Goal: Use online tool/utility: Utilize a website feature to perform a specific function

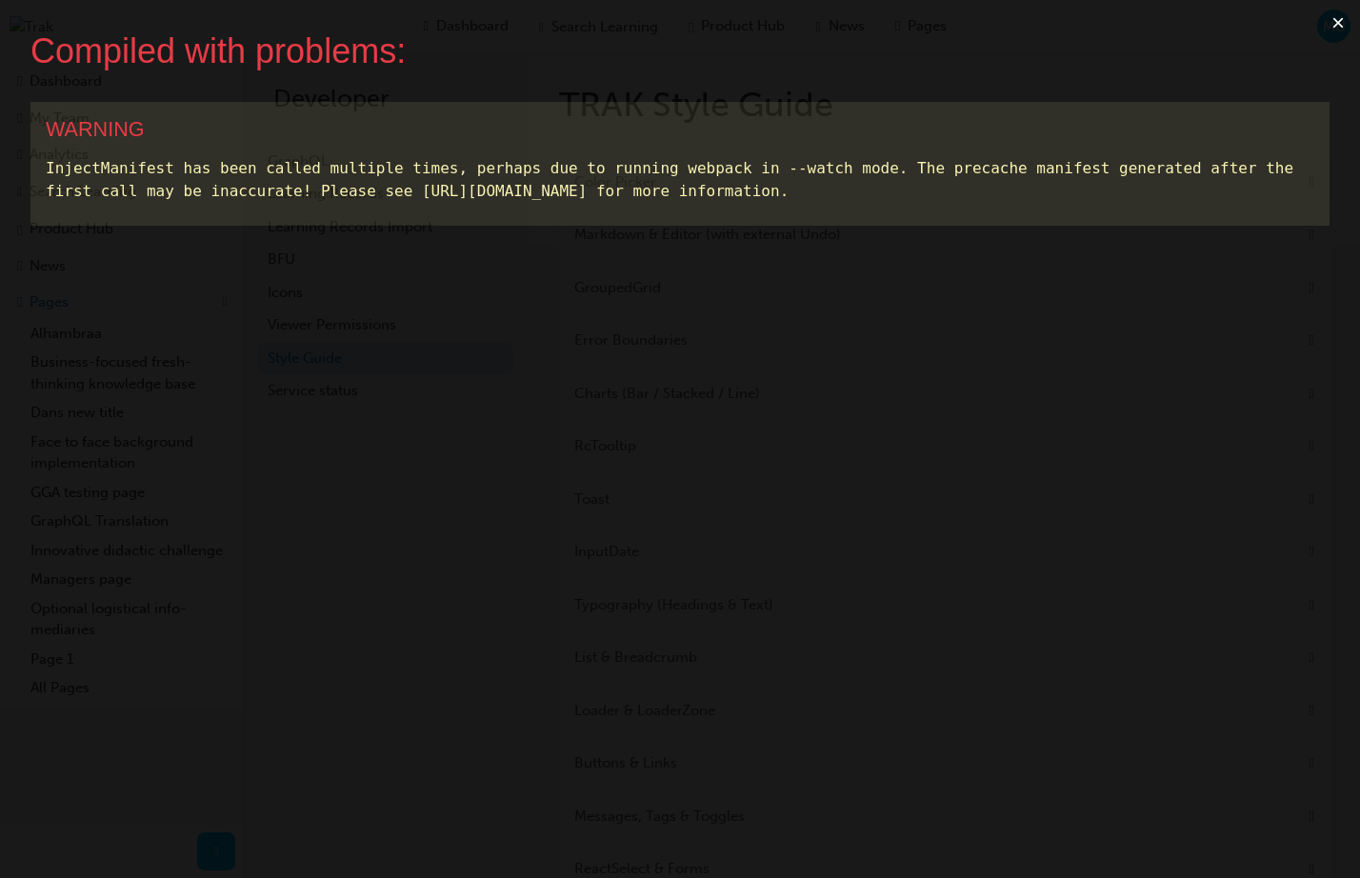
click at [1339, 19] on button "×" at bounding box center [1338, 23] width 44 height 46
click at [1321, 75] on div "Compiled with problems: × WARNING InjectManifest has been called multiple times…" at bounding box center [680, 439] width 1360 height 878
click at [1339, 19] on button "×" at bounding box center [1338, 23] width 44 height 46
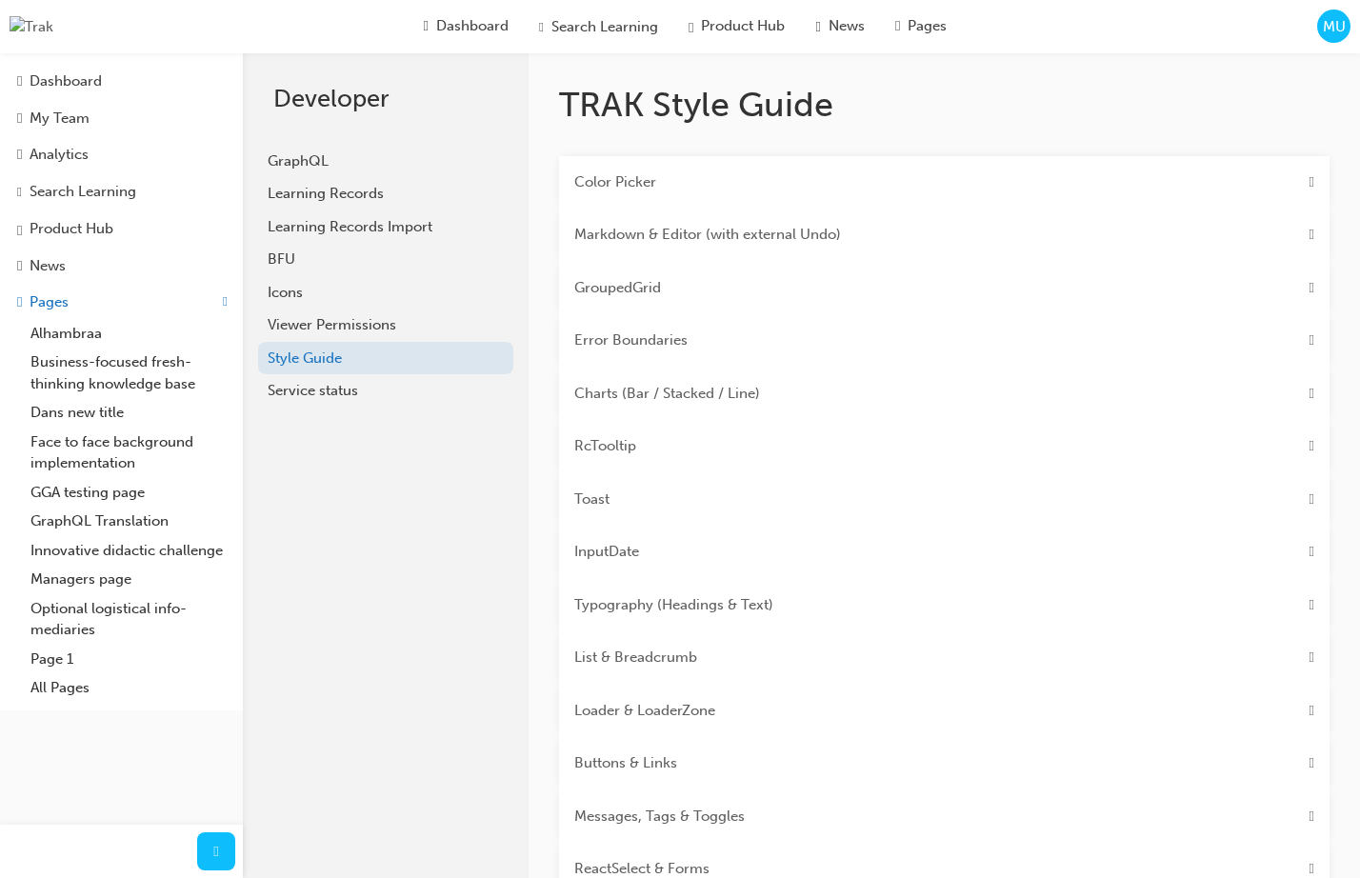
click at [1003, 179] on div "Color Picker" at bounding box center [944, 182] width 770 height 53
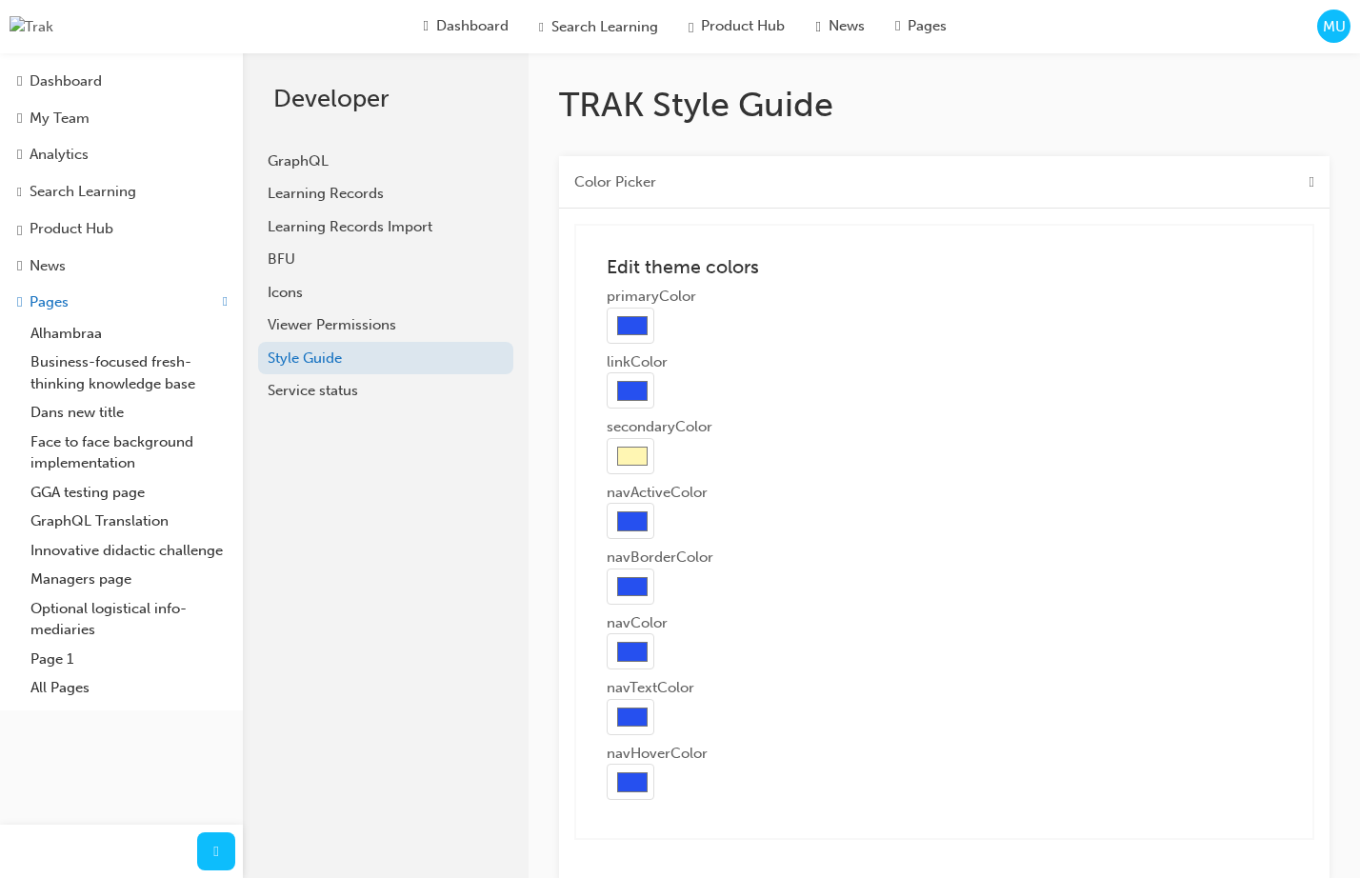
click at [1003, 179] on div "Color Picker" at bounding box center [944, 182] width 770 height 53
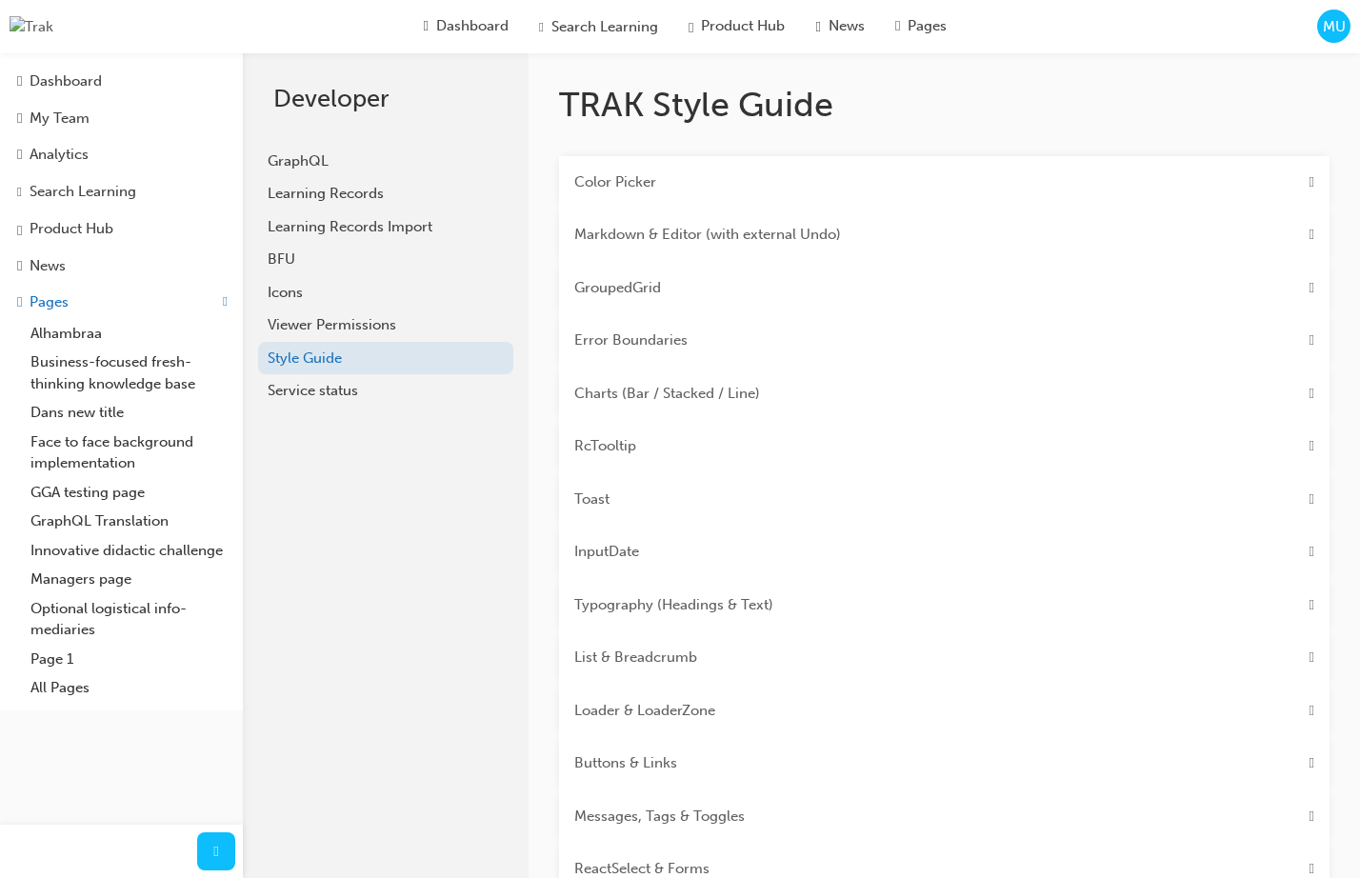
click at [1003, 179] on div "Color Picker" at bounding box center [944, 182] width 770 height 53
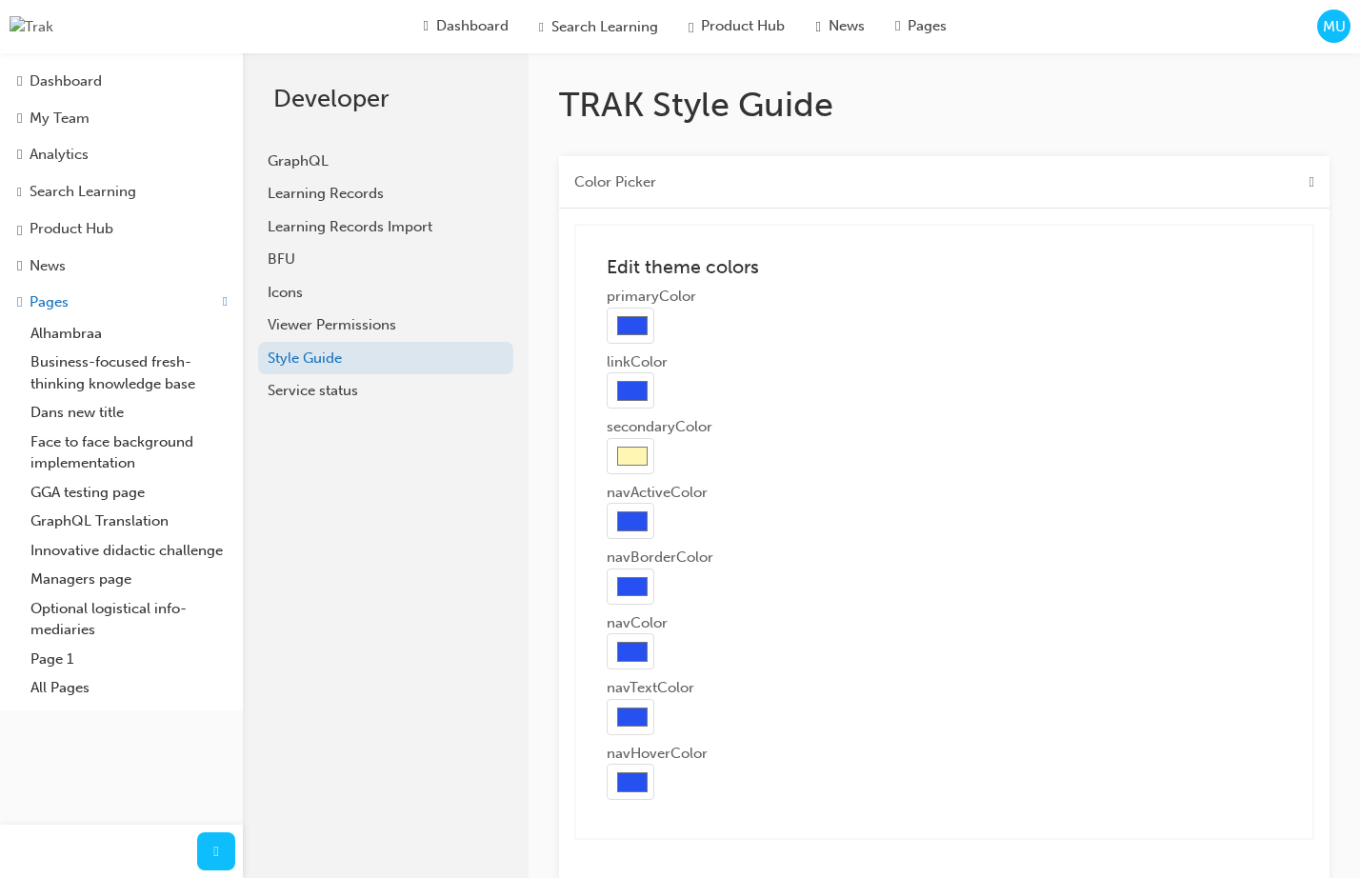
click at [1003, 179] on div "Color Picker" at bounding box center [944, 182] width 770 height 53
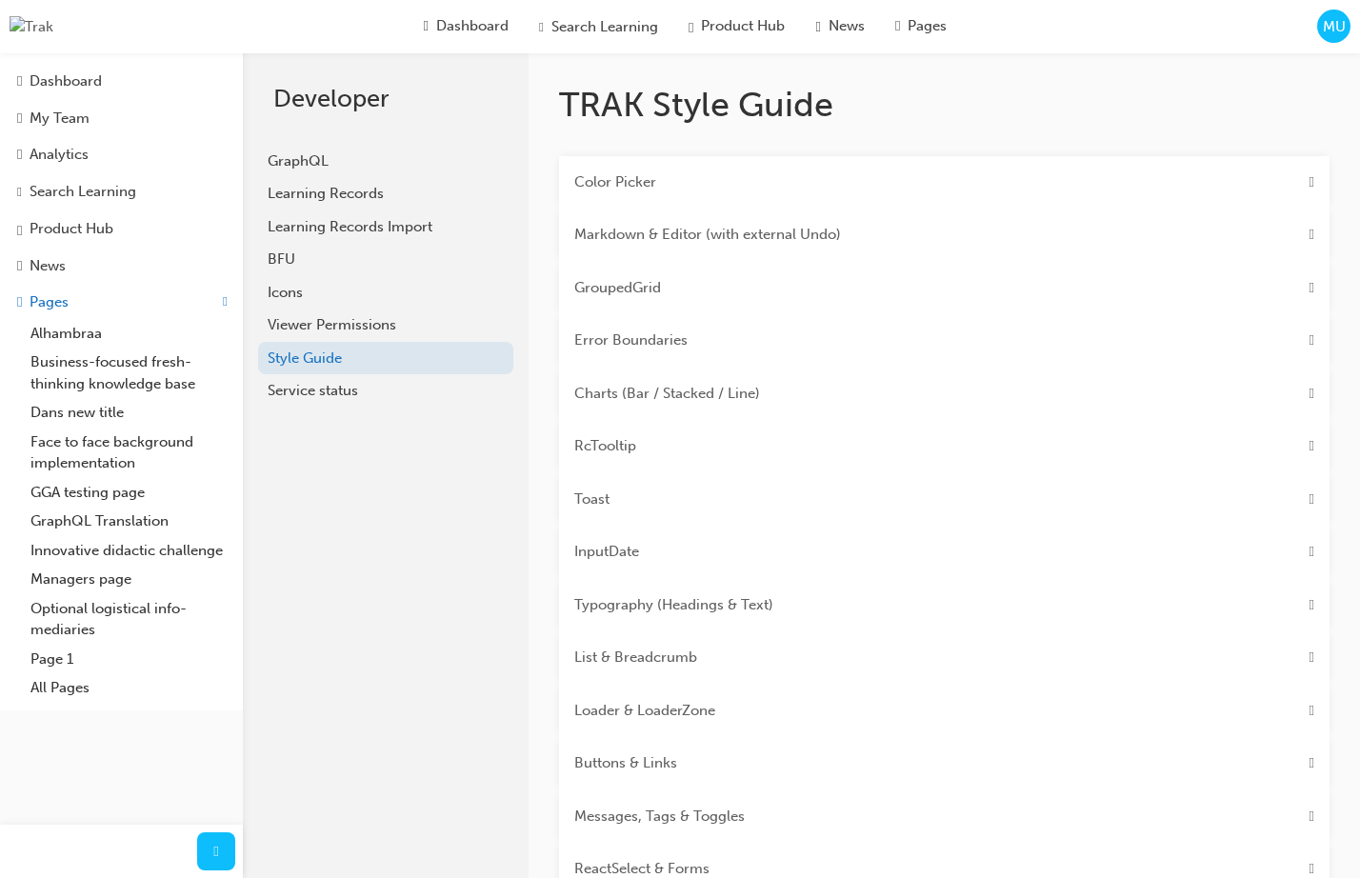
click at [1003, 179] on div "Color Picker" at bounding box center [944, 182] width 770 height 53
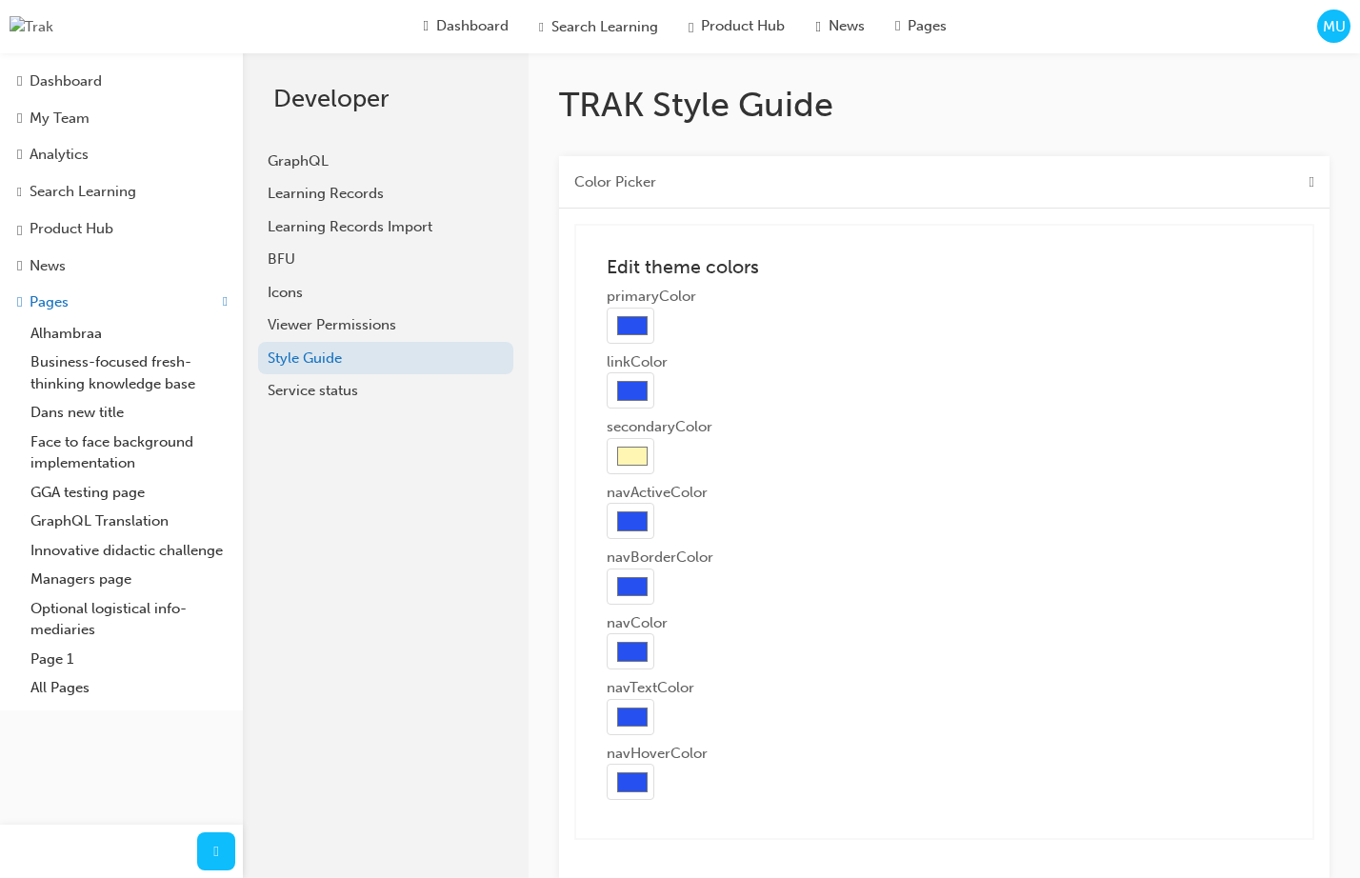
click at [1003, 179] on div "Color Picker" at bounding box center [944, 182] width 770 height 53
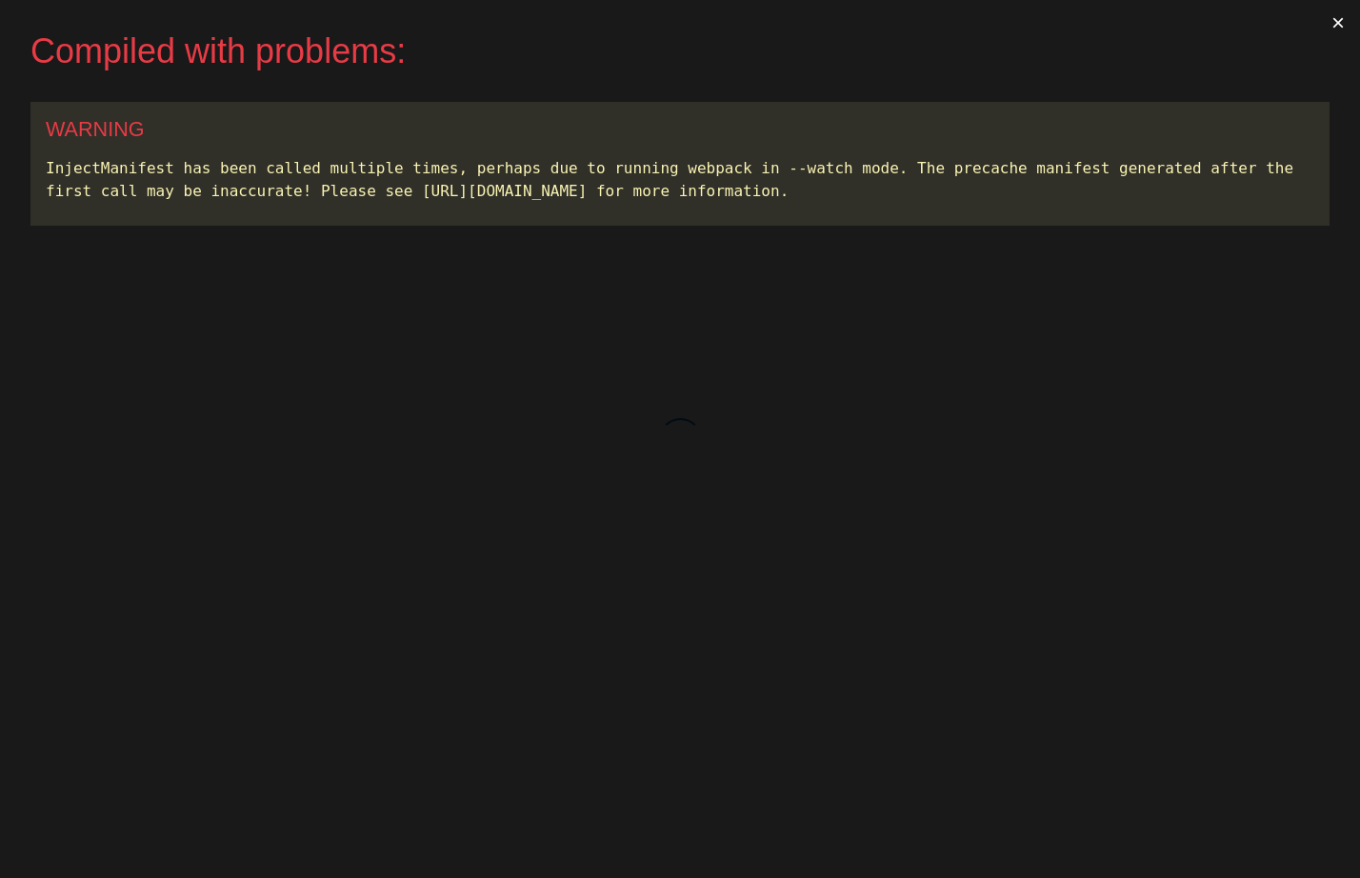
click at [1337, 25] on button "×" at bounding box center [1338, 23] width 44 height 46
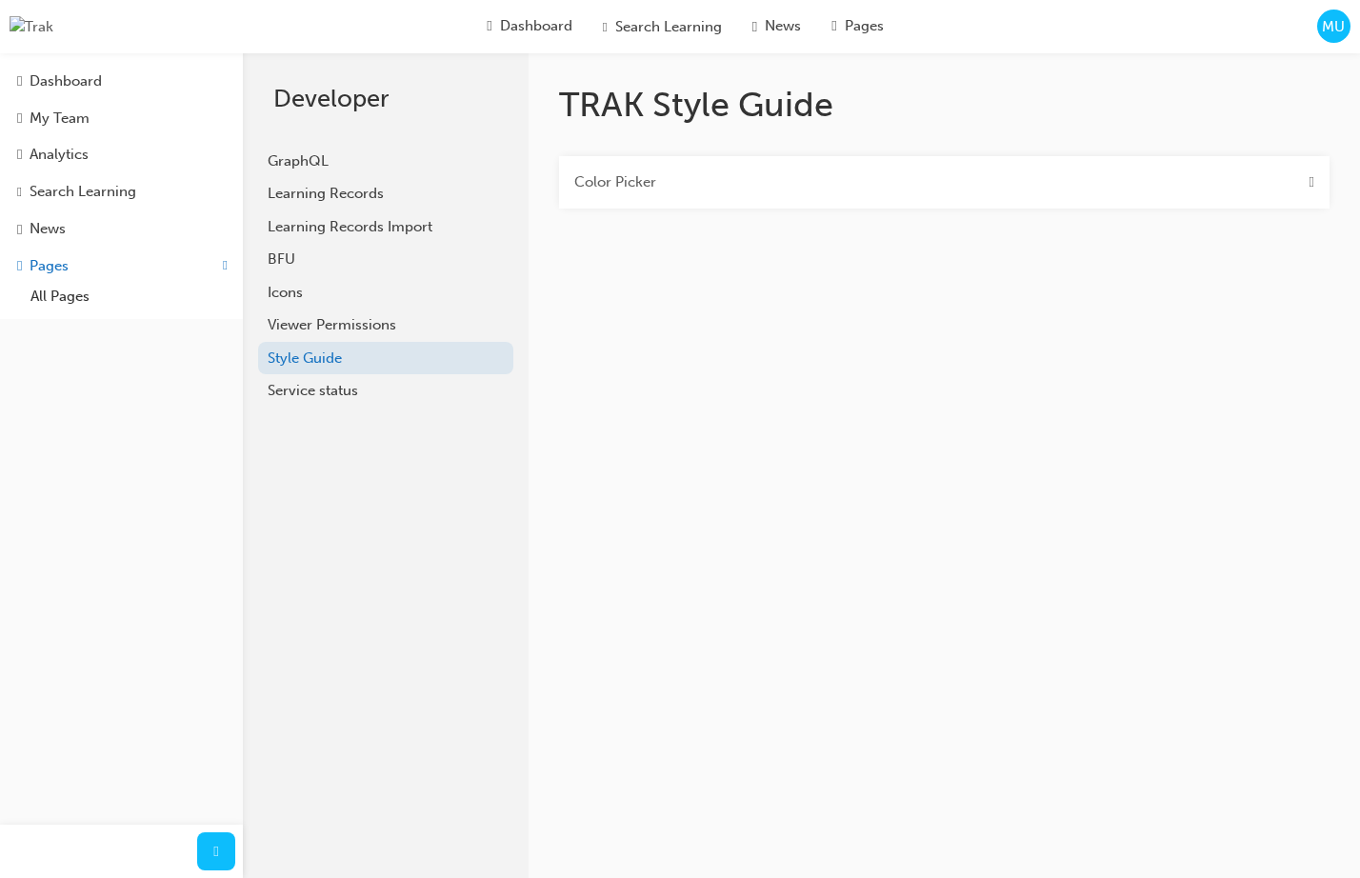
click at [787, 189] on div "Color Picker" at bounding box center [944, 182] width 770 height 53
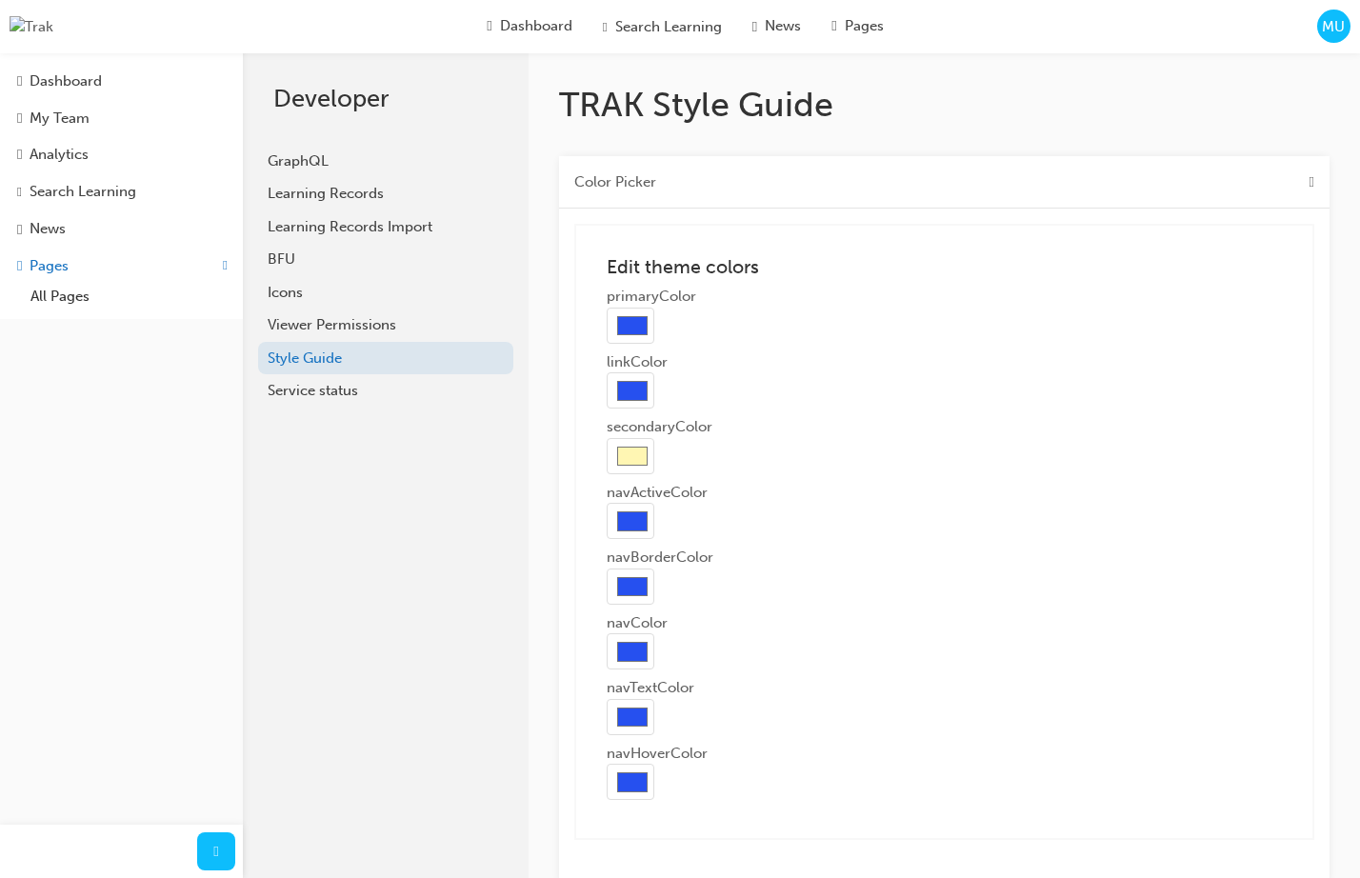
click at [626, 326] on input "#2650ef" at bounding box center [630, 326] width 48 height 36
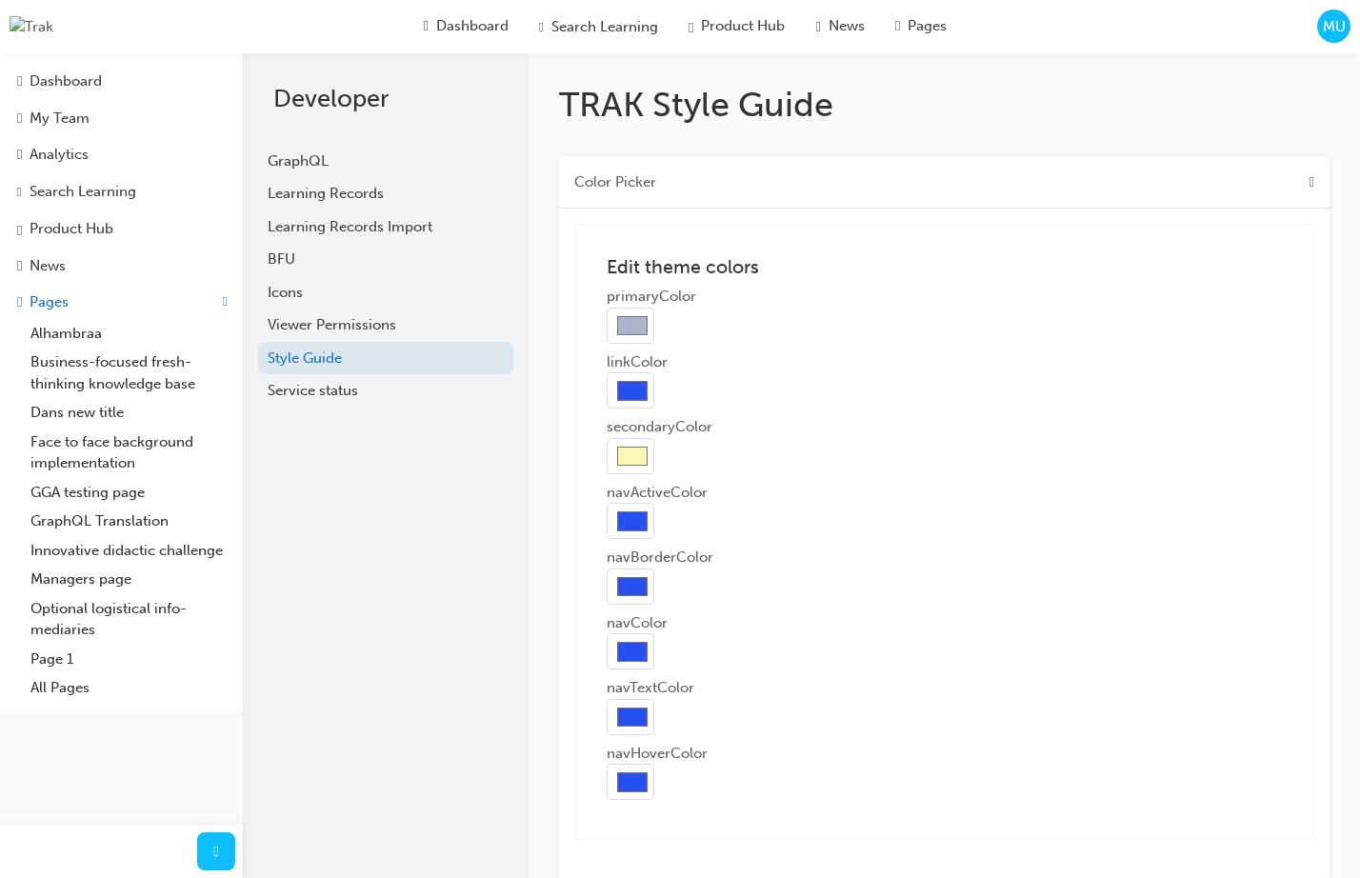
type input "#acb2c8"
drag, startPoint x: 754, startPoint y: 286, endPoint x: 803, endPoint y: 270, distance: 50.9
click at [755, 286] on div "Edit theme colors primaryColor #acb2c8 linkColor #2650ef secondaryColor #fff6b3…" at bounding box center [944, 532] width 740 height 616
click at [1084, 172] on div "Color Picker" at bounding box center [944, 182] width 770 height 53
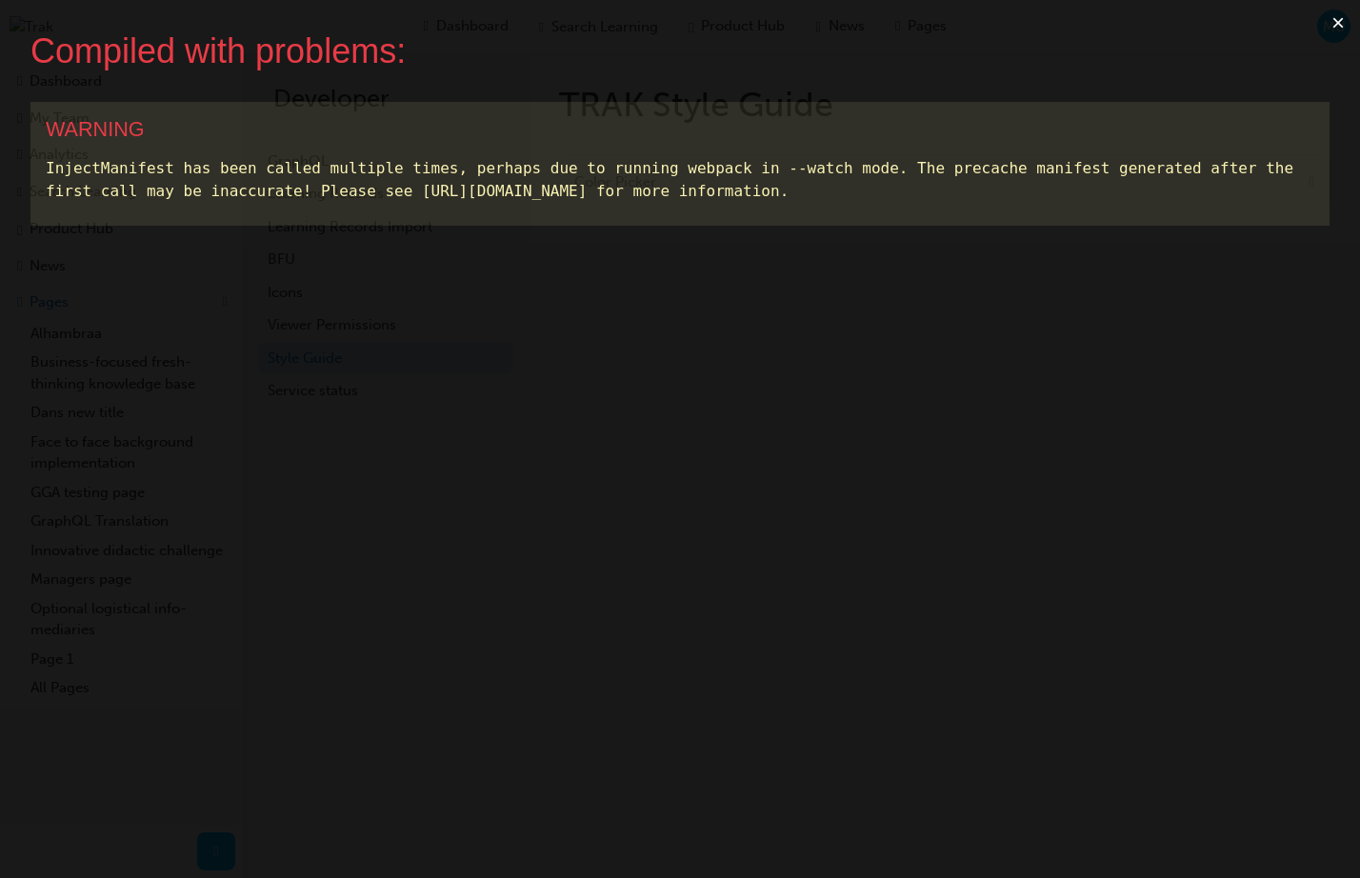
click at [1333, 24] on button "×" at bounding box center [1338, 23] width 44 height 46
click at [1331, 19] on button "×" at bounding box center [1338, 23] width 44 height 46
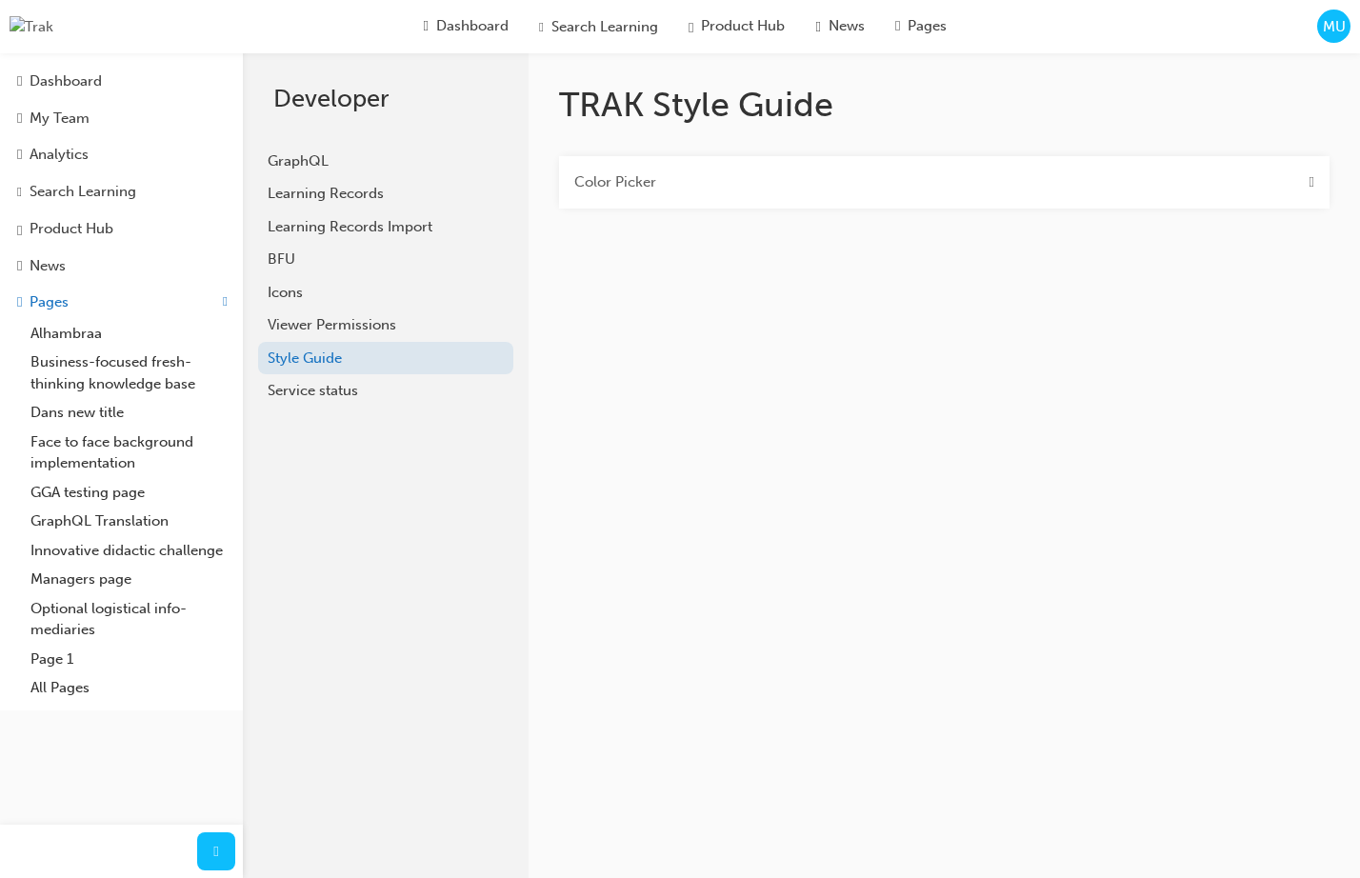
drag, startPoint x: 909, startPoint y: 190, endPoint x: 904, endPoint y: 201, distance: 11.9
click at [909, 190] on div "Color Picker" at bounding box center [944, 182] width 770 height 53
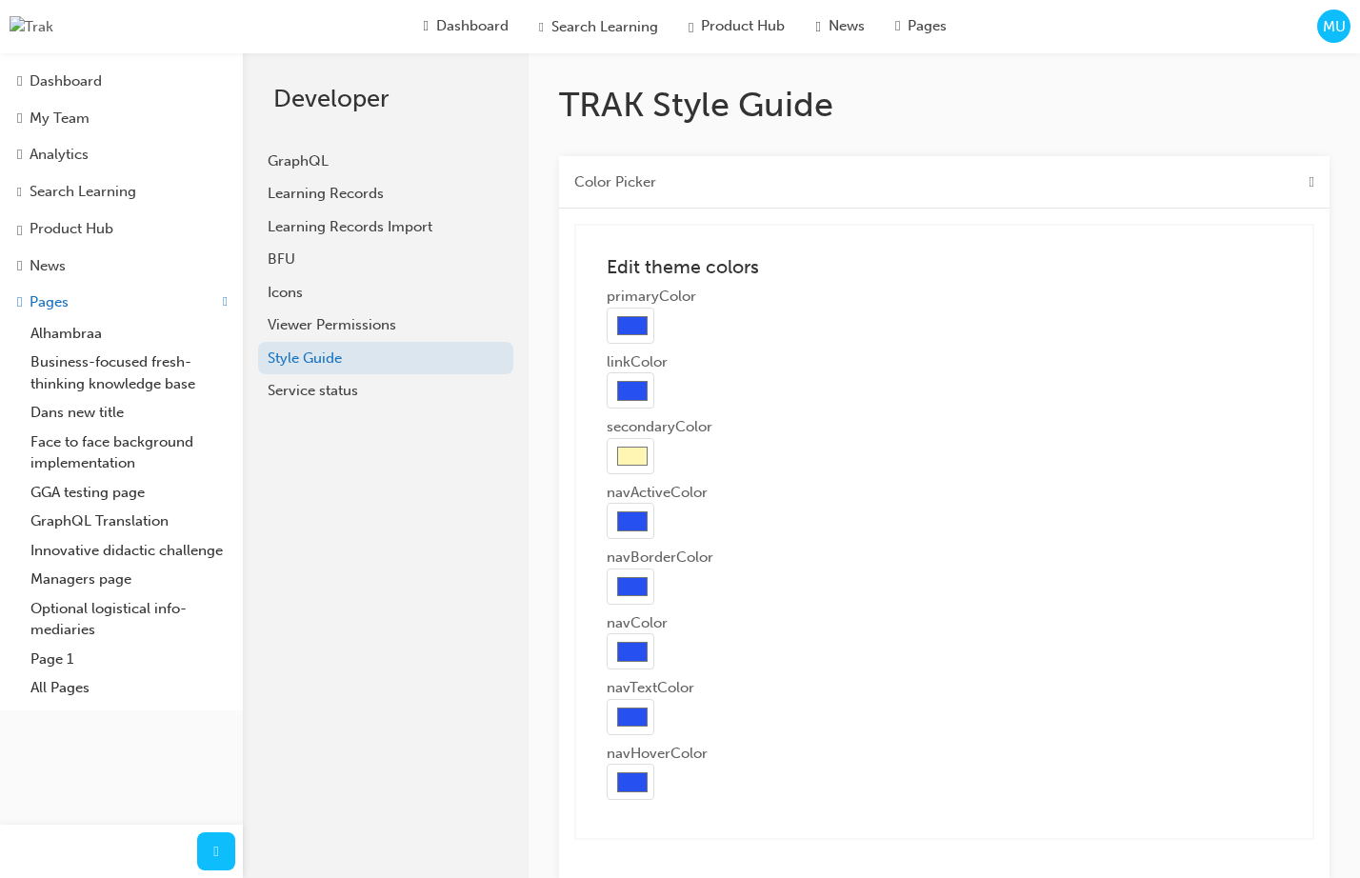
click at [639, 333] on input "#2650ef" at bounding box center [630, 326] width 48 height 36
type input "#9caeec"
click at [742, 315] on div "#9caeec" at bounding box center [943, 326] width 675 height 36
drag, startPoint x: 626, startPoint y: 401, endPoint x: 632, endPoint y: 417, distance: 17.5
click at [626, 401] on input "#2650ef" at bounding box center [630, 390] width 48 height 36
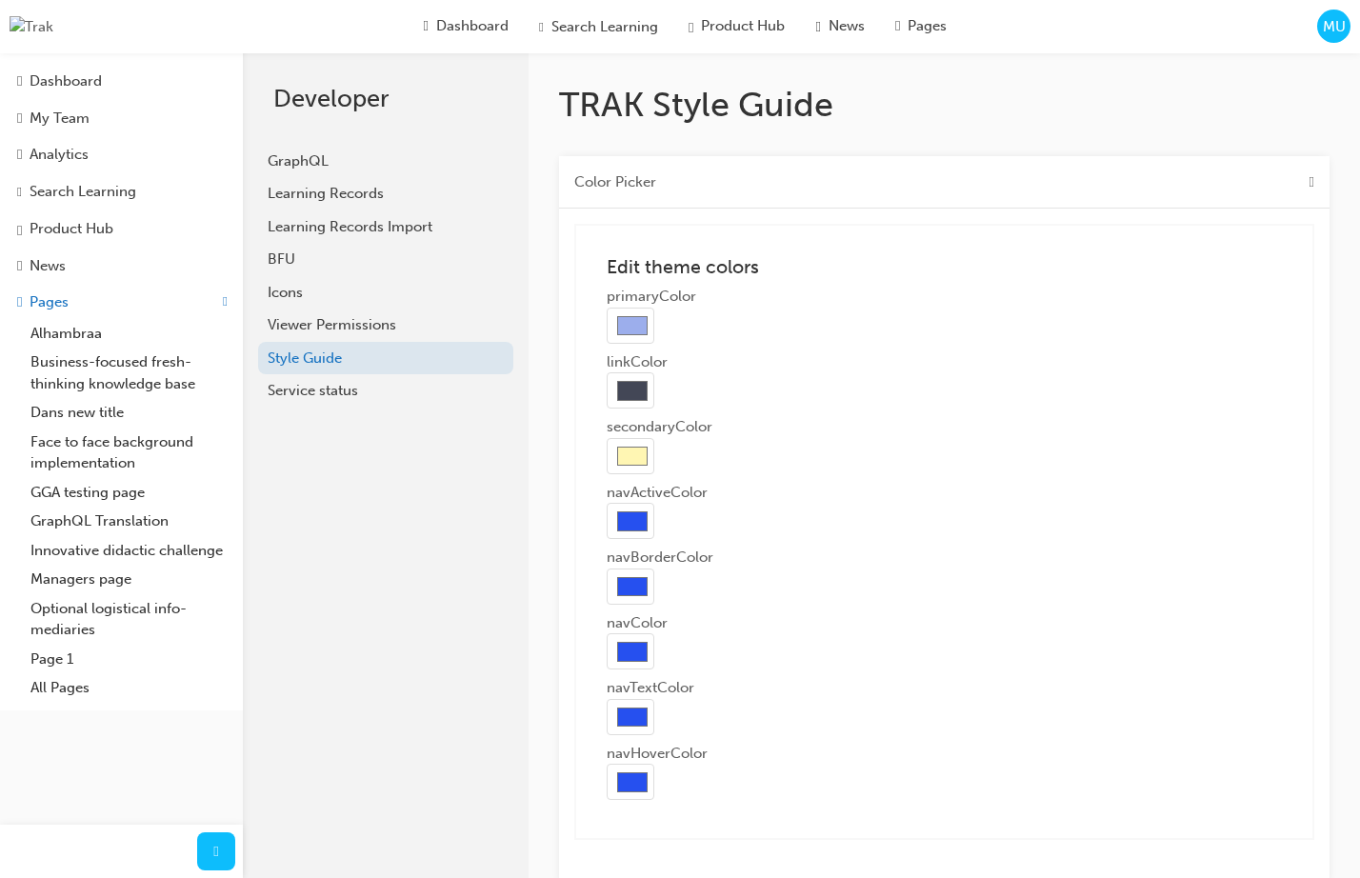
type input "#434756"
click at [820, 348] on div "Edit theme colors primaryColor #9caeec linkColor #434756 secondaryColor #fff6b3…" at bounding box center [944, 532] width 740 height 616
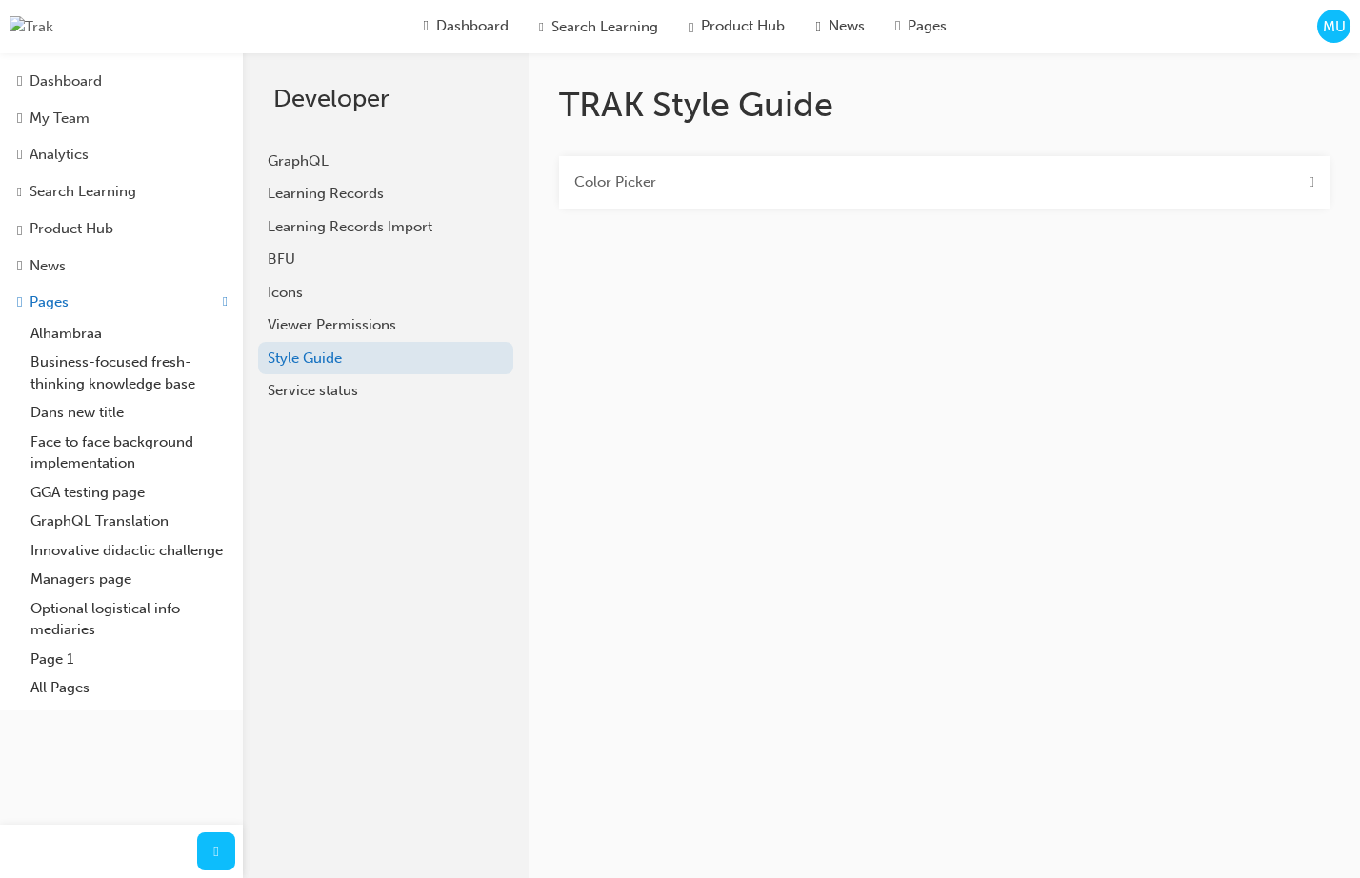
click at [1309, 182] on span "down-icon" at bounding box center [1311, 182] width 5 height 22
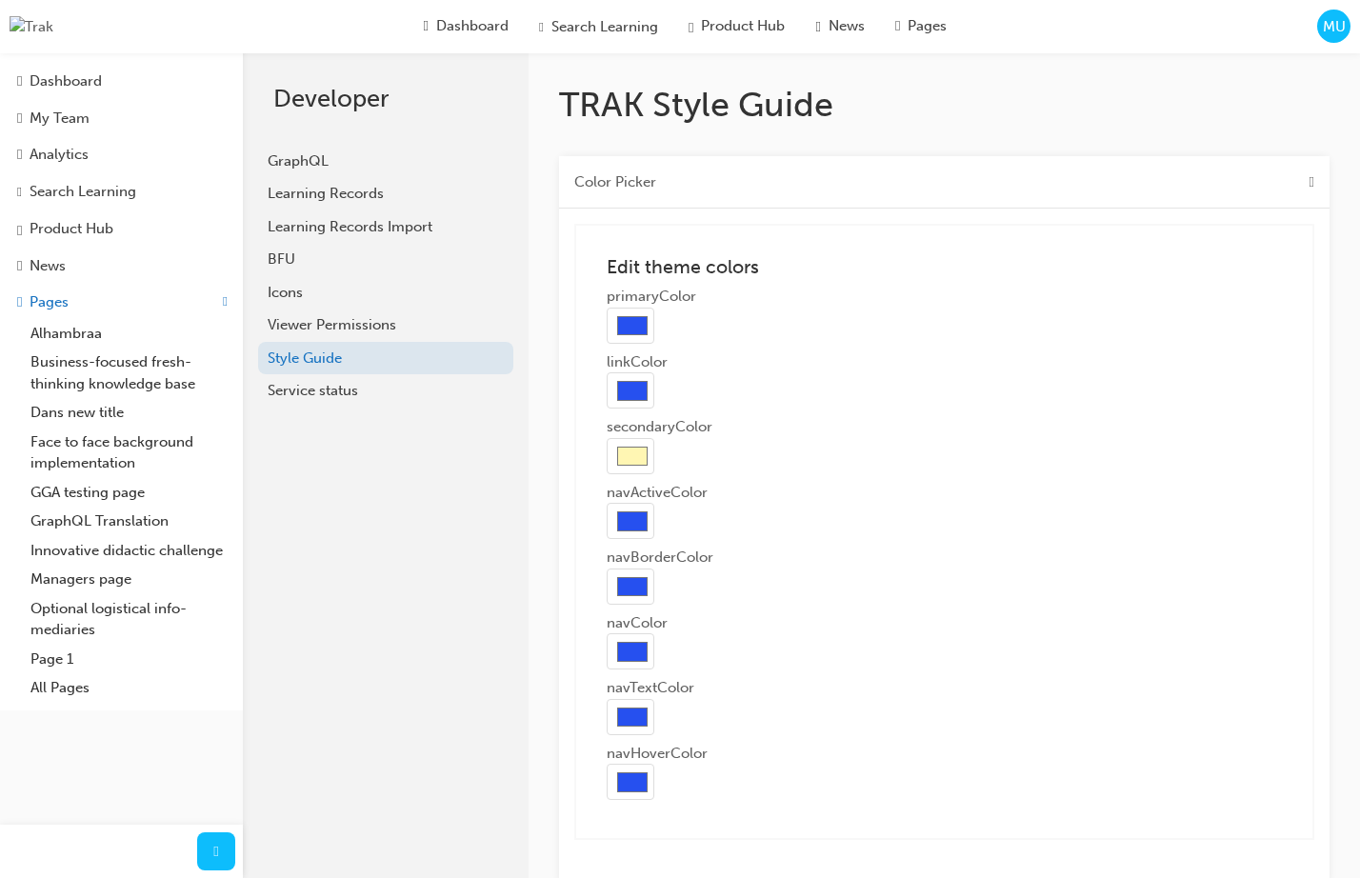
click at [1301, 184] on div "Color Picker" at bounding box center [944, 182] width 770 height 53
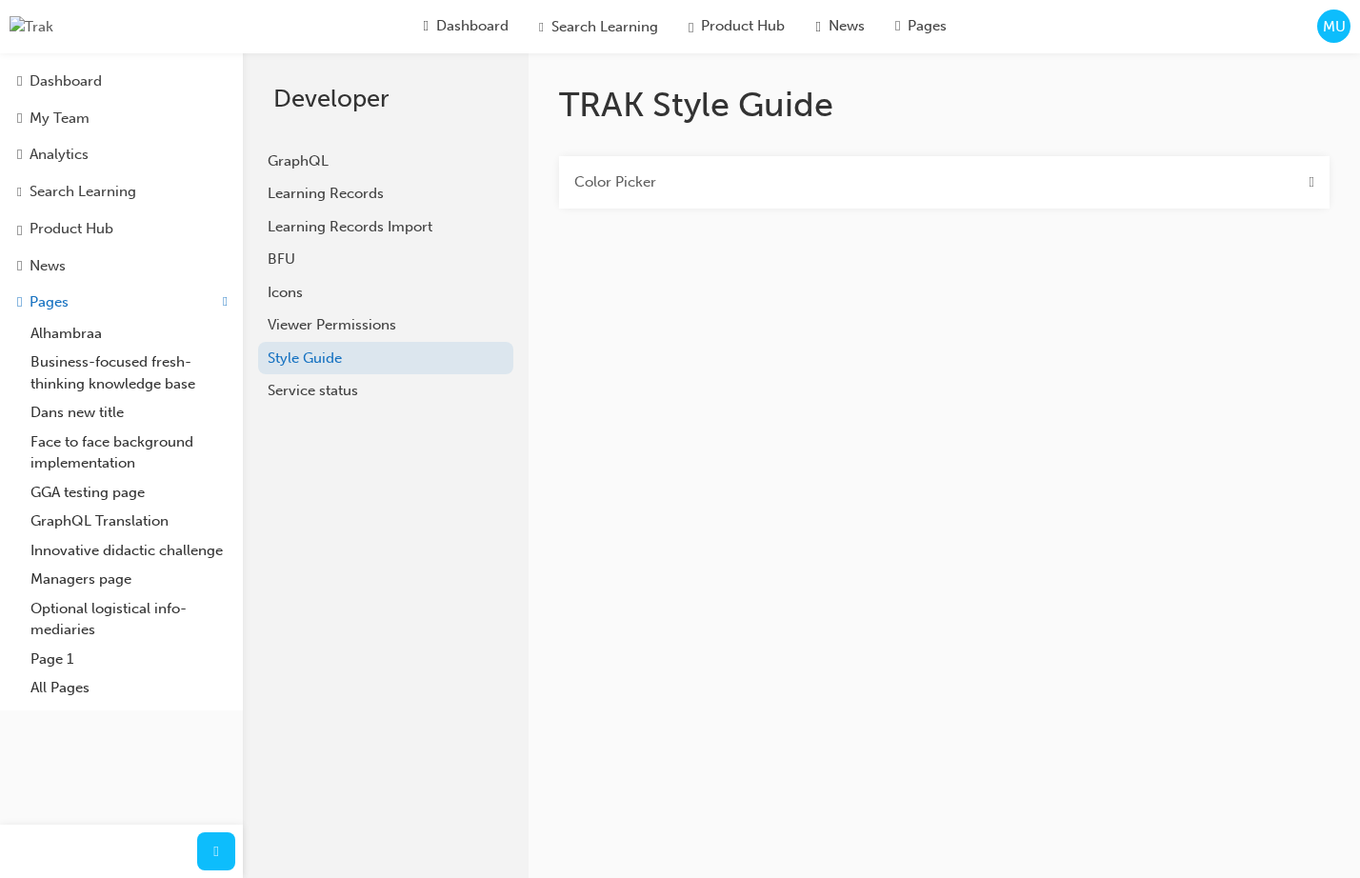
click at [1301, 184] on div "Color Picker" at bounding box center [944, 182] width 770 height 53
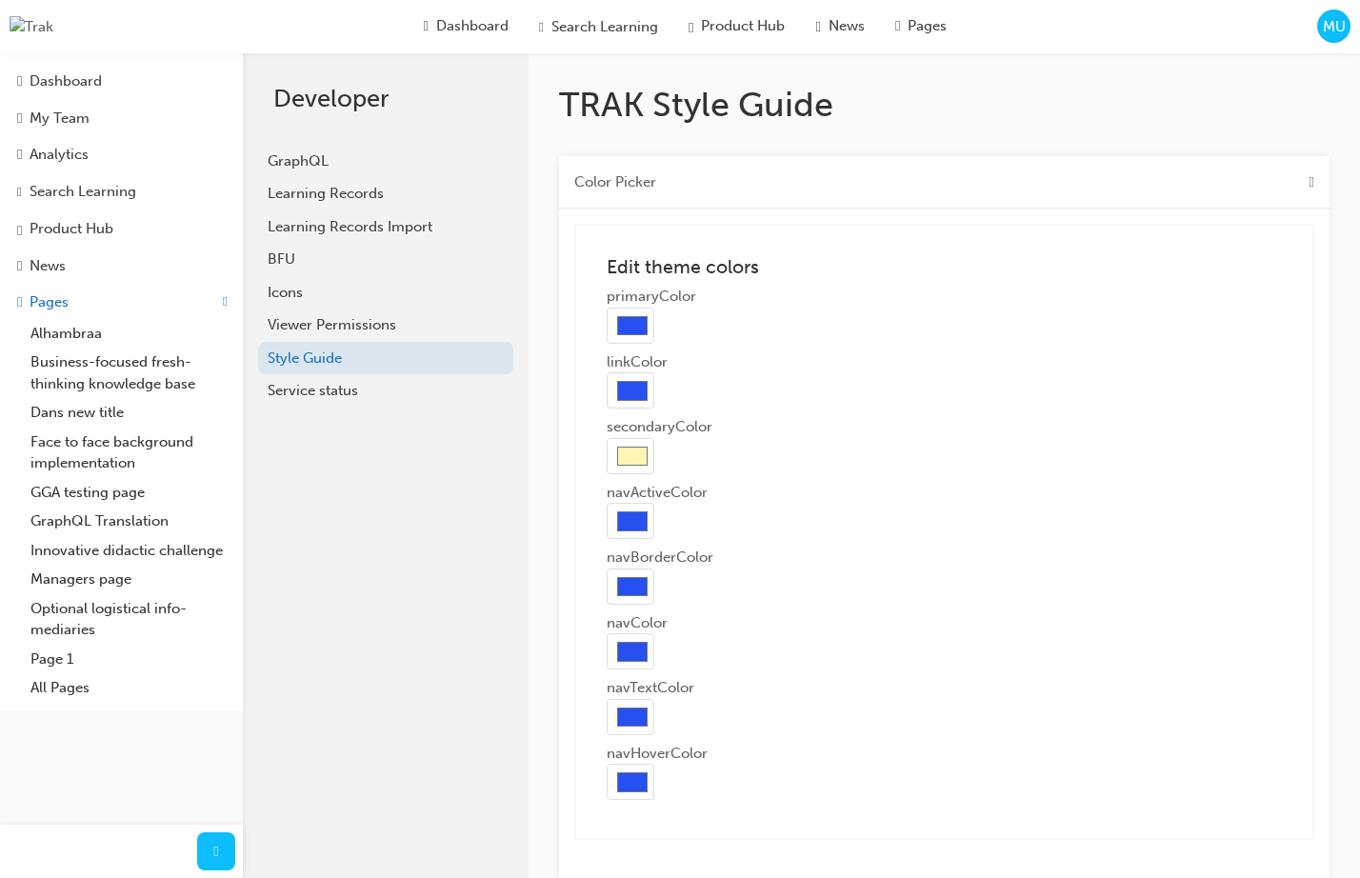
click at [1302, 119] on h1 "TRAK Style Guide" at bounding box center [944, 105] width 770 height 42
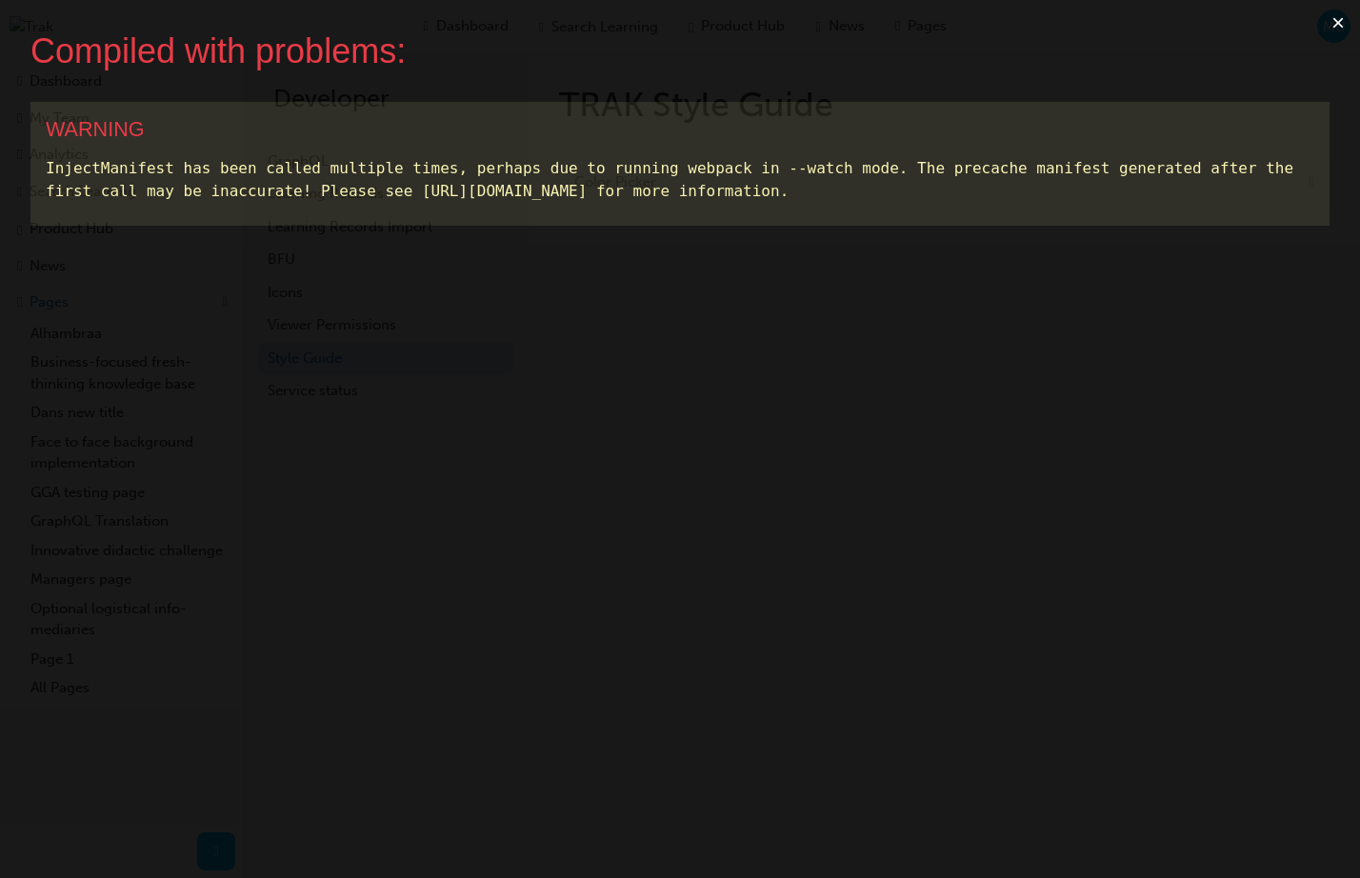
click at [1333, 24] on button "×" at bounding box center [1338, 23] width 44 height 46
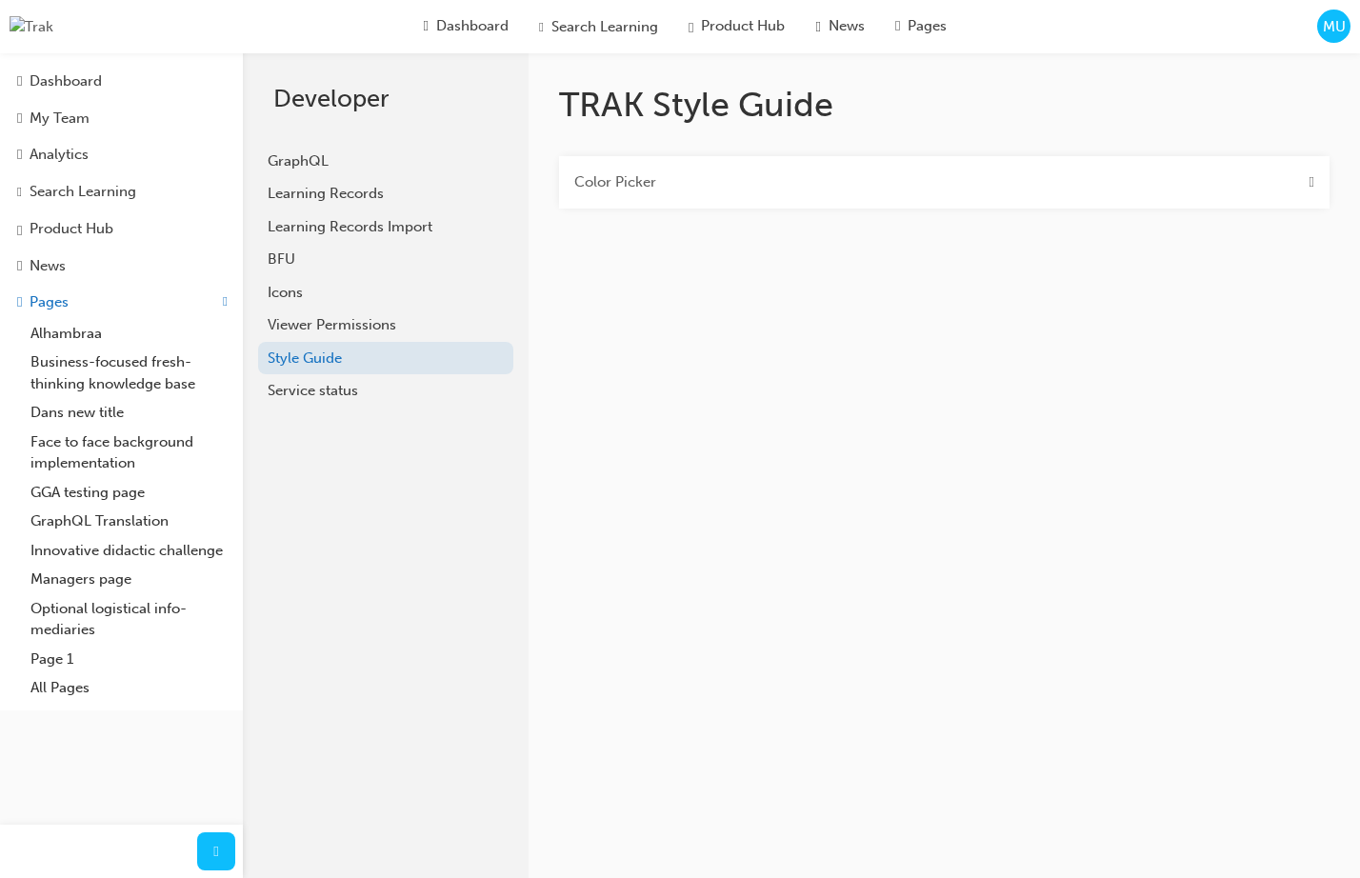
drag, startPoint x: 1307, startPoint y: 186, endPoint x: 1305, endPoint y: 209, distance: 22.9
click at [1309, 186] on span "down-icon" at bounding box center [1311, 182] width 5 height 22
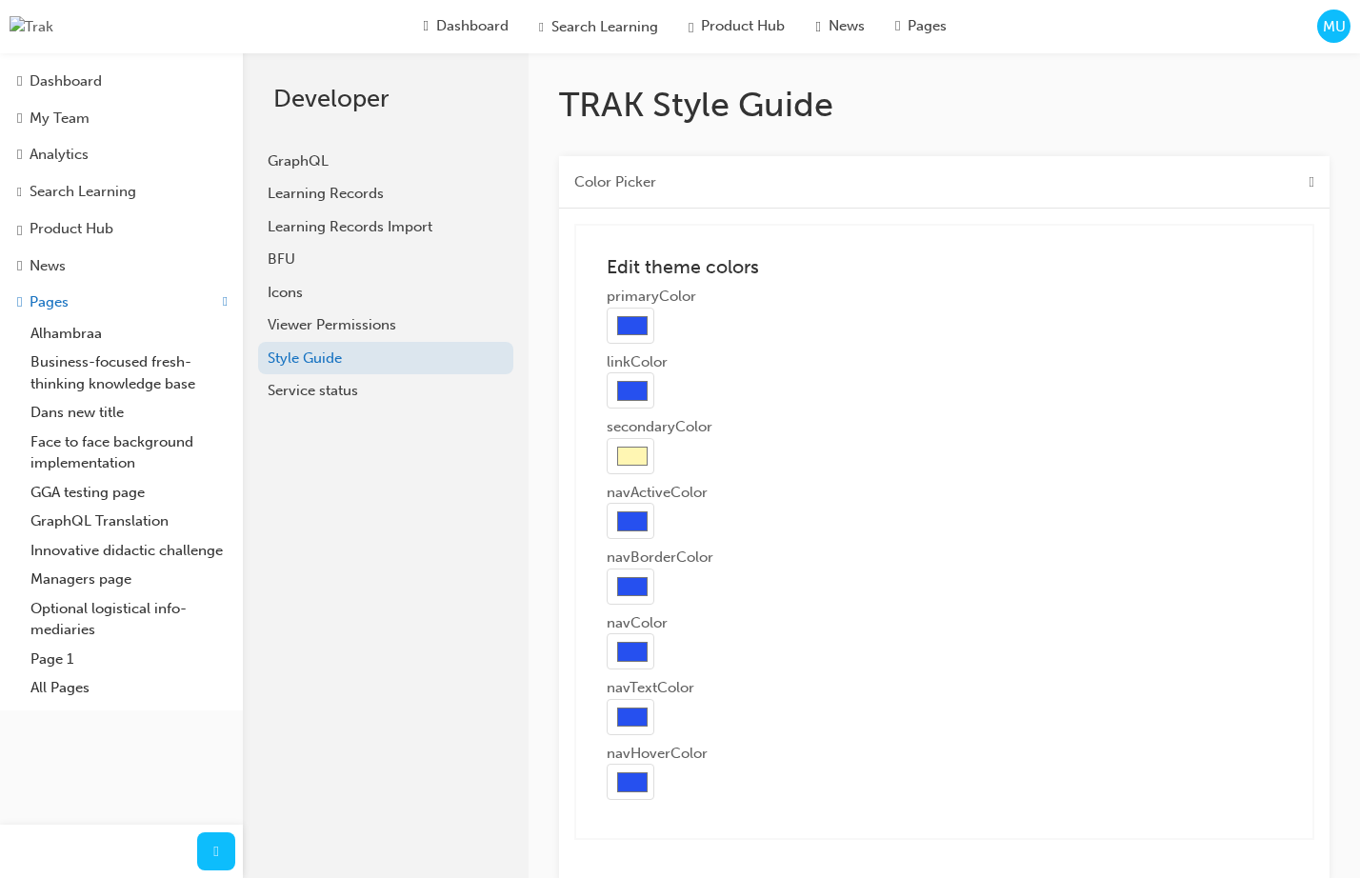
click at [1309, 187] on span "up-icon" at bounding box center [1311, 182] width 5 height 22
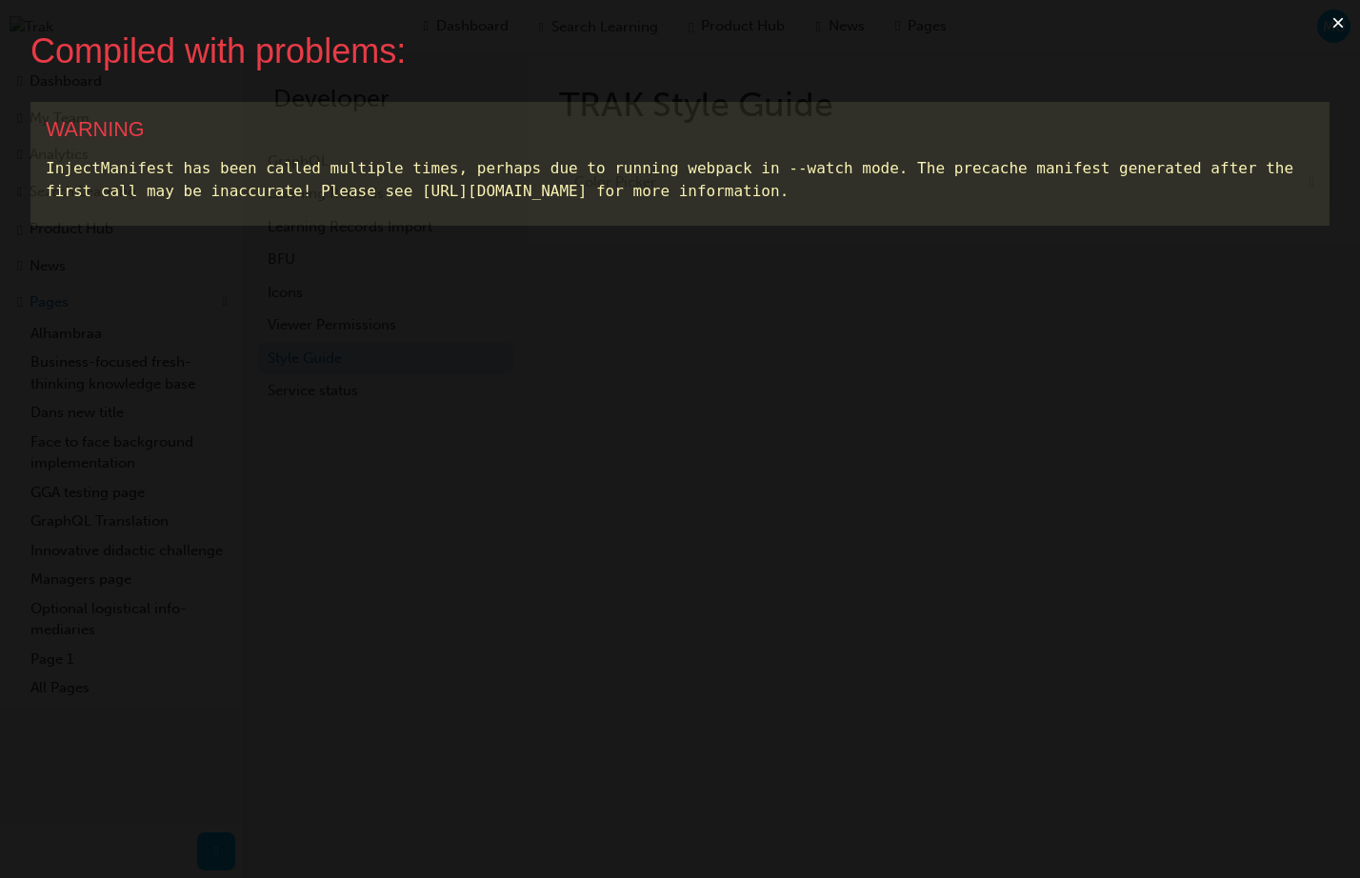
click at [1339, 24] on button "×" at bounding box center [1338, 23] width 44 height 46
click at [1336, 17] on button "×" at bounding box center [1338, 23] width 44 height 46
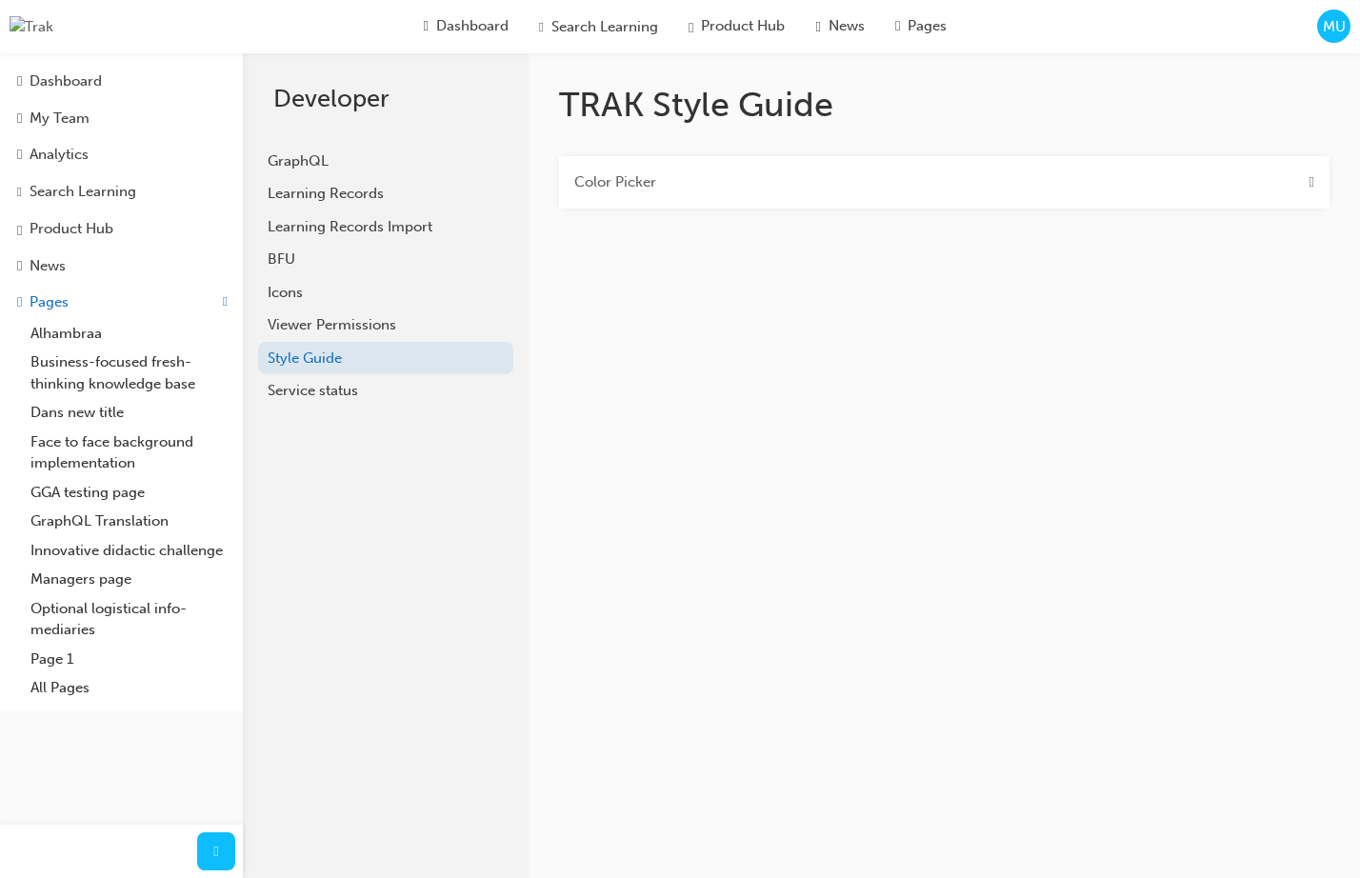
click at [1111, 189] on div "Color Picker" at bounding box center [944, 182] width 770 height 53
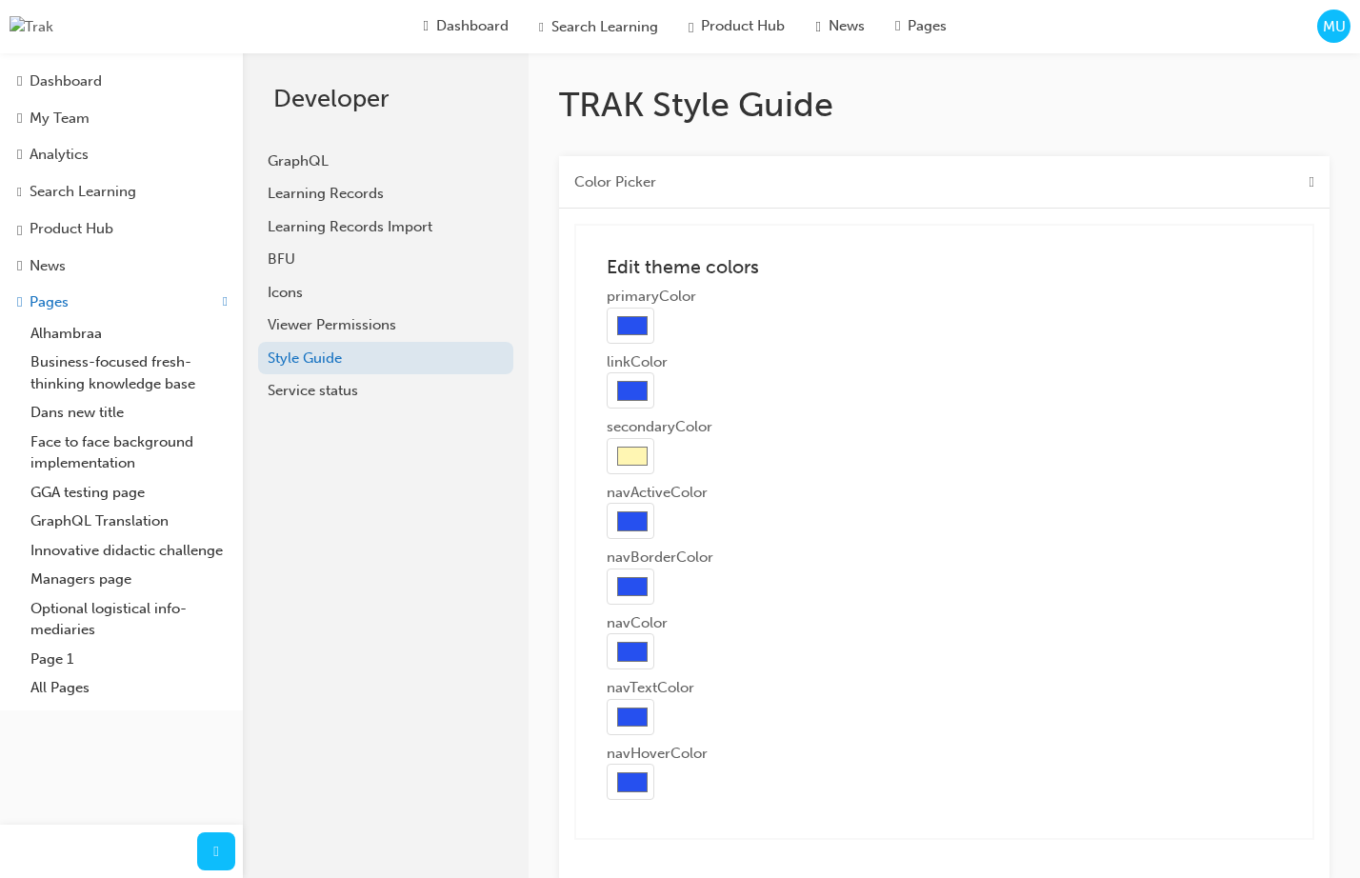
click at [1120, 188] on div "Color Picker" at bounding box center [944, 182] width 770 height 53
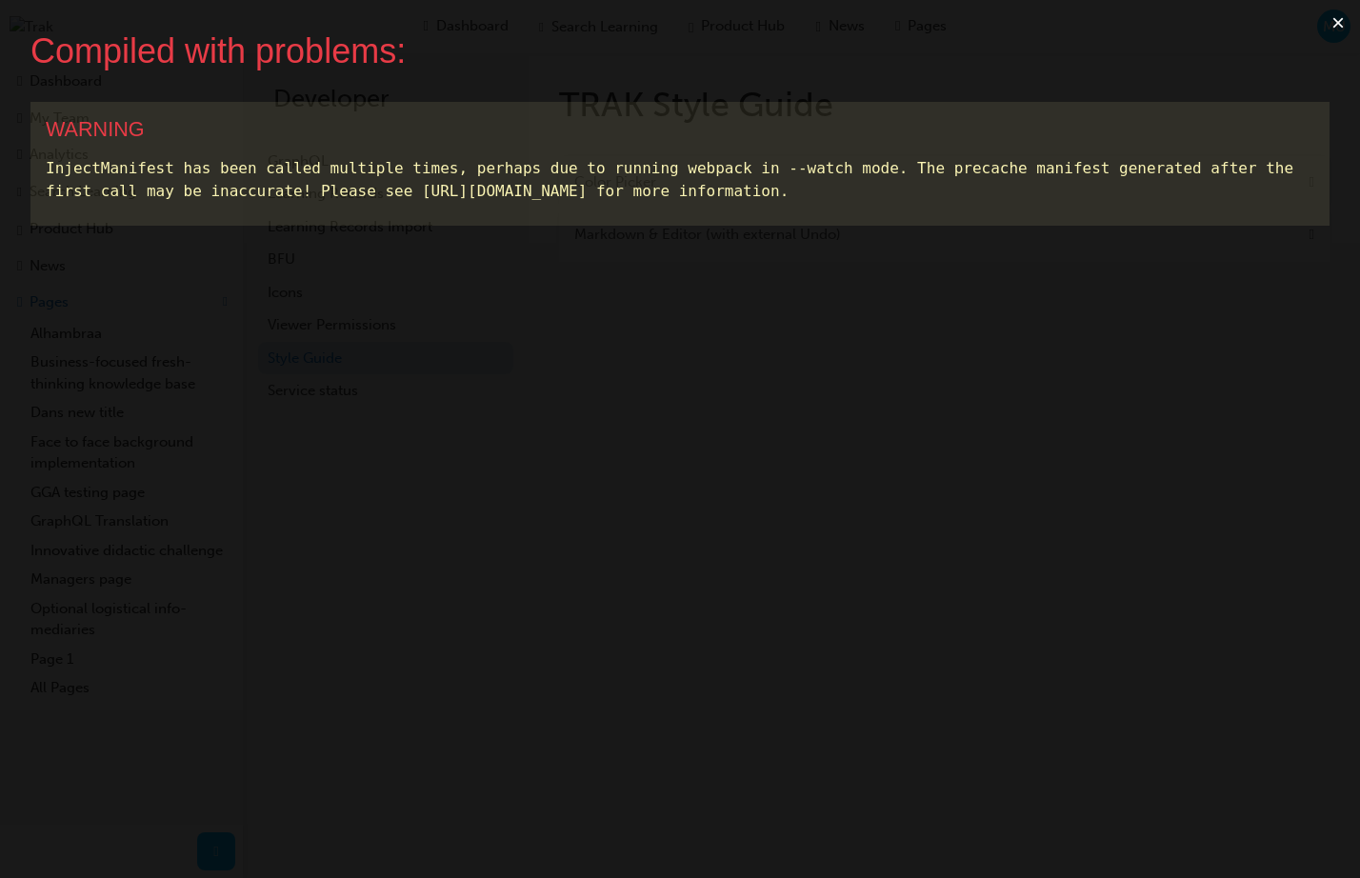
click at [1338, 17] on button "×" at bounding box center [1338, 23] width 44 height 46
click at [1324, 29] on button "×" at bounding box center [1338, 23] width 44 height 46
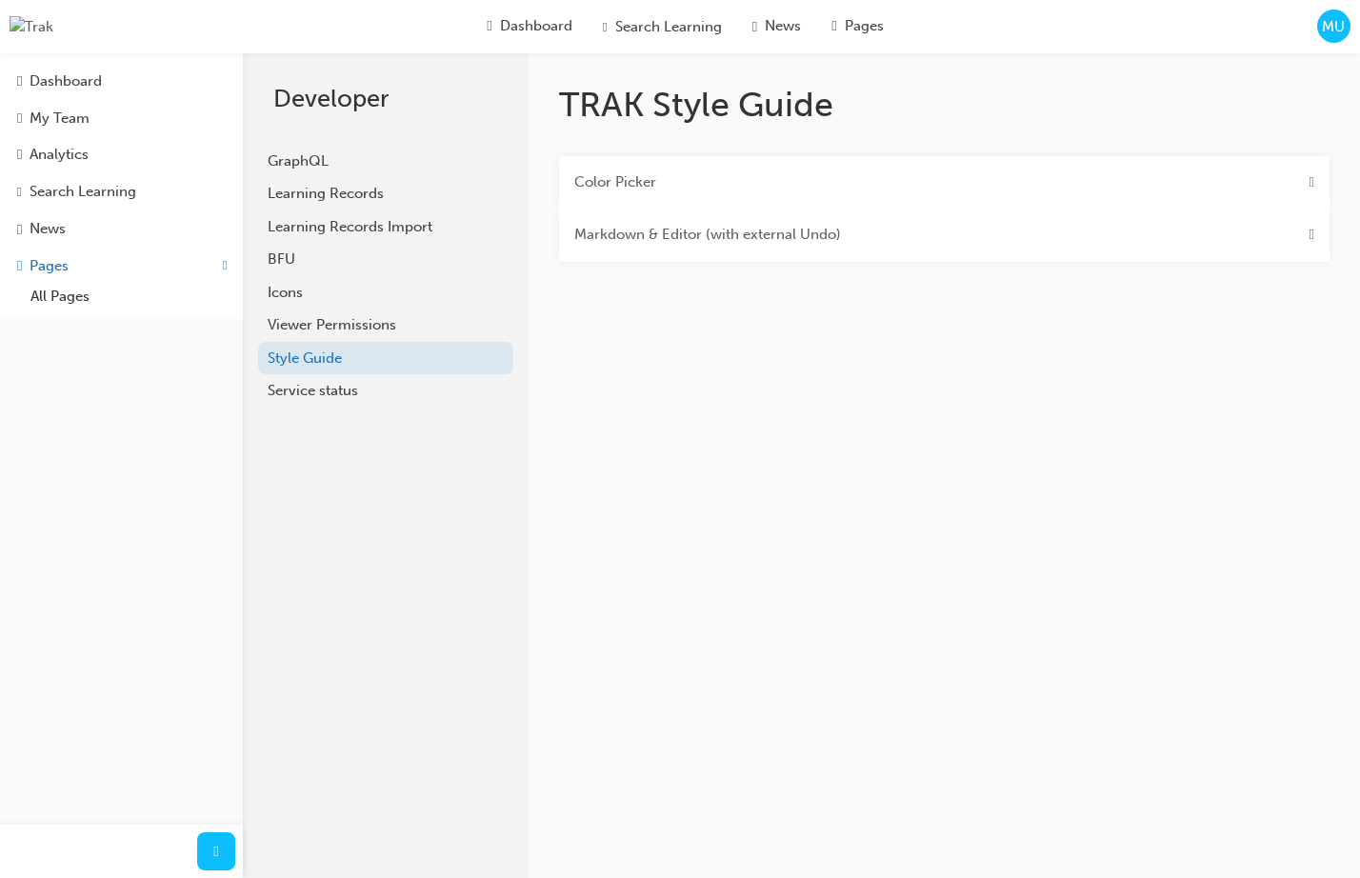
click at [930, 219] on div "Markdown & Editor (with external Undo)" at bounding box center [944, 235] width 770 height 53
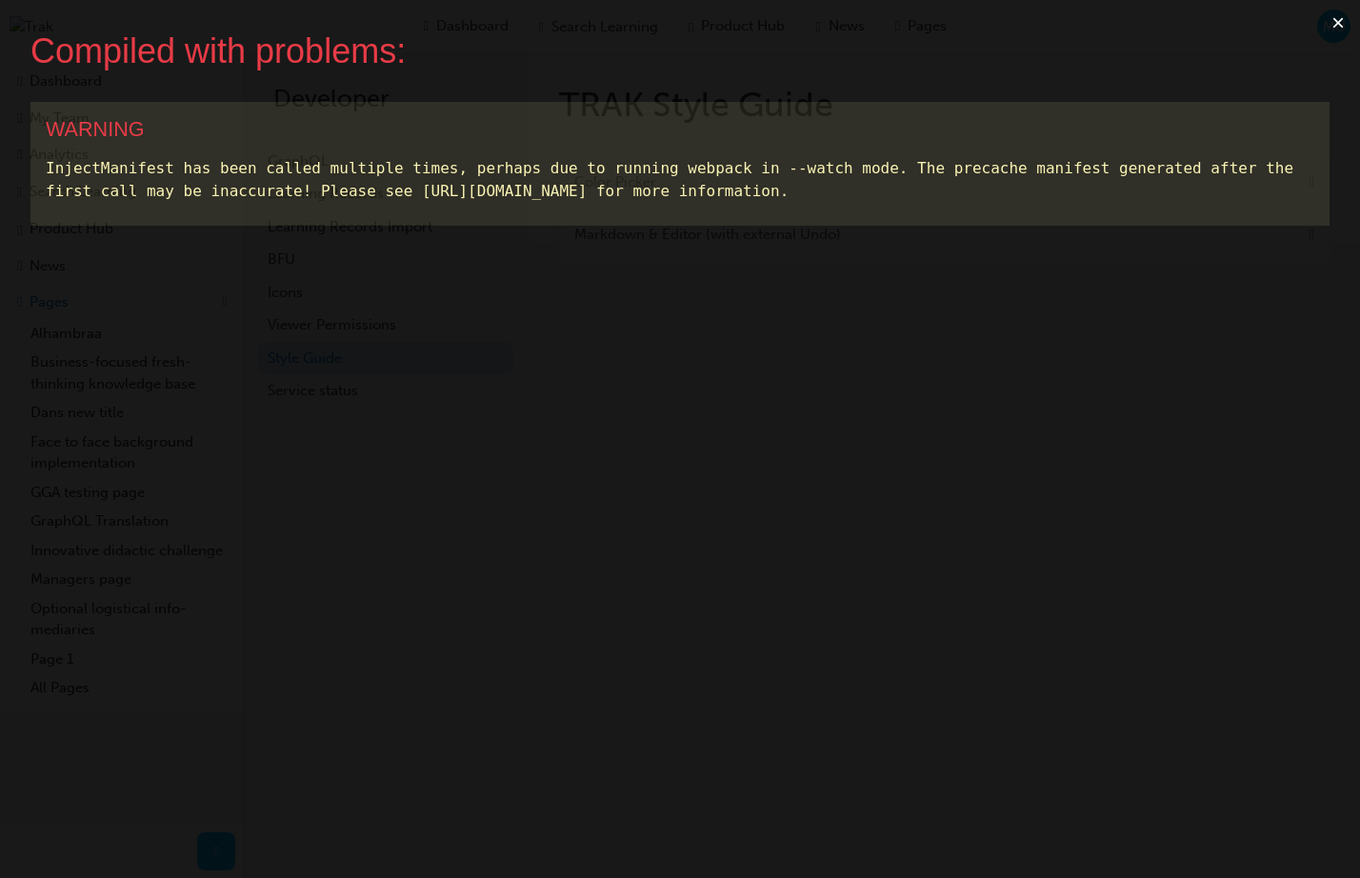
click at [1332, 23] on button "×" at bounding box center [1338, 23] width 44 height 46
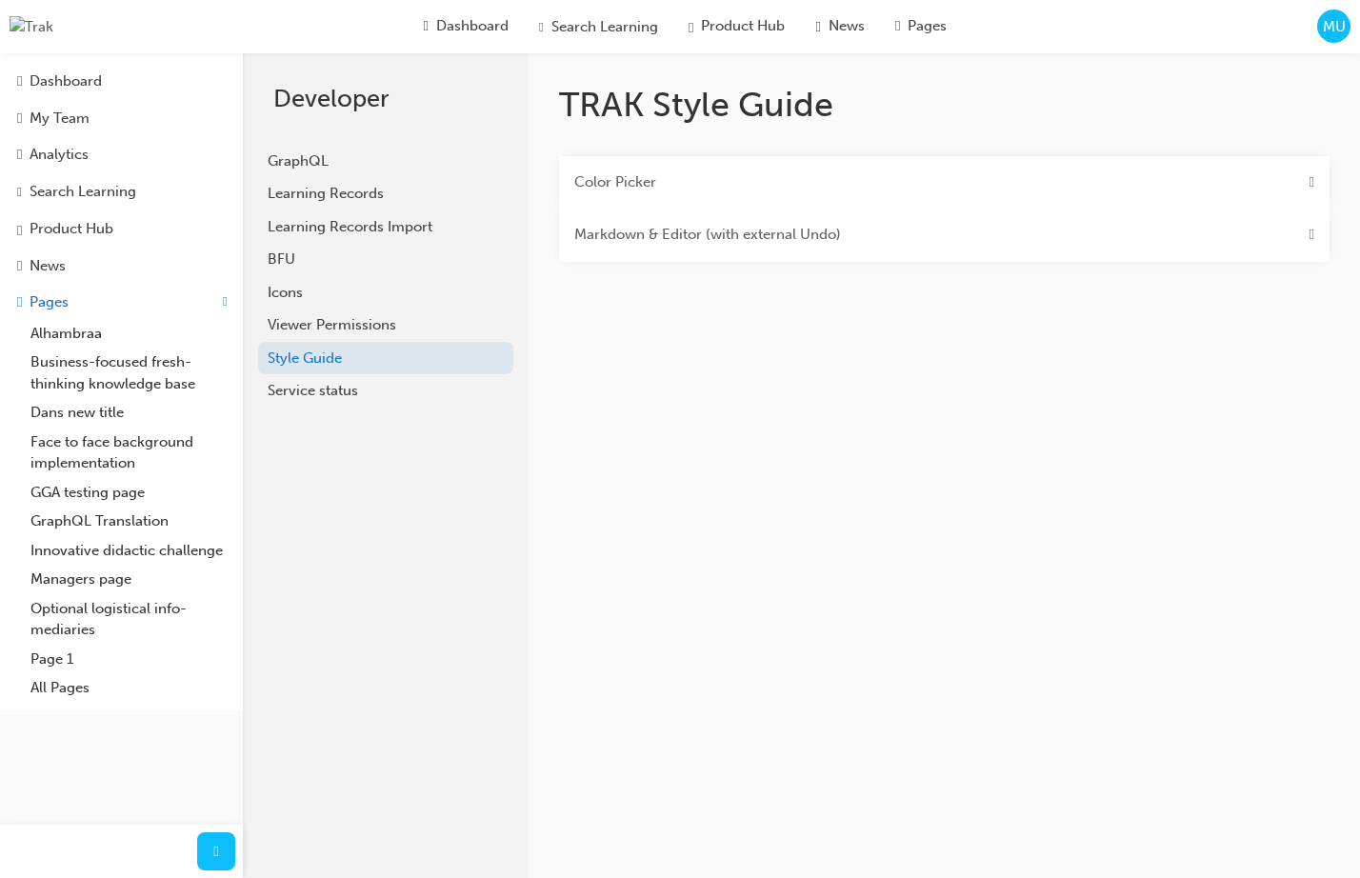
drag, startPoint x: 1045, startPoint y: 224, endPoint x: 1061, endPoint y: 227, distance: 15.5
click at [1047, 224] on div "Markdown & Editor (with external Undo)" at bounding box center [944, 235] width 770 height 53
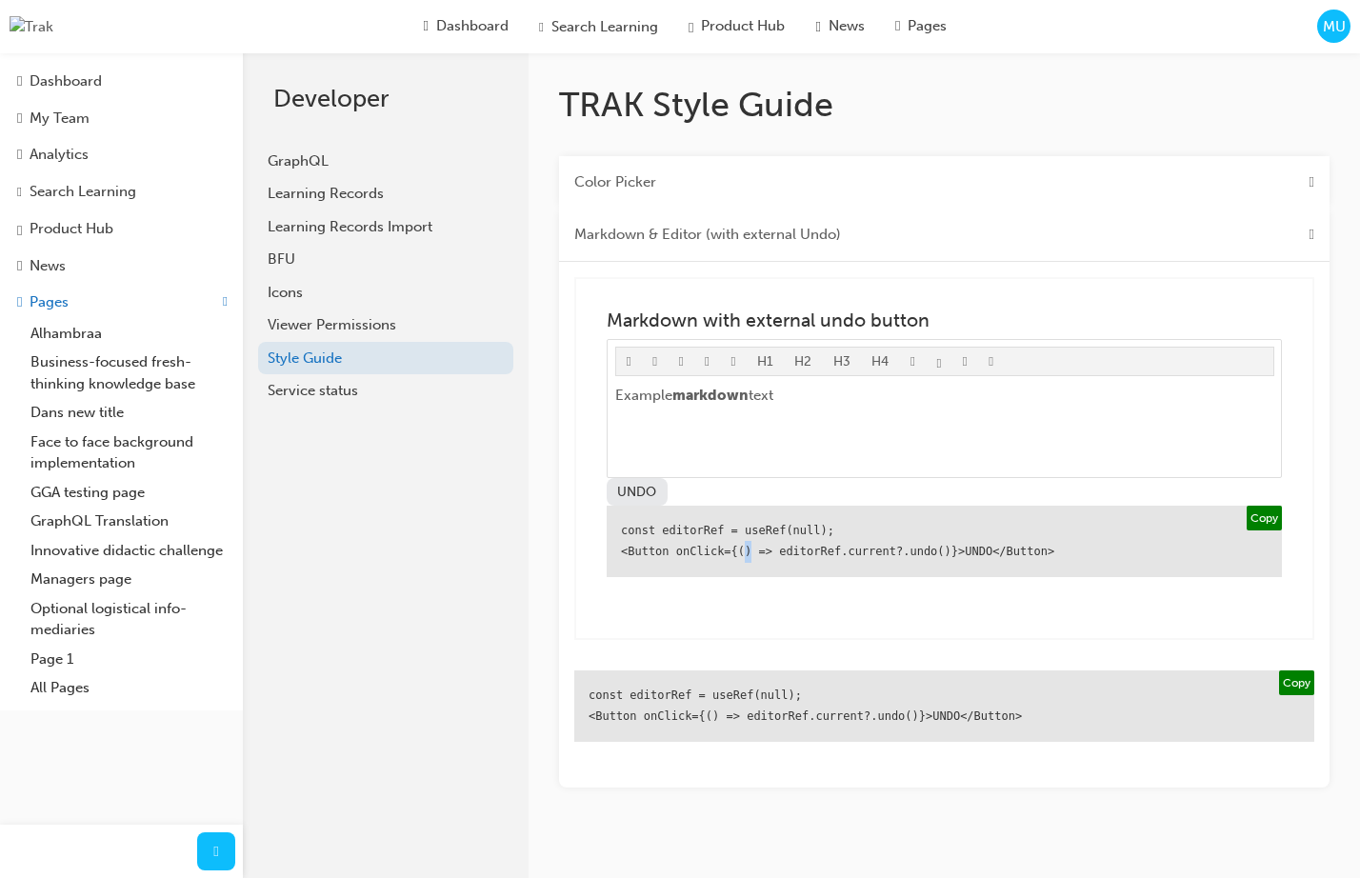
click at [1293, 235] on div "Markdown & Editor (with external Undo)" at bounding box center [944, 235] width 770 height 53
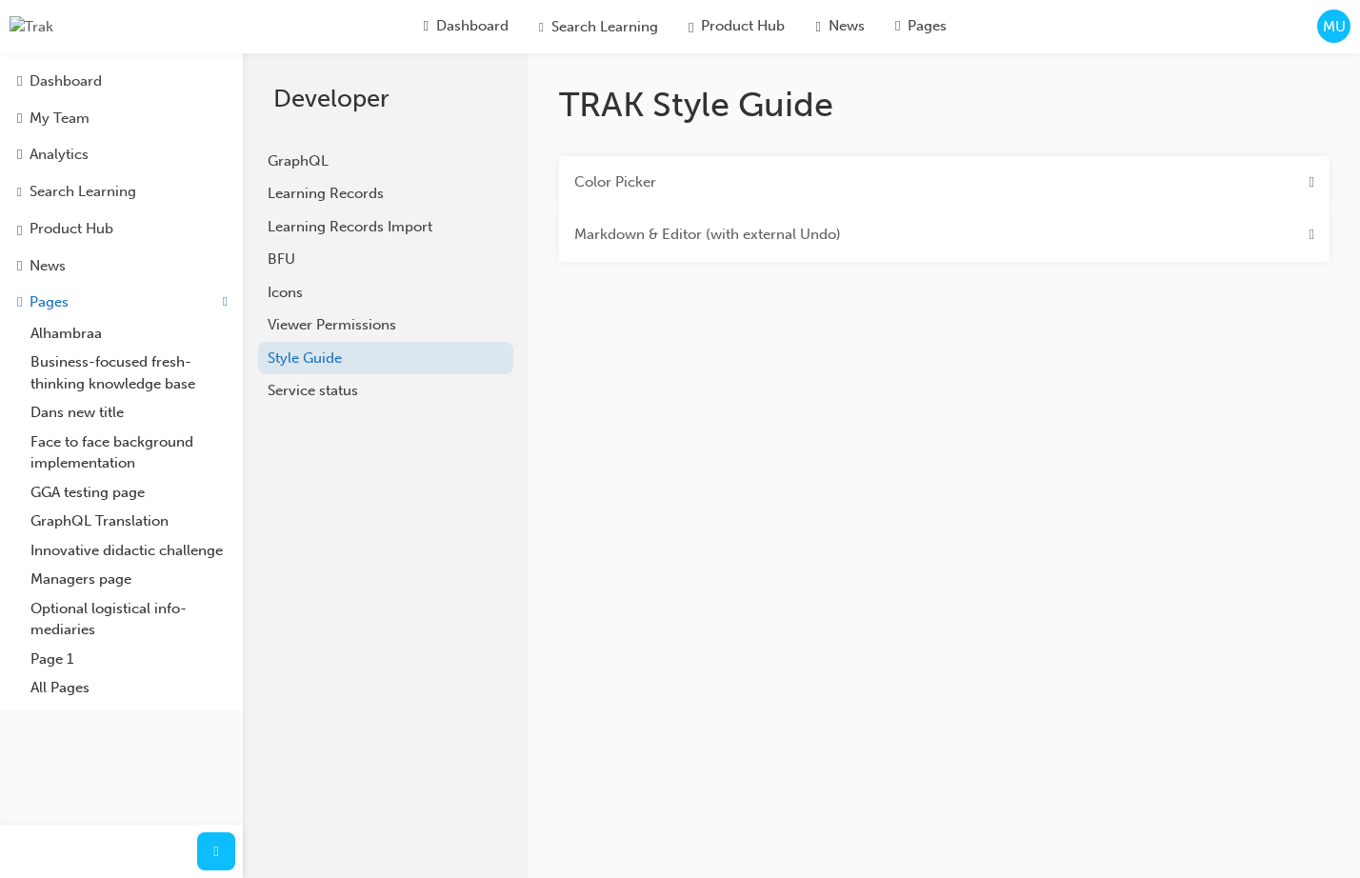
click at [1293, 235] on div "Markdown & Editor (with external Undo)" at bounding box center [944, 235] width 770 height 53
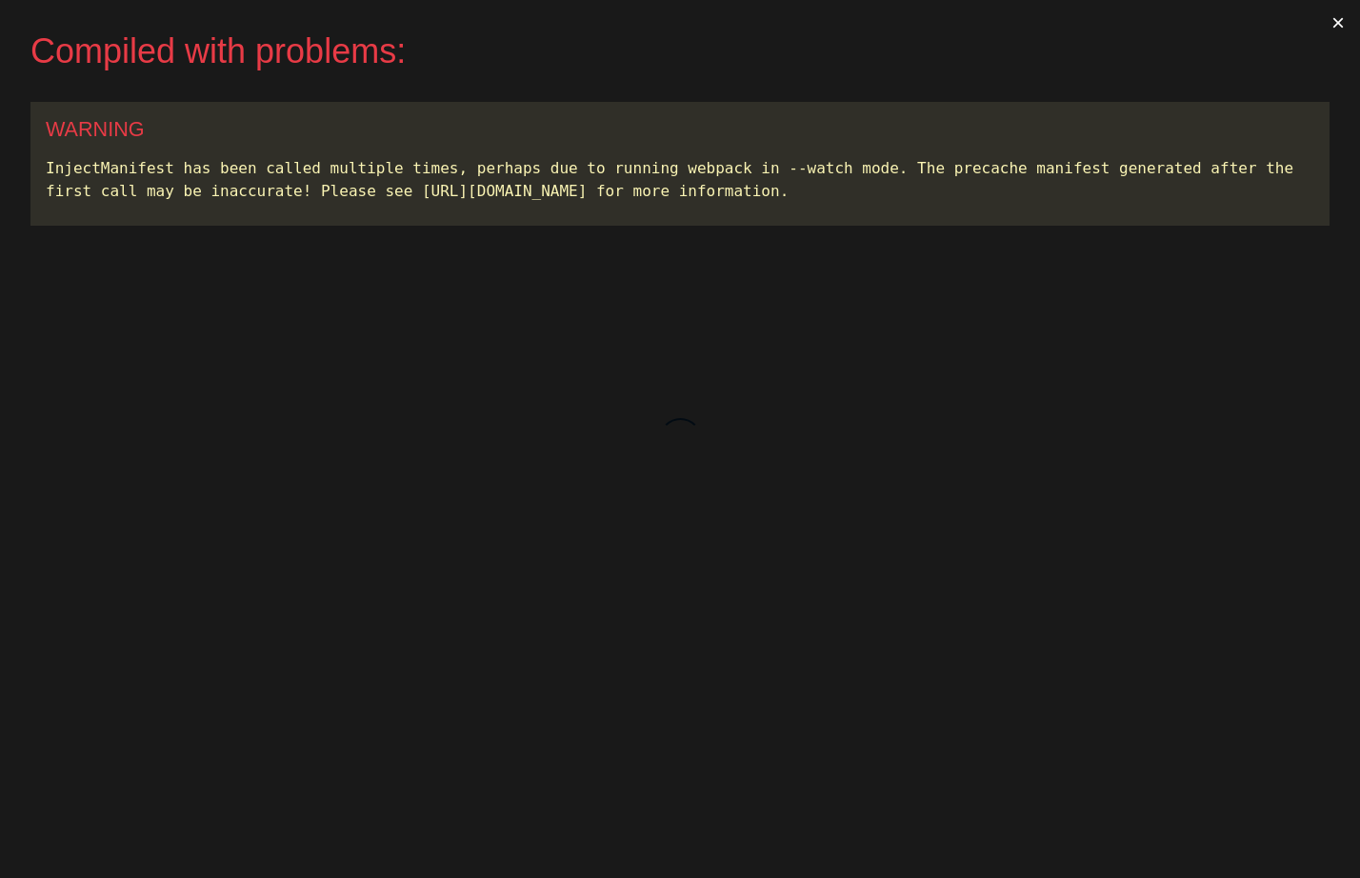
click at [1336, 26] on button "×" at bounding box center [1338, 23] width 44 height 46
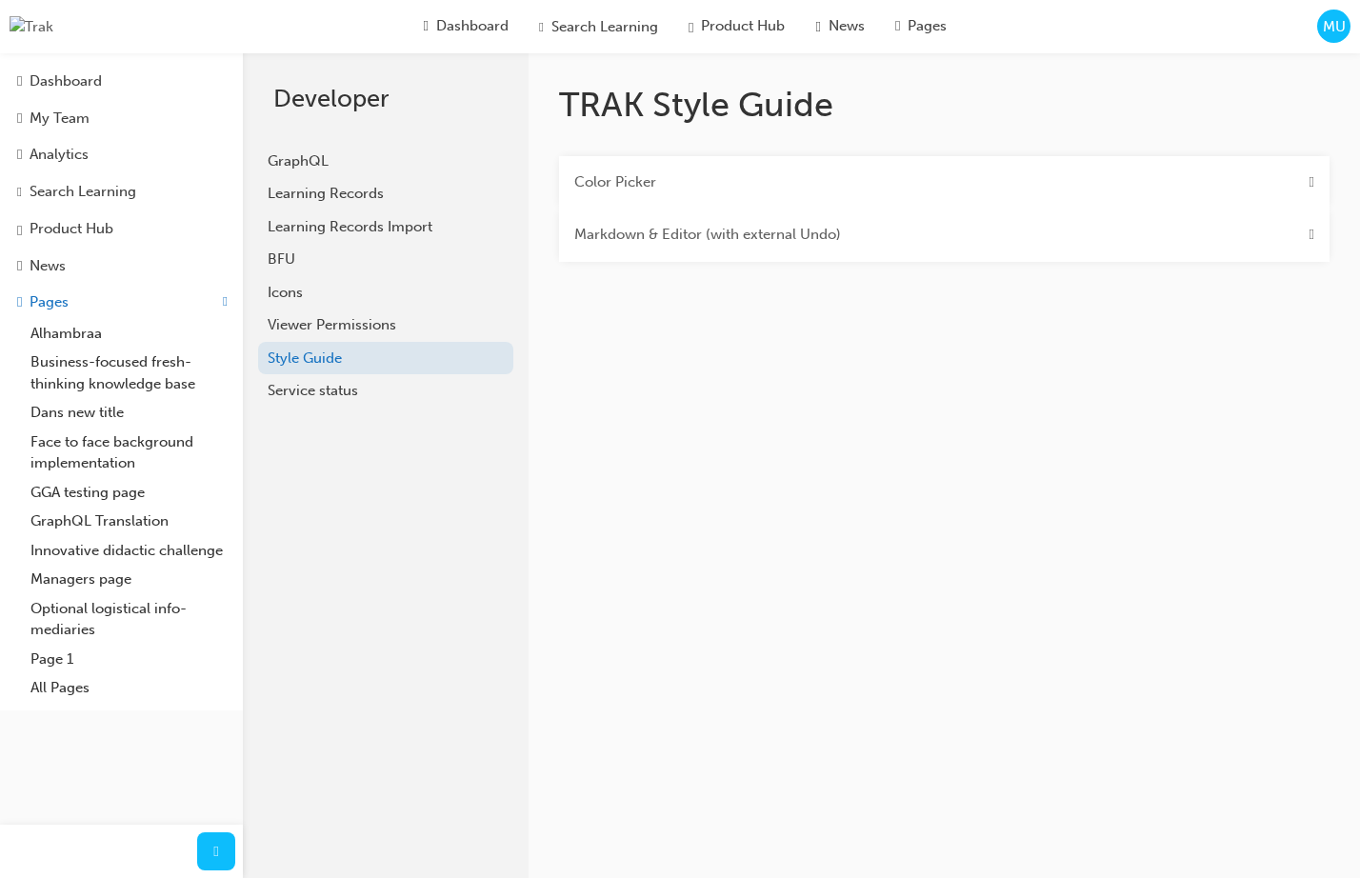
click at [707, 228] on Undo\) "Markdown & Editor (with external Undo)" at bounding box center [707, 235] width 267 height 22
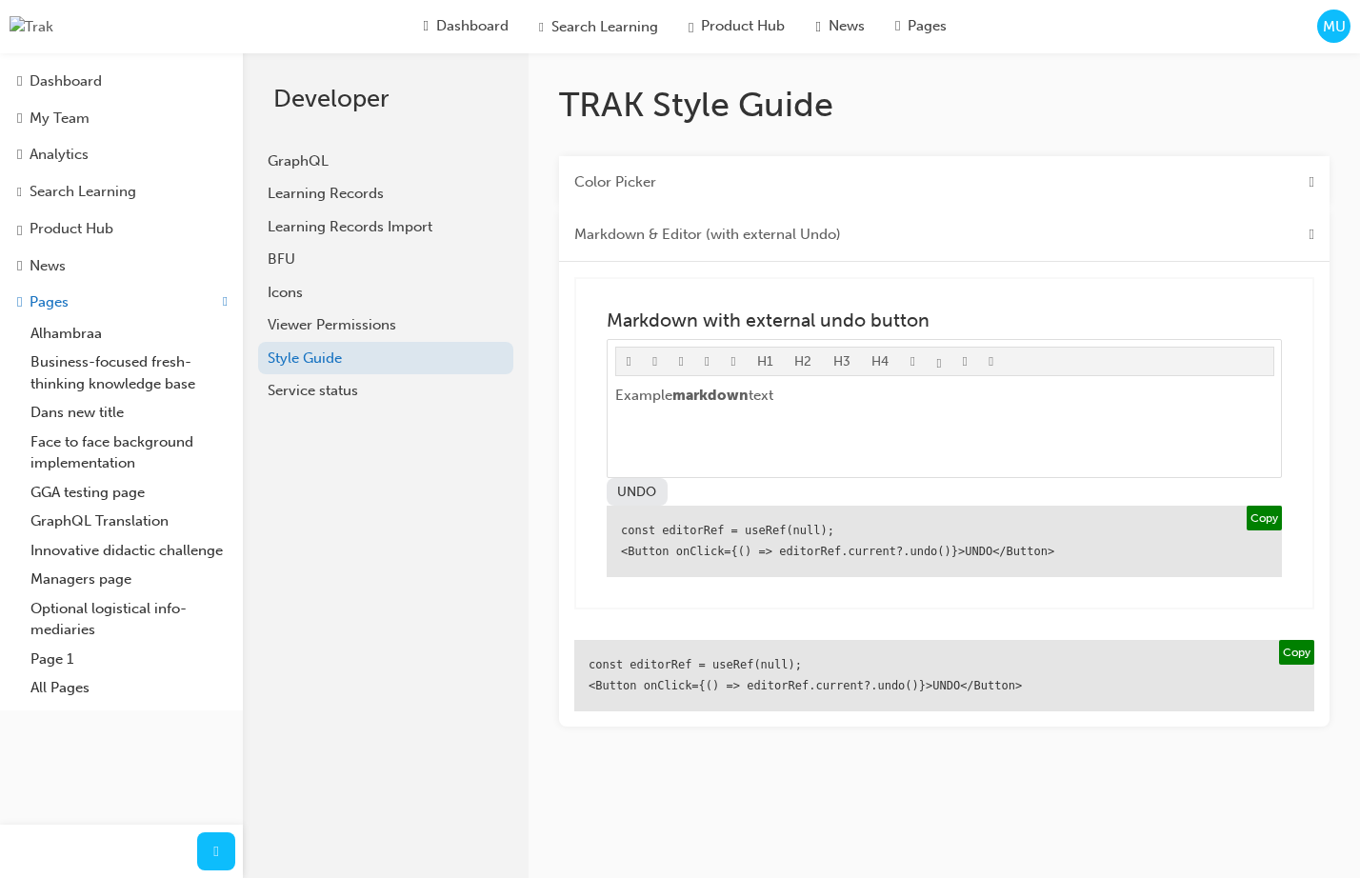
click at [1261, 531] on button "Copy" at bounding box center [1263, 519] width 35 height 26
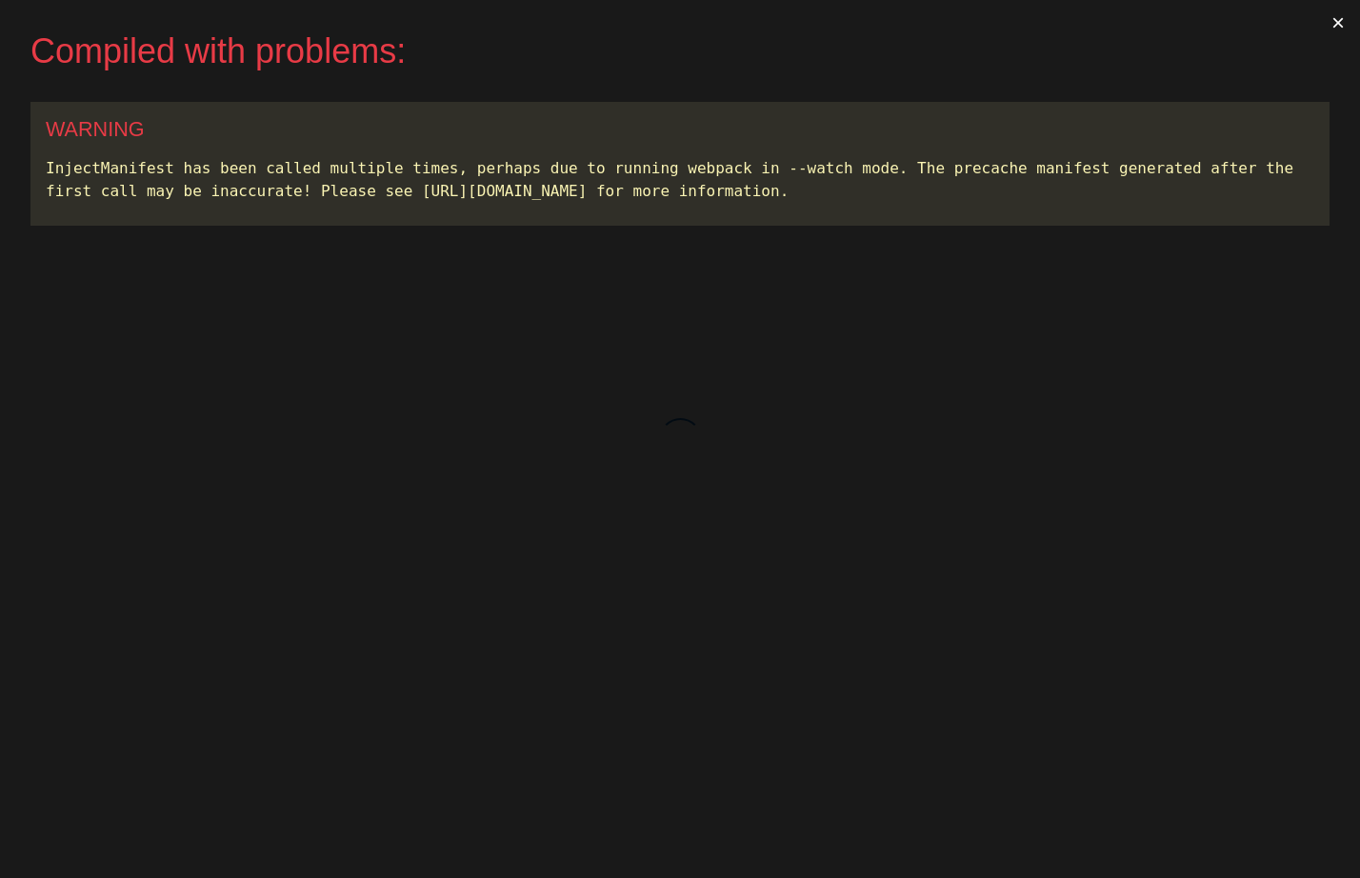
click at [1335, 29] on button "×" at bounding box center [1338, 23] width 44 height 46
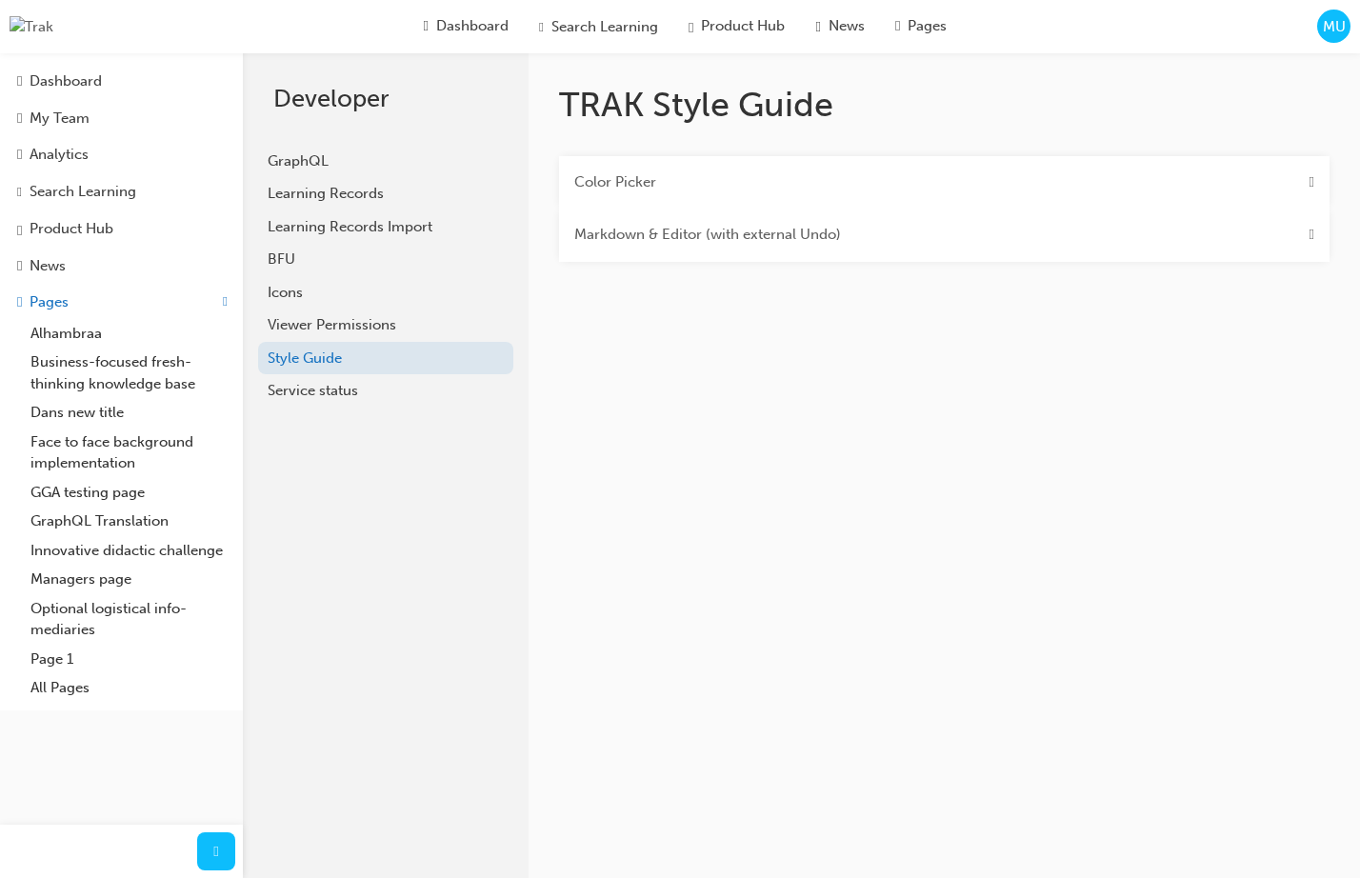
click at [1191, 177] on div "Color Picker" at bounding box center [944, 182] width 770 height 53
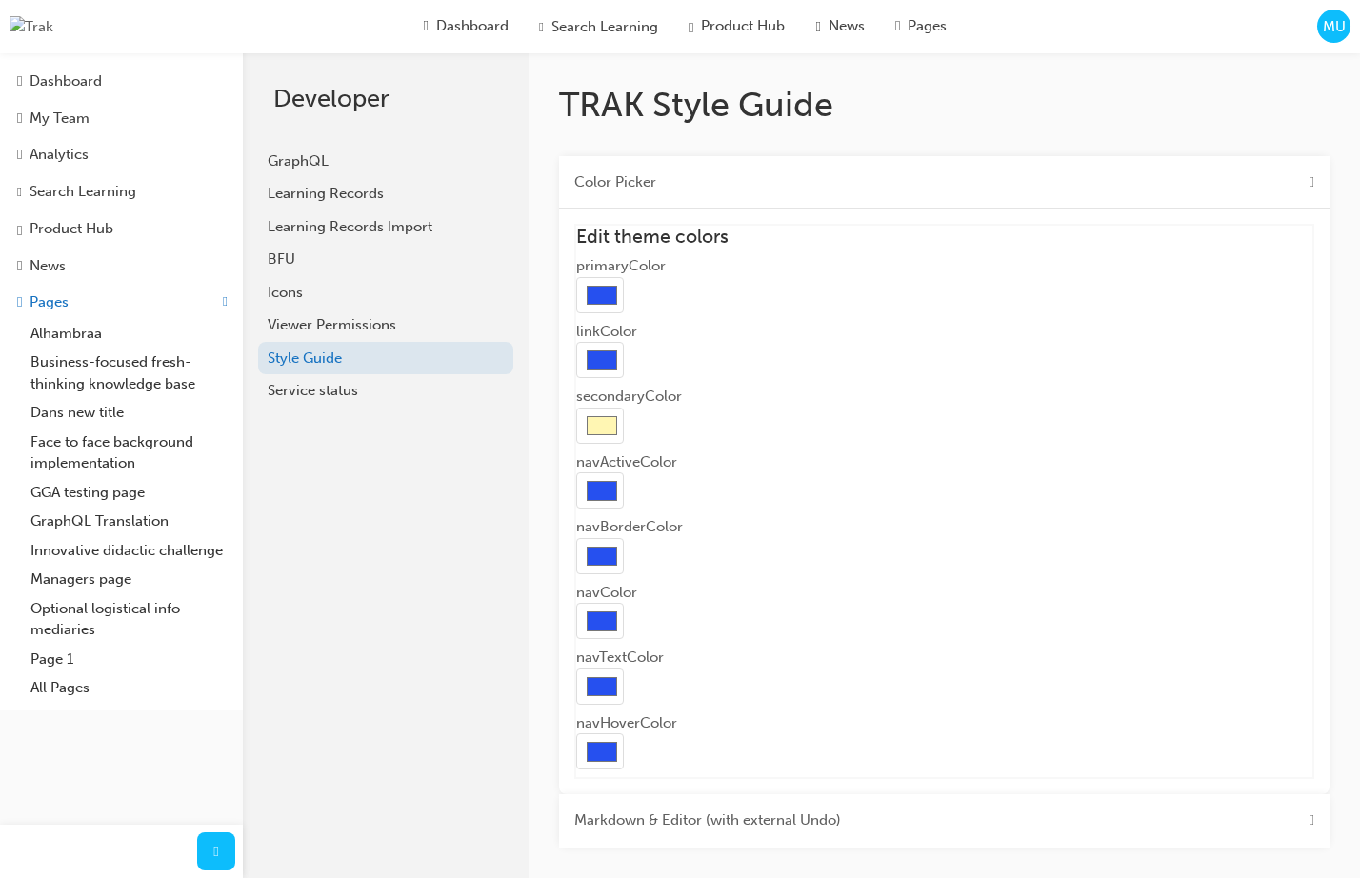
click at [1188, 180] on div "Color Picker" at bounding box center [944, 182] width 770 height 53
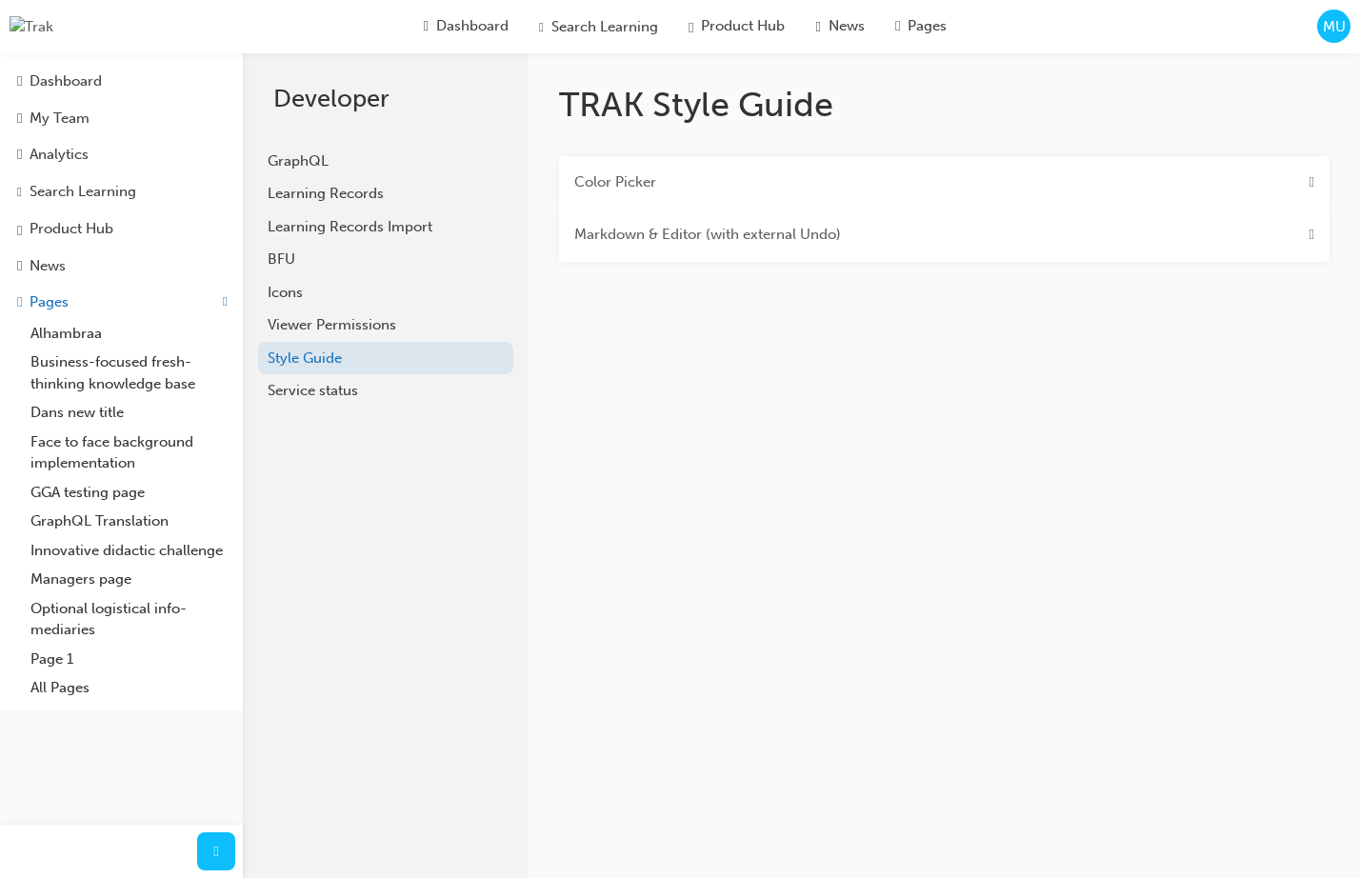
click at [1126, 230] on div "Markdown & Editor (with external Undo)" at bounding box center [944, 235] width 770 height 53
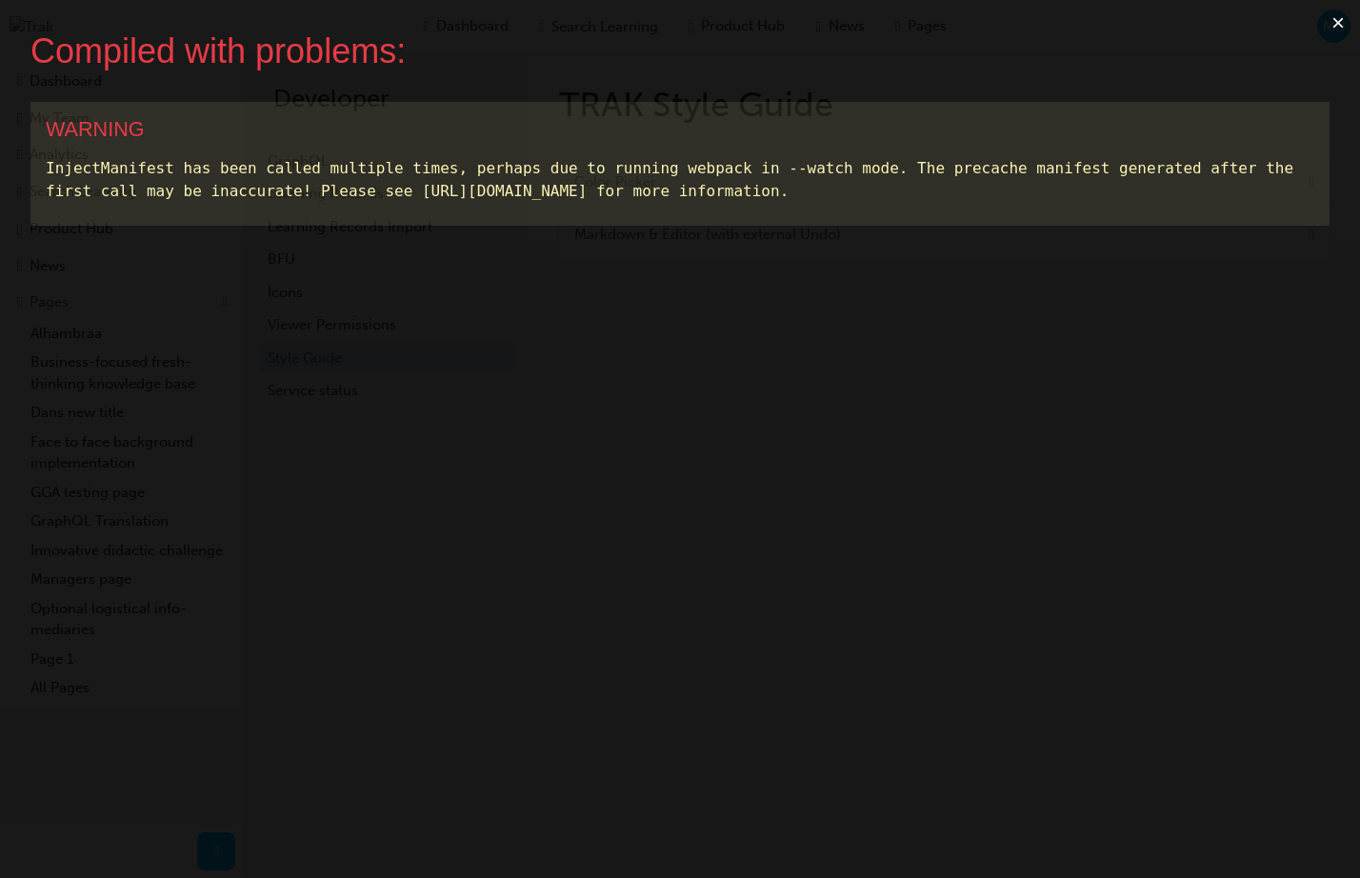
drag, startPoint x: 1312, startPoint y: 77, endPoint x: 1338, endPoint y: 34, distance: 50.0
click at [1315, 73] on div "Compiled with problems: × WARNING InjectManifest has been called multiple times…" at bounding box center [680, 439] width 1360 height 878
click at [1337, 30] on button "×" at bounding box center [1338, 23] width 44 height 46
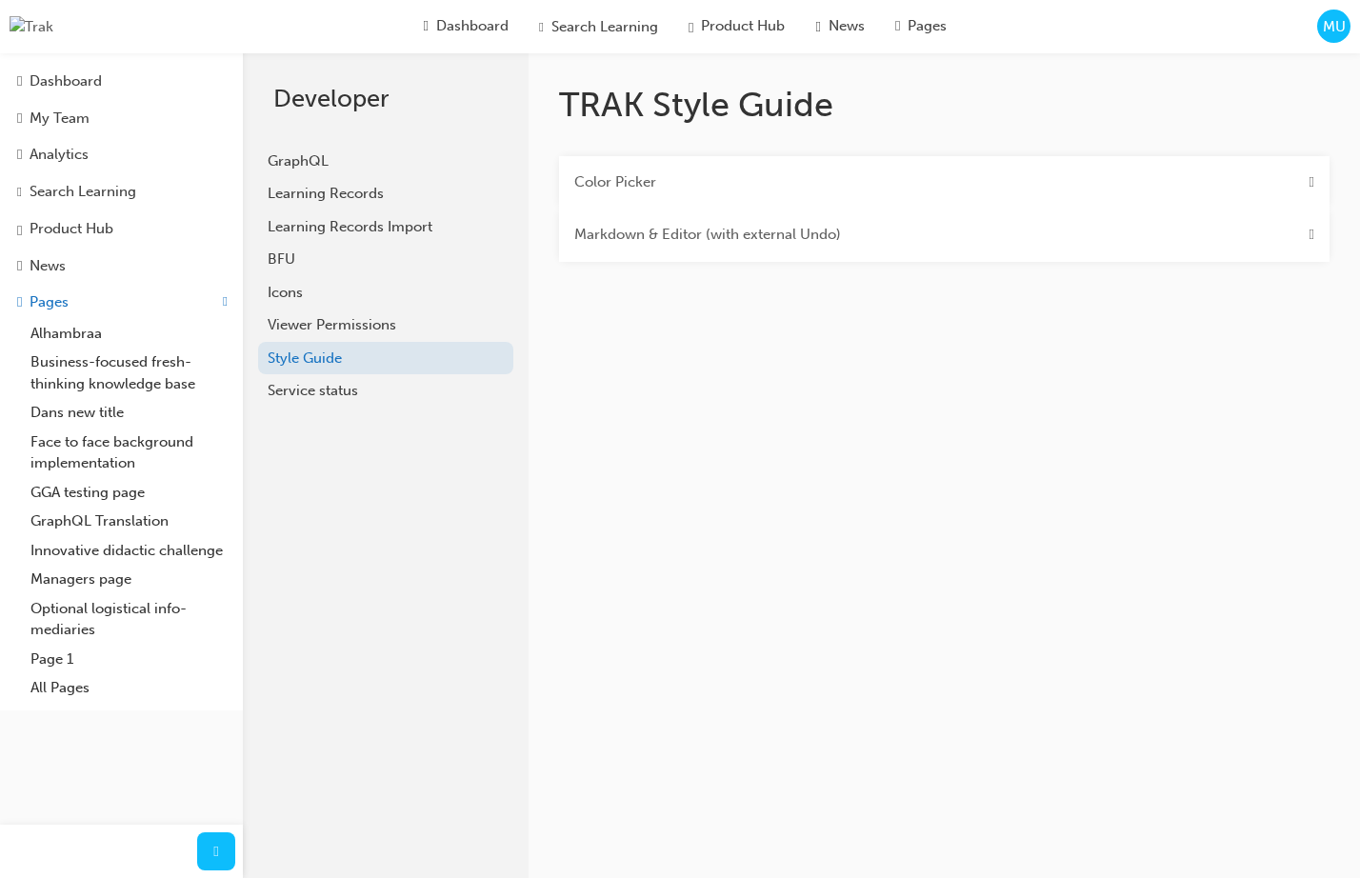
click at [956, 252] on div "Markdown & Editor (with external Undo)" at bounding box center [944, 235] width 770 height 53
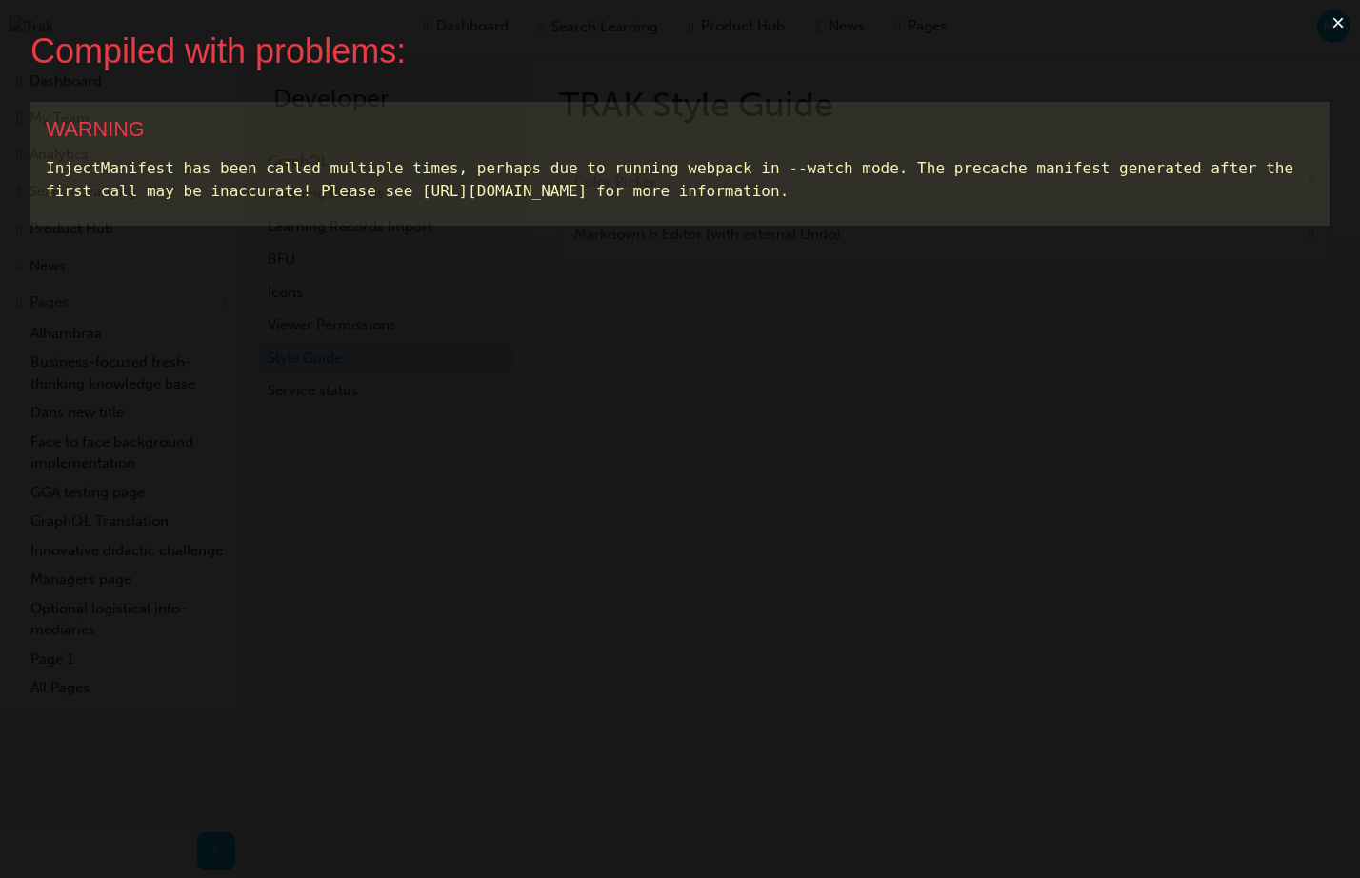
click at [1341, 26] on button "×" at bounding box center [1338, 23] width 44 height 46
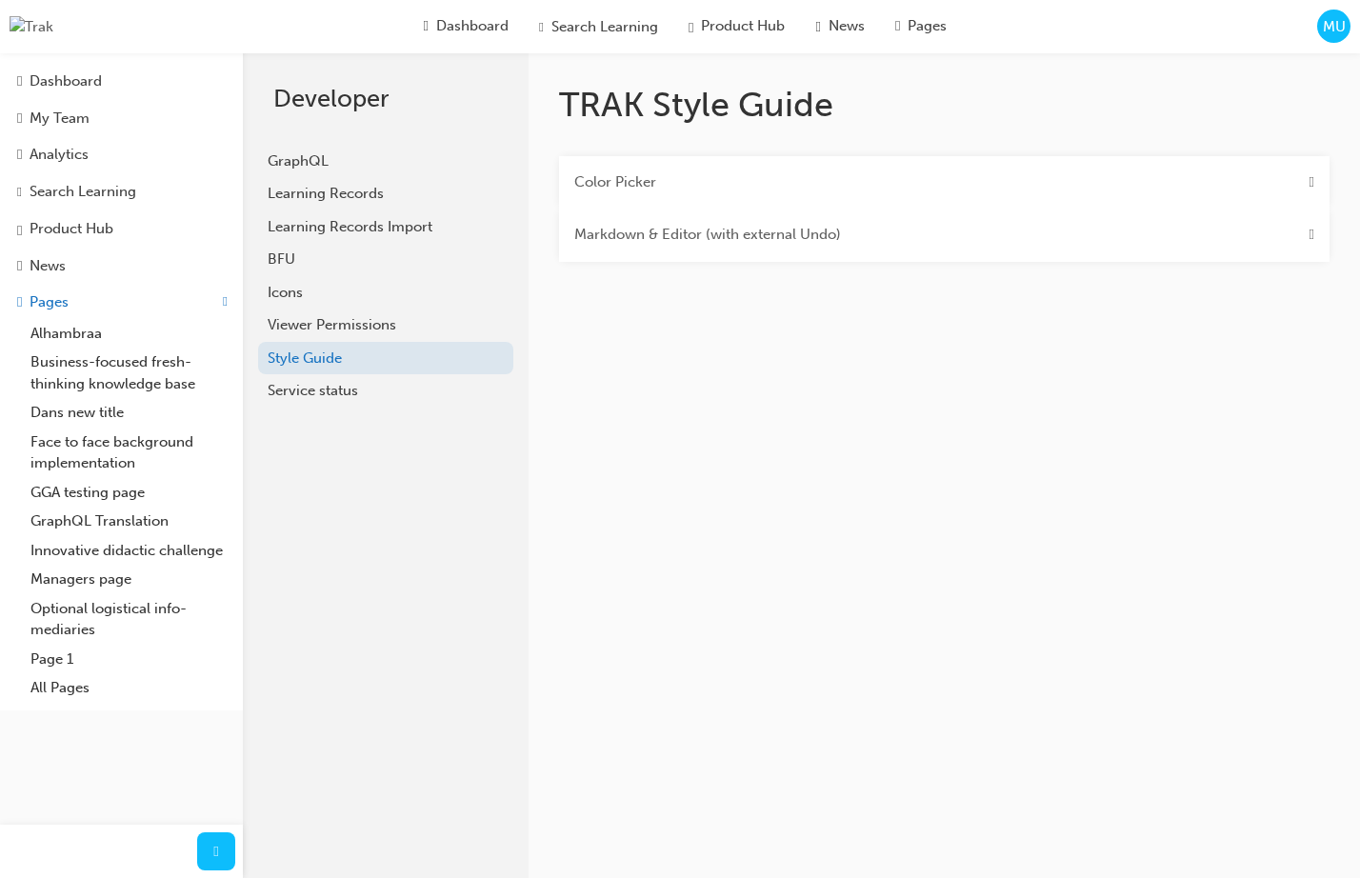
click at [895, 188] on div "Color Picker" at bounding box center [944, 182] width 770 height 53
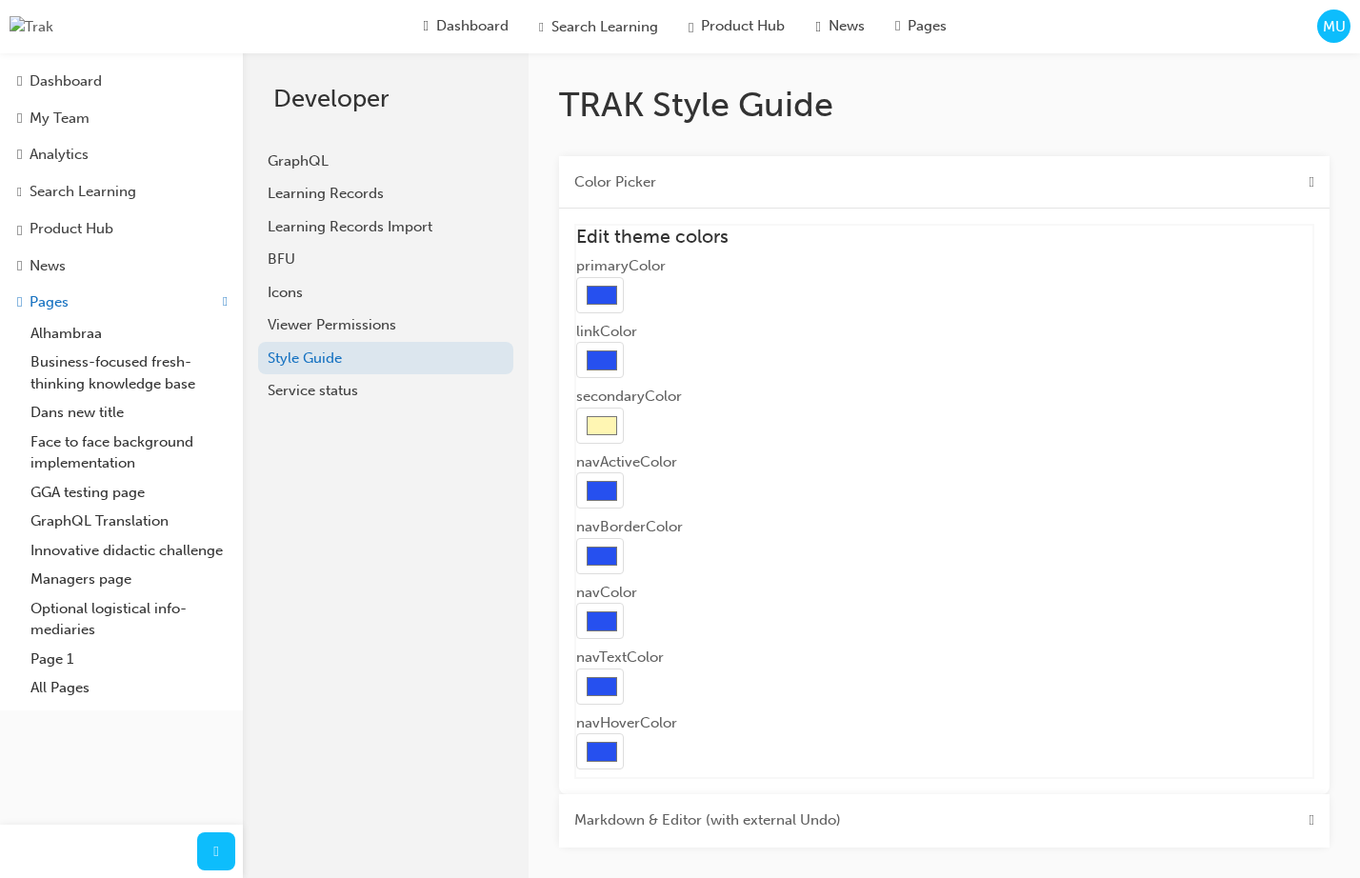
click at [897, 188] on div "Color Picker" at bounding box center [944, 182] width 770 height 53
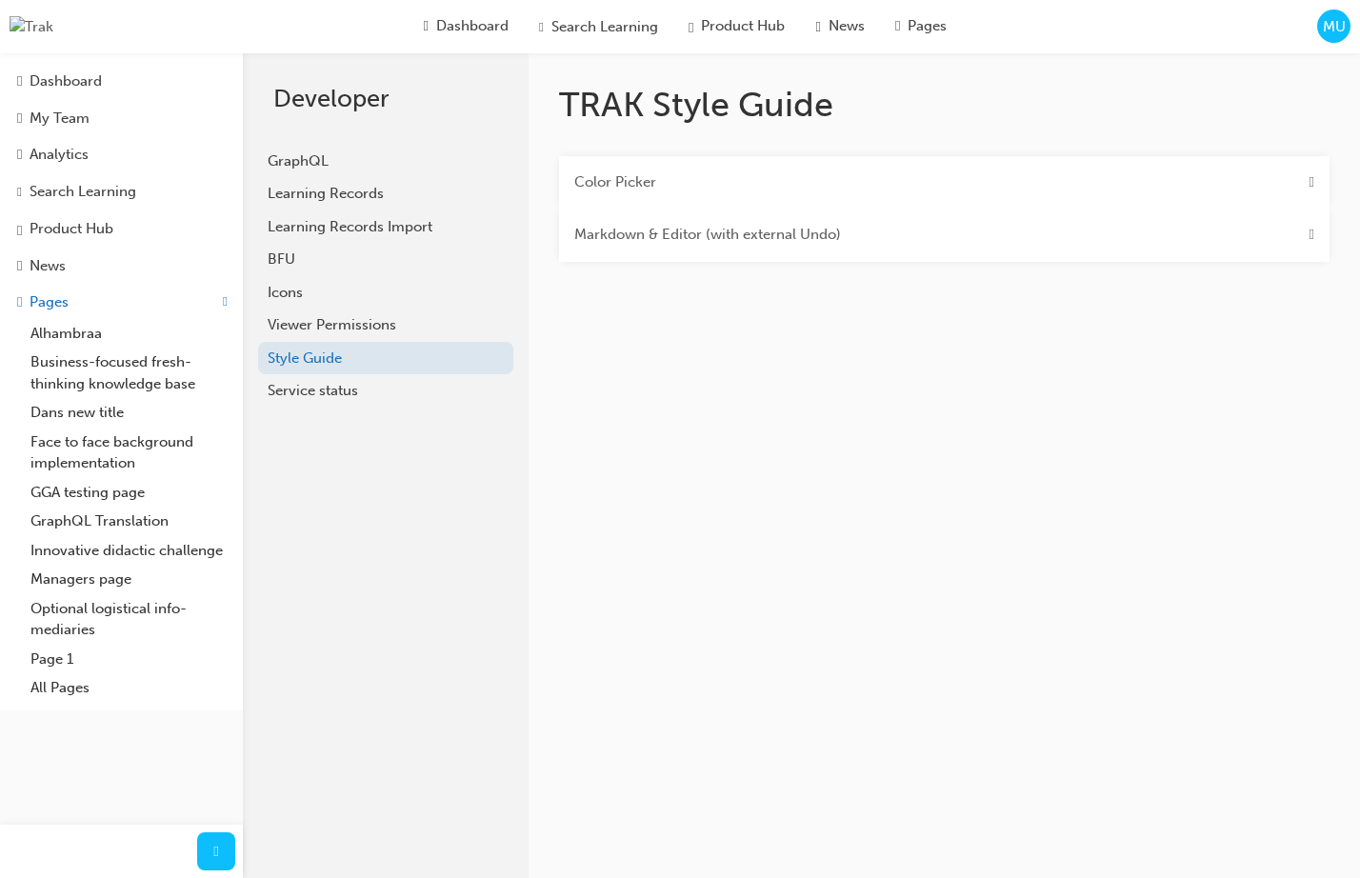
click at [897, 188] on div "Color Picker" at bounding box center [944, 182] width 770 height 53
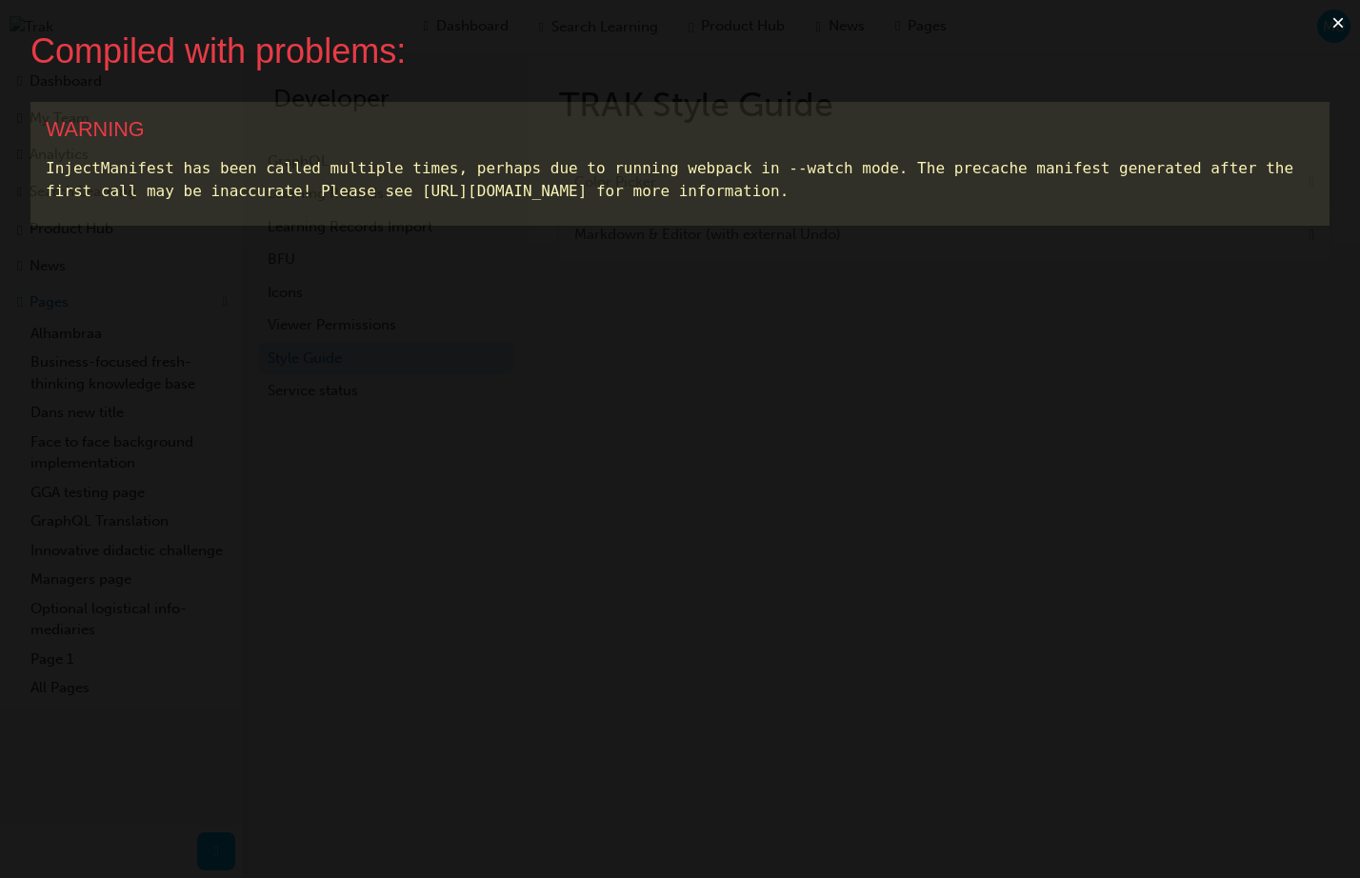
click at [1338, 23] on button "×" at bounding box center [1338, 23] width 44 height 46
click at [1334, 29] on button "×" at bounding box center [1338, 23] width 44 height 46
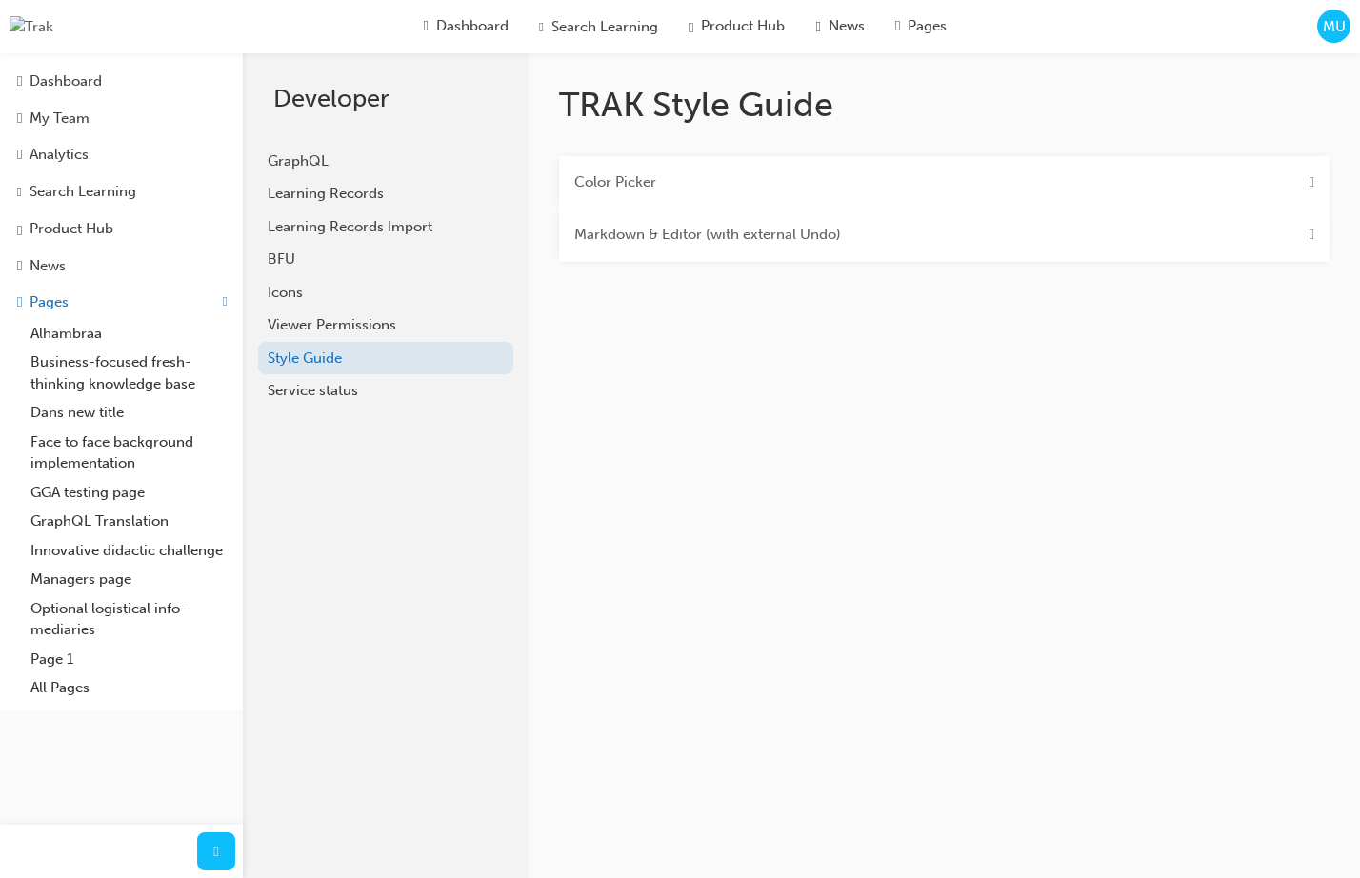
click at [1284, 165] on div "Color Picker" at bounding box center [944, 182] width 770 height 53
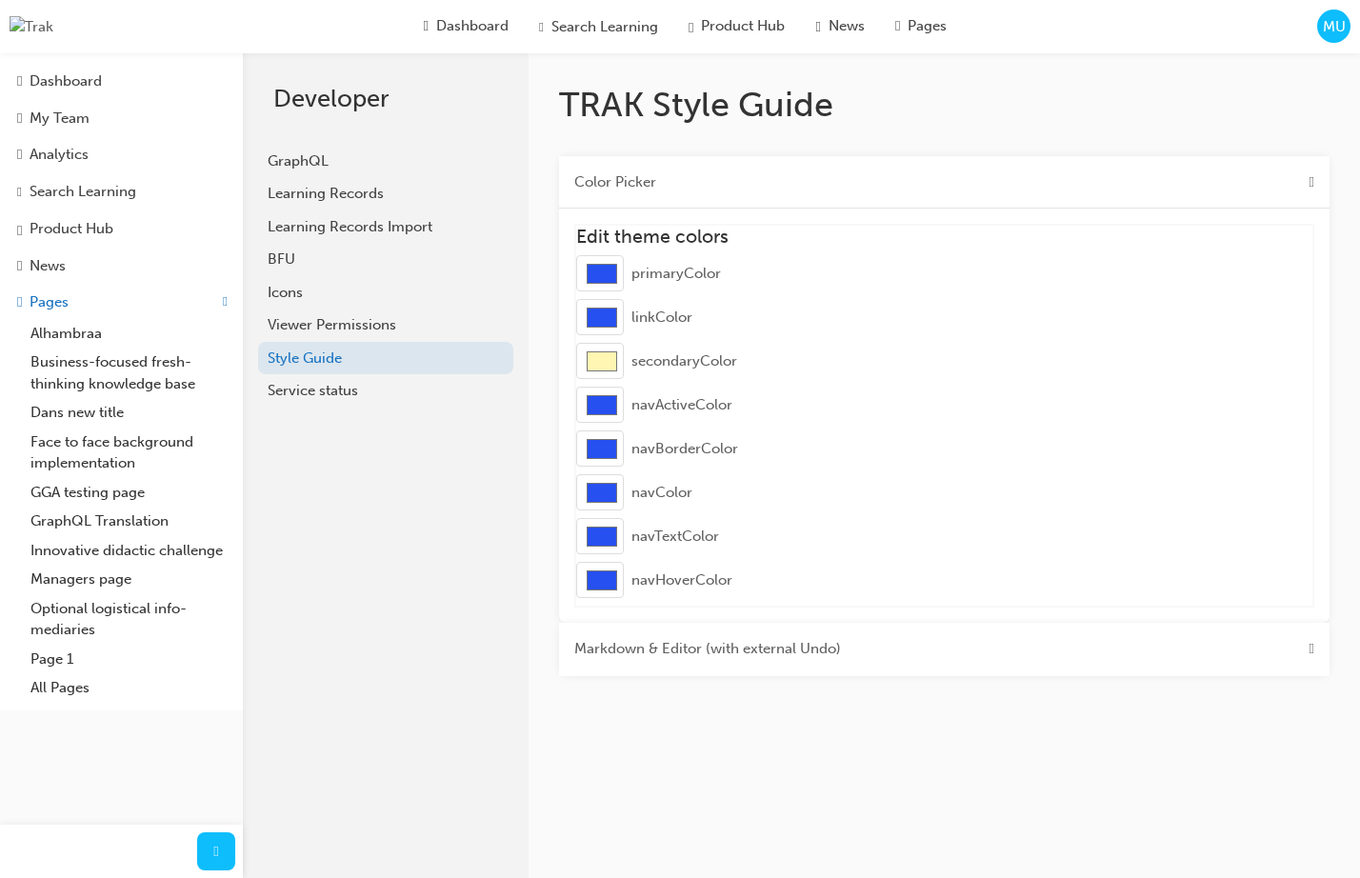
click at [862, 646] on div "Markdown & Editor (with external Undo)" at bounding box center [944, 649] width 770 height 53
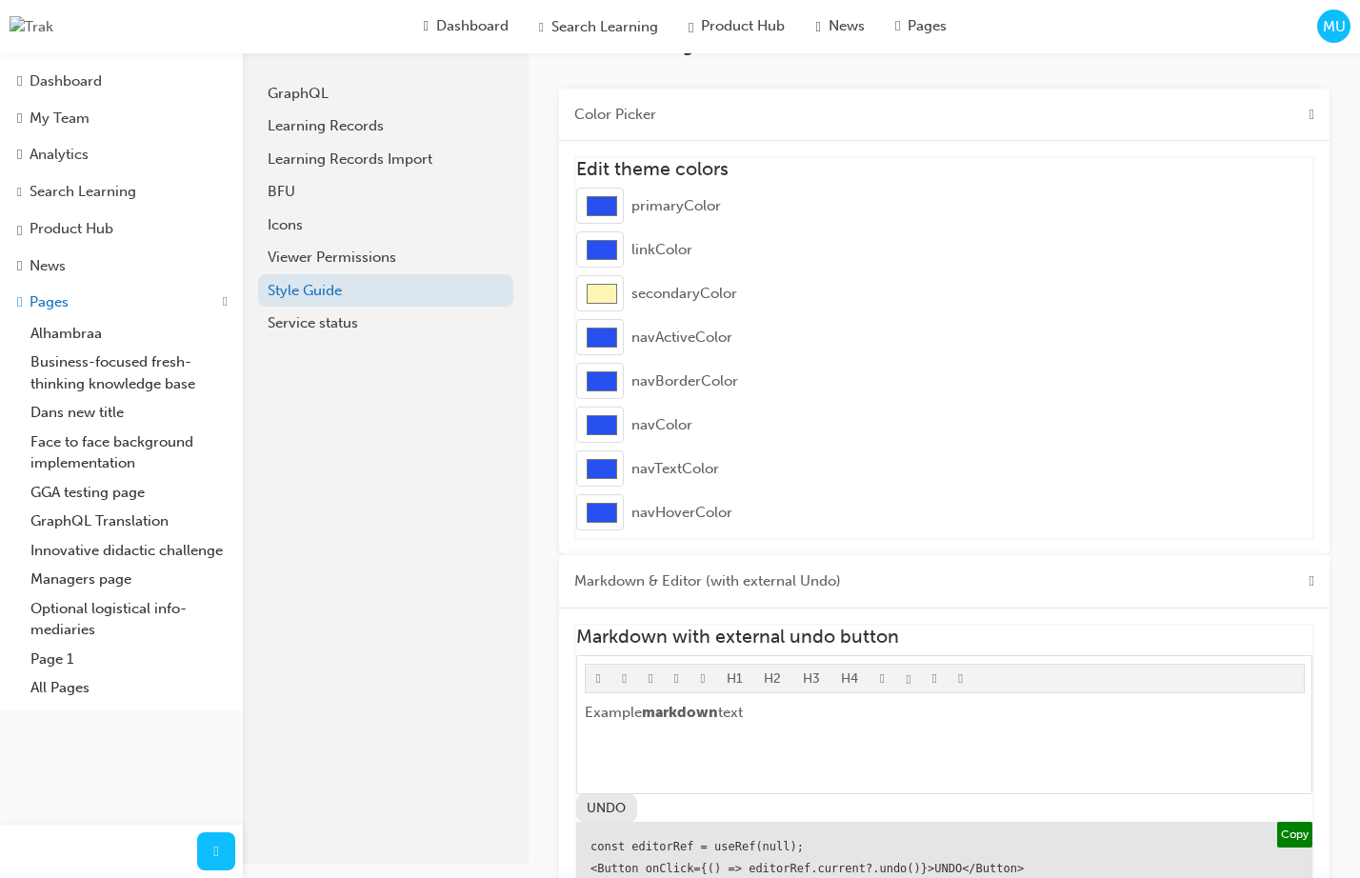
scroll to position [63, 0]
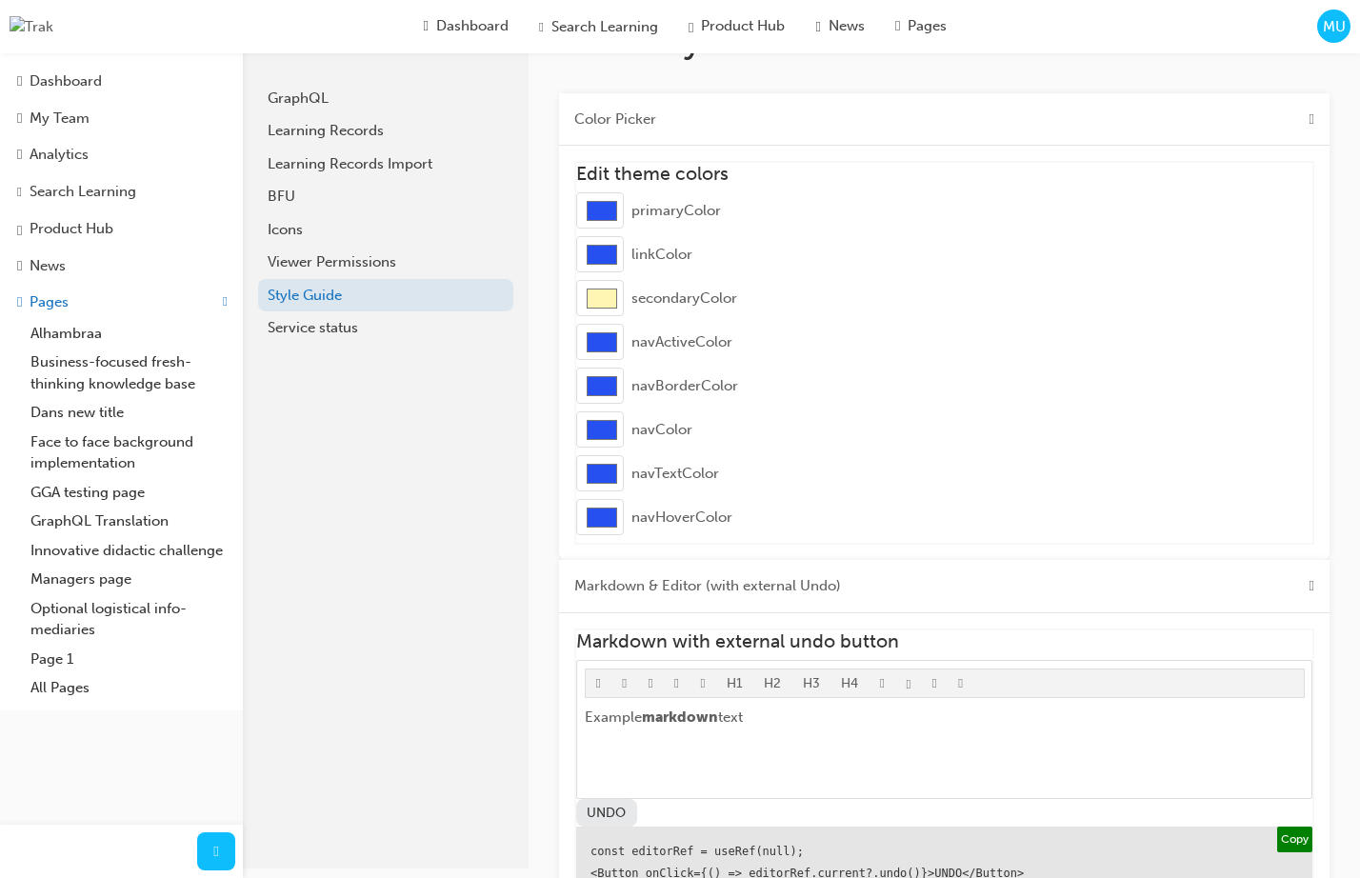
click at [822, 593] on Undo\) "Markdown & Editor (with external Undo)" at bounding box center [707, 586] width 267 height 22
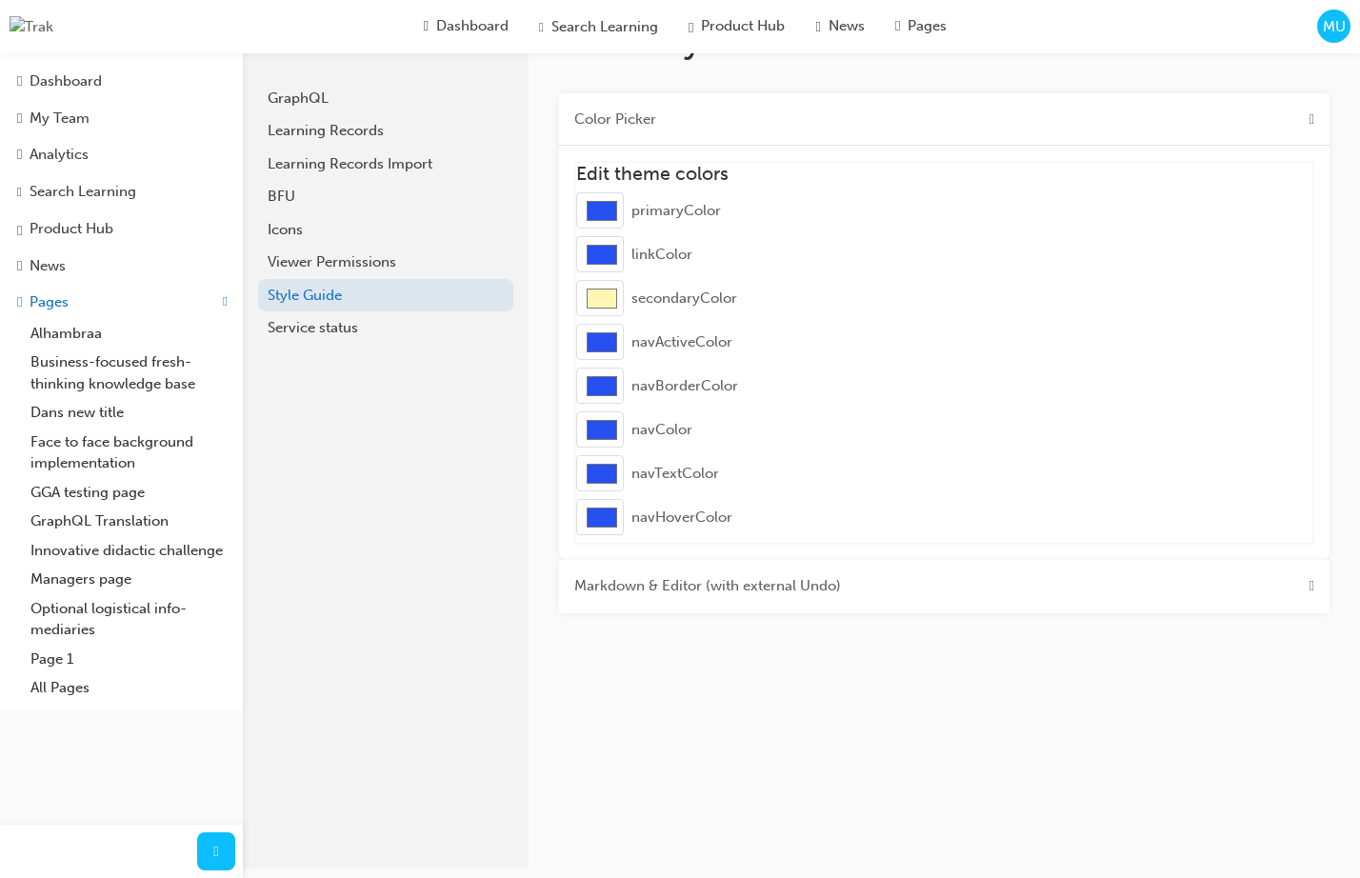
click at [822, 593] on Undo\) "Markdown & Editor (with external Undo)" at bounding box center [707, 586] width 267 height 22
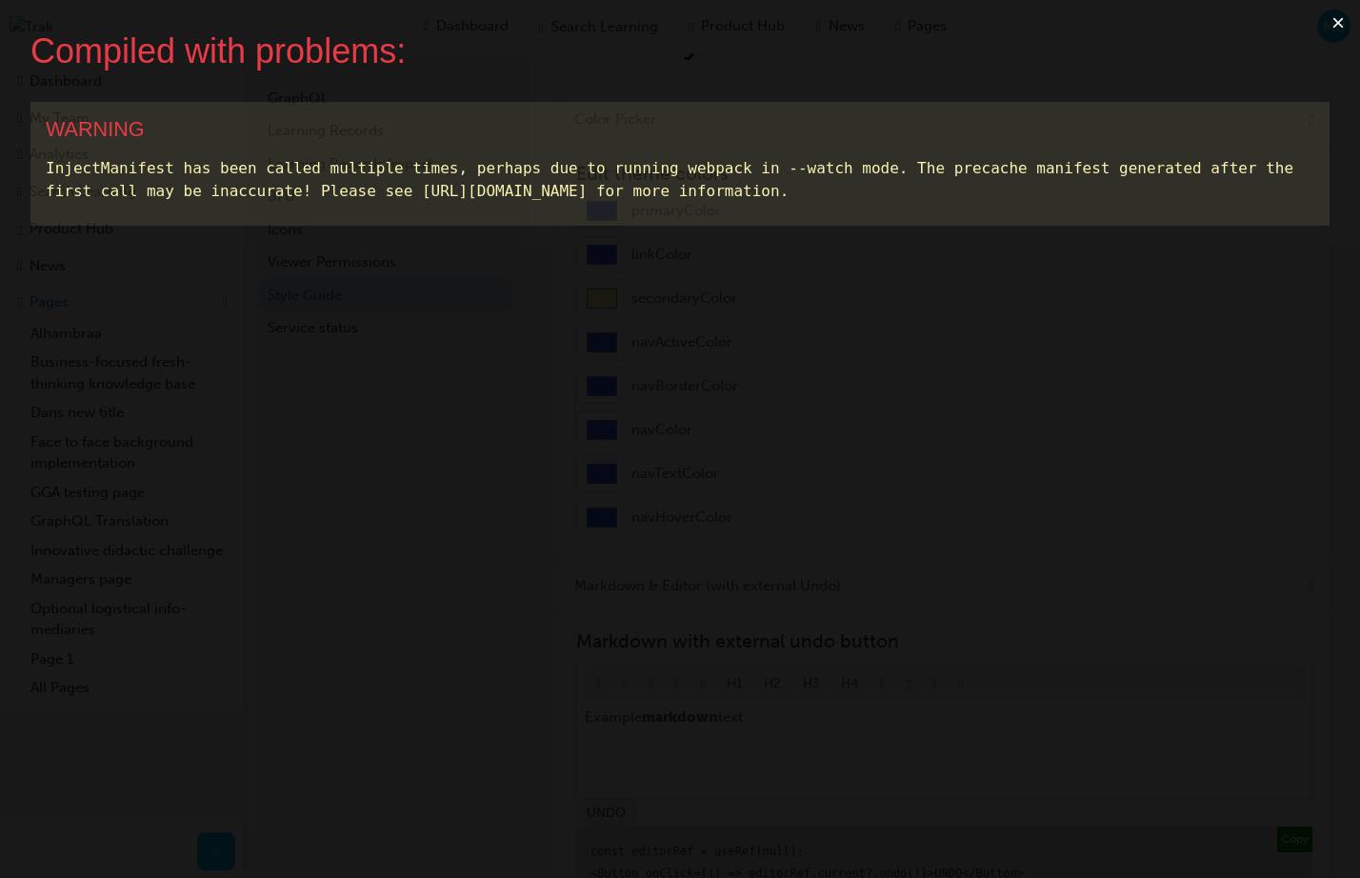
scroll to position [0, 0]
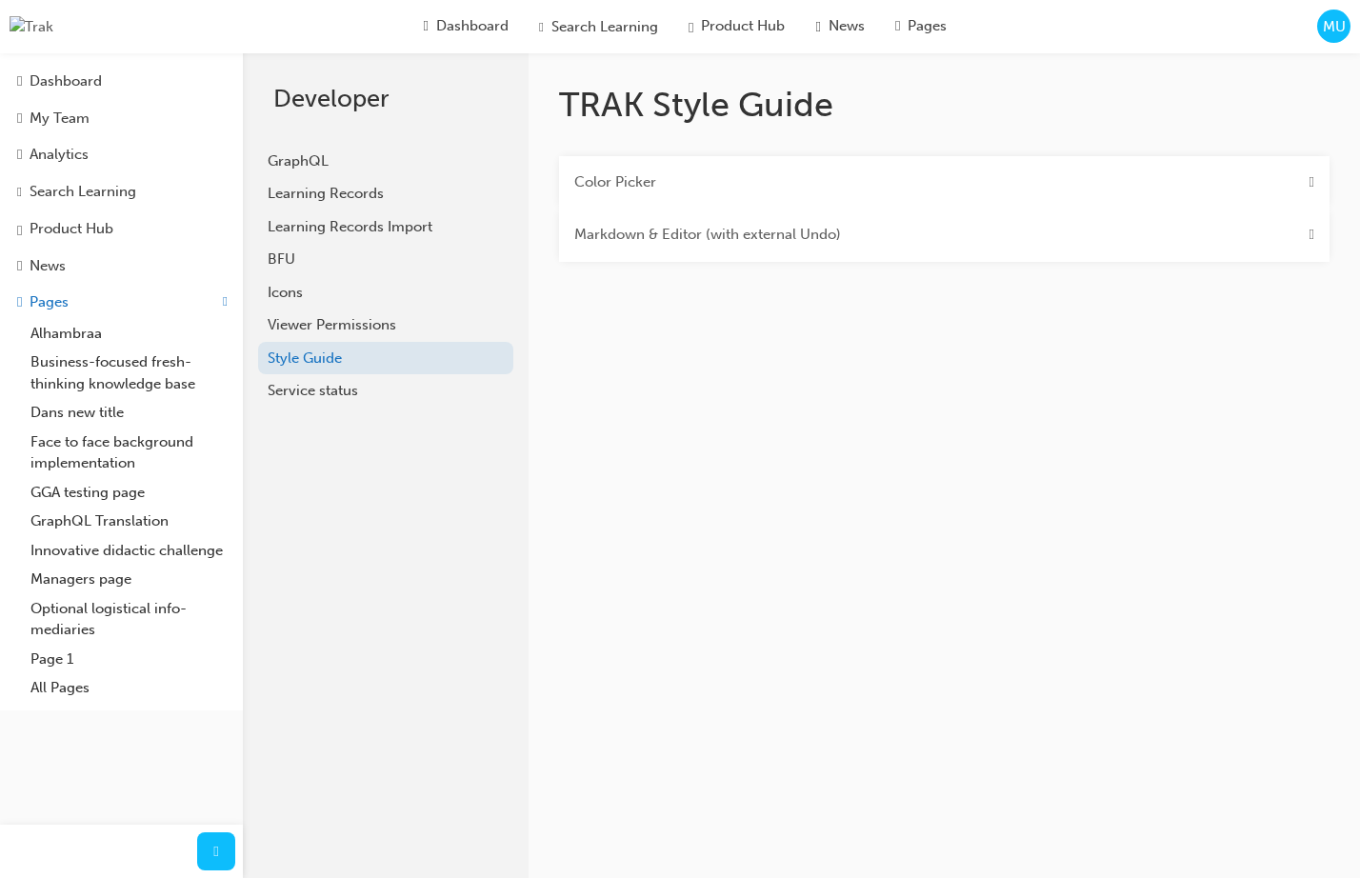
click at [824, 187] on div "Color Picker" at bounding box center [944, 182] width 770 height 53
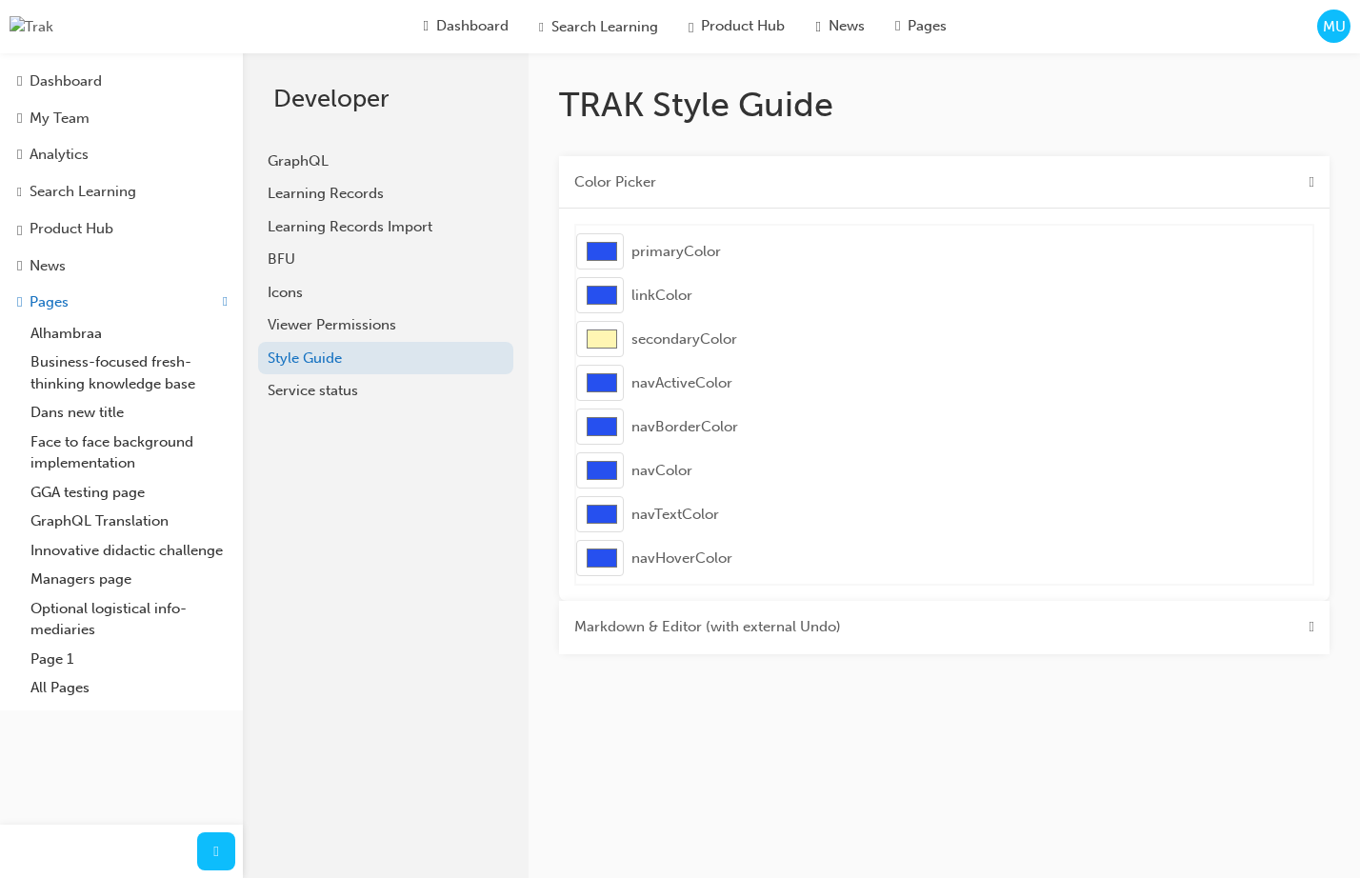
click at [830, 187] on div "Color Picker" at bounding box center [944, 182] width 770 height 53
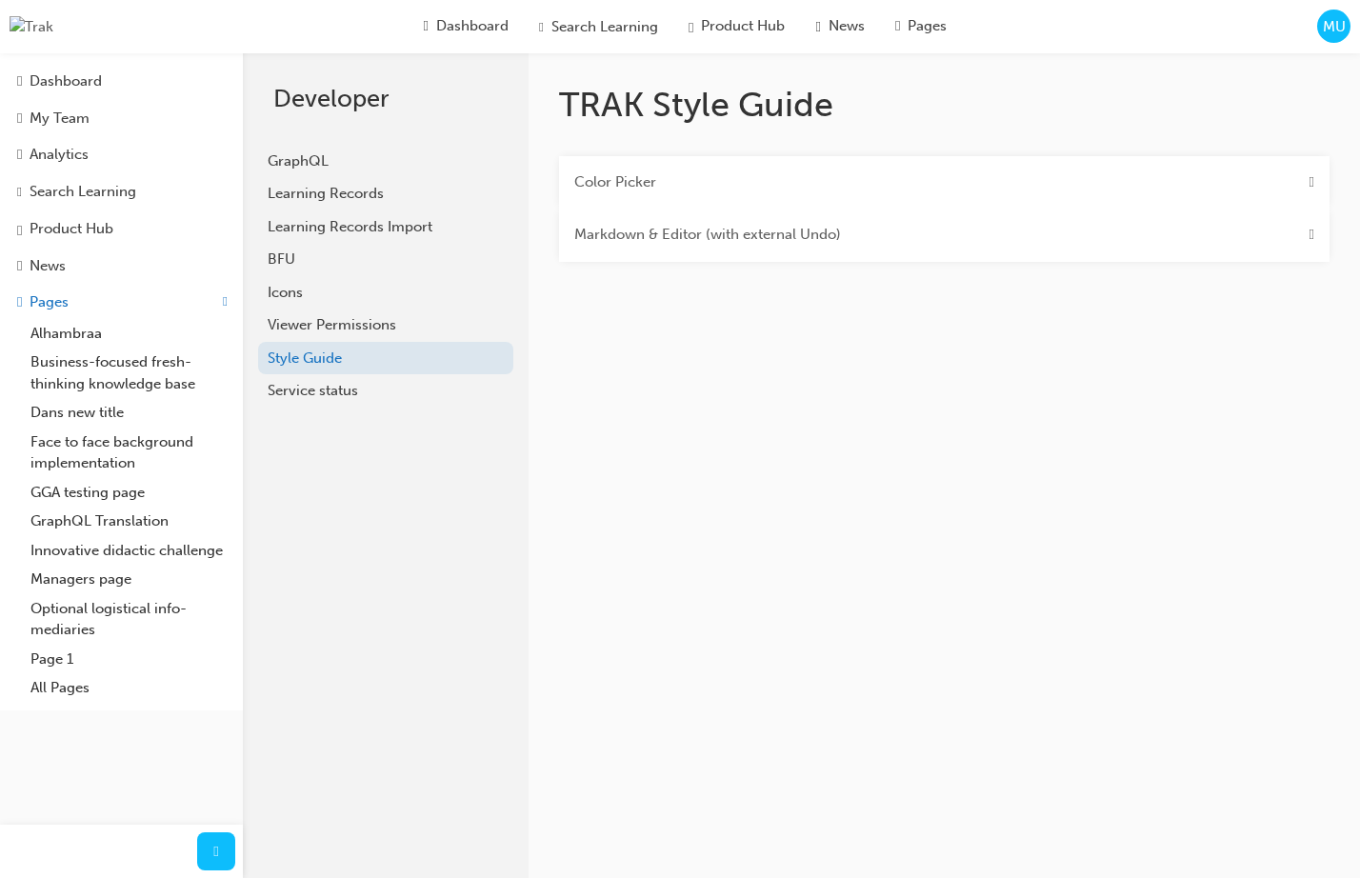
click at [811, 246] on Undo\) "Markdown & Editor (with external Undo)" at bounding box center [707, 235] width 267 height 22
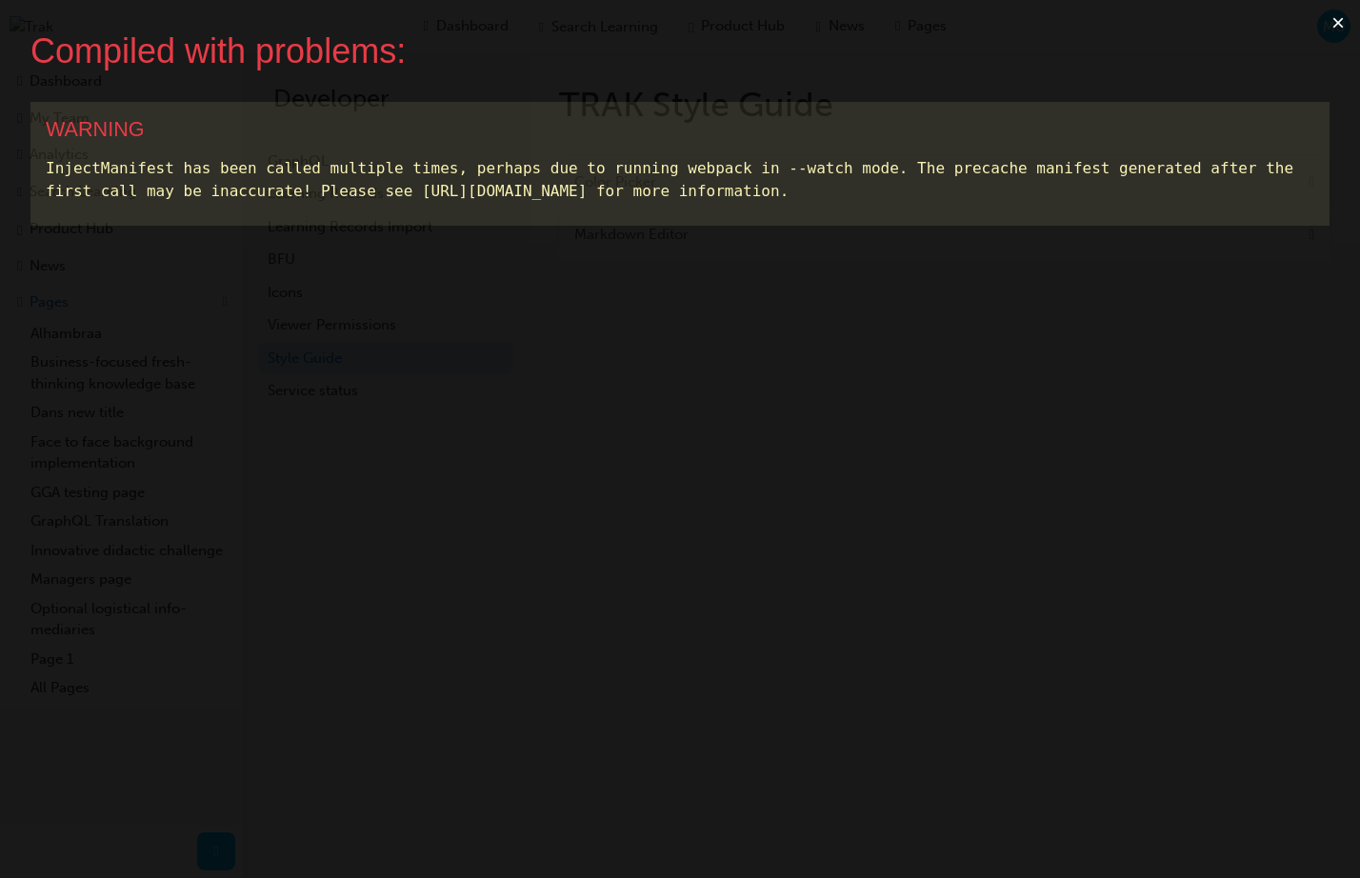
click at [1336, 21] on button "×" at bounding box center [1338, 23] width 44 height 46
click at [1338, 24] on button "×" at bounding box center [1338, 23] width 44 height 46
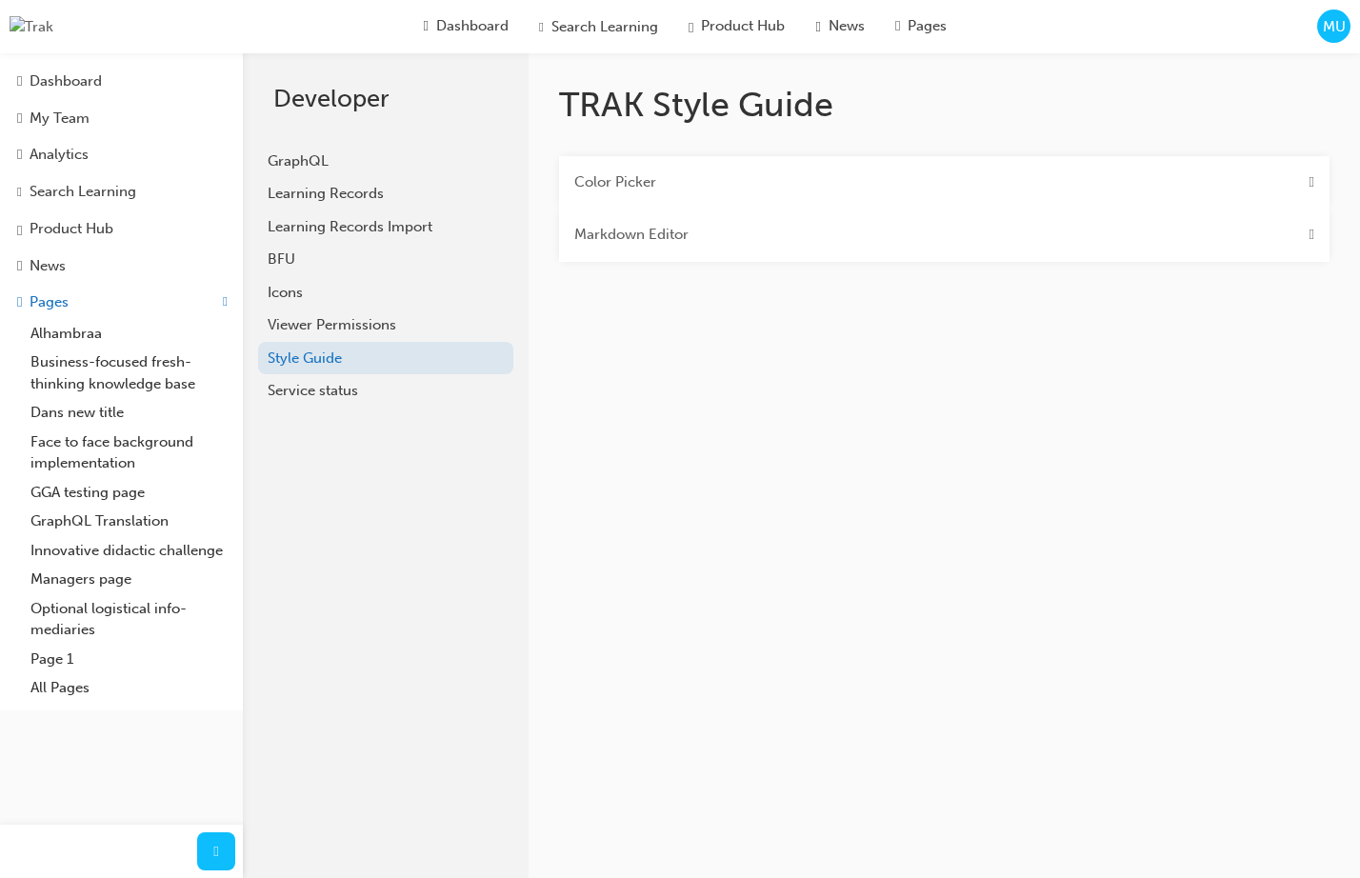
click at [857, 195] on div "Color Picker" at bounding box center [944, 182] width 770 height 53
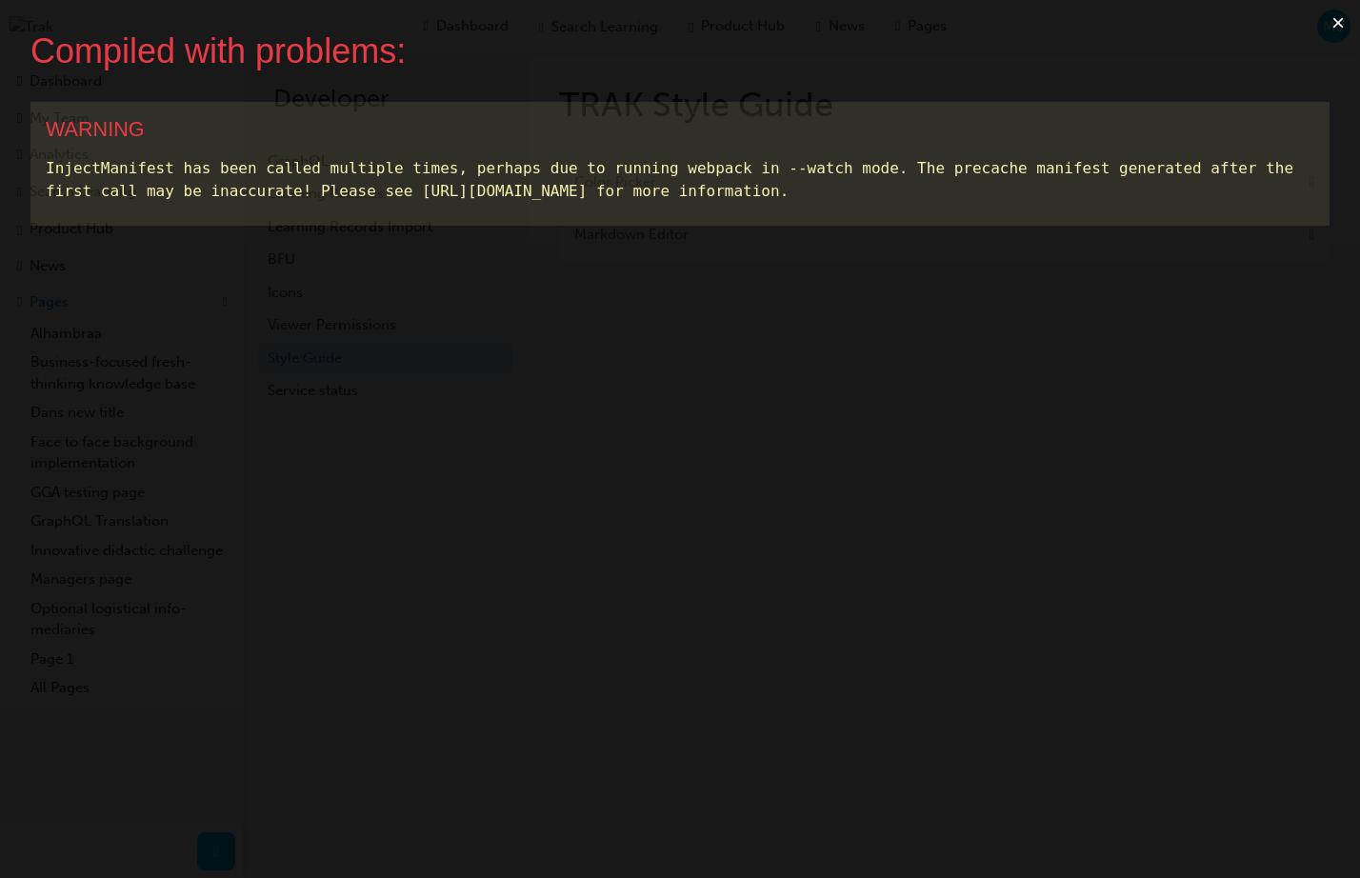
click at [1338, 26] on button "×" at bounding box center [1338, 23] width 44 height 46
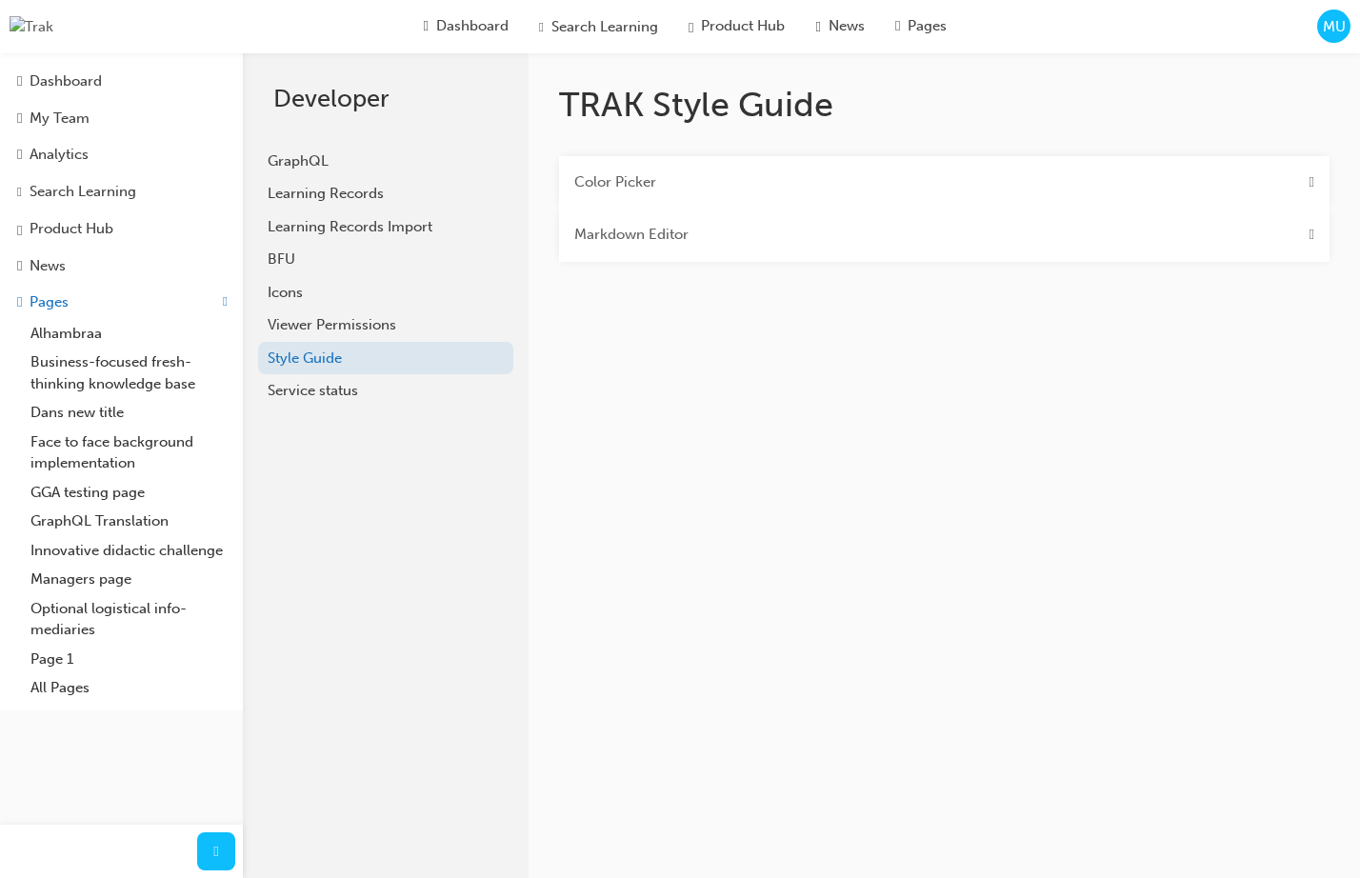
click at [944, 167] on div "Color Picker" at bounding box center [944, 182] width 770 height 53
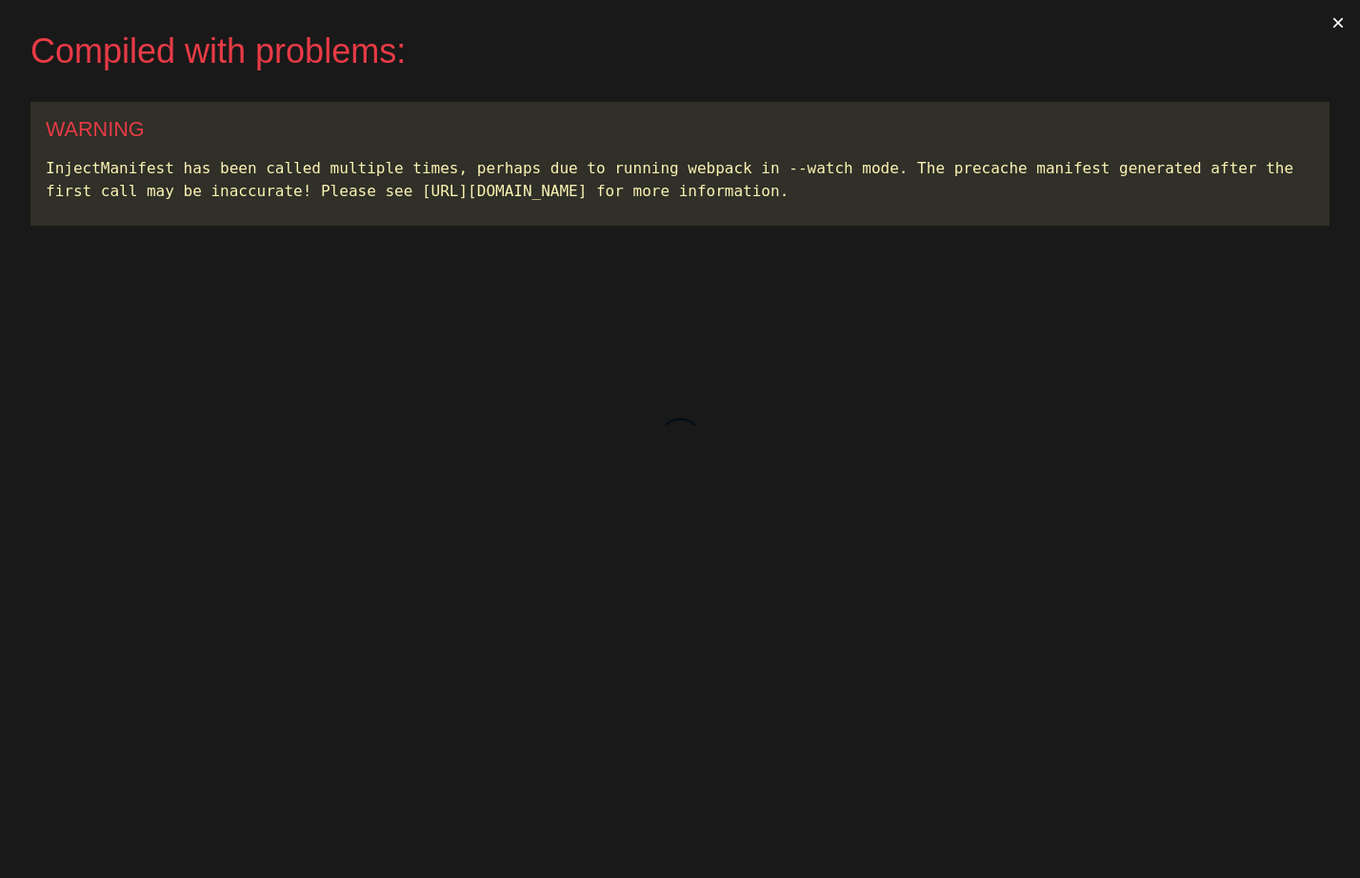
click at [1331, 25] on button "×" at bounding box center [1338, 23] width 44 height 46
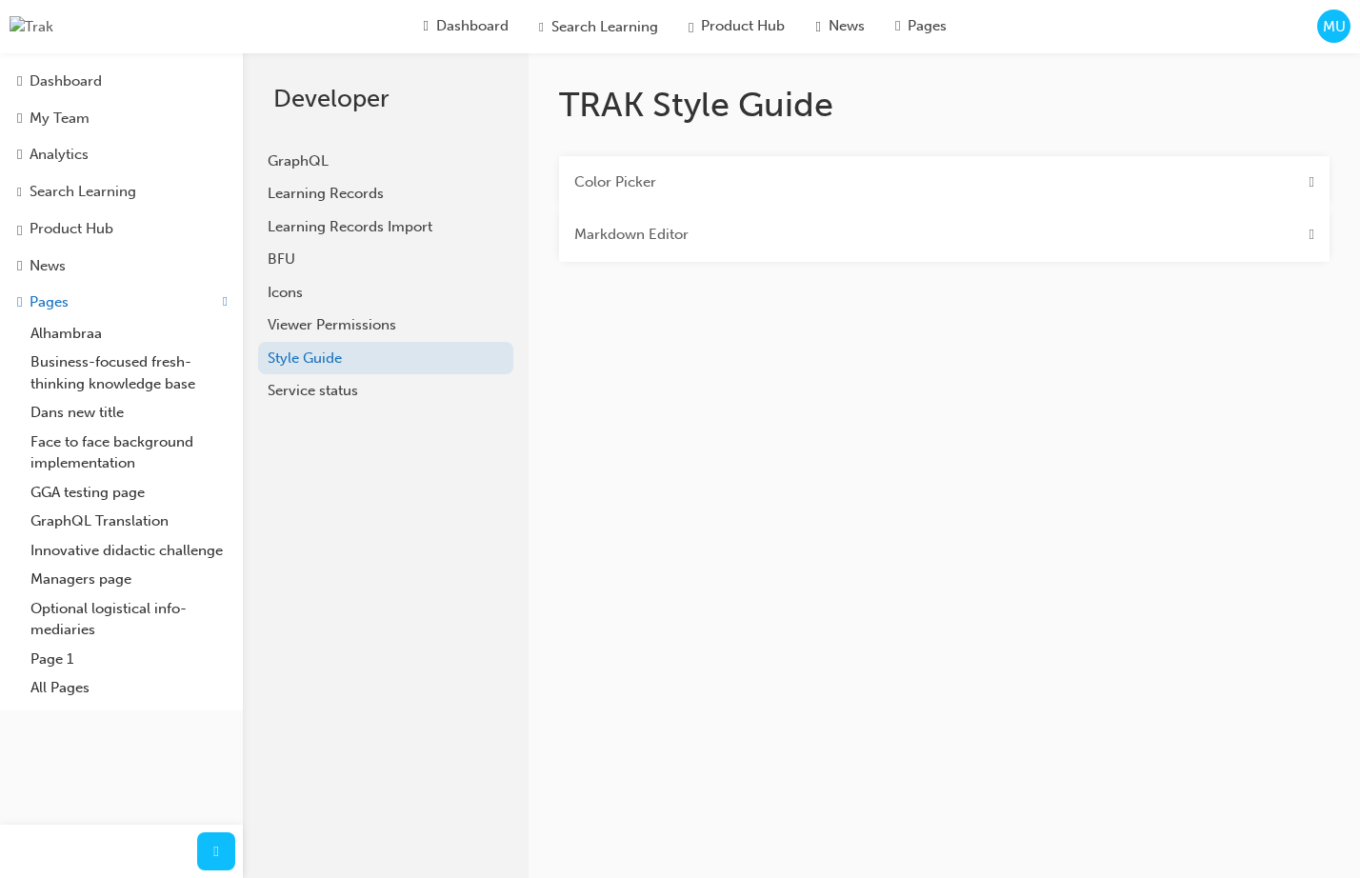
click at [704, 193] on div "Color Picker" at bounding box center [944, 182] width 770 height 53
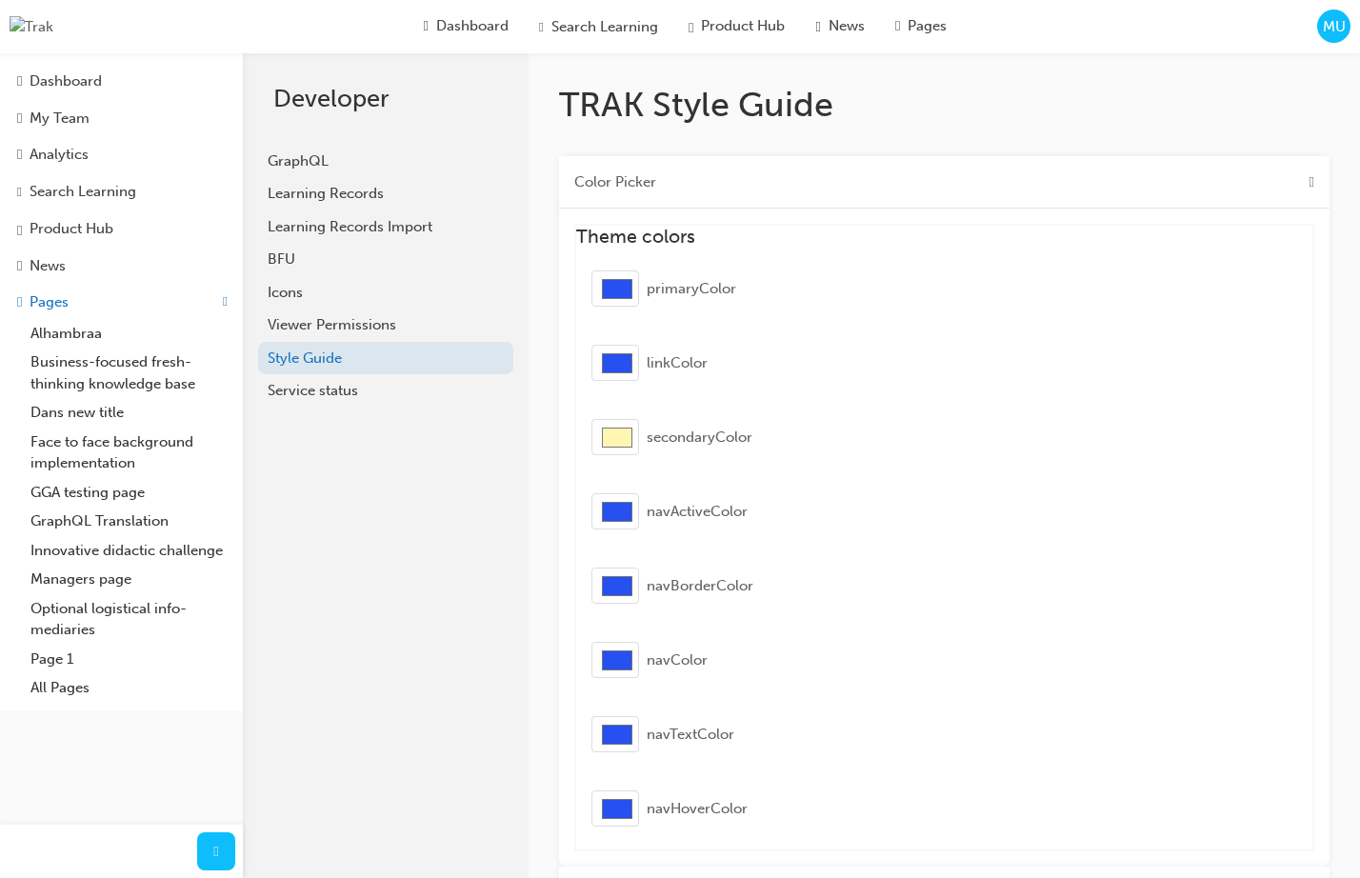
click at [711, 189] on div "Color Picker" at bounding box center [944, 182] width 770 height 53
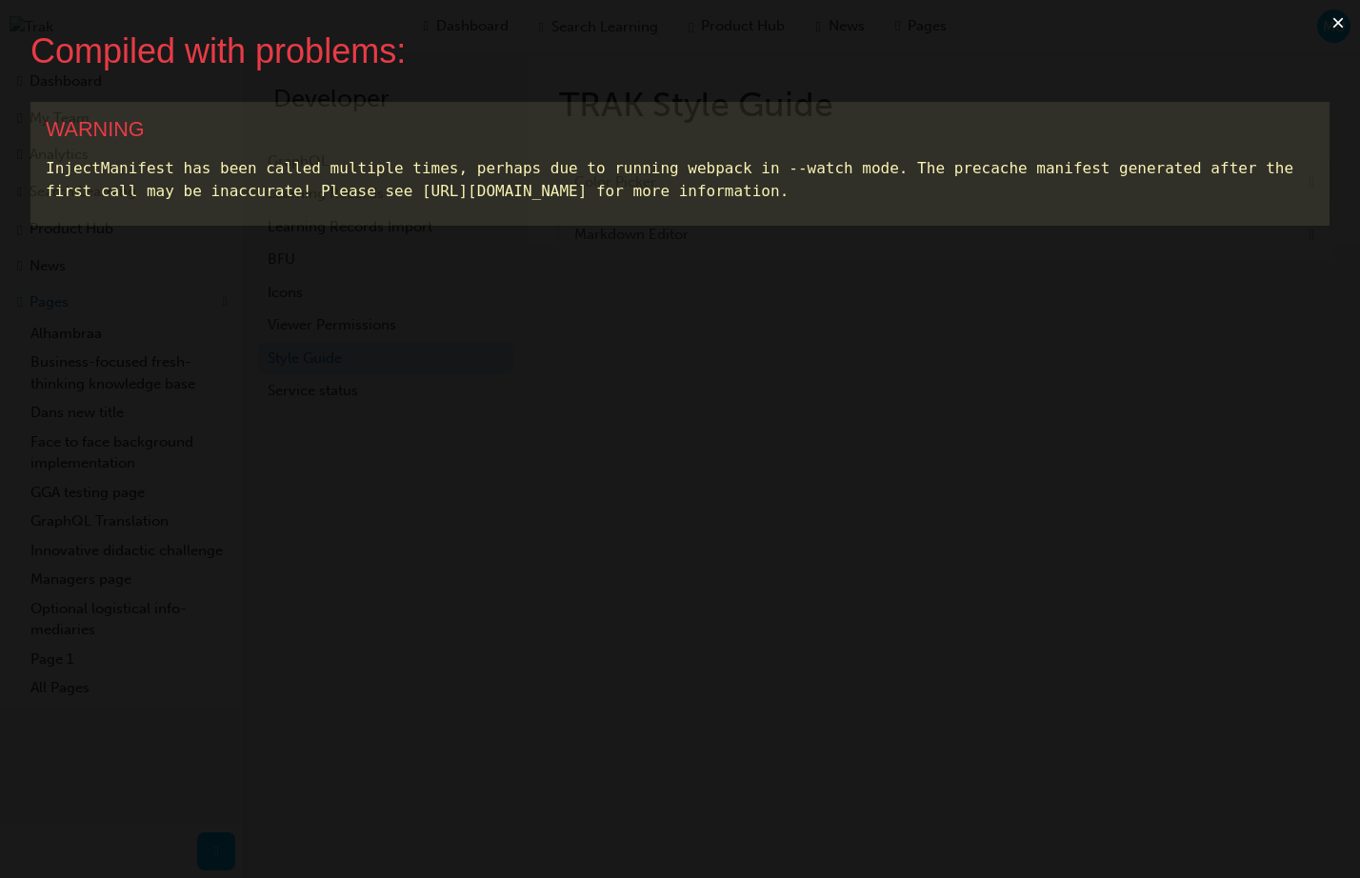
click at [1337, 25] on button "×" at bounding box center [1338, 23] width 44 height 46
click at [1337, 13] on button "×" at bounding box center [1338, 23] width 44 height 46
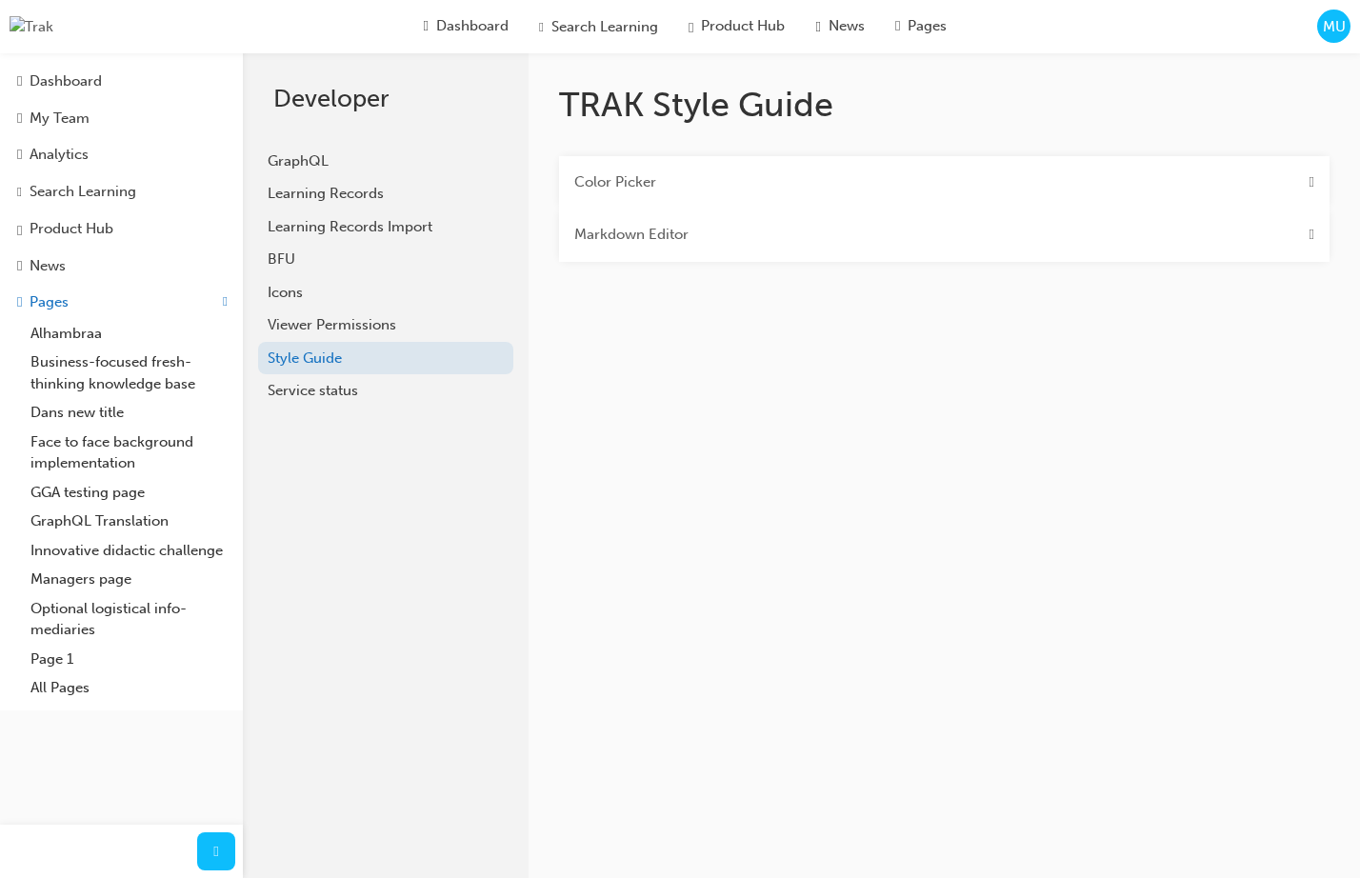
click at [709, 171] on div "Color Picker" at bounding box center [944, 182] width 770 height 53
click at [983, 178] on div "Color Picker" at bounding box center [944, 182] width 770 height 53
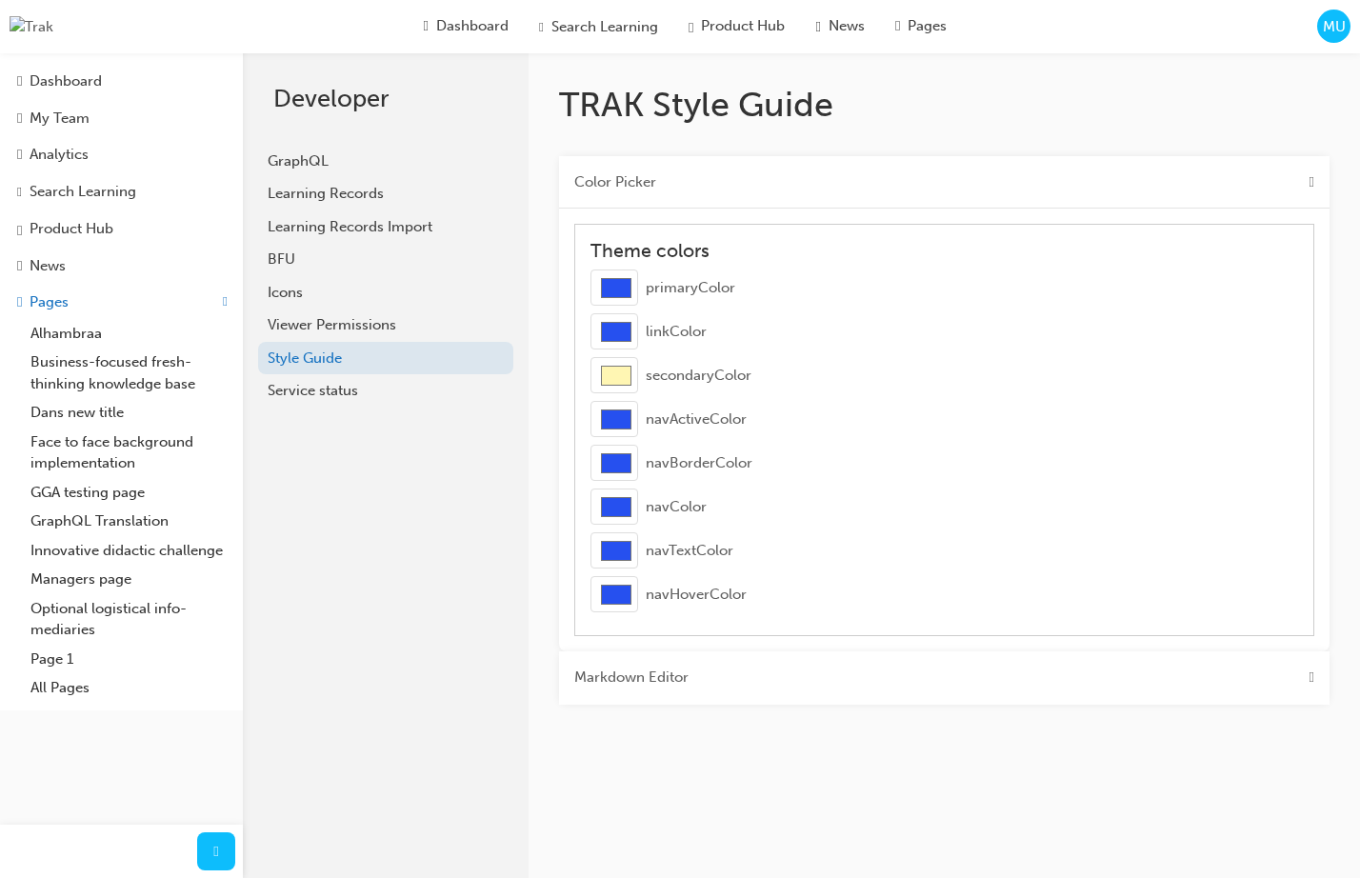
click at [623, 183] on Picker "Color Picker" at bounding box center [615, 182] width 82 height 22
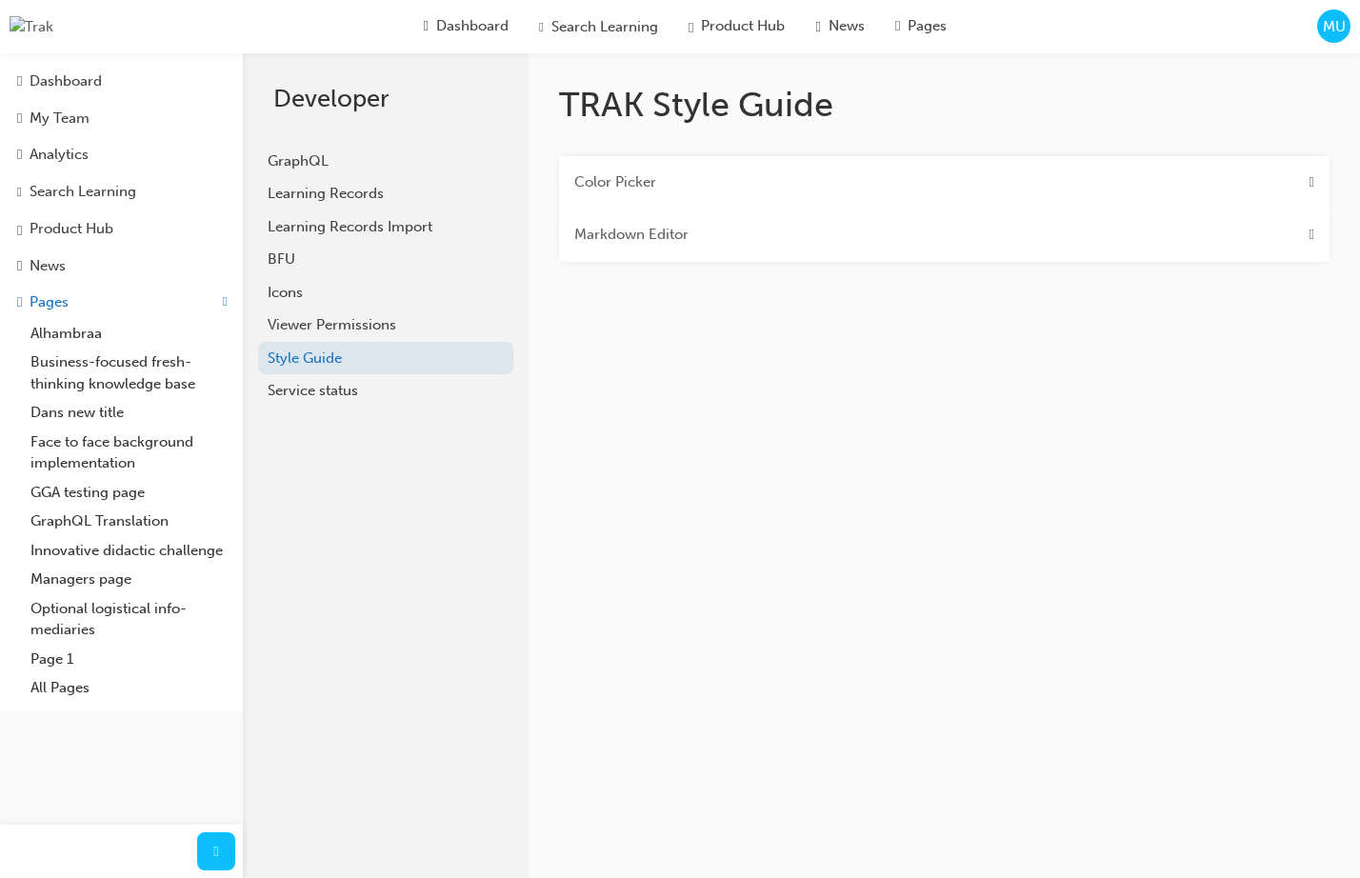
click at [644, 244] on Editor "Markdown Editor" at bounding box center [631, 235] width 114 height 22
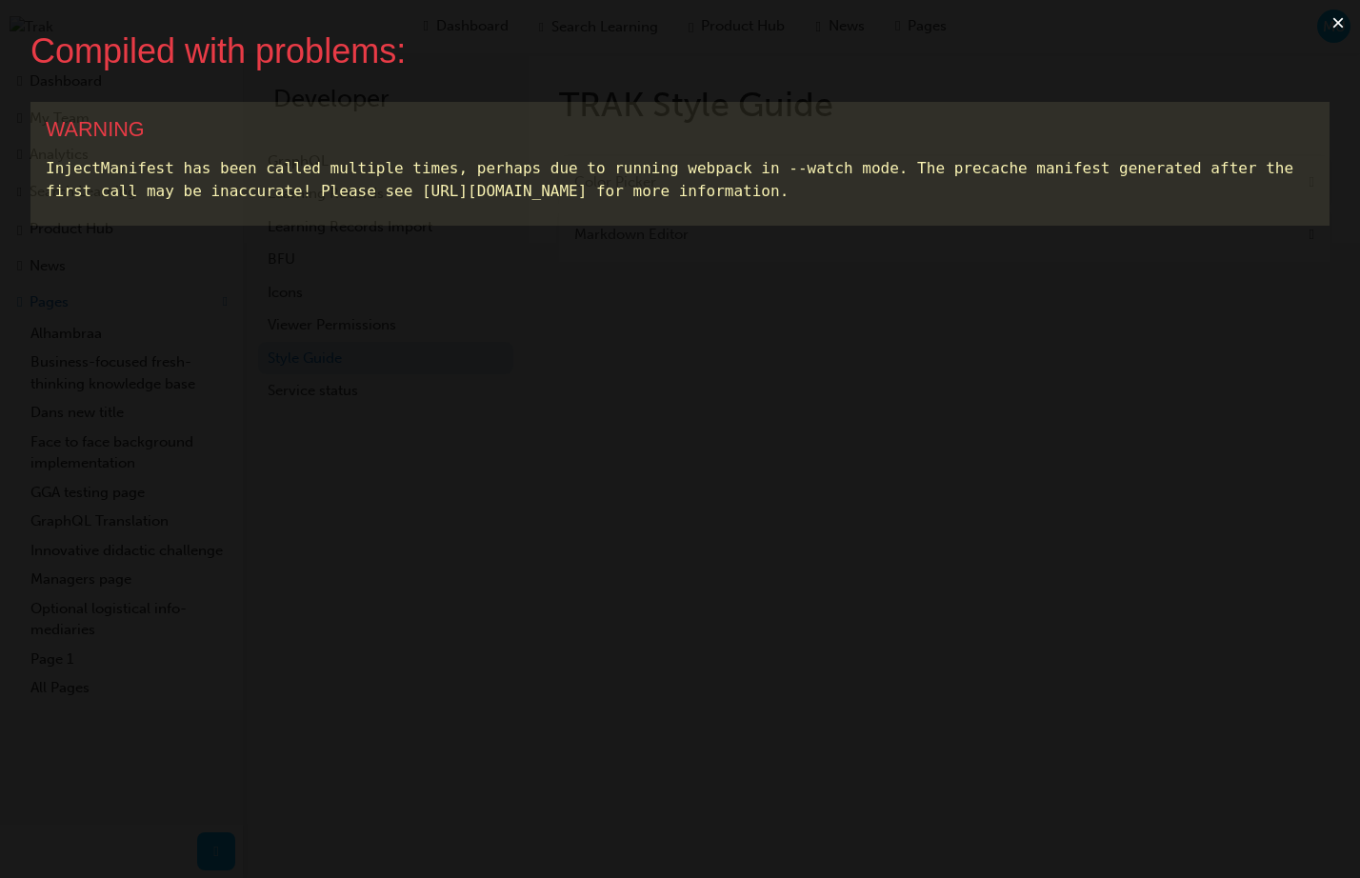
click at [1338, 11] on button "×" at bounding box center [1338, 23] width 44 height 46
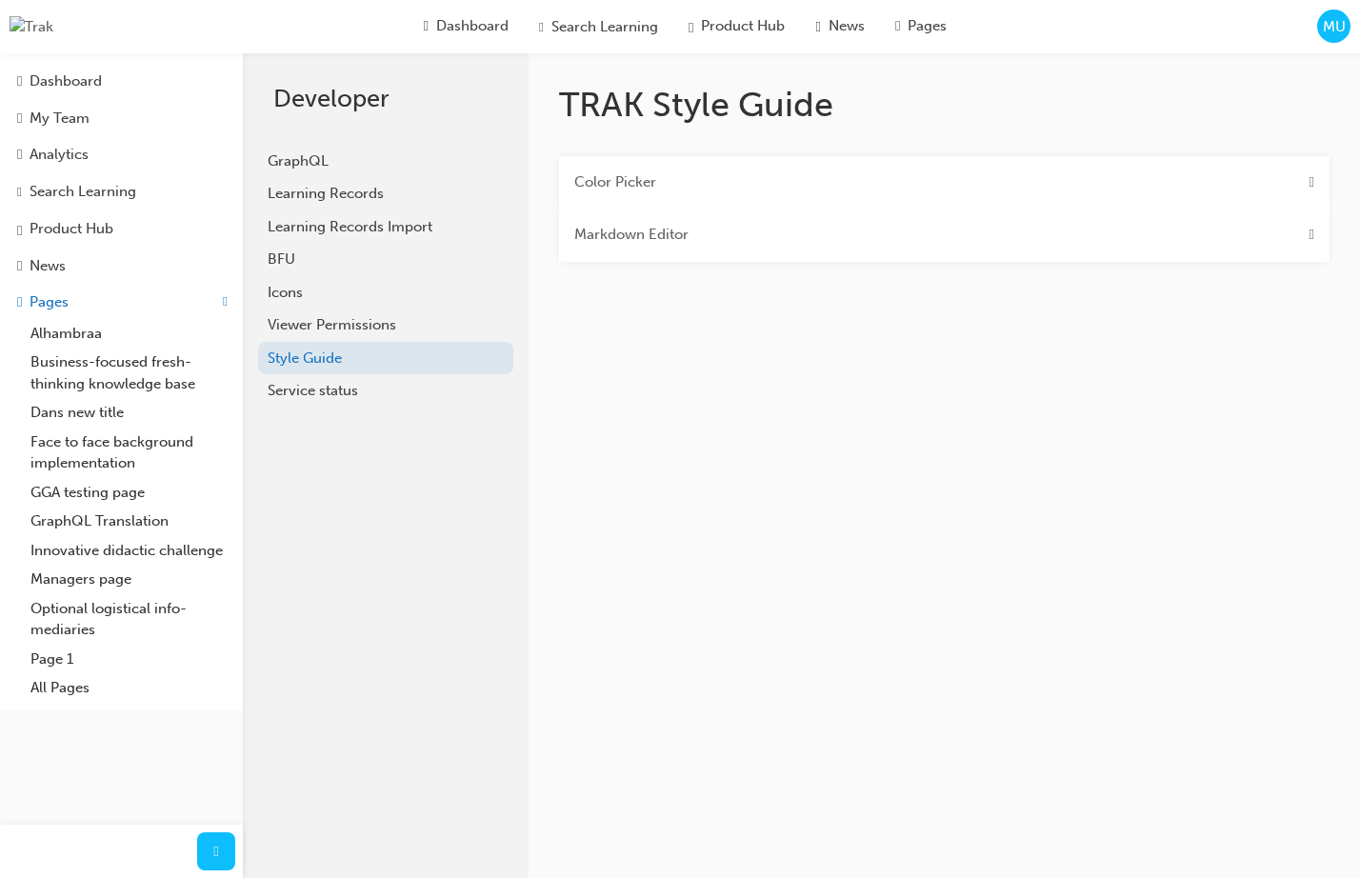
click at [951, 218] on div "Markdown Editor" at bounding box center [944, 235] width 770 height 53
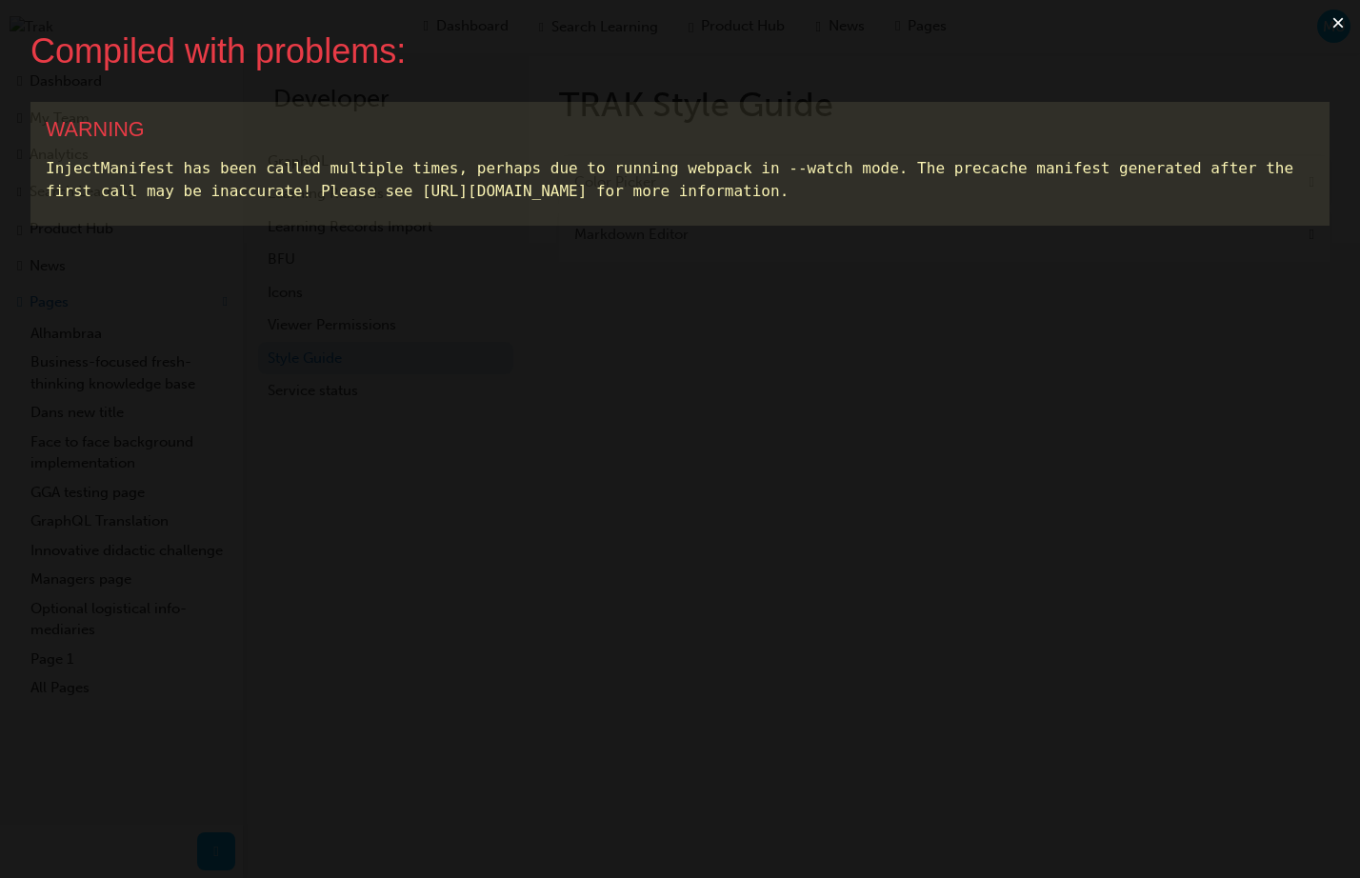
click at [1335, 26] on button "×" at bounding box center [1338, 23] width 44 height 46
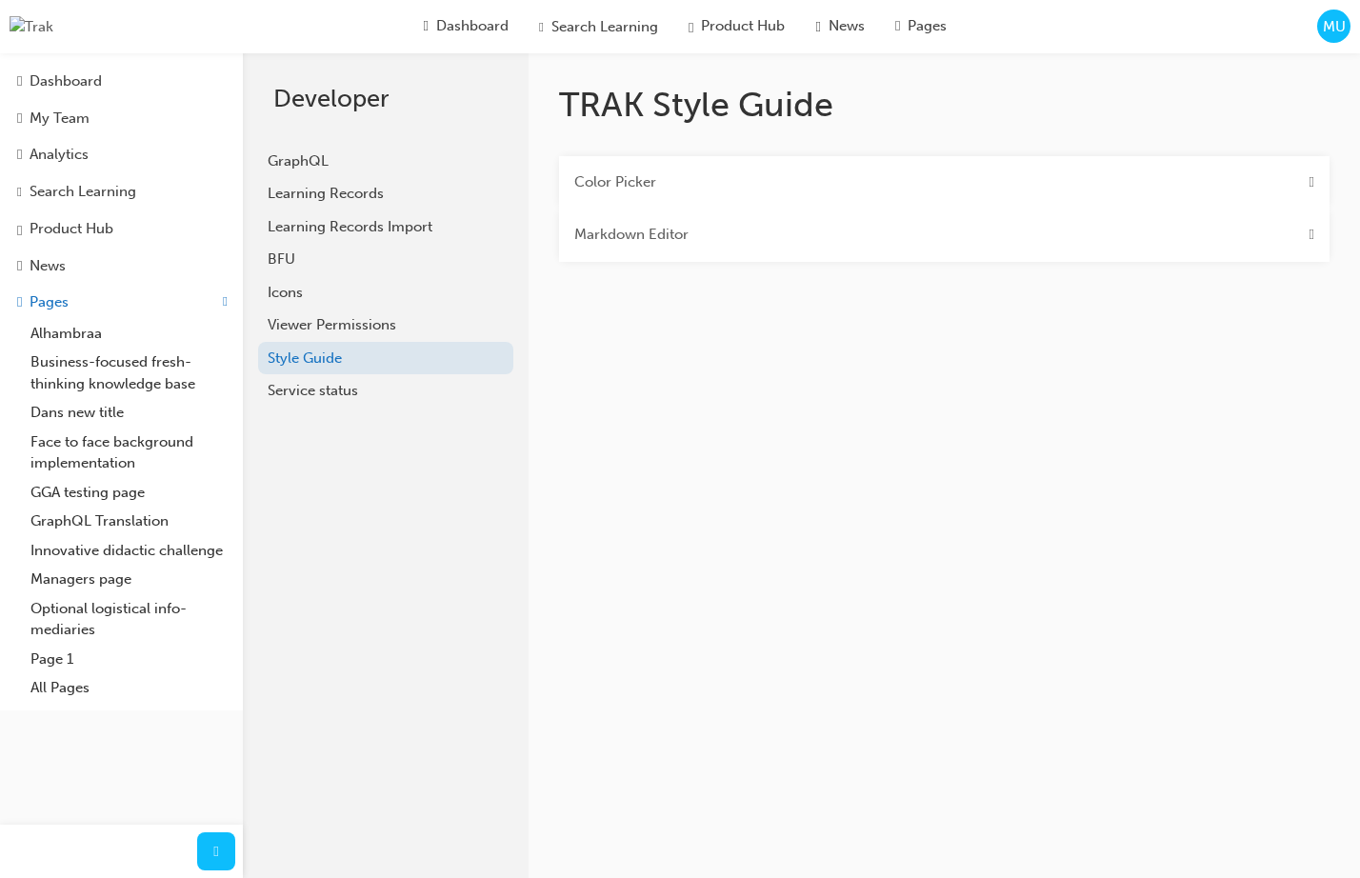
click at [1117, 226] on div "Markdown Editor" at bounding box center [944, 235] width 770 height 53
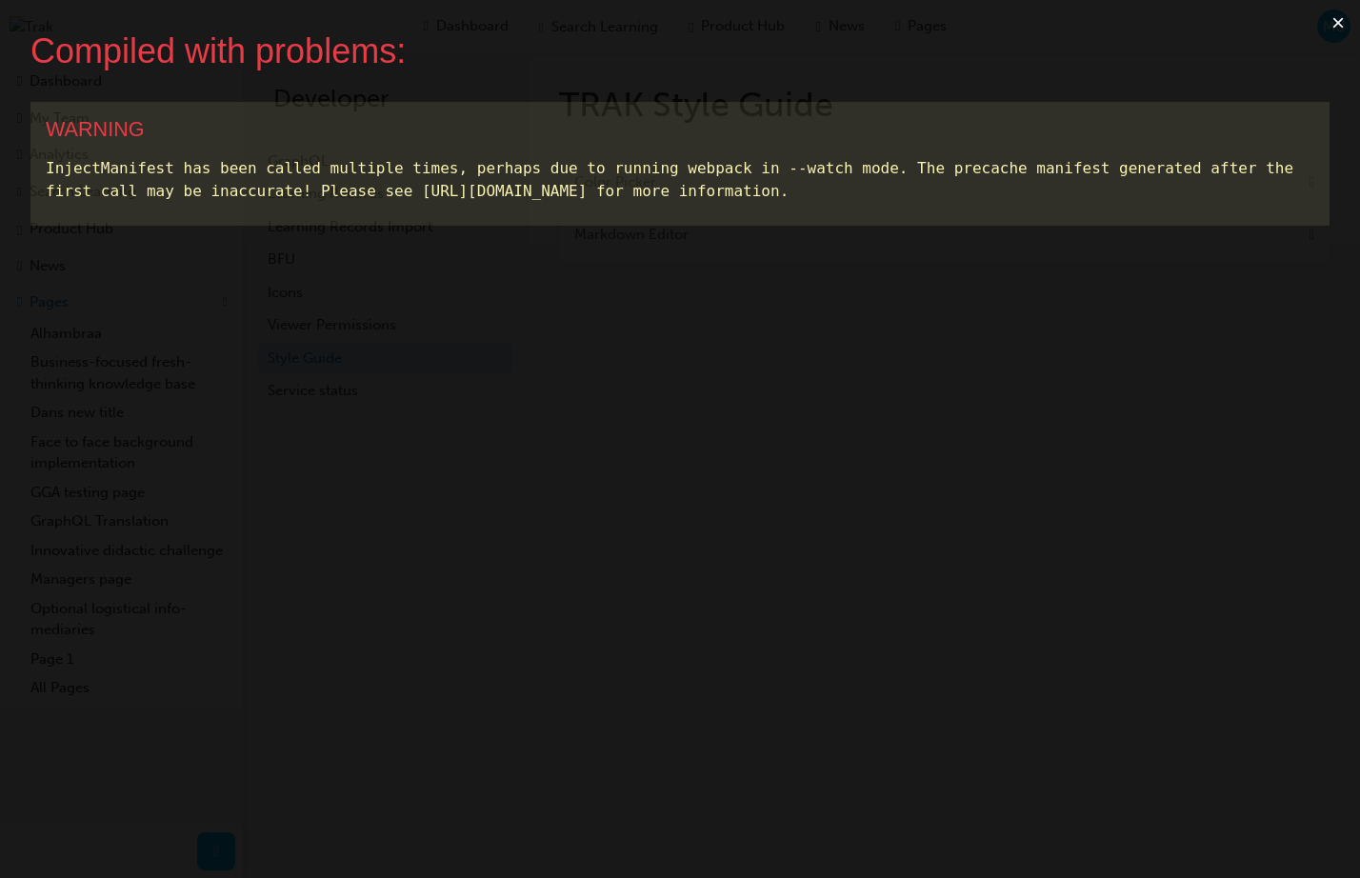
click at [1335, 25] on button "×" at bounding box center [1338, 23] width 44 height 46
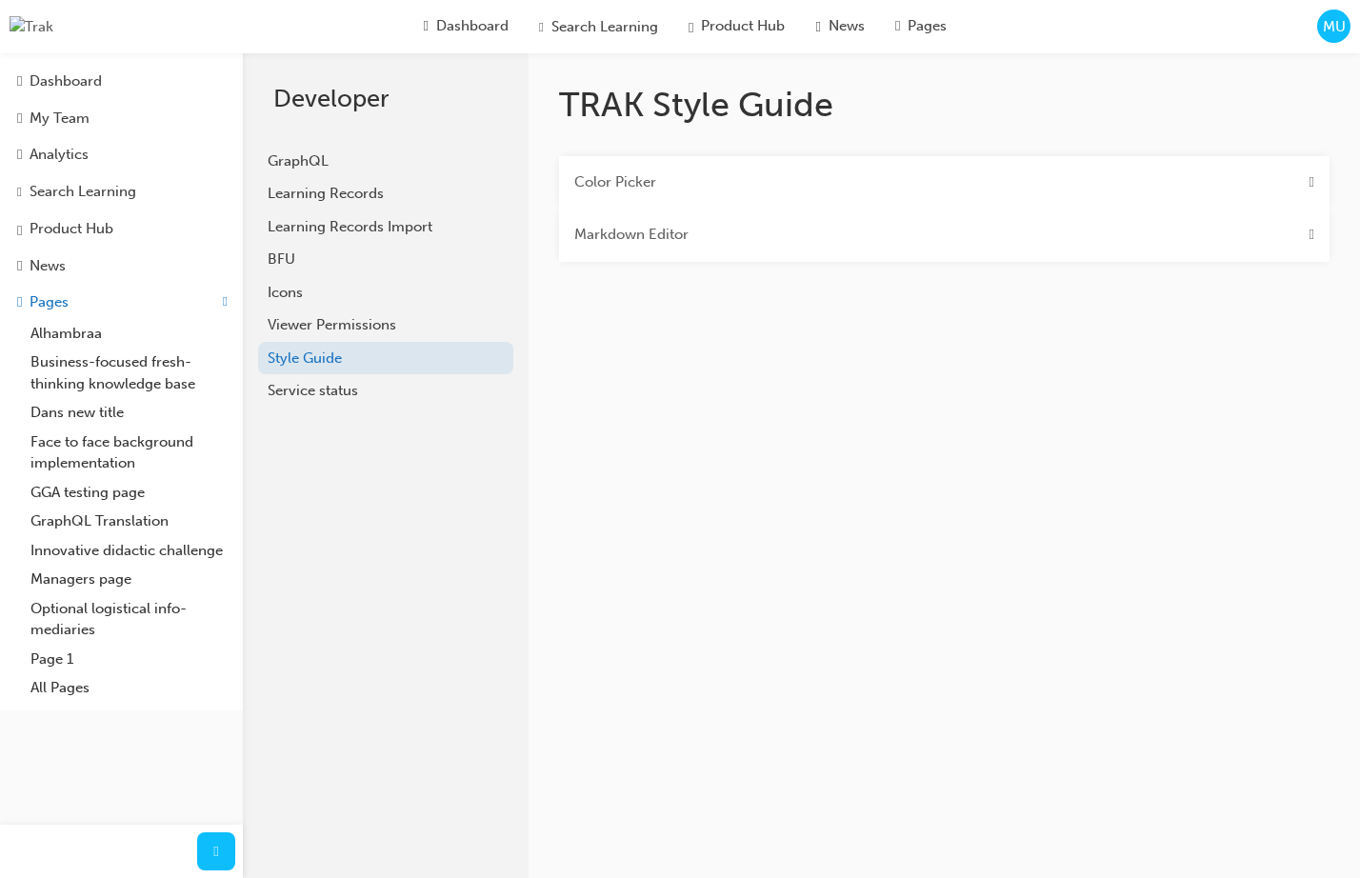
drag, startPoint x: 935, startPoint y: 334, endPoint x: 911, endPoint y: 295, distance: 45.7
click at [935, 333] on div "TRAK Style Guide Color Picker Theme colors #2650ef primaryColor #2650ef linkCol…" at bounding box center [801, 492] width 1117 height 878
click at [713, 183] on div "Color Picker" at bounding box center [944, 182] width 770 height 53
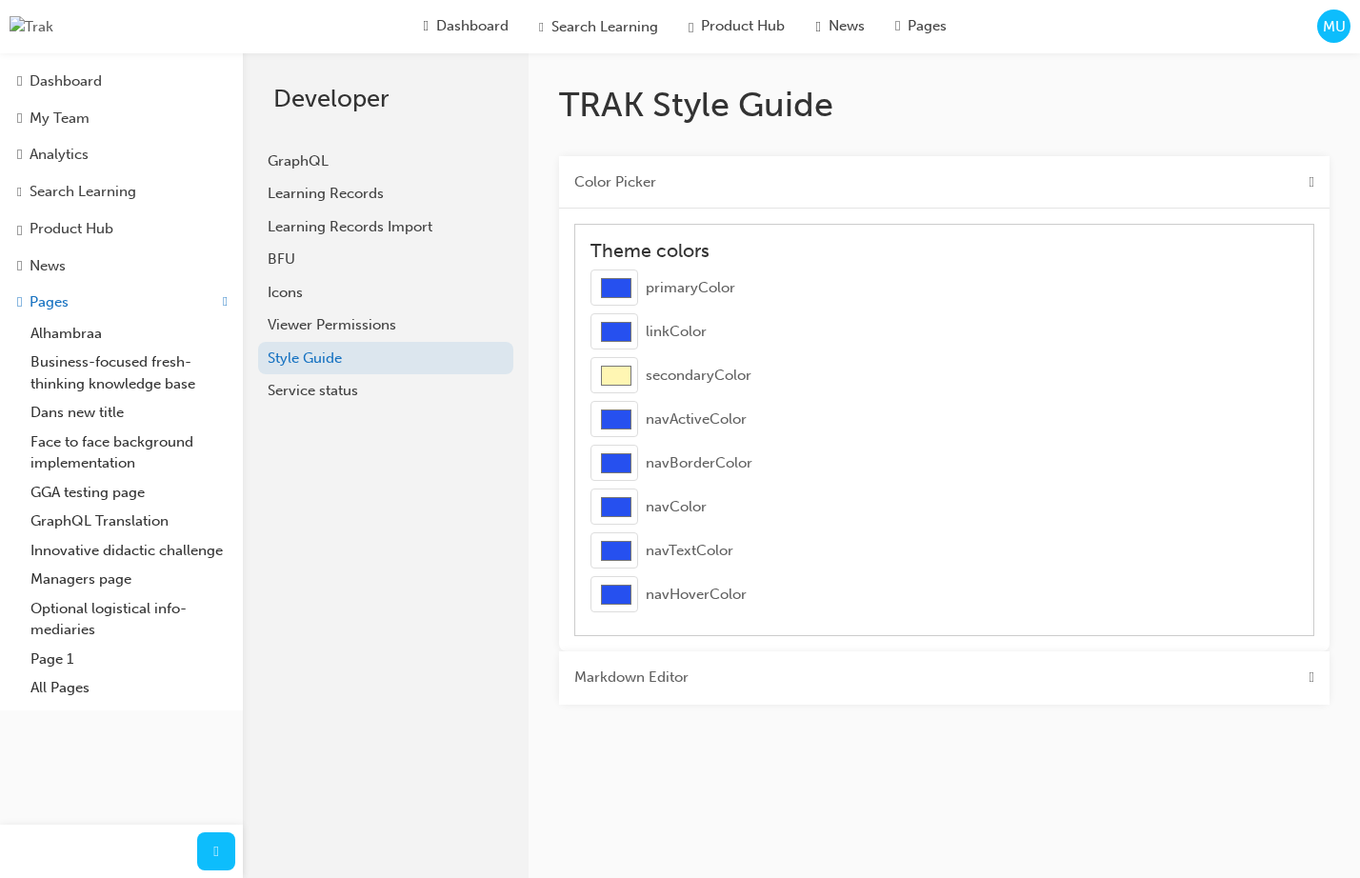
click at [713, 183] on div "Color Picker" at bounding box center [944, 182] width 770 height 53
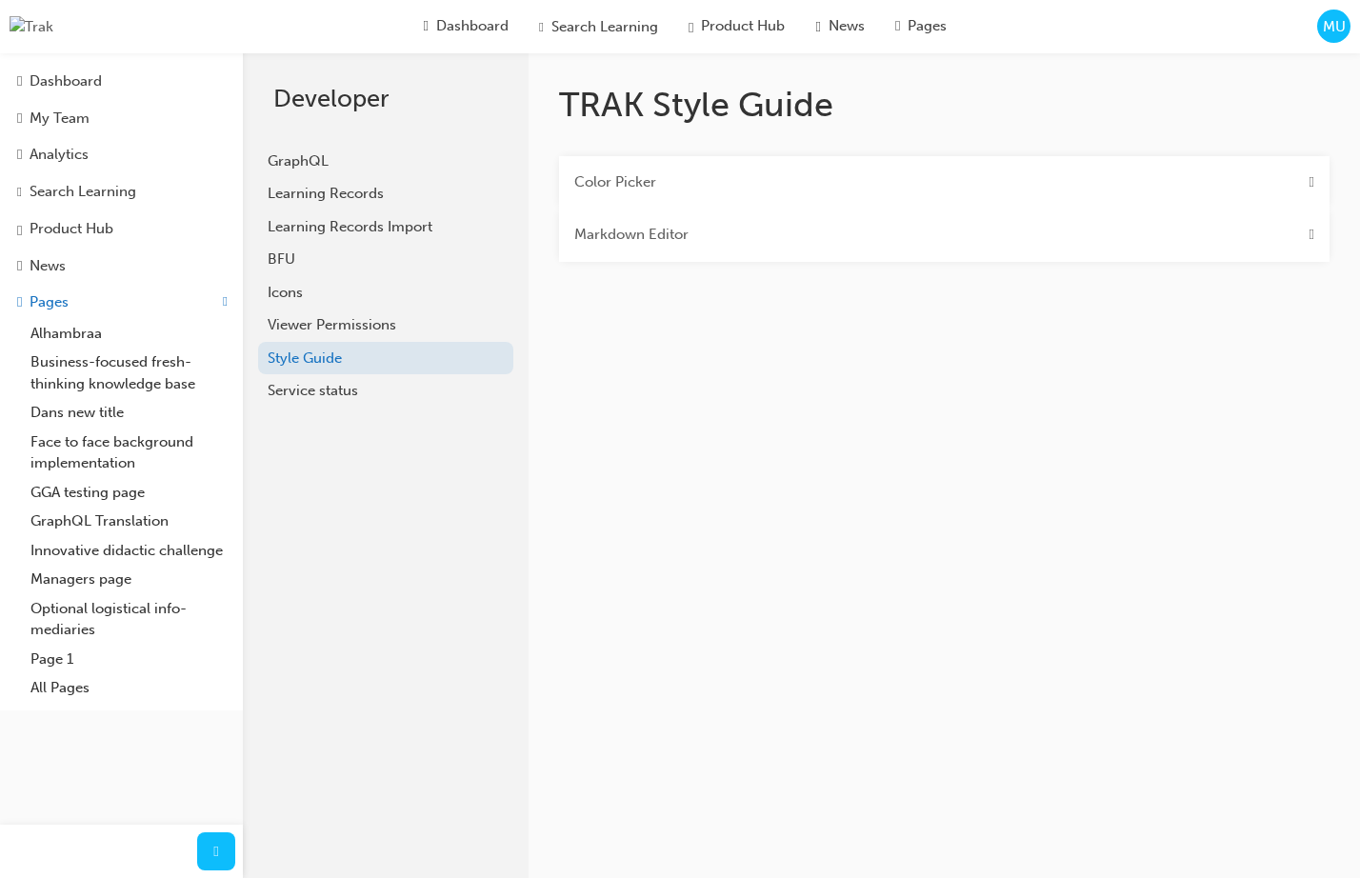
click at [692, 248] on div "Markdown Editor" at bounding box center [944, 235] width 770 height 53
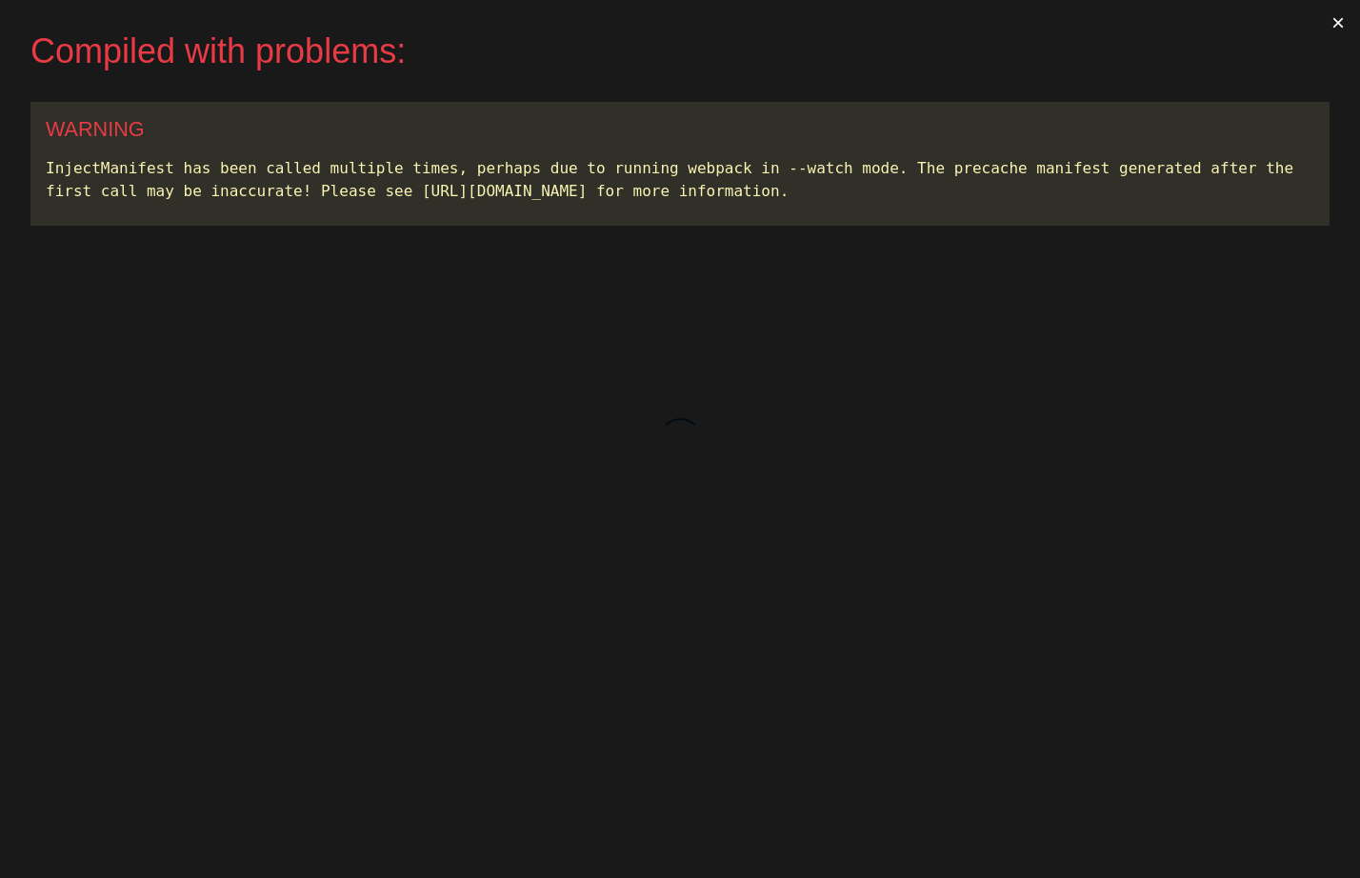
click at [1341, 21] on button "×" at bounding box center [1338, 23] width 44 height 46
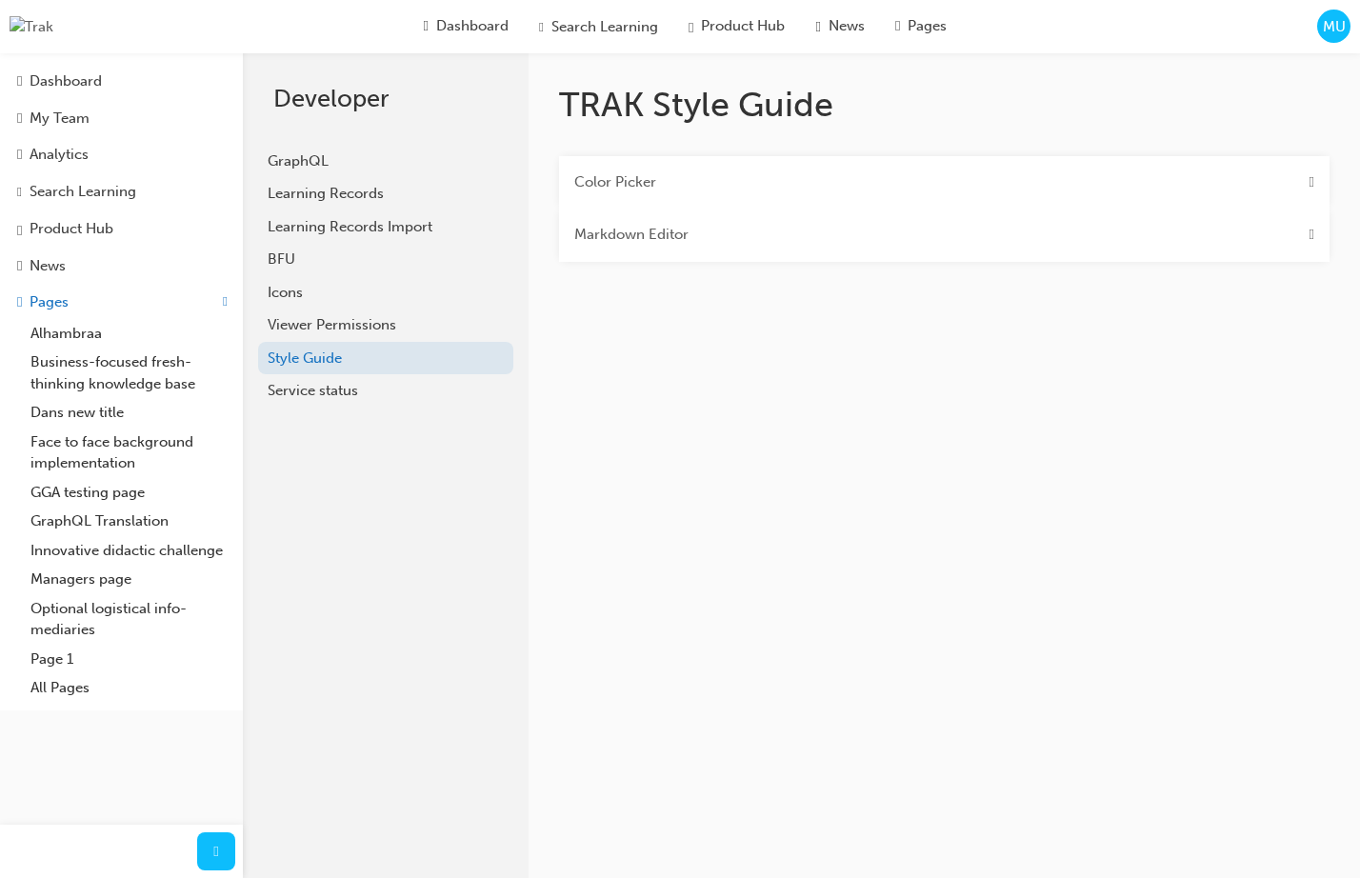
click at [1035, 182] on div "Color Picker" at bounding box center [944, 182] width 770 height 53
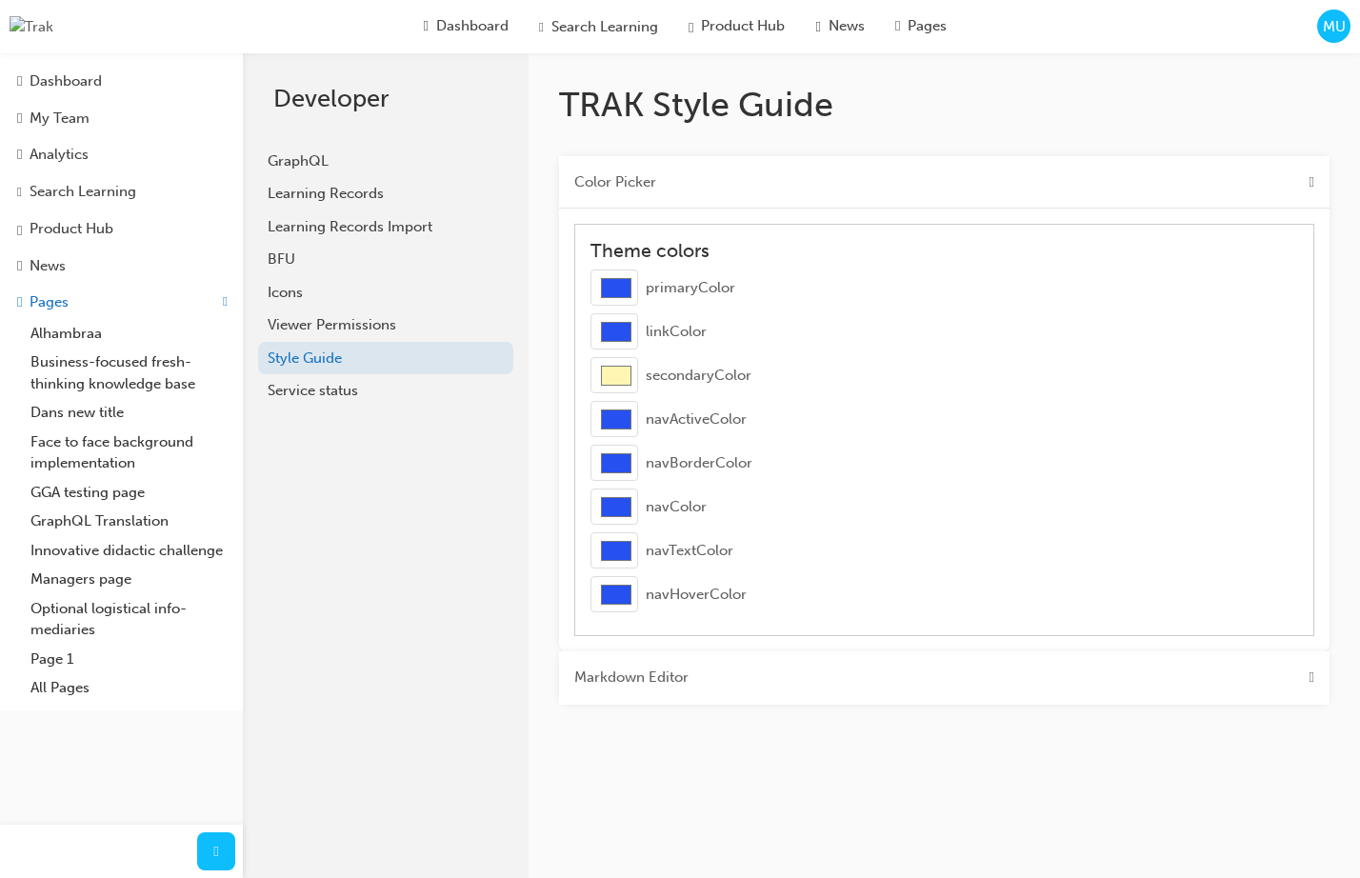
click at [1036, 182] on div "Color Picker" at bounding box center [944, 182] width 770 height 53
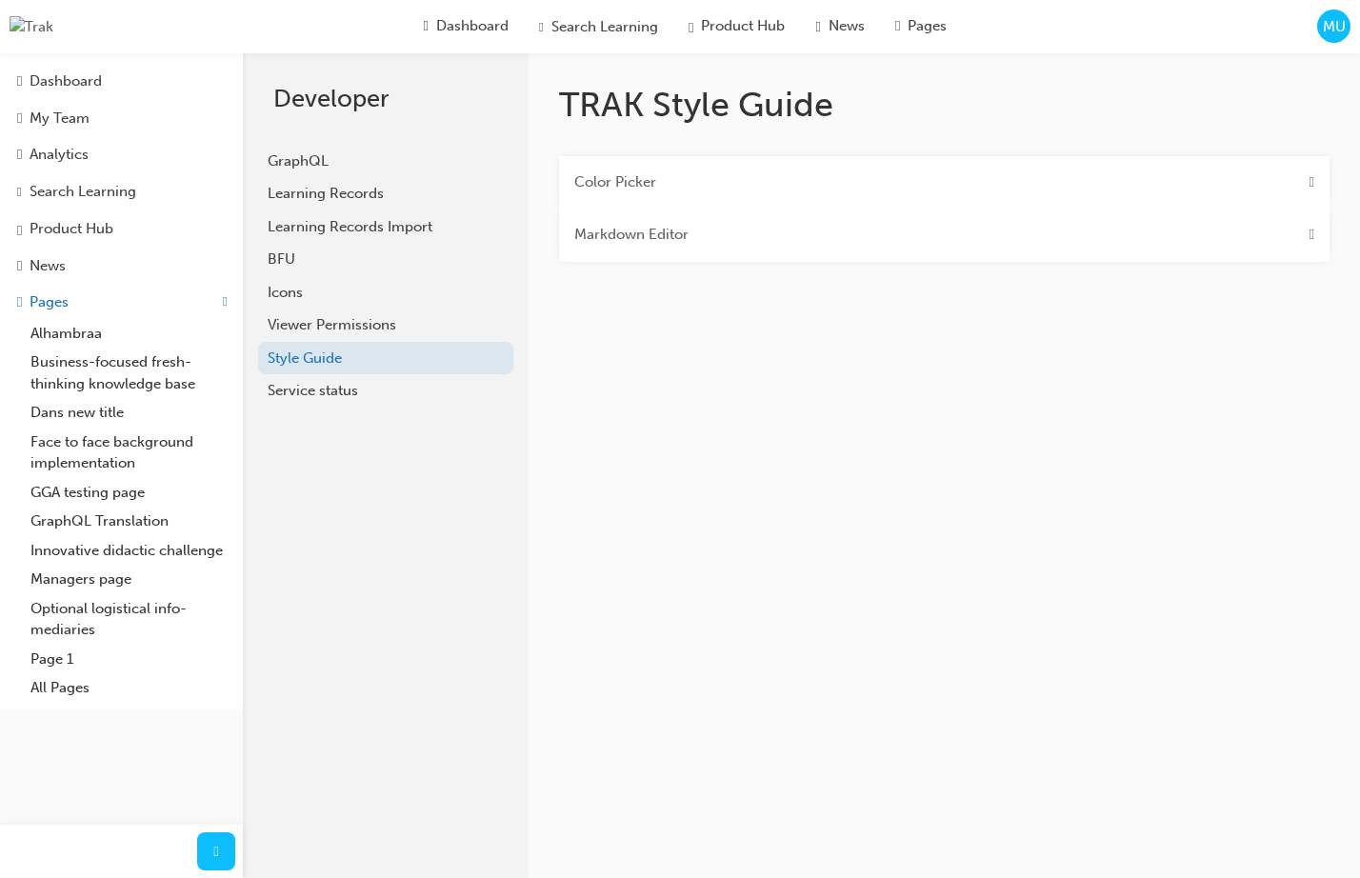
click at [925, 253] on div "Markdown Editor" at bounding box center [944, 235] width 770 height 53
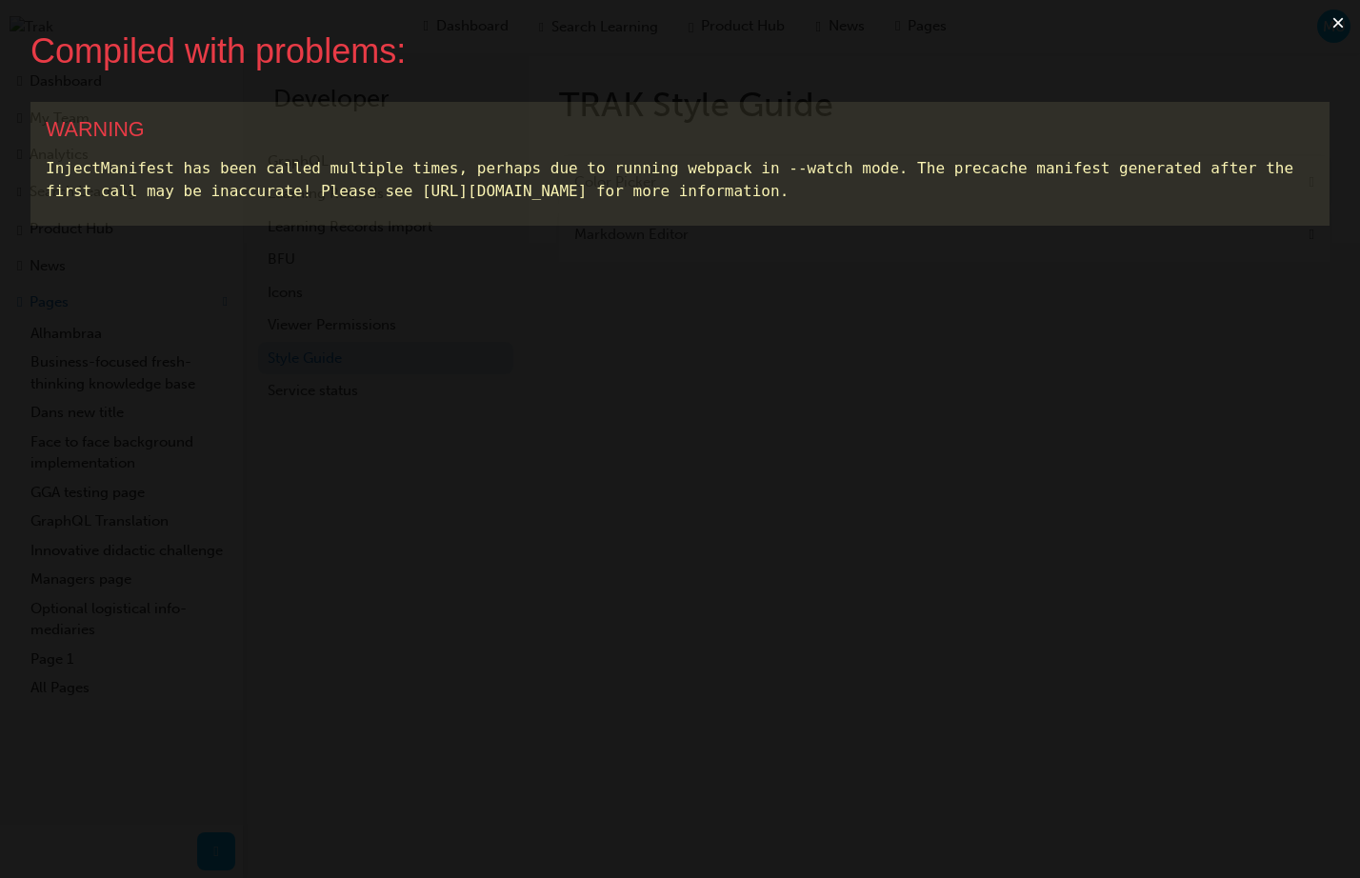
click at [1336, 28] on button "×" at bounding box center [1338, 23] width 44 height 46
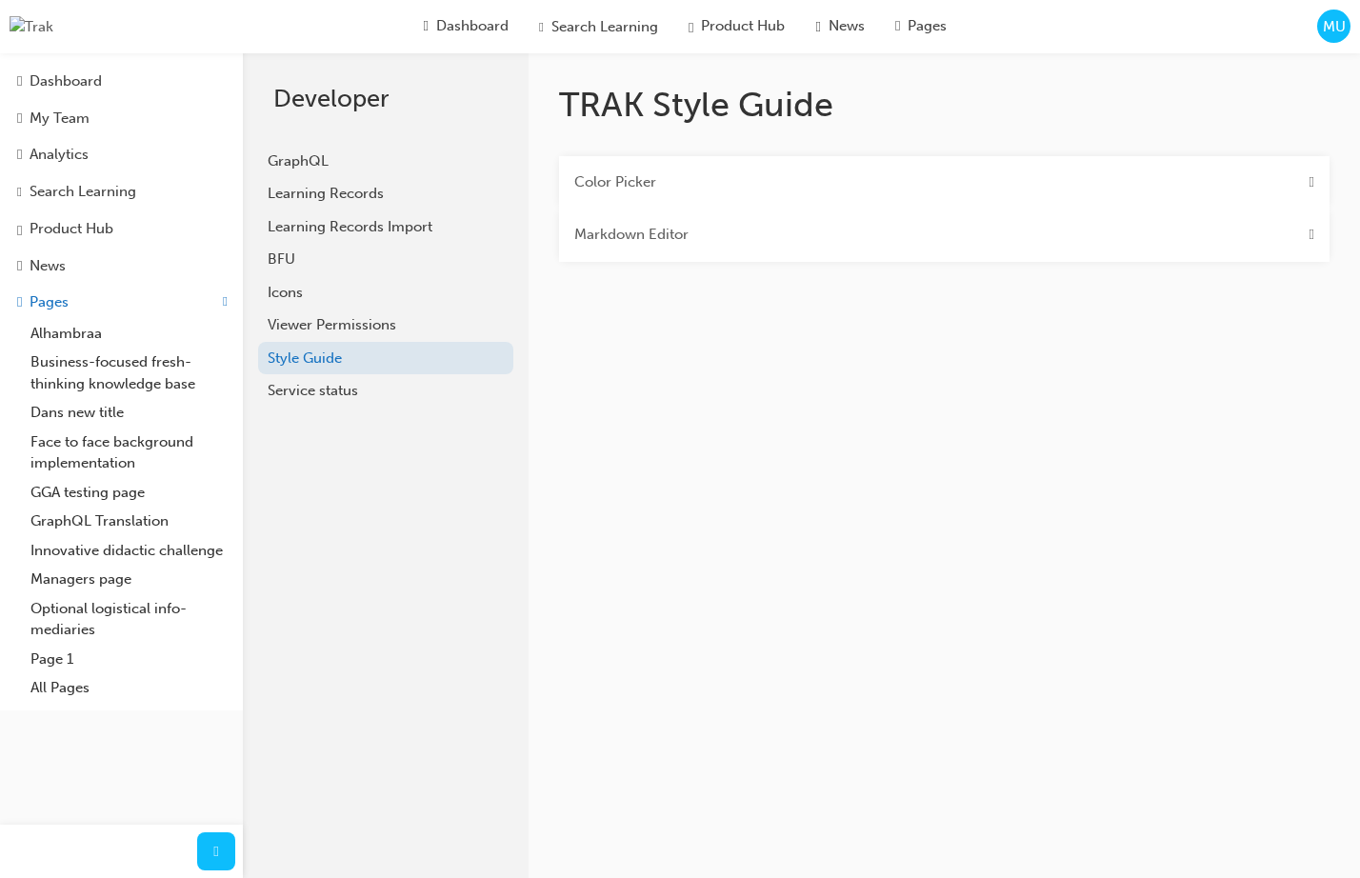
click at [875, 250] on div "Markdown Editor" at bounding box center [944, 235] width 770 height 53
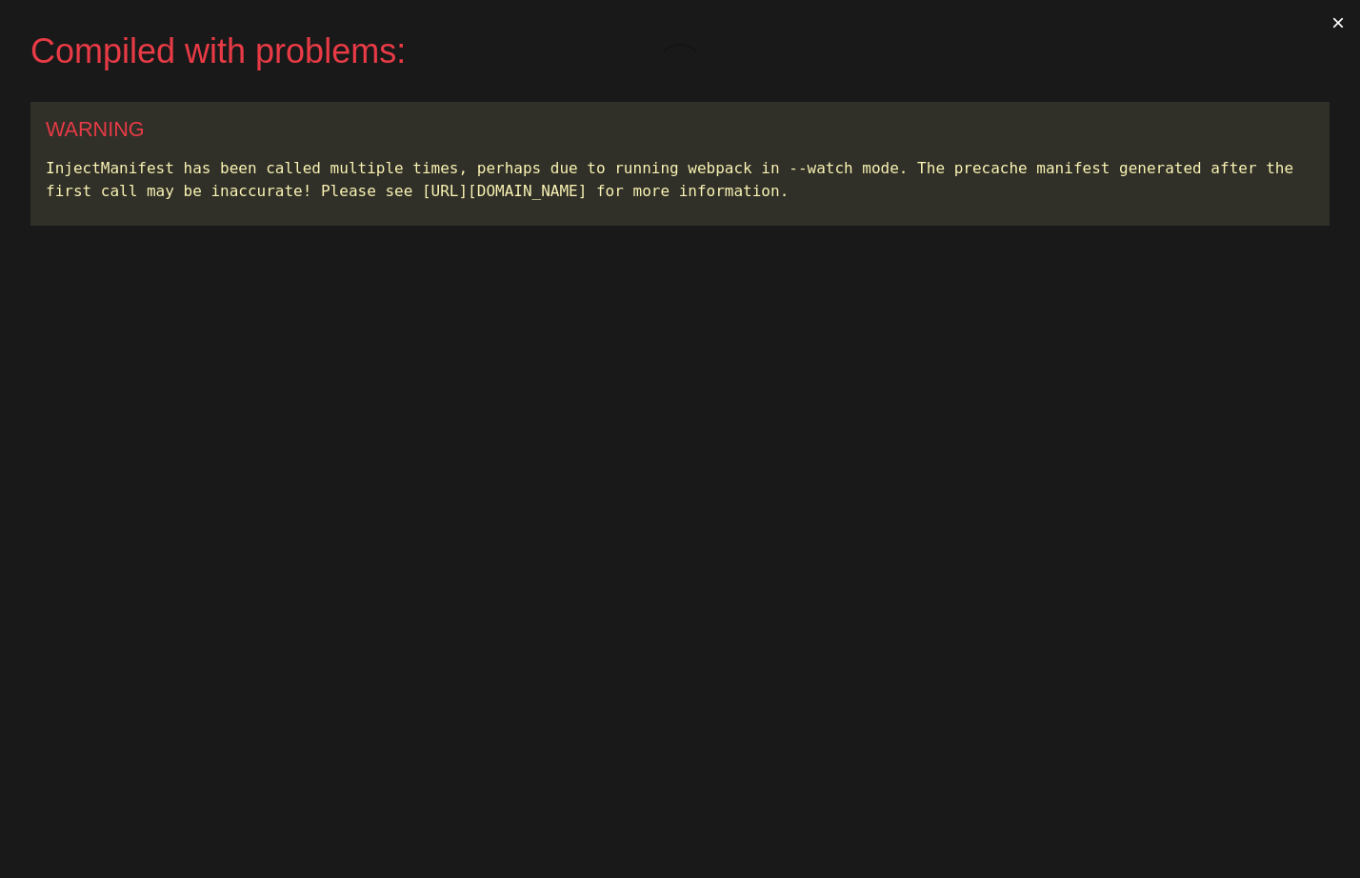
click at [1274, 131] on div "WARNING" at bounding box center [680, 129] width 1268 height 25
click at [1334, 24] on button "×" at bounding box center [1338, 23] width 44 height 46
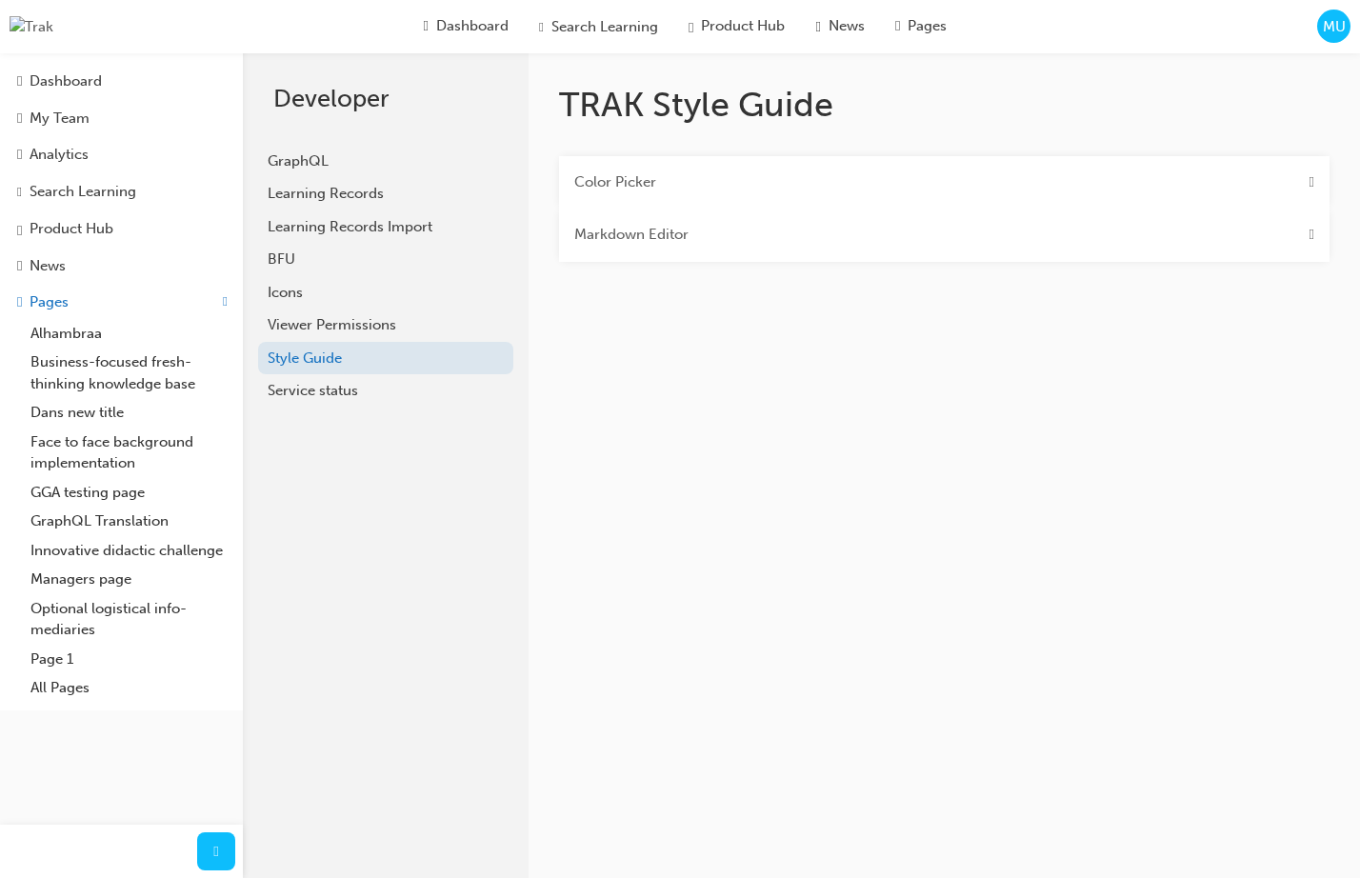
click at [941, 236] on div "Markdown Editor" at bounding box center [944, 235] width 770 height 53
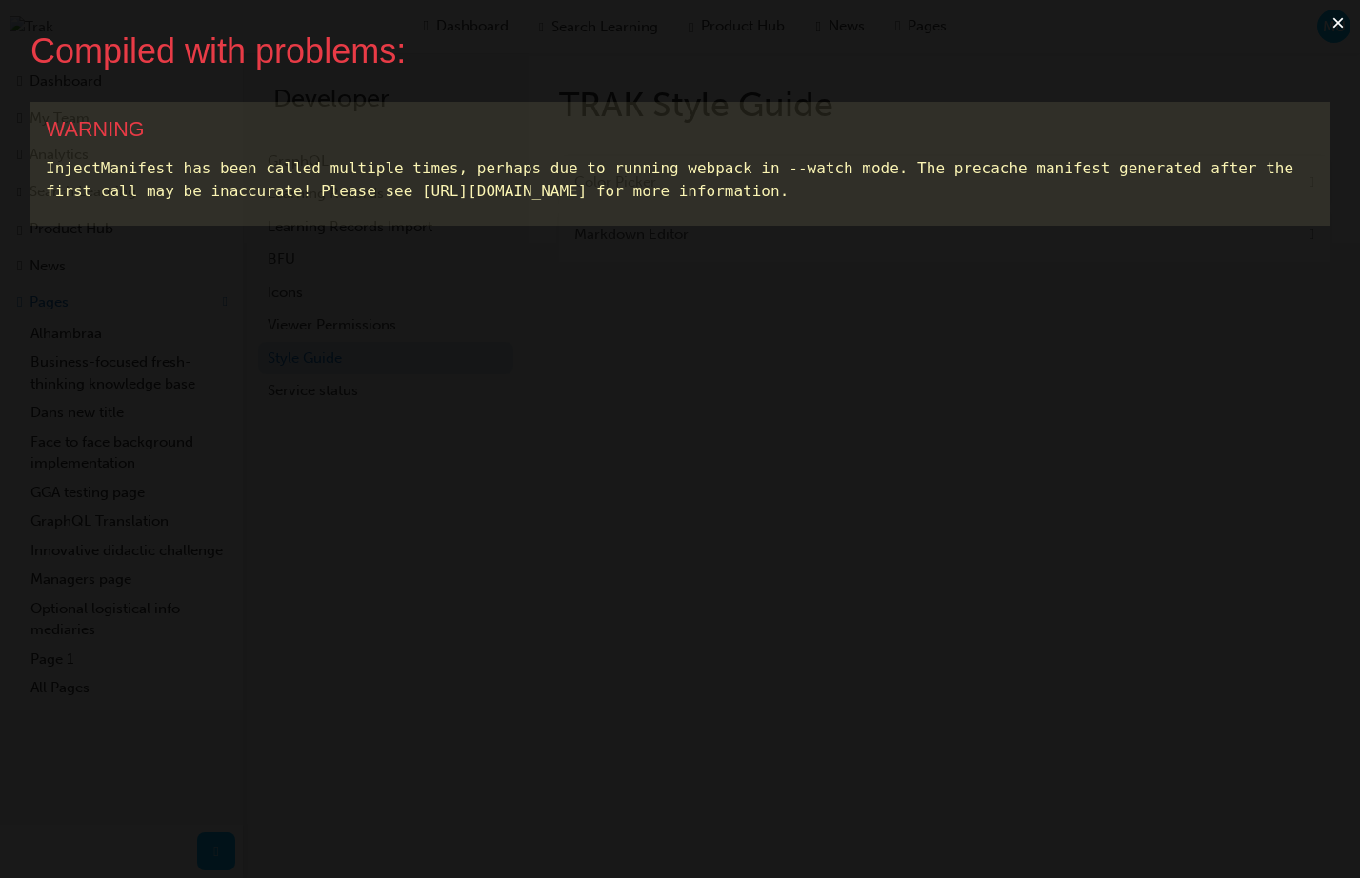
click at [1336, 25] on button "×" at bounding box center [1338, 23] width 44 height 46
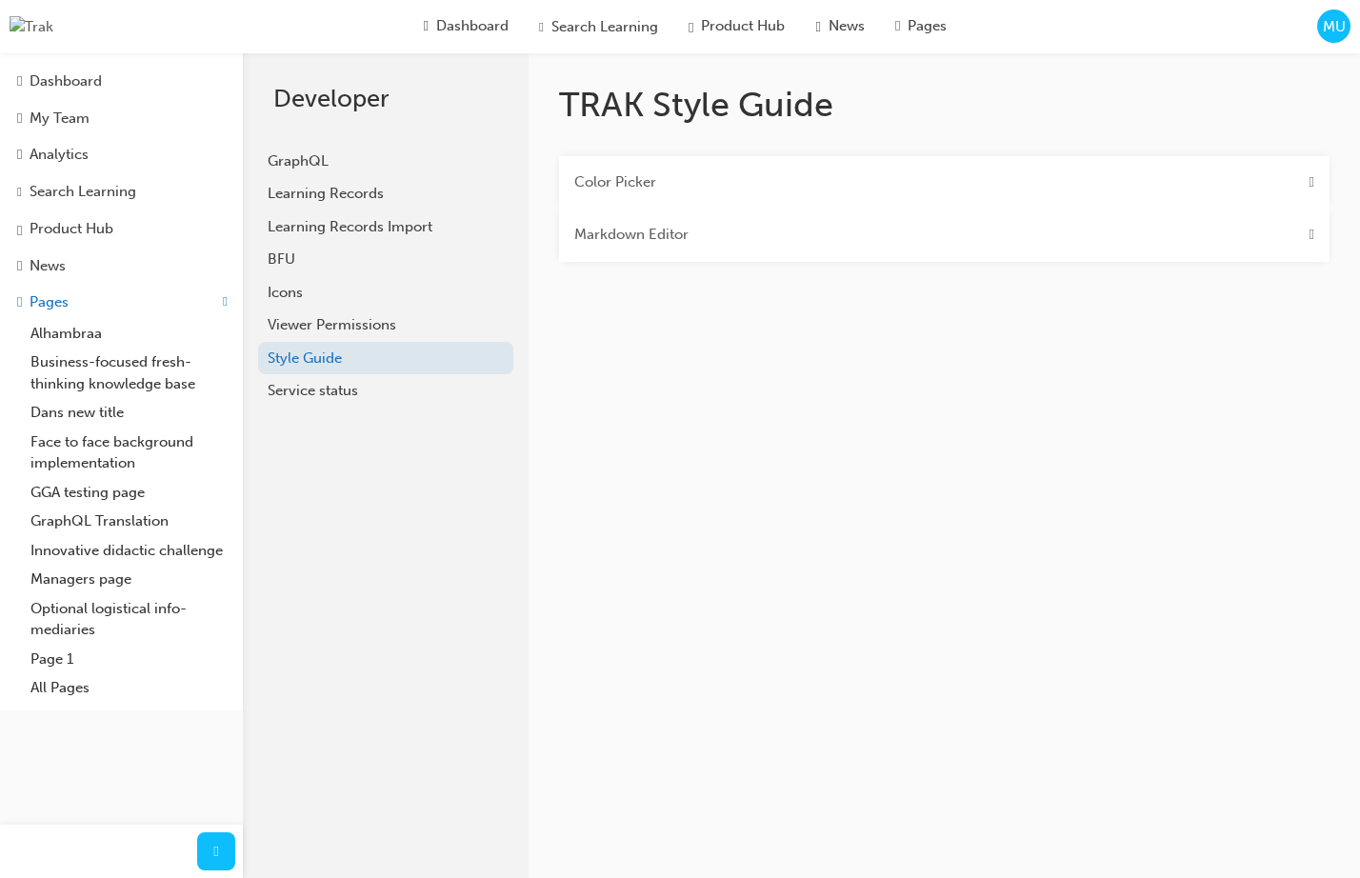
click at [676, 222] on div "Markdown Editor" at bounding box center [944, 235] width 770 height 53
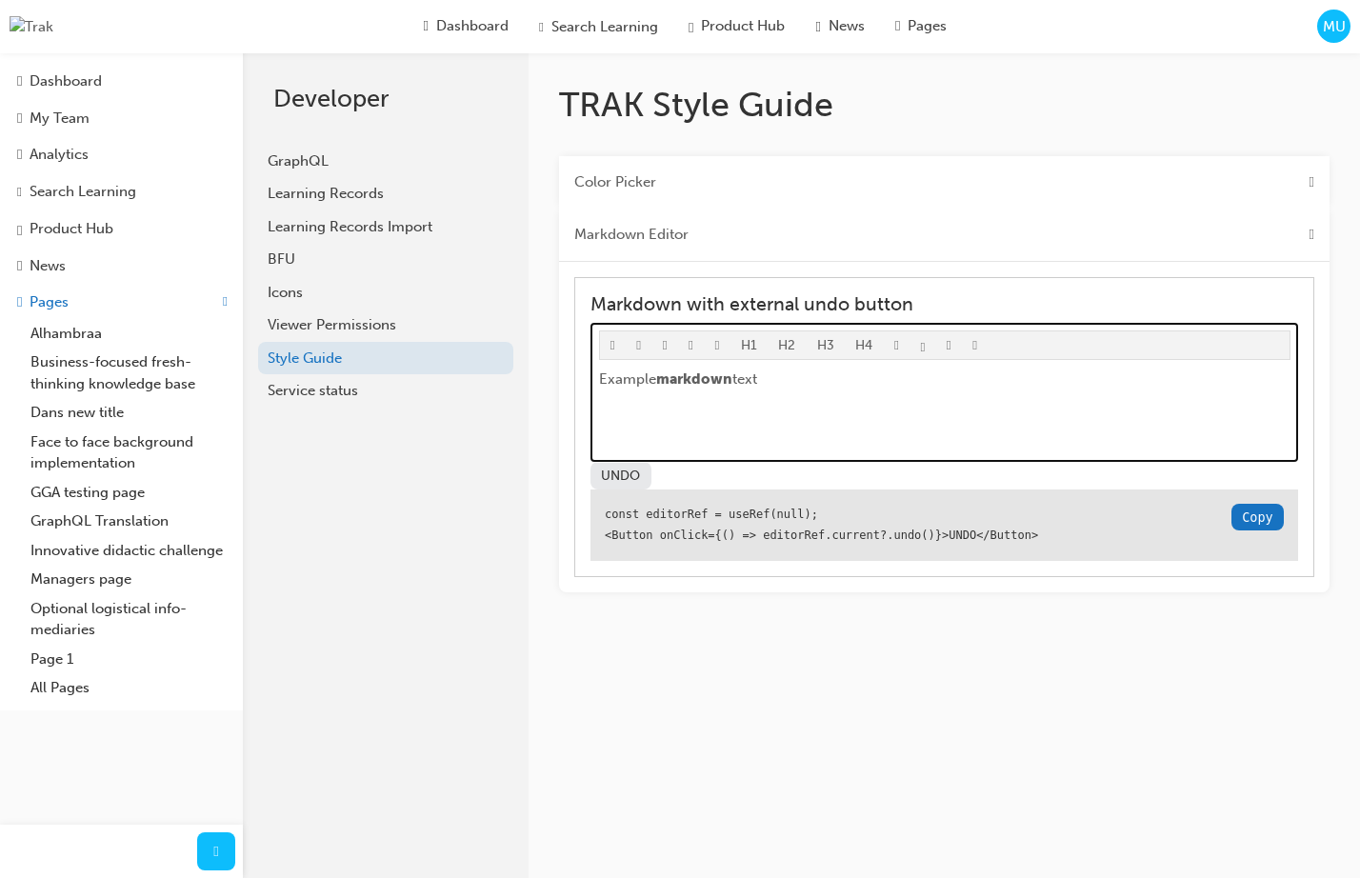
click at [789, 386] on p "Example markdown text" at bounding box center [944, 379] width 691 height 23
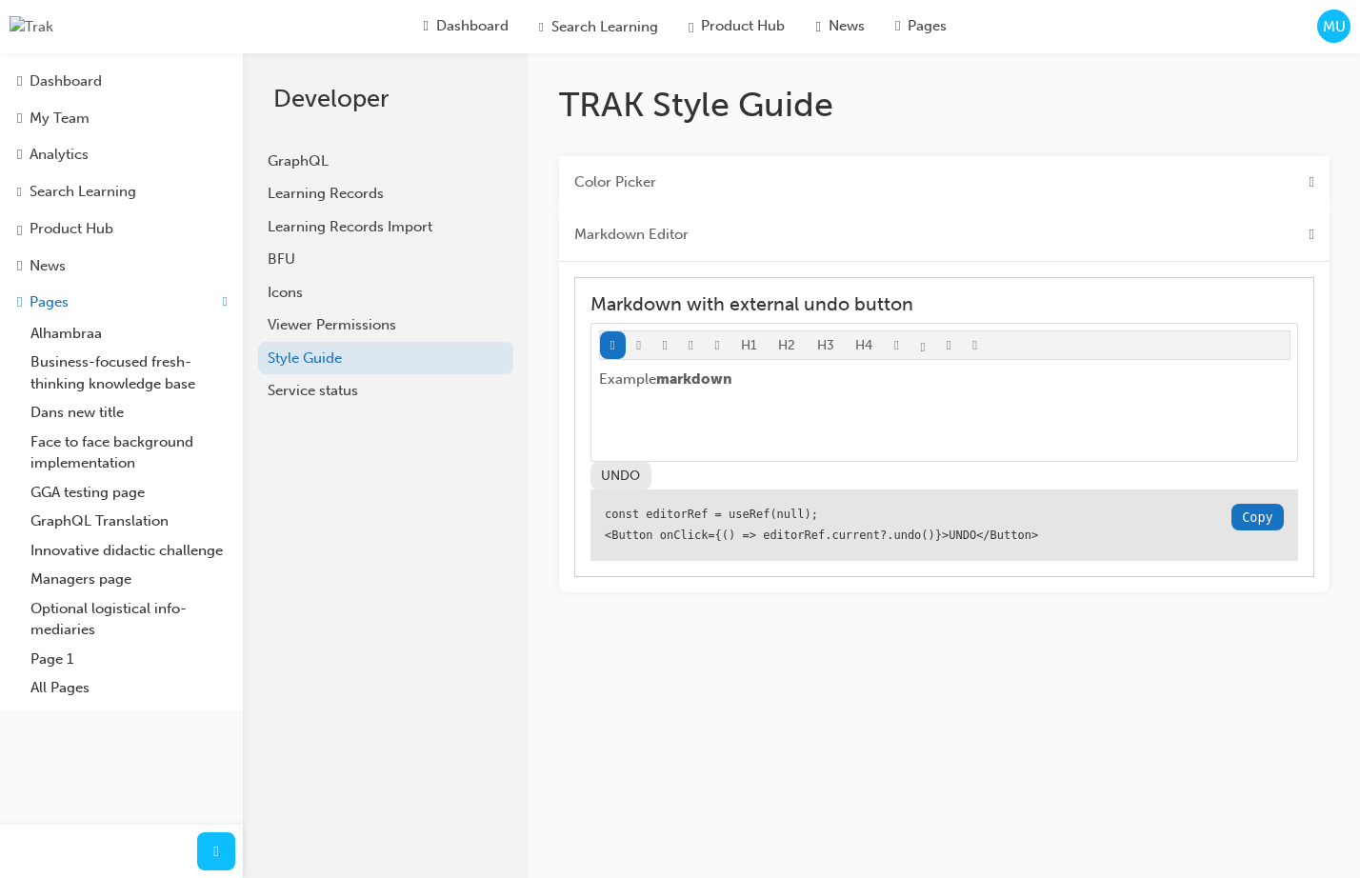
click at [627, 481] on button "UNDO" at bounding box center [620, 476] width 61 height 28
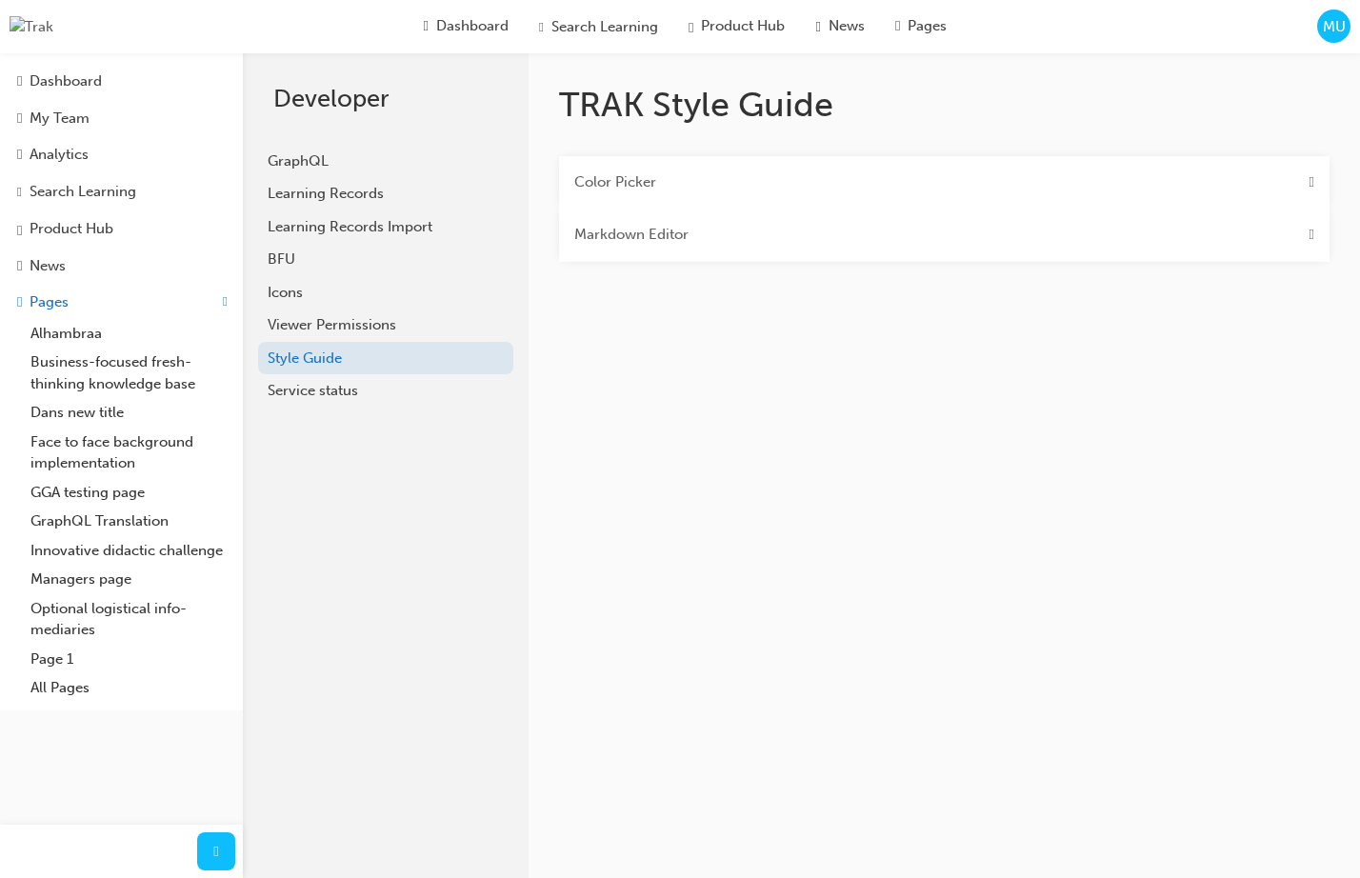
click at [726, 187] on div "Color Picker" at bounding box center [944, 182] width 770 height 53
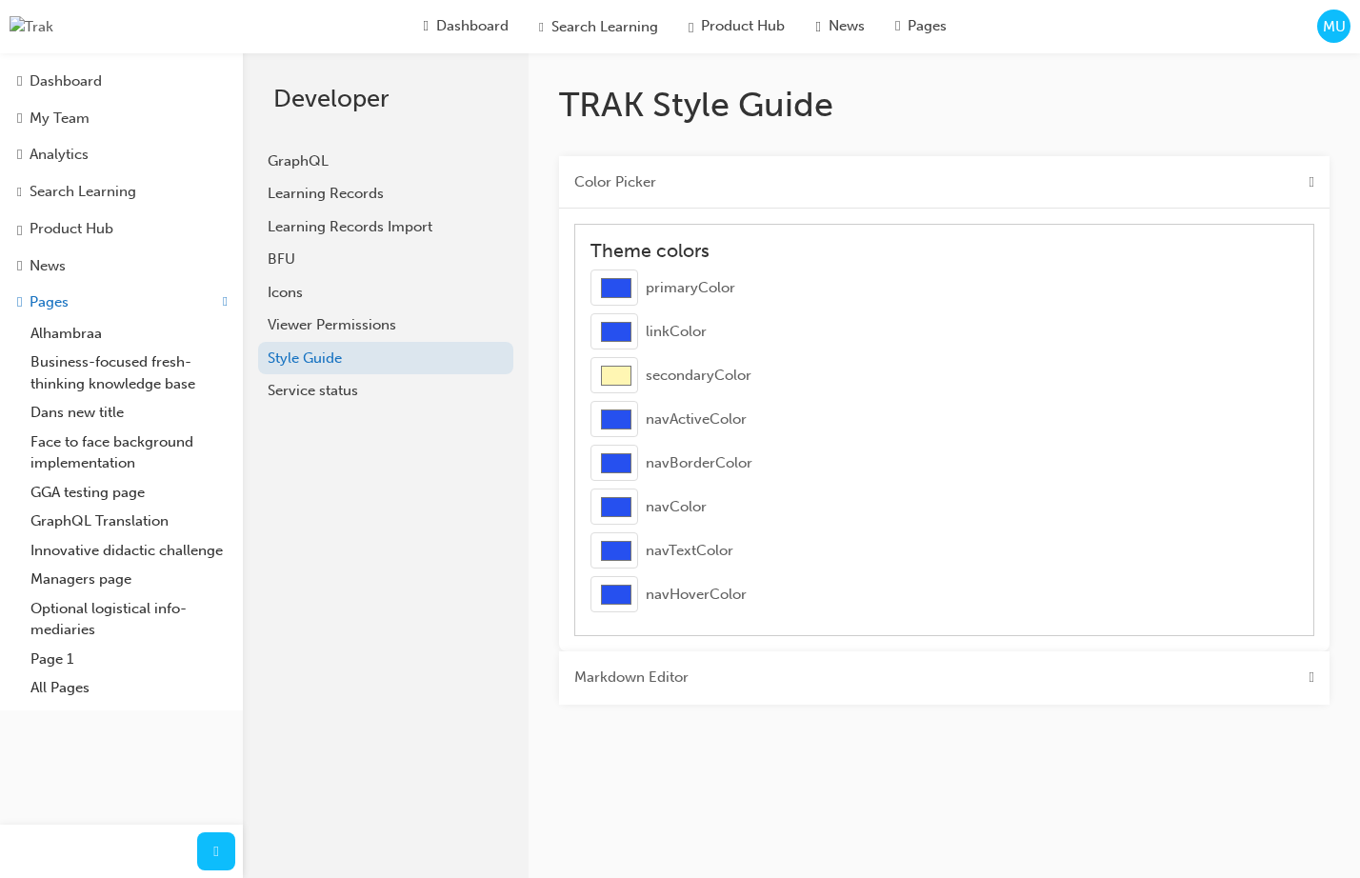
click at [726, 187] on div "Color Picker" at bounding box center [944, 182] width 770 height 53
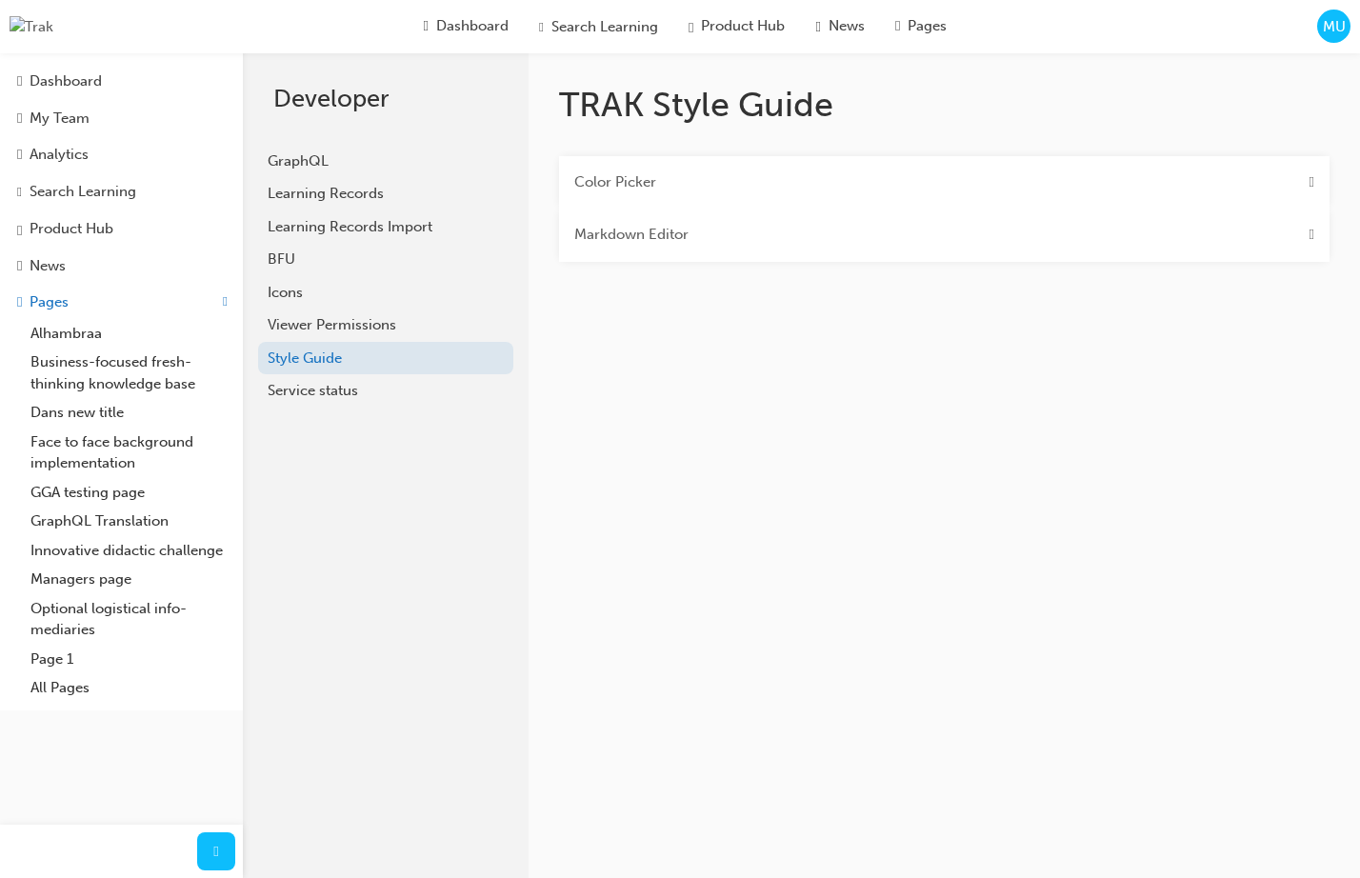
click at [699, 235] on div "Markdown Editor" at bounding box center [944, 235] width 770 height 53
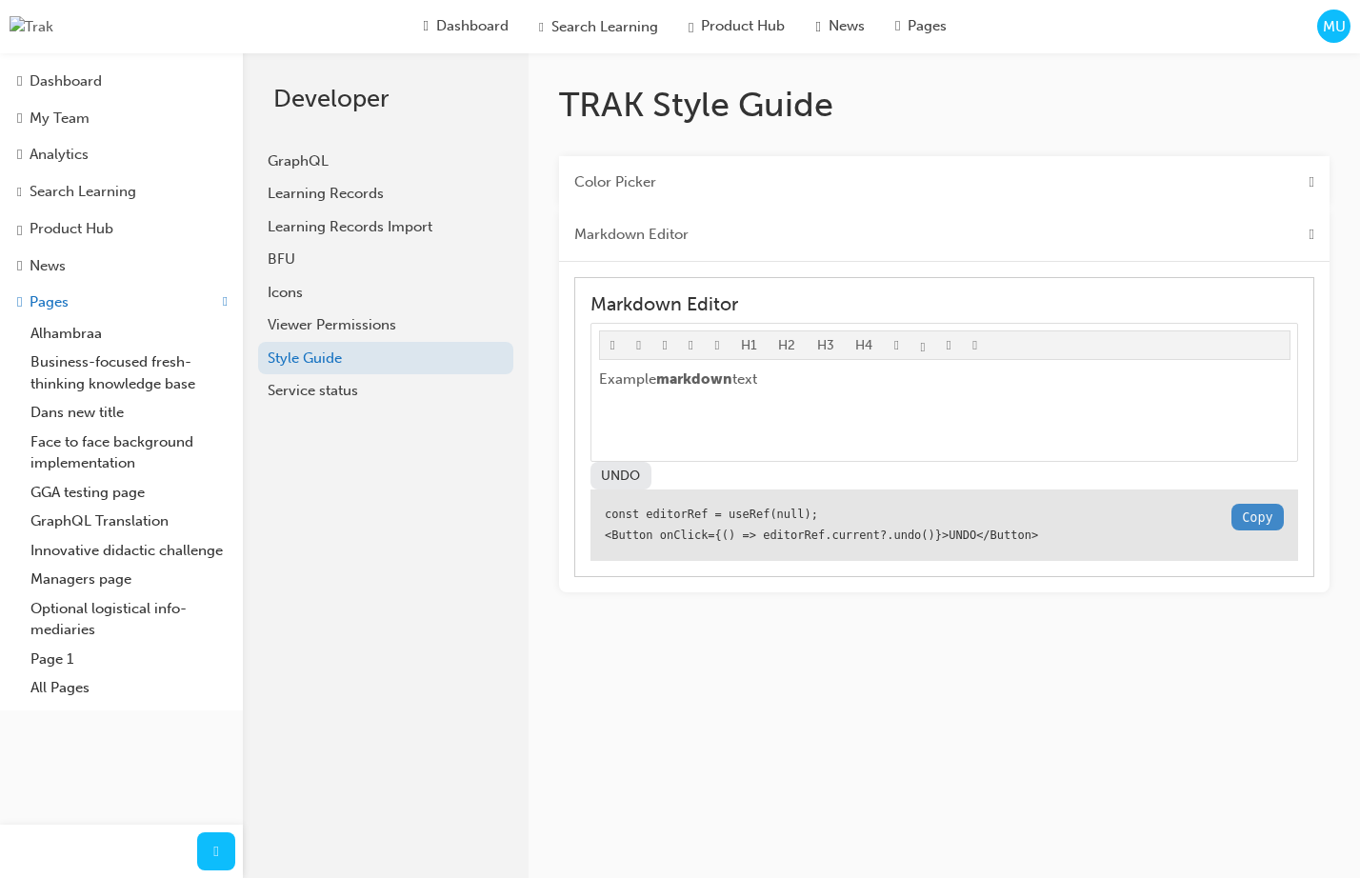
click at [1244, 525] on button "Copy" at bounding box center [1257, 517] width 52 height 27
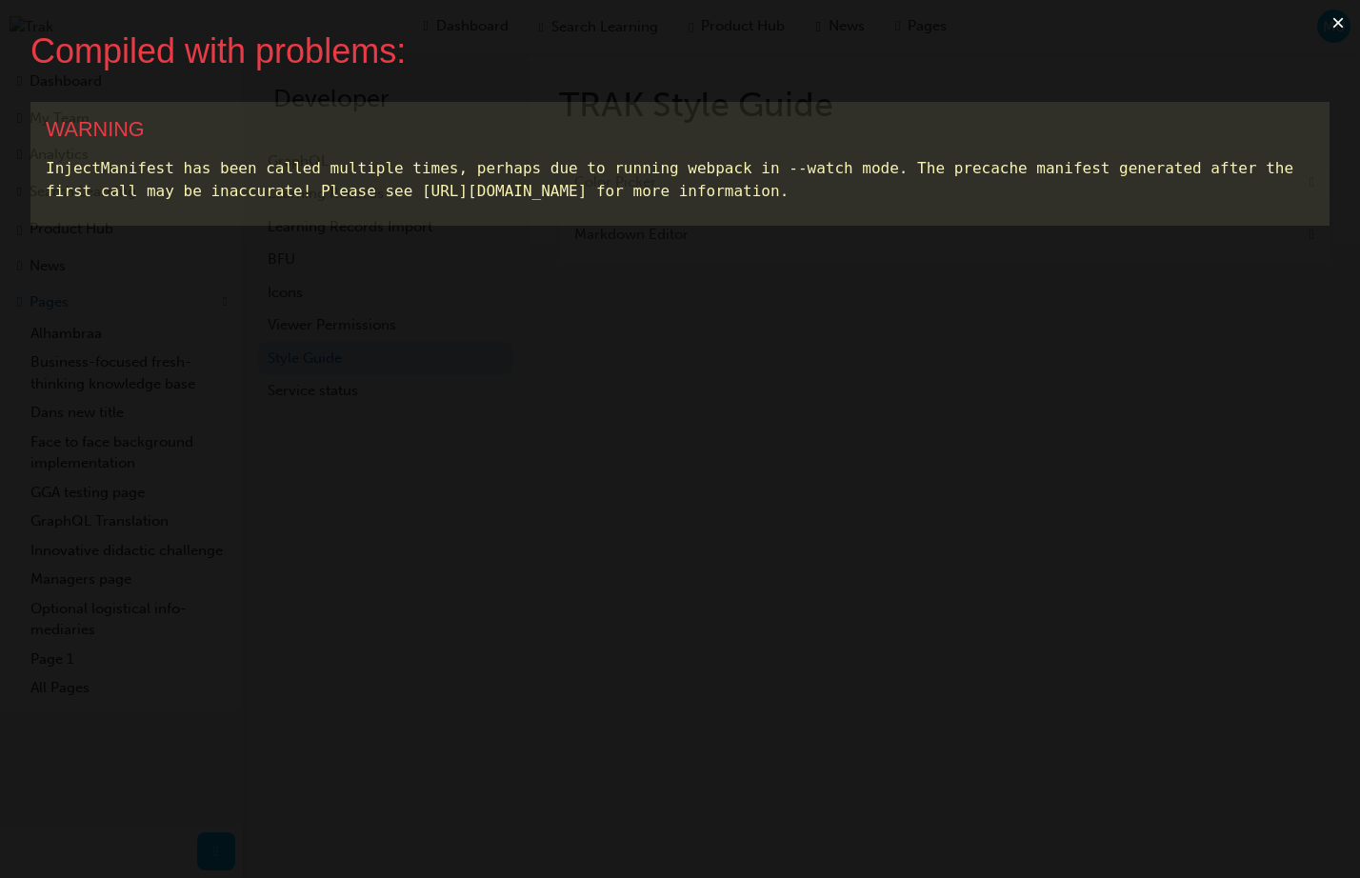
click at [1337, 22] on button "×" at bounding box center [1338, 23] width 44 height 46
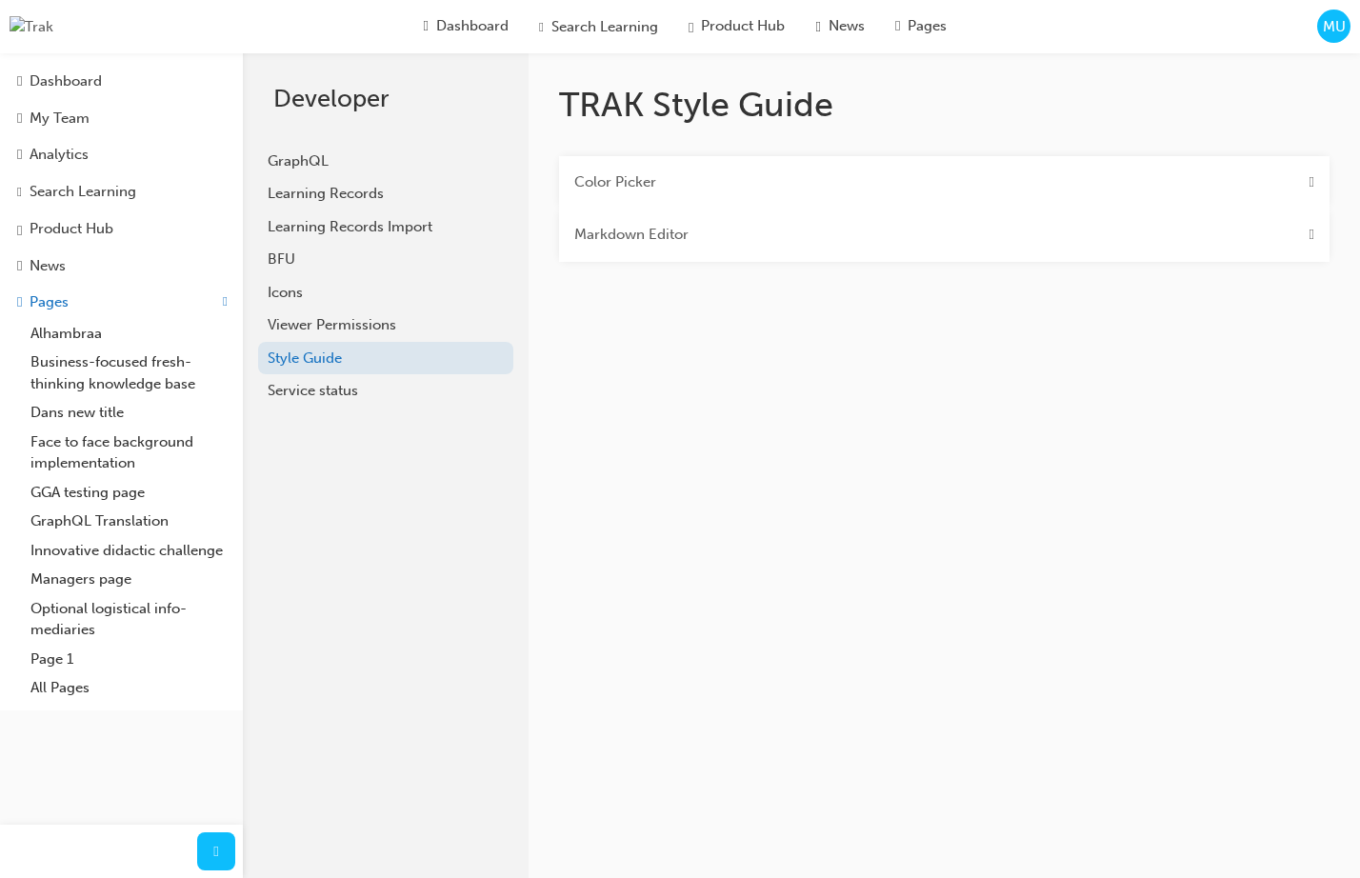
click at [807, 189] on div "Color Picker" at bounding box center [944, 182] width 770 height 53
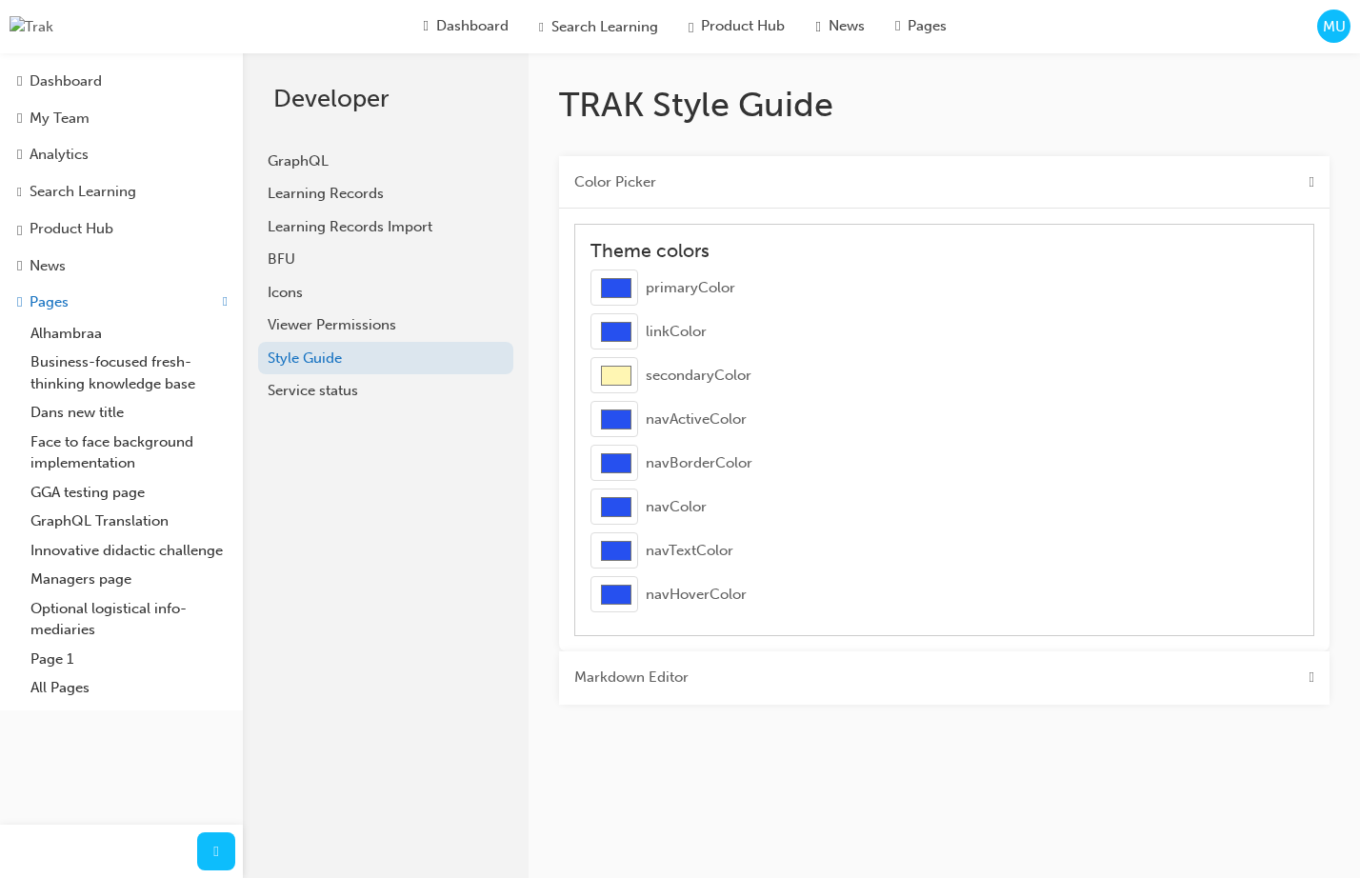
click at [807, 189] on div "Color Picker" at bounding box center [944, 182] width 770 height 53
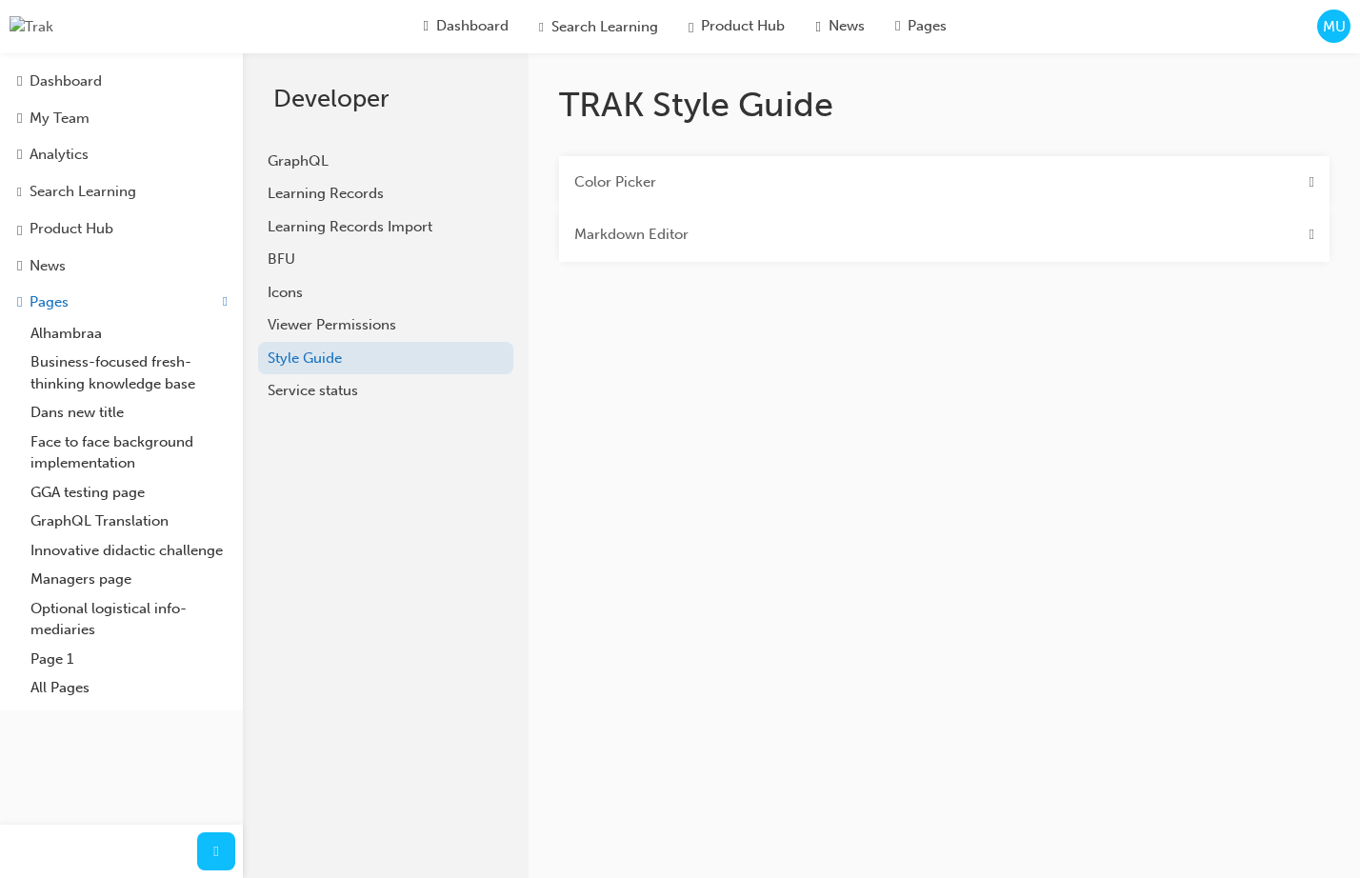
click at [765, 249] on div "Markdown Editor" at bounding box center [944, 235] width 770 height 53
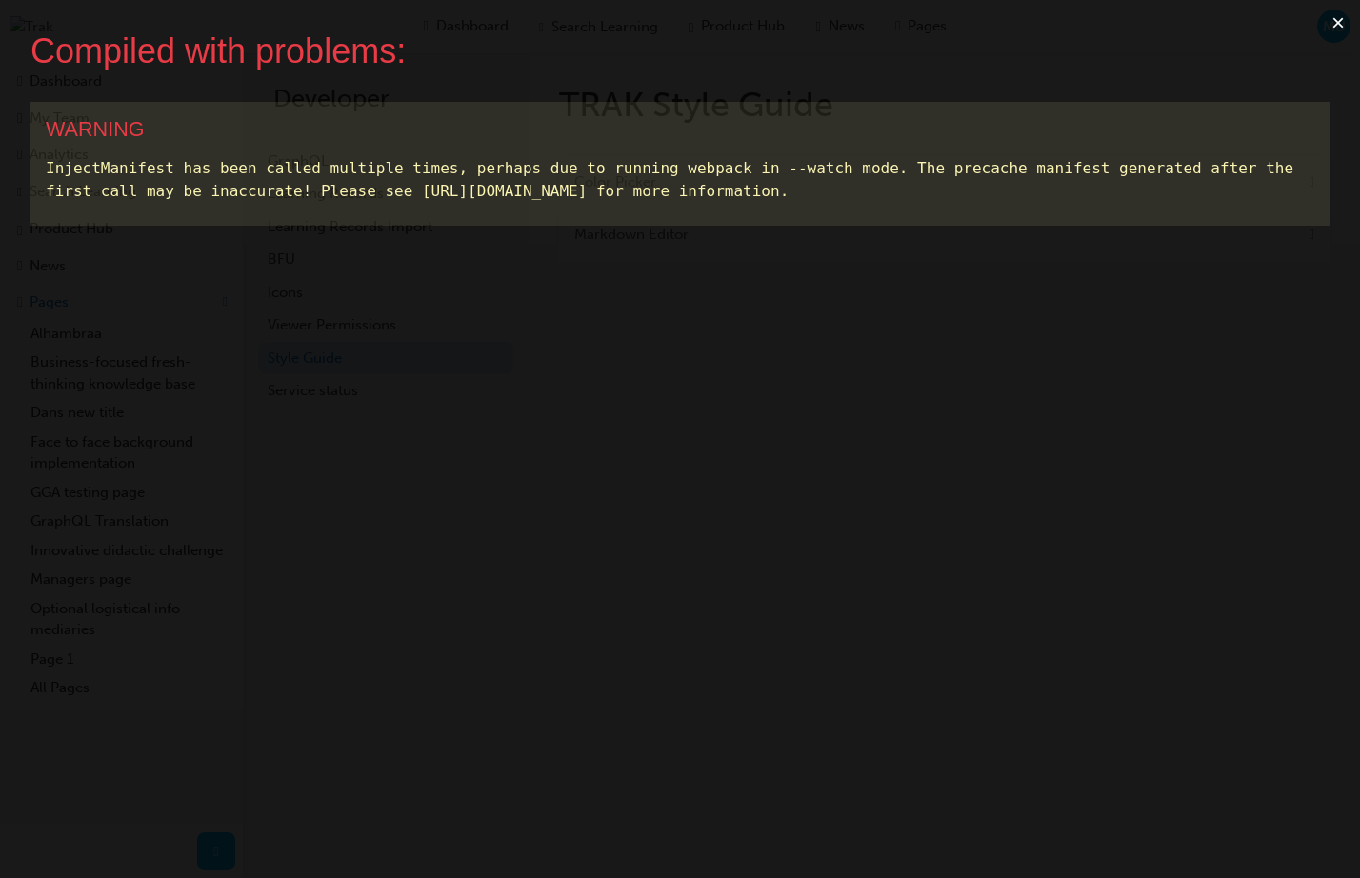
click at [1294, 82] on div "Compiled with problems: × WARNING InjectManifest has been called multiple times…" at bounding box center [680, 439] width 1360 height 878
click at [1330, 21] on button "×" at bounding box center [1338, 23] width 44 height 46
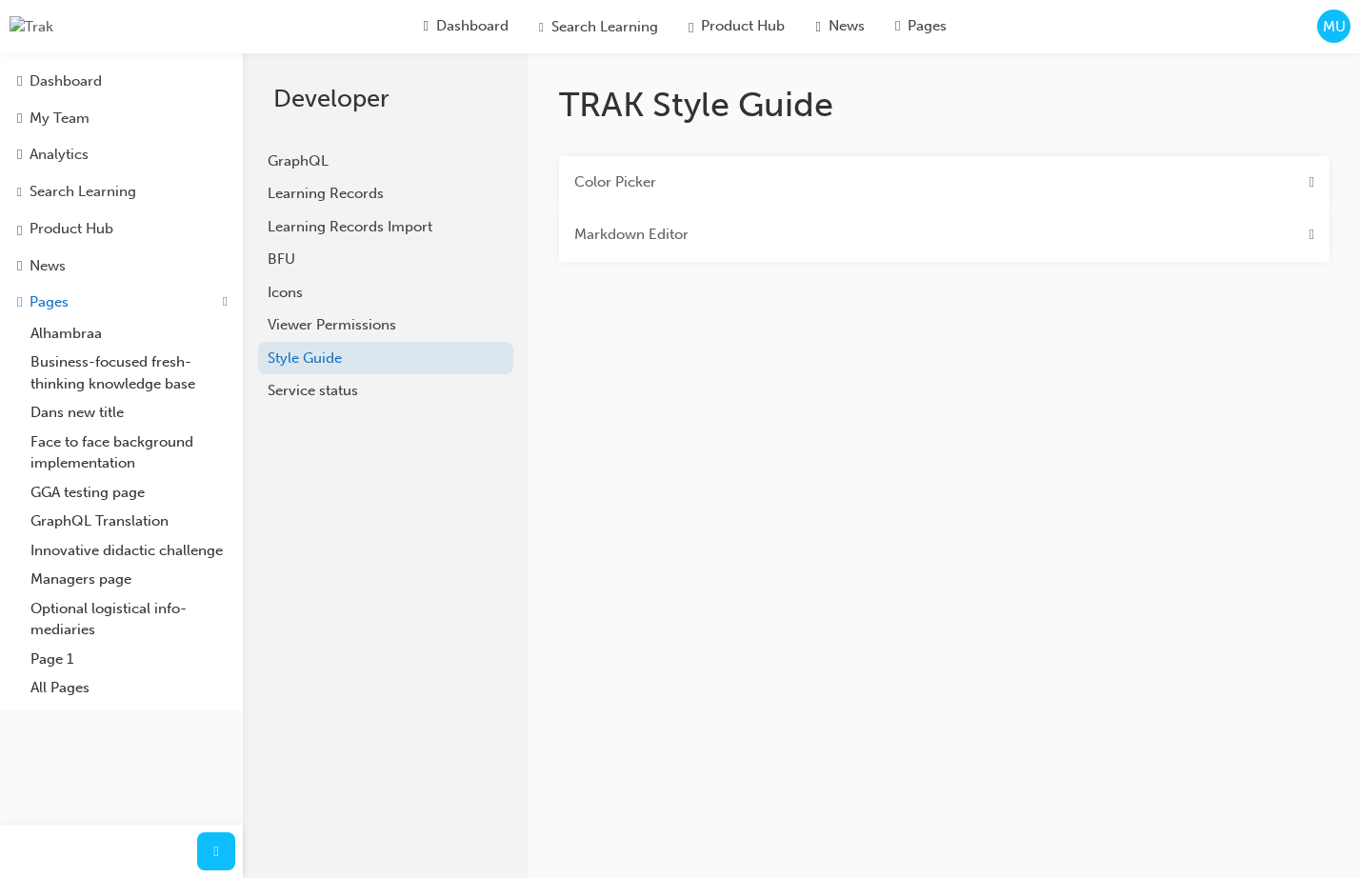
click at [888, 235] on div "Markdown Editor" at bounding box center [944, 235] width 770 height 53
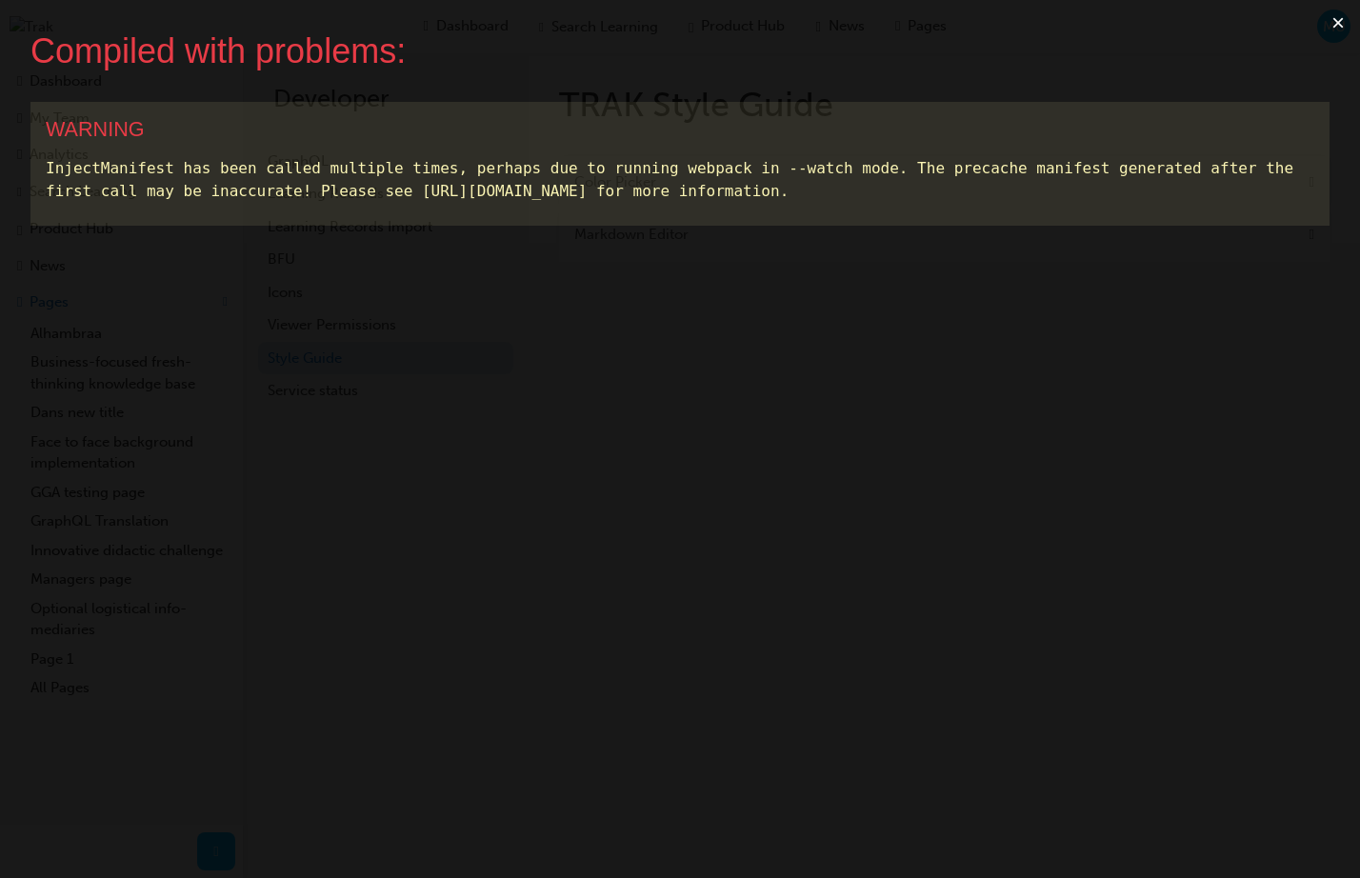
click at [1340, 25] on button "×" at bounding box center [1338, 23] width 44 height 46
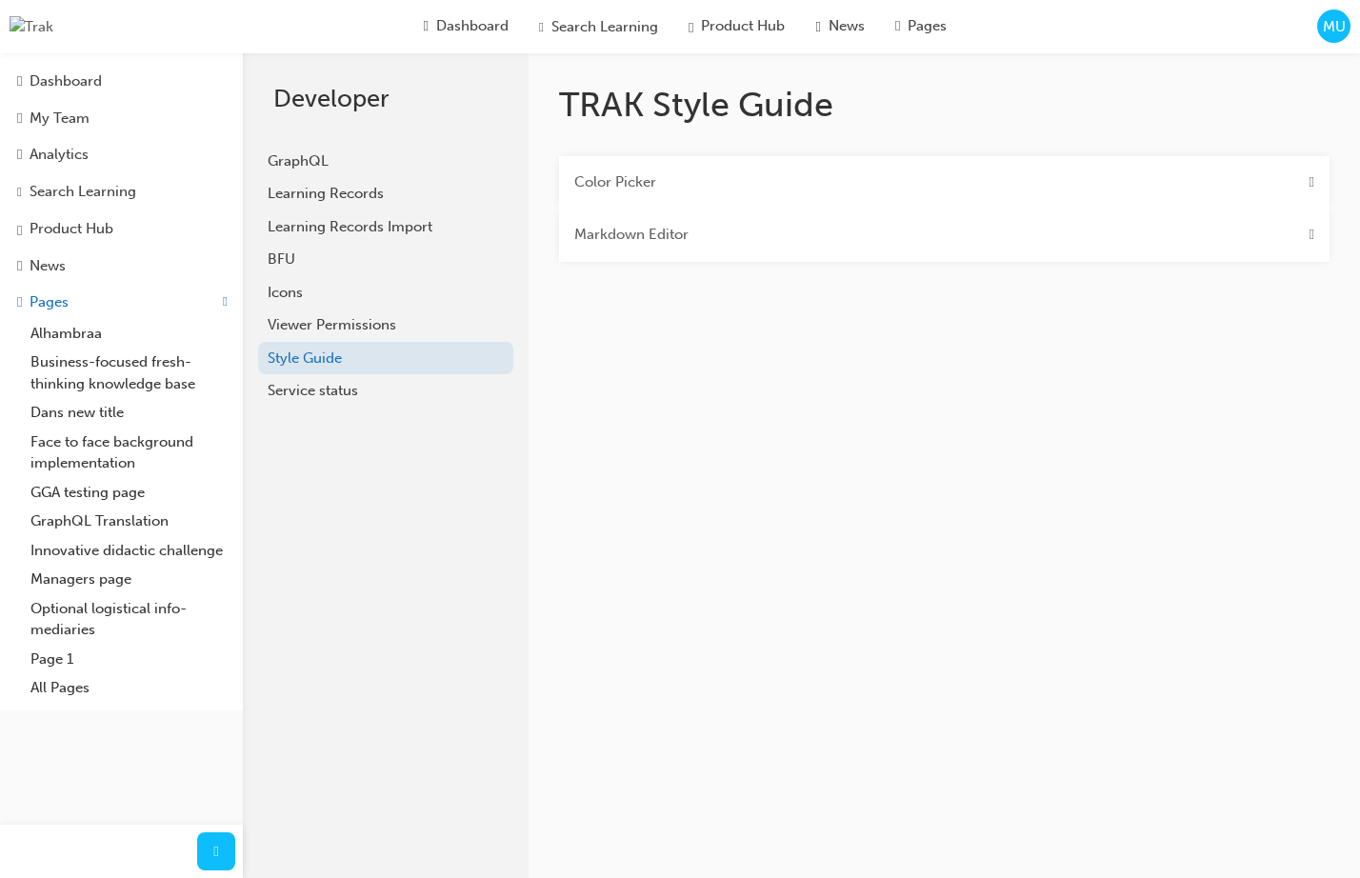
click at [801, 236] on div "Markdown Editor" at bounding box center [944, 235] width 770 height 53
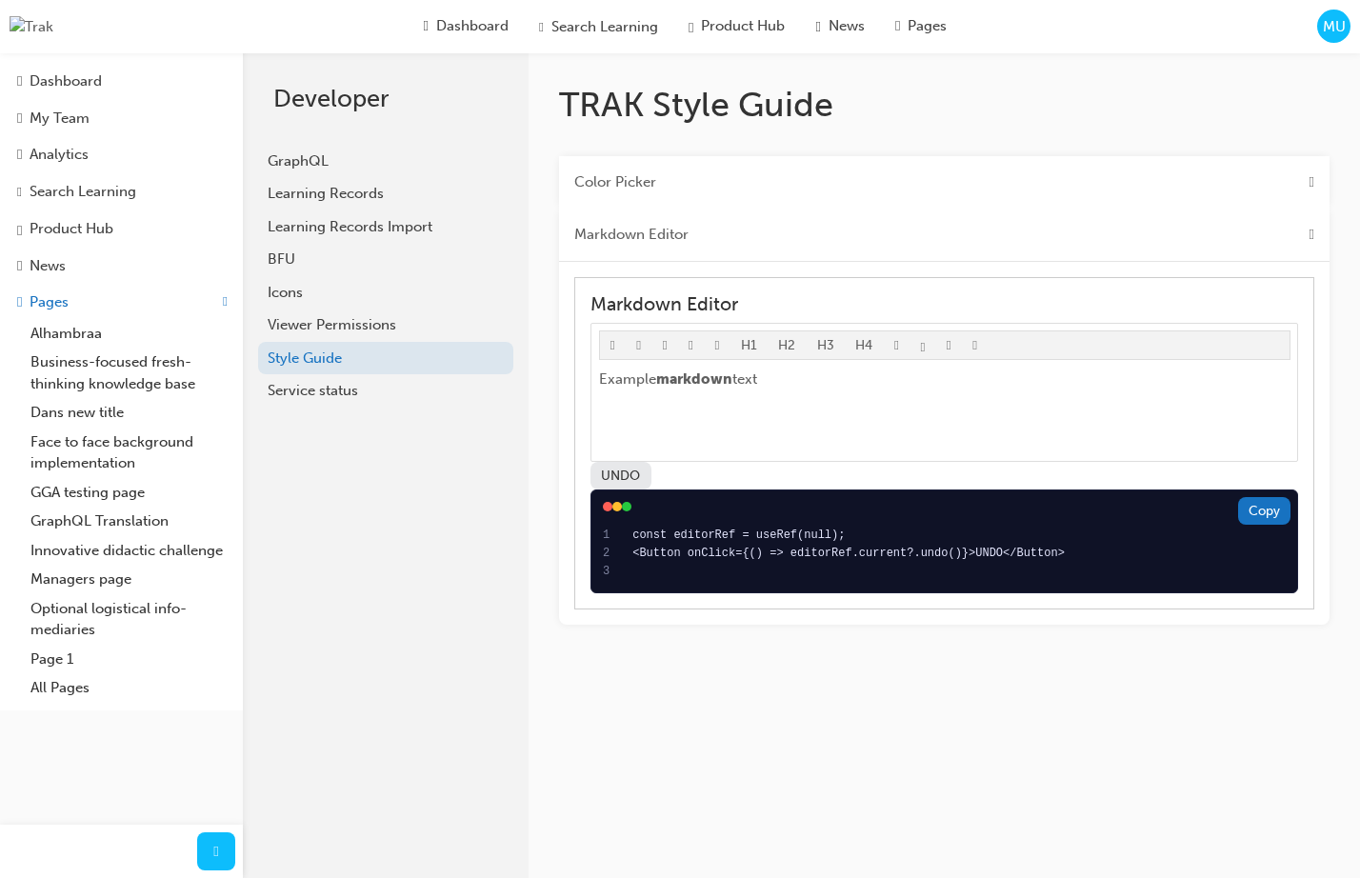
scroll to position [12, 0]
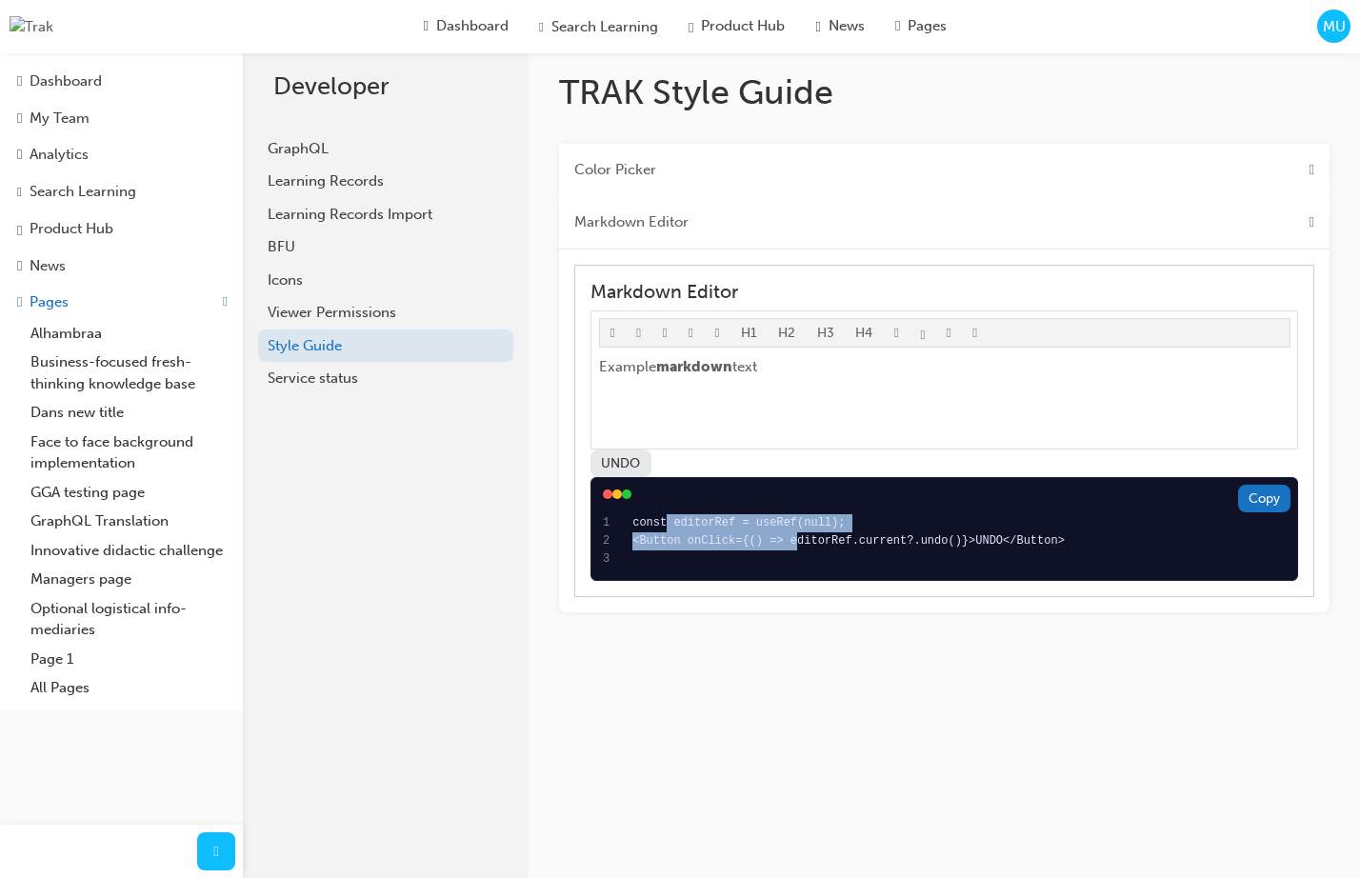
drag, startPoint x: 667, startPoint y: 531, endPoint x: 810, endPoint y: 549, distance: 144.0
click at [801, 546] on div "const editorRef = useRef(null); <Button onClick={() => editorRef.current?.undo(…" at bounding box center [958, 541] width 653 height 55
click at [810, 549] on div "<Button onClick={() => editorRef.current?.undo()}>UNDO</Button>" at bounding box center [958, 541] width 653 height 18
click at [808, 558] on div "Accordion" at bounding box center [958, 559] width 653 height 18
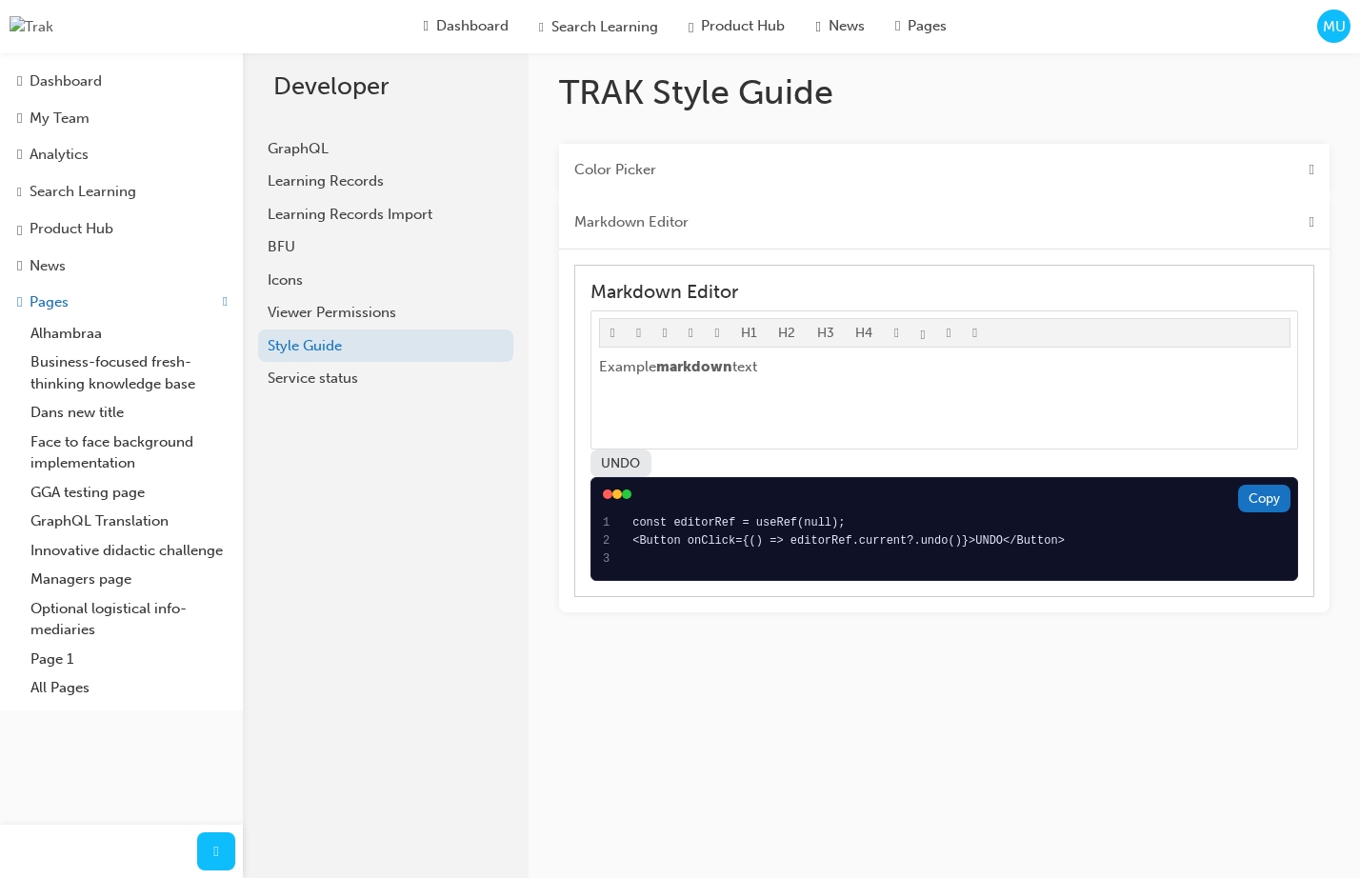
click at [618, 499] on span "Accordion" at bounding box center [617, 494] width 10 height 10
drag, startPoint x: 604, startPoint y: 503, endPoint x: 619, endPoint y: 504, distance: 15.3
click at [608, 499] on span "Accordion" at bounding box center [608, 494] width 10 height 10
click at [621, 499] on span "Accordion" at bounding box center [617, 494] width 10 height 10
drag, startPoint x: 629, startPoint y: 504, endPoint x: 729, endPoint y: 549, distance: 109.9
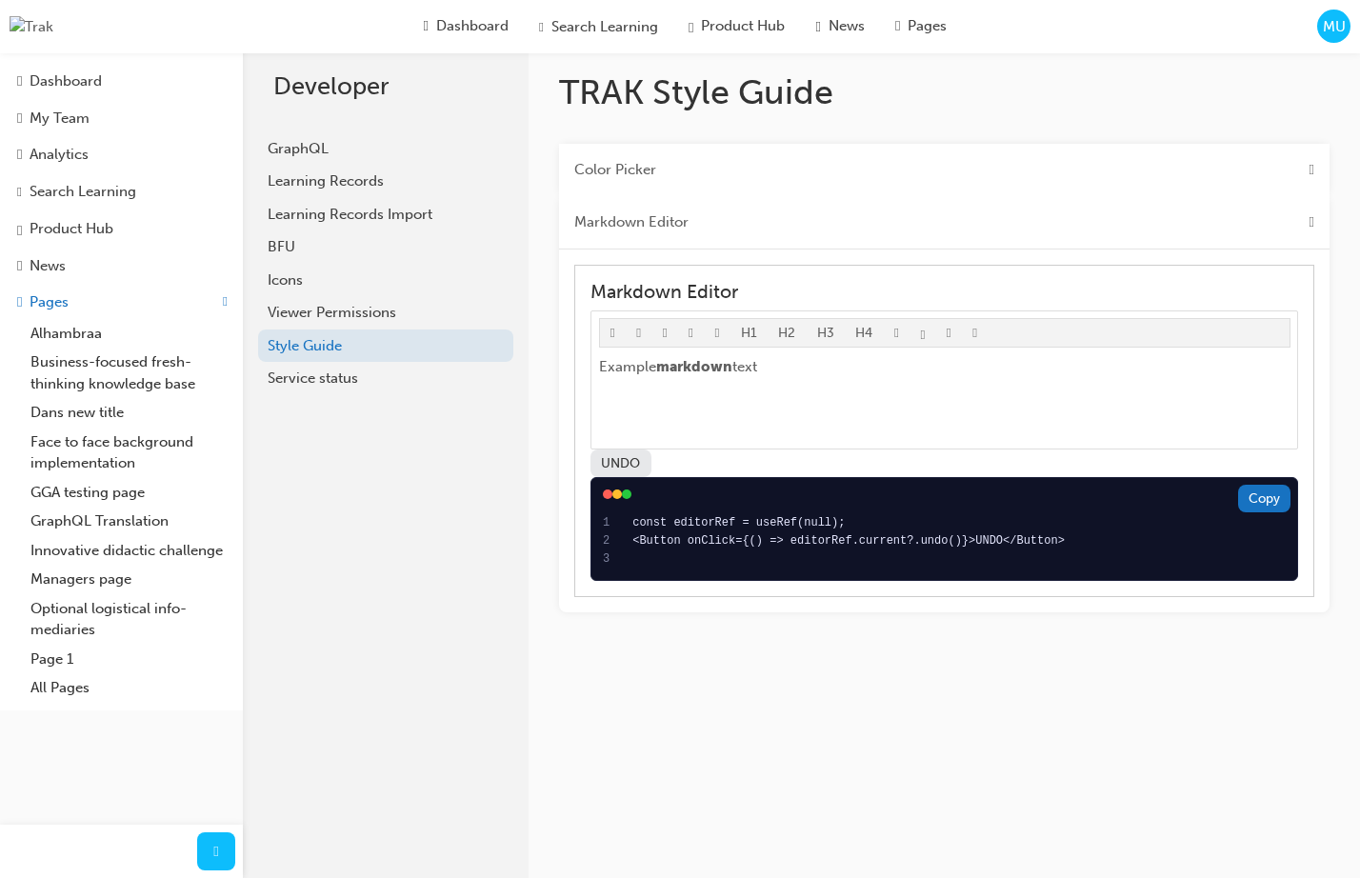
click at [632, 499] on div "Accordion" at bounding box center [944, 494] width 683 height 10
click at [731, 549] on div "<Button onClick={() => editorRef.current?.undo()}>UNDO</Button>" at bounding box center [958, 541] width 653 height 18
click at [815, 527] on div "const editorRef = useRef(null);" at bounding box center [958, 523] width 653 height 18
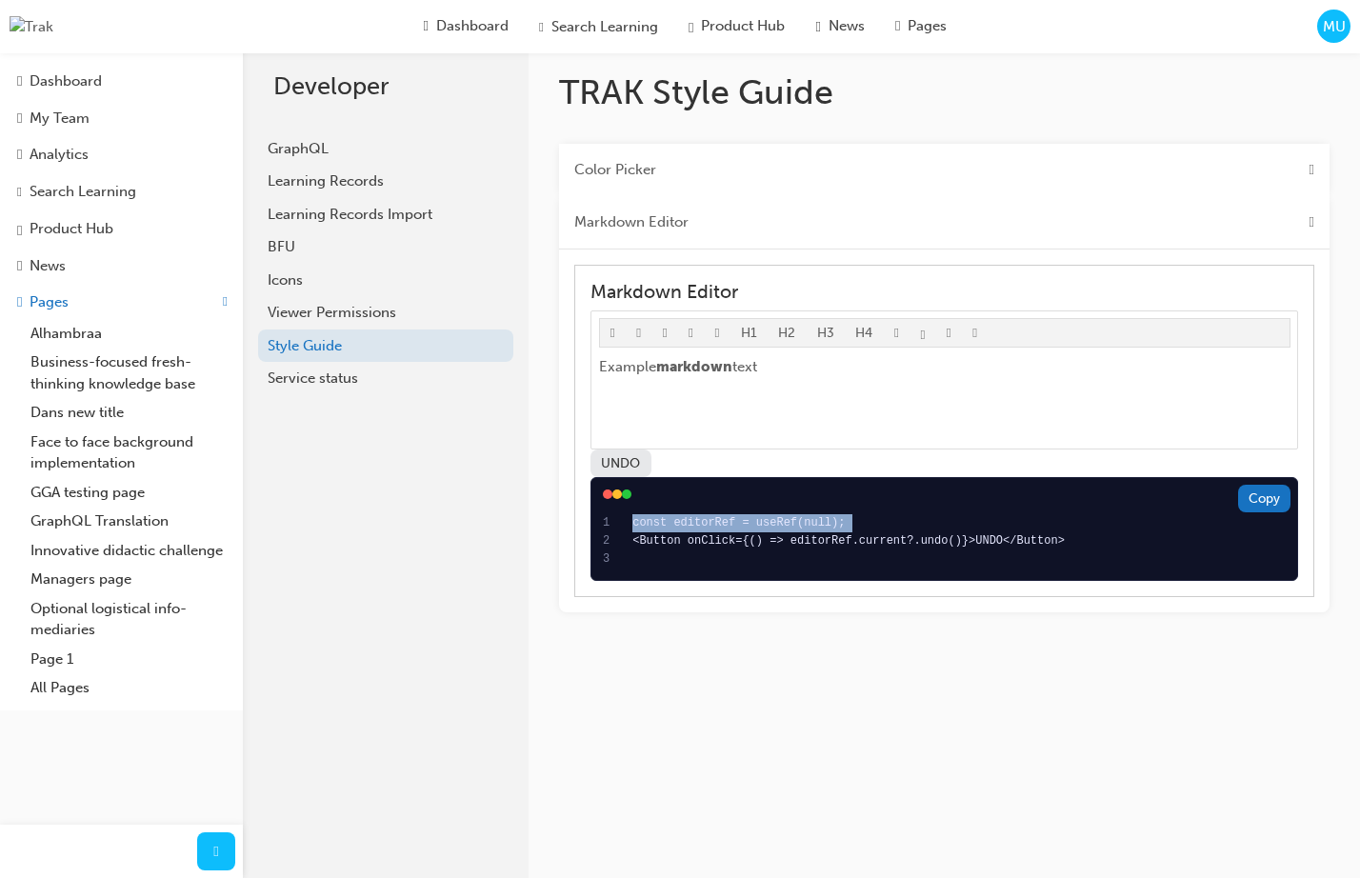
click at [815, 527] on div "const editorRef = useRef(null);" at bounding box center [958, 523] width 653 height 18
click at [821, 545] on div "<Button onClick={() => editorRef.current?.undo()}>UNDO</Button>" at bounding box center [958, 541] width 653 height 18
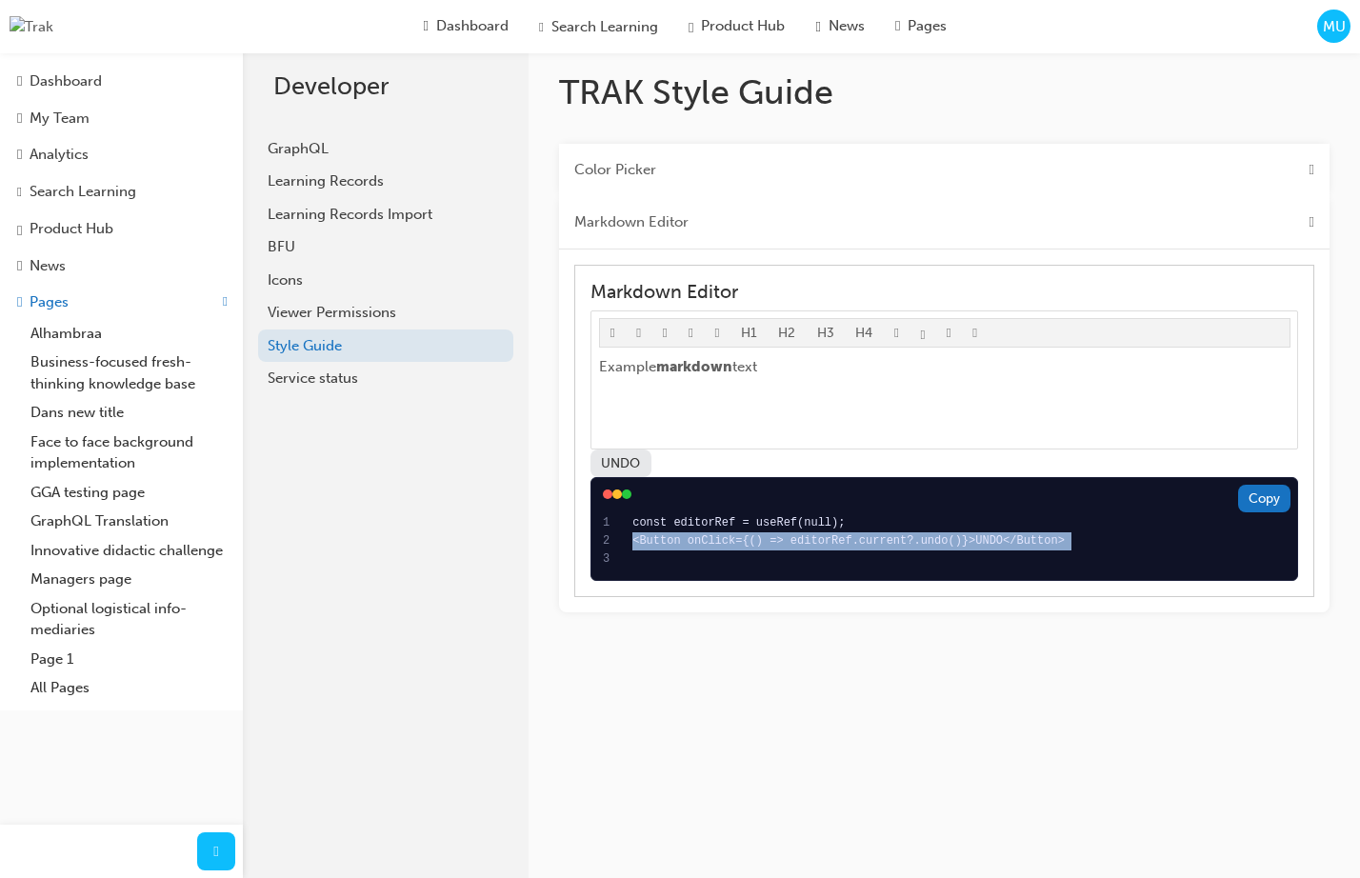
click at [821, 545] on div "<Button onClick={() => editorRef.current?.undo()}>UNDO</Button>" at bounding box center [958, 541] width 653 height 18
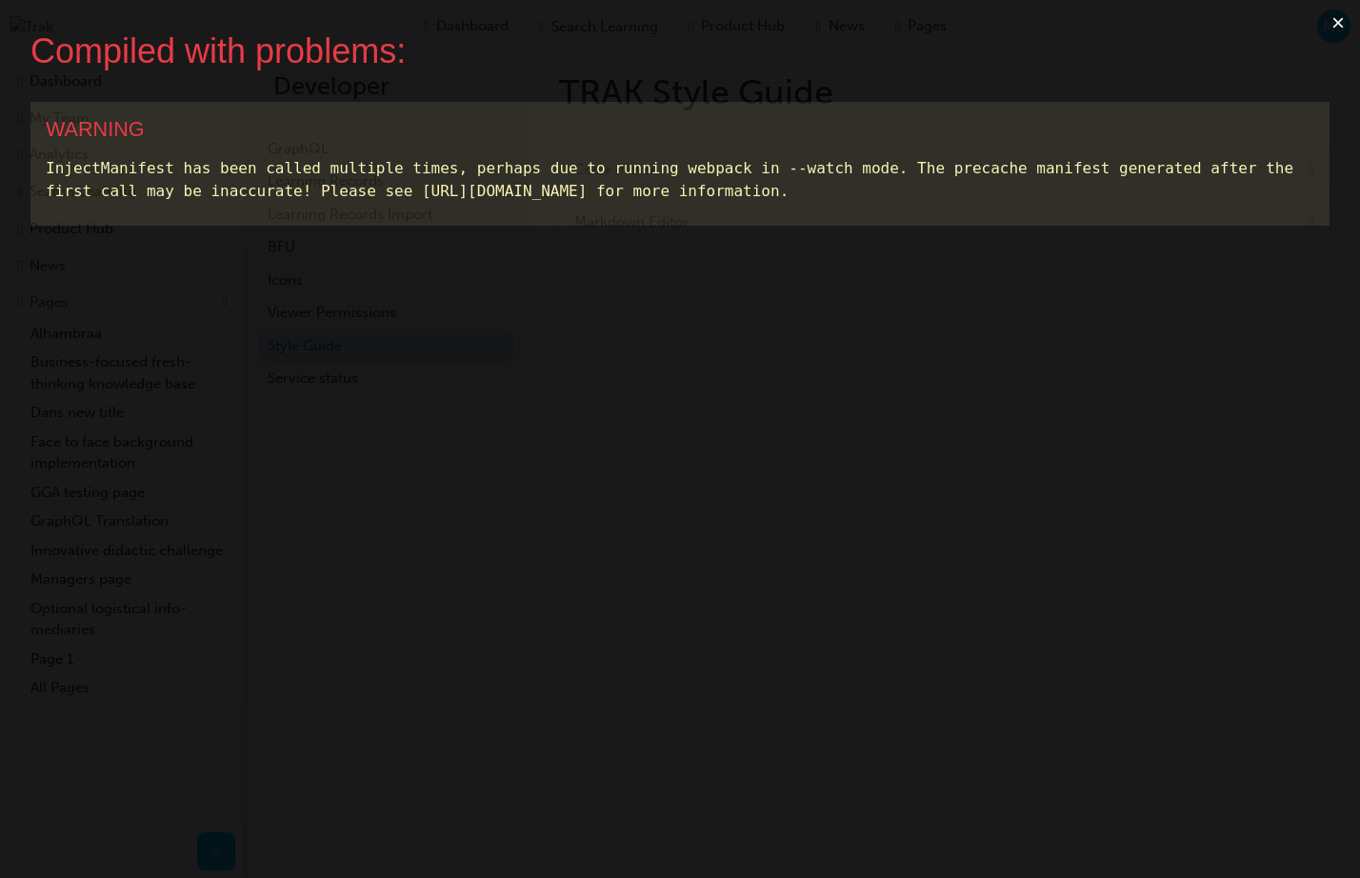
scroll to position [0, 0]
click at [1334, 24] on button "×" at bounding box center [1338, 23] width 44 height 46
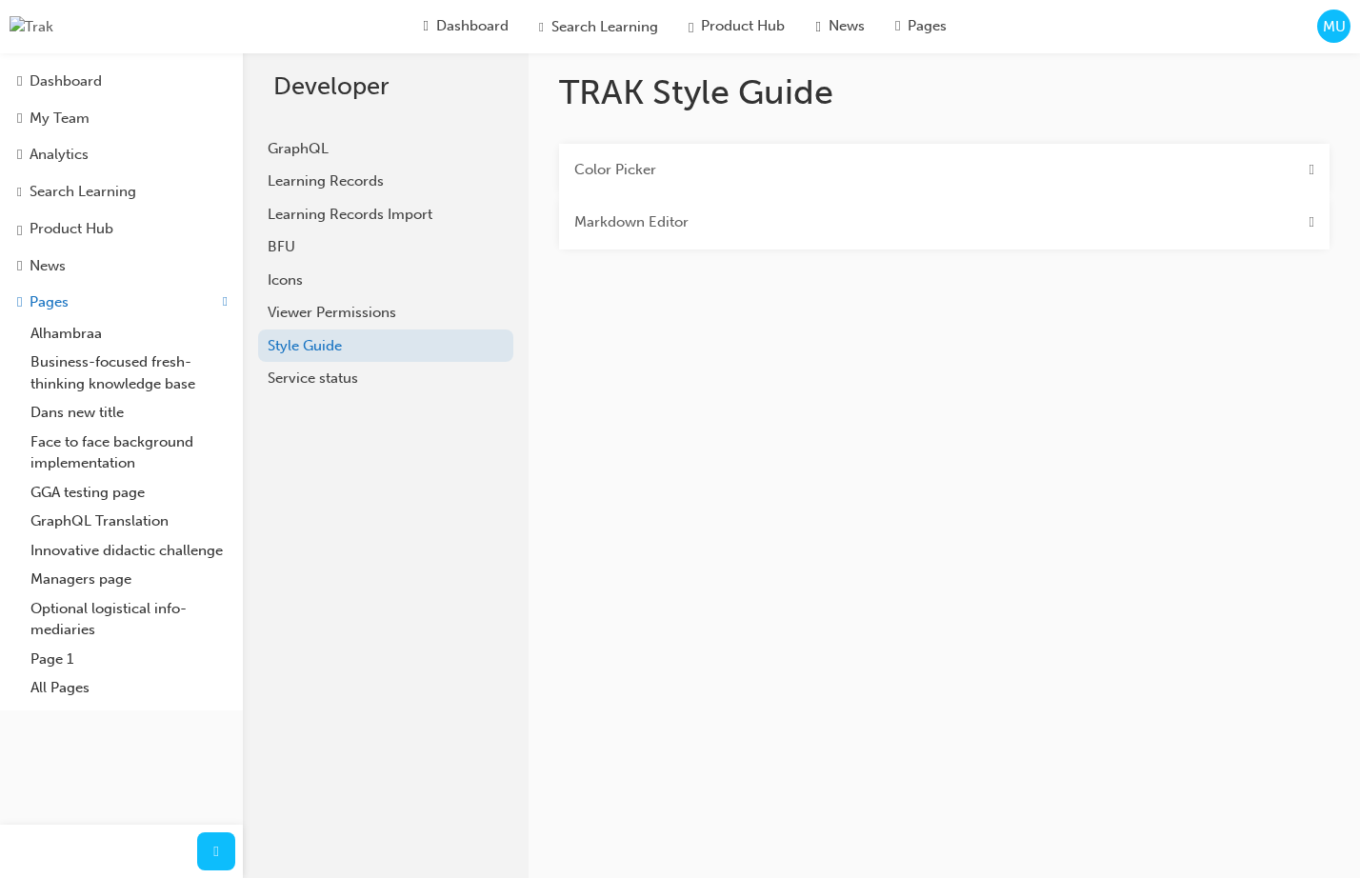
click at [829, 227] on div "Markdown Editor" at bounding box center [944, 222] width 770 height 53
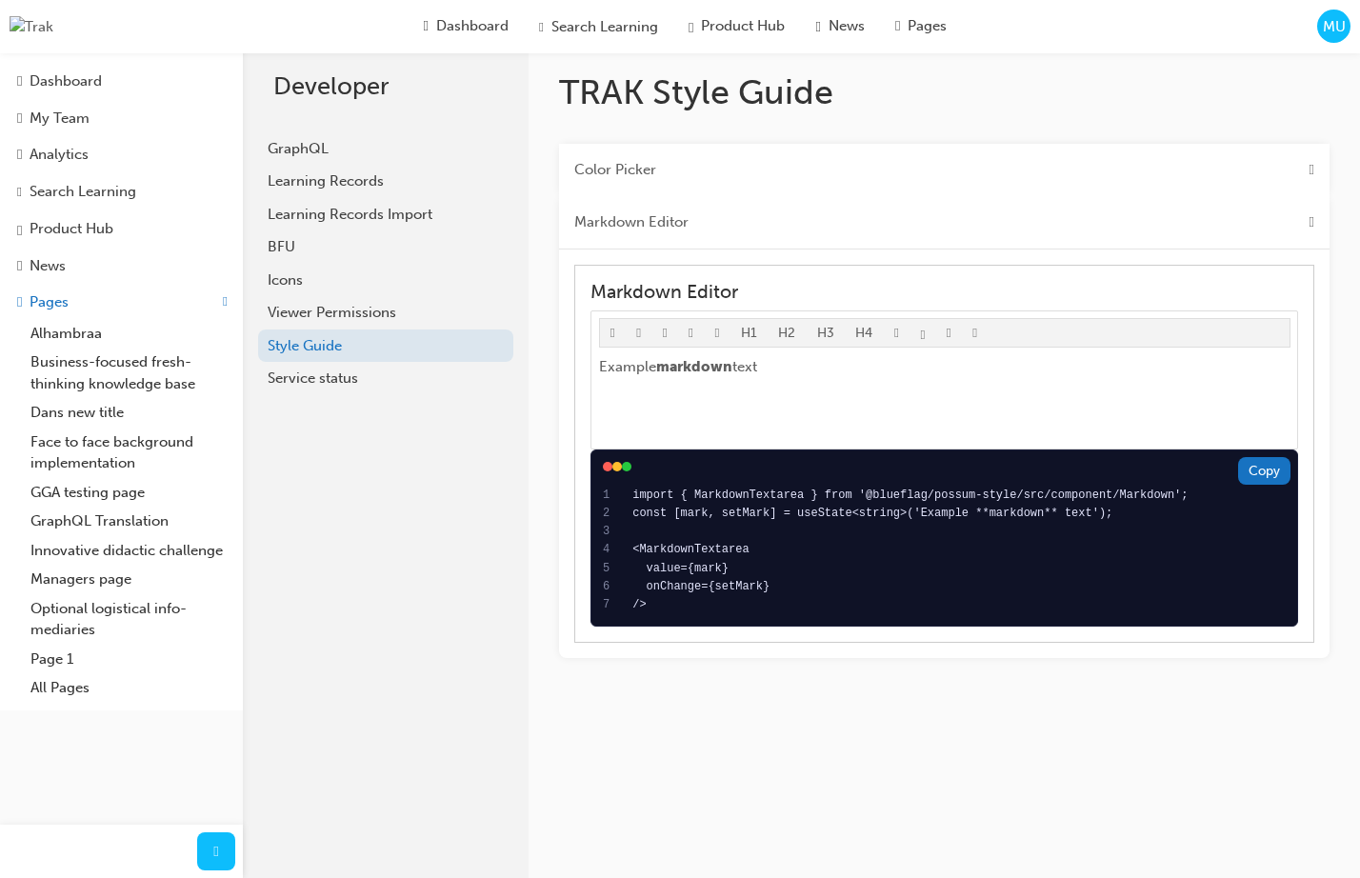
click at [620, 471] on span "Accordion" at bounding box center [617, 467] width 10 height 10
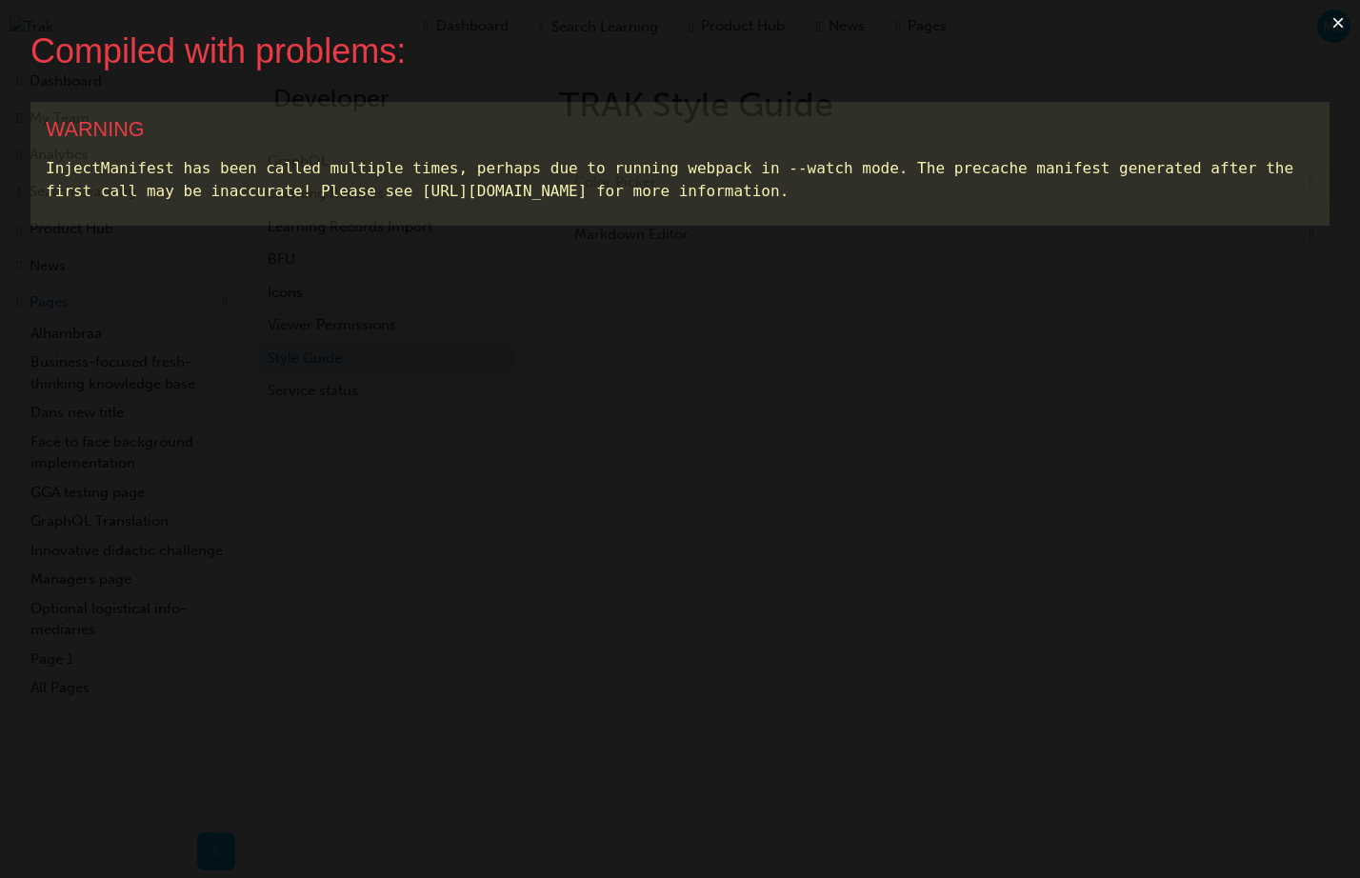
click at [1333, 23] on button "×" at bounding box center [1338, 23] width 44 height 46
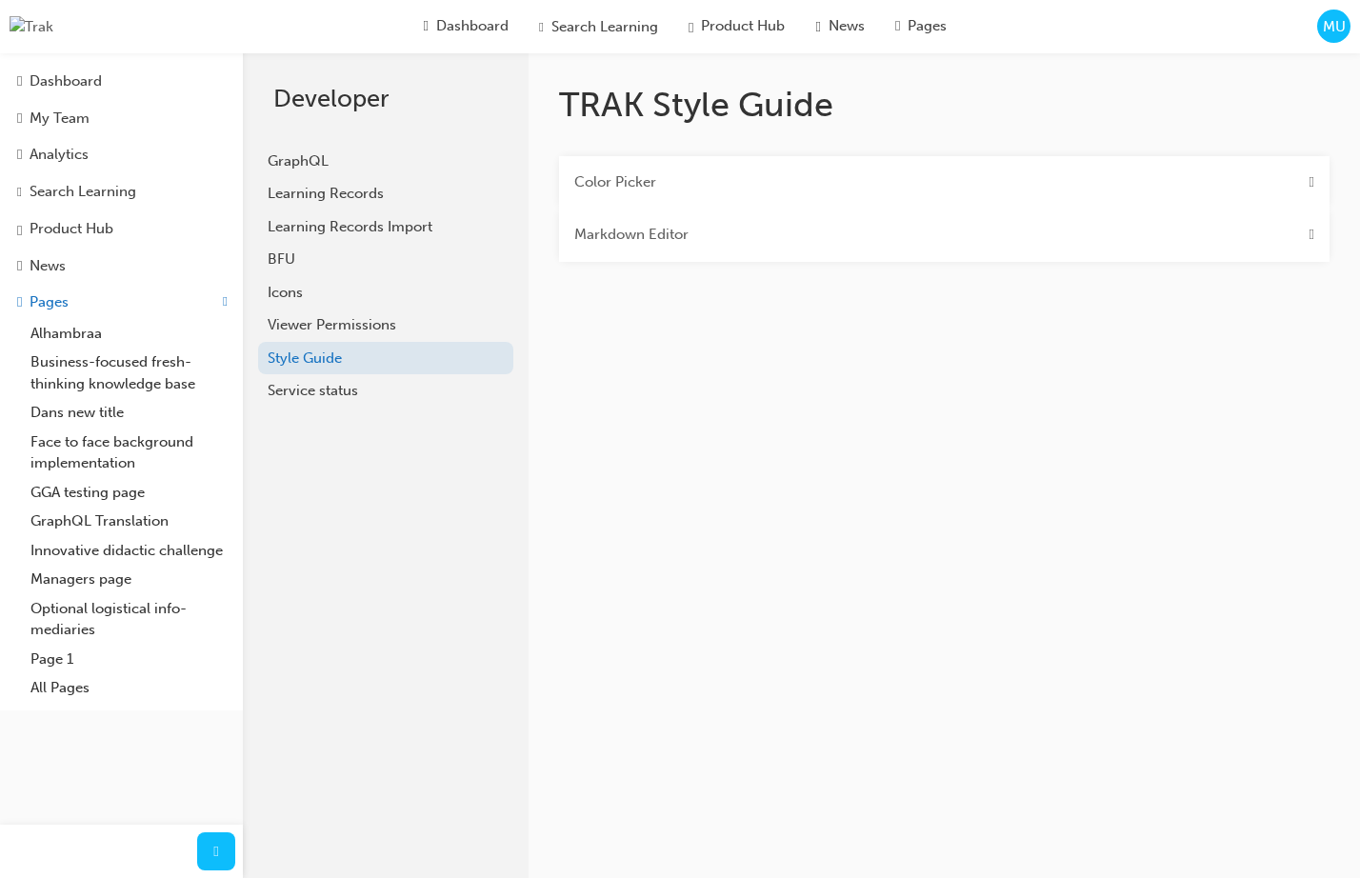
click at [753, 233] on div "Markdown Editor" at bounding box center [944, 235] width 770 height 53
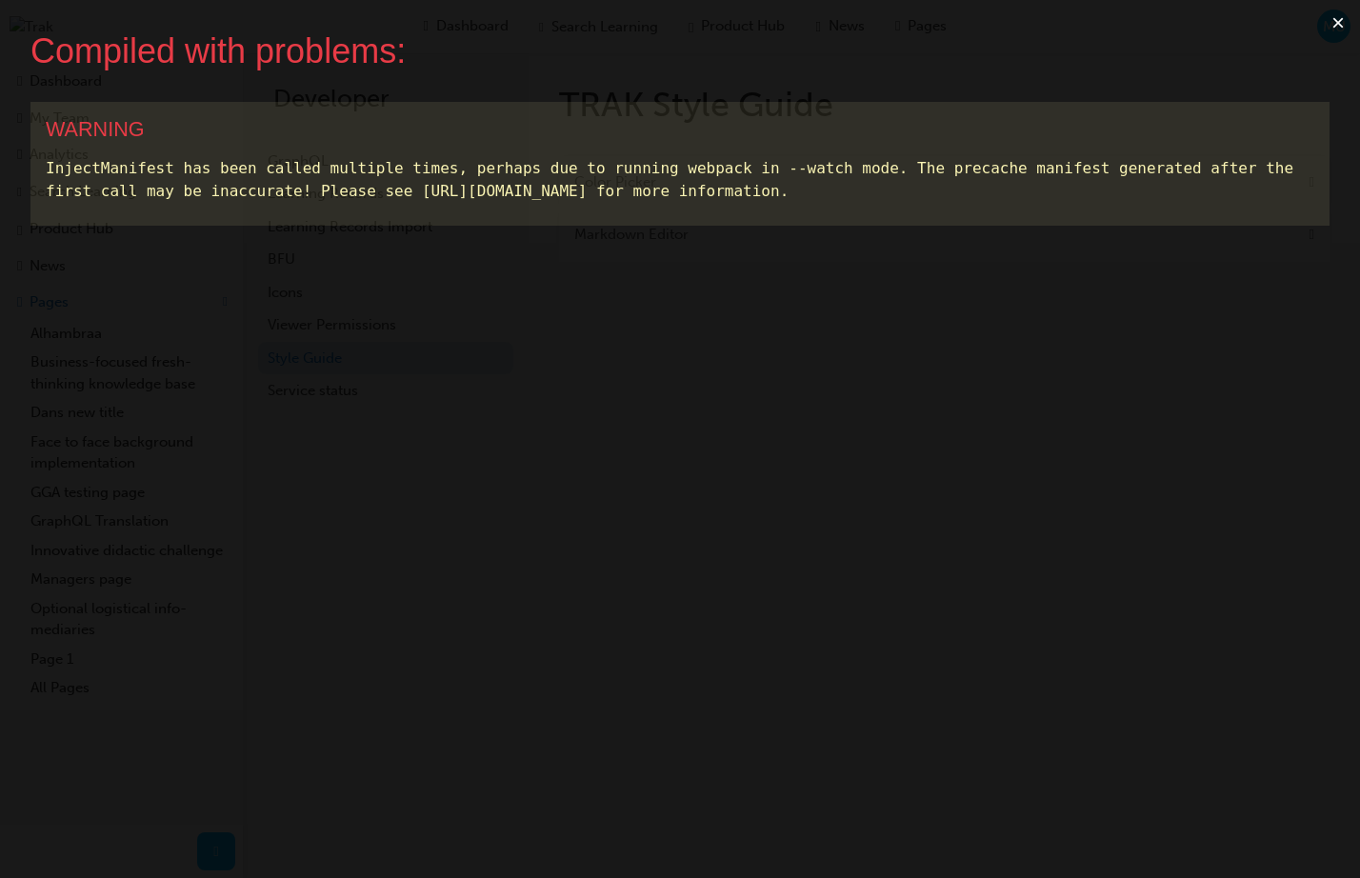
click at [1333, 23] on button "×" at bounding box center [1338, 23] width 44 height 46
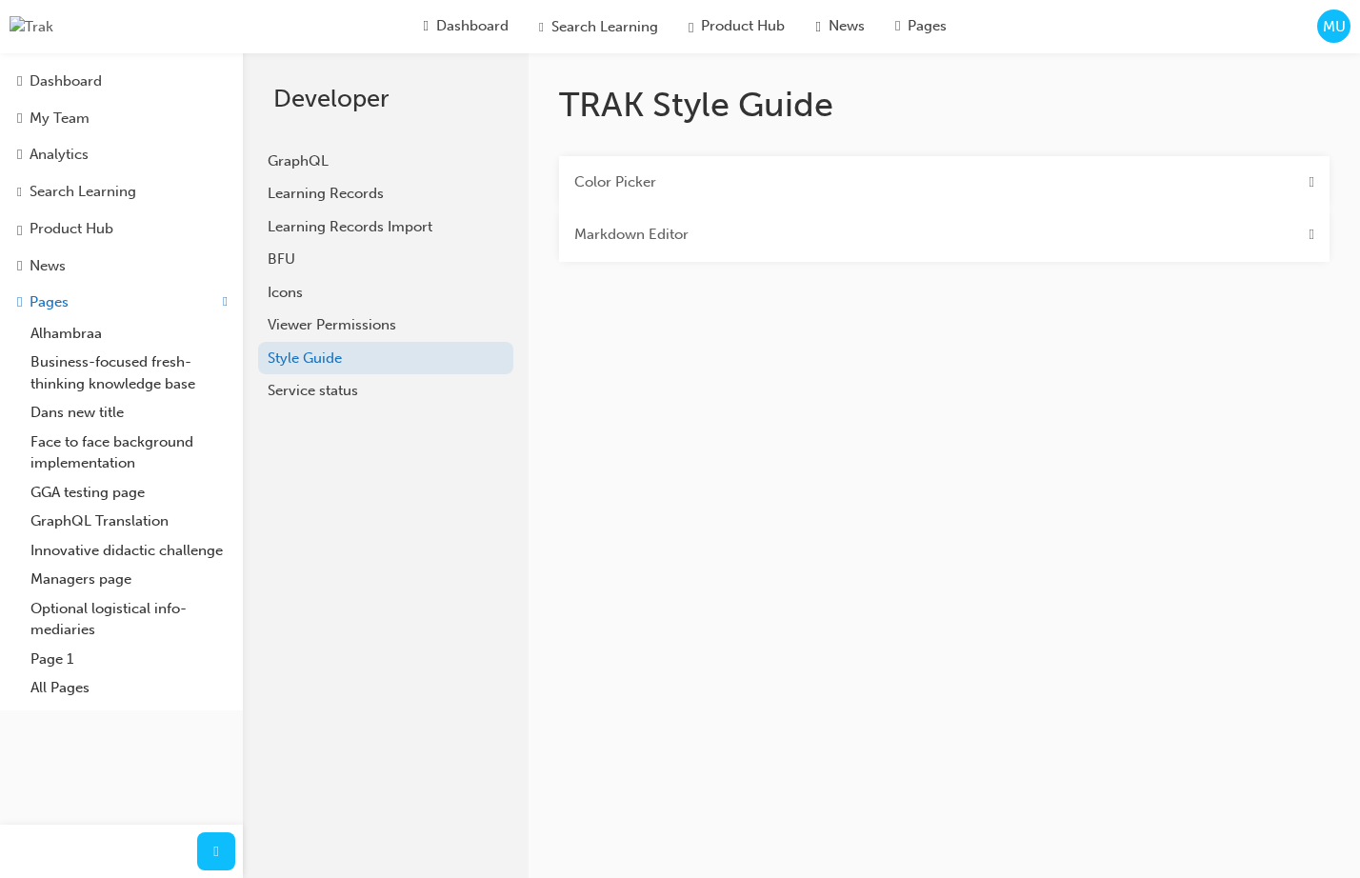
click at [961, 247] on div "Markdown Editor" at bounding box center [944, 235] width 770 height 53
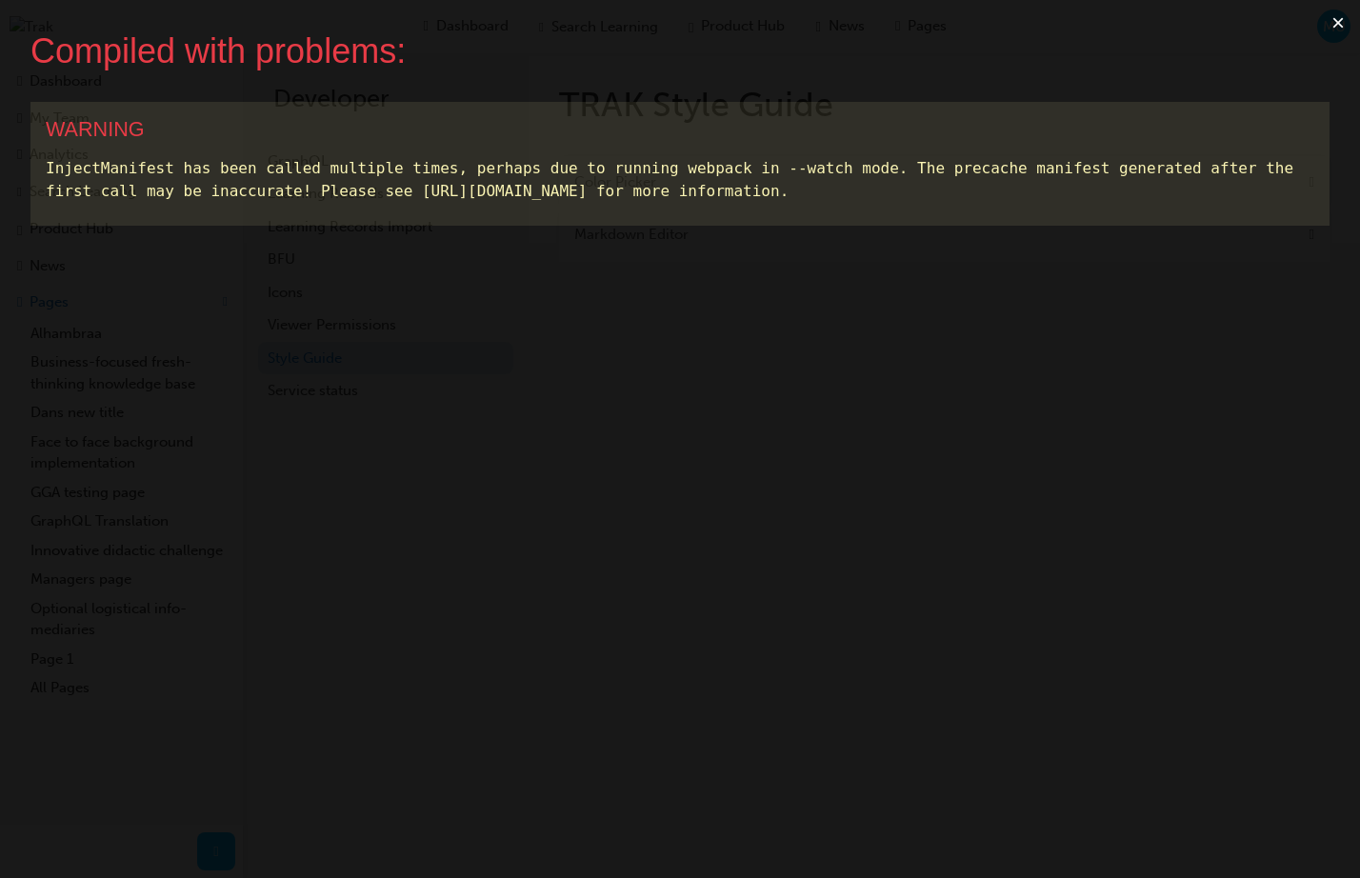
click at [1336, 23] on button "×" at bounding box center [1338, 23] width 44 height 46
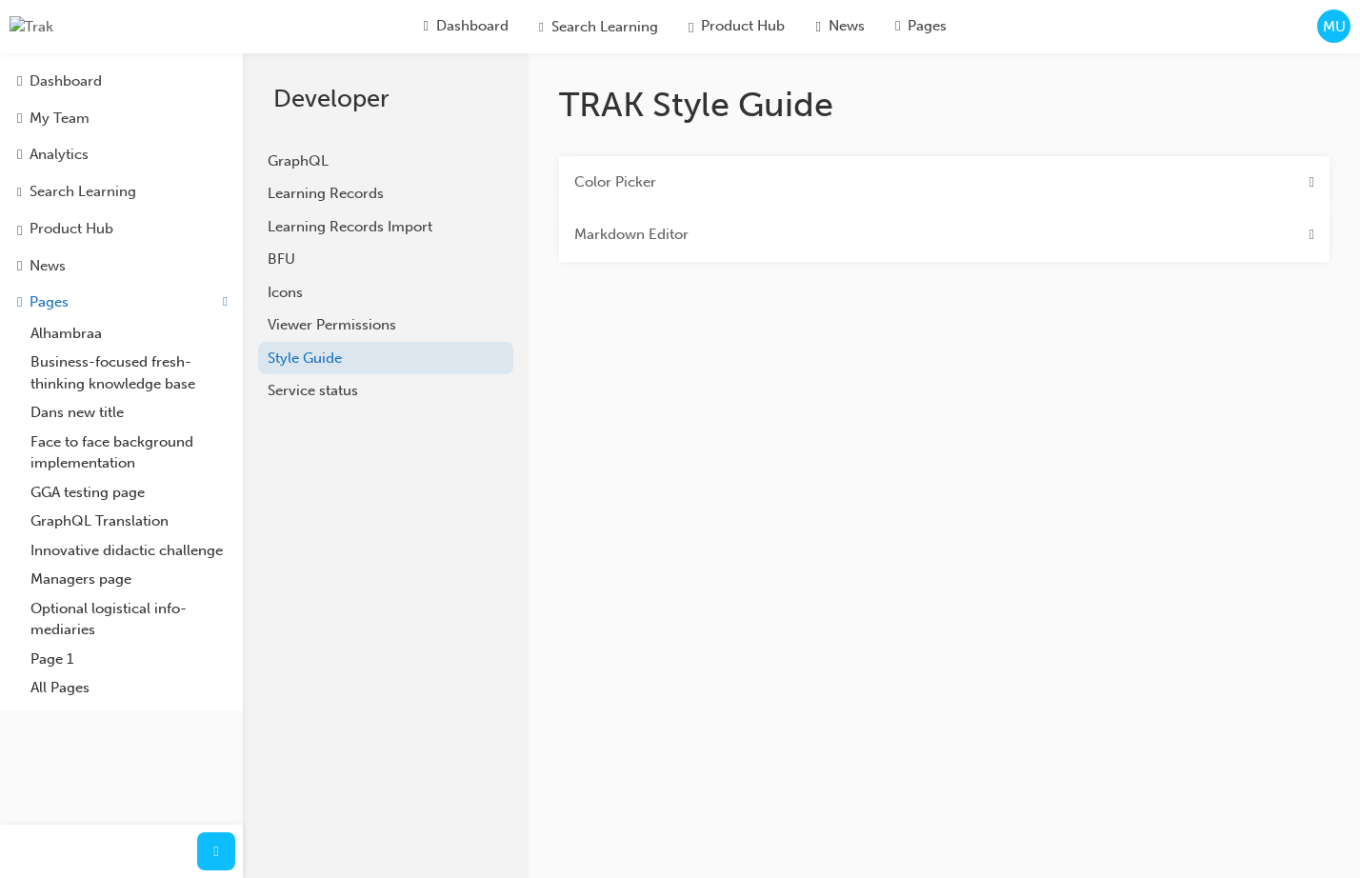
click at [788, 242] on div "Markdown Editor" at bounding box center [944, 235] width 770 height 53
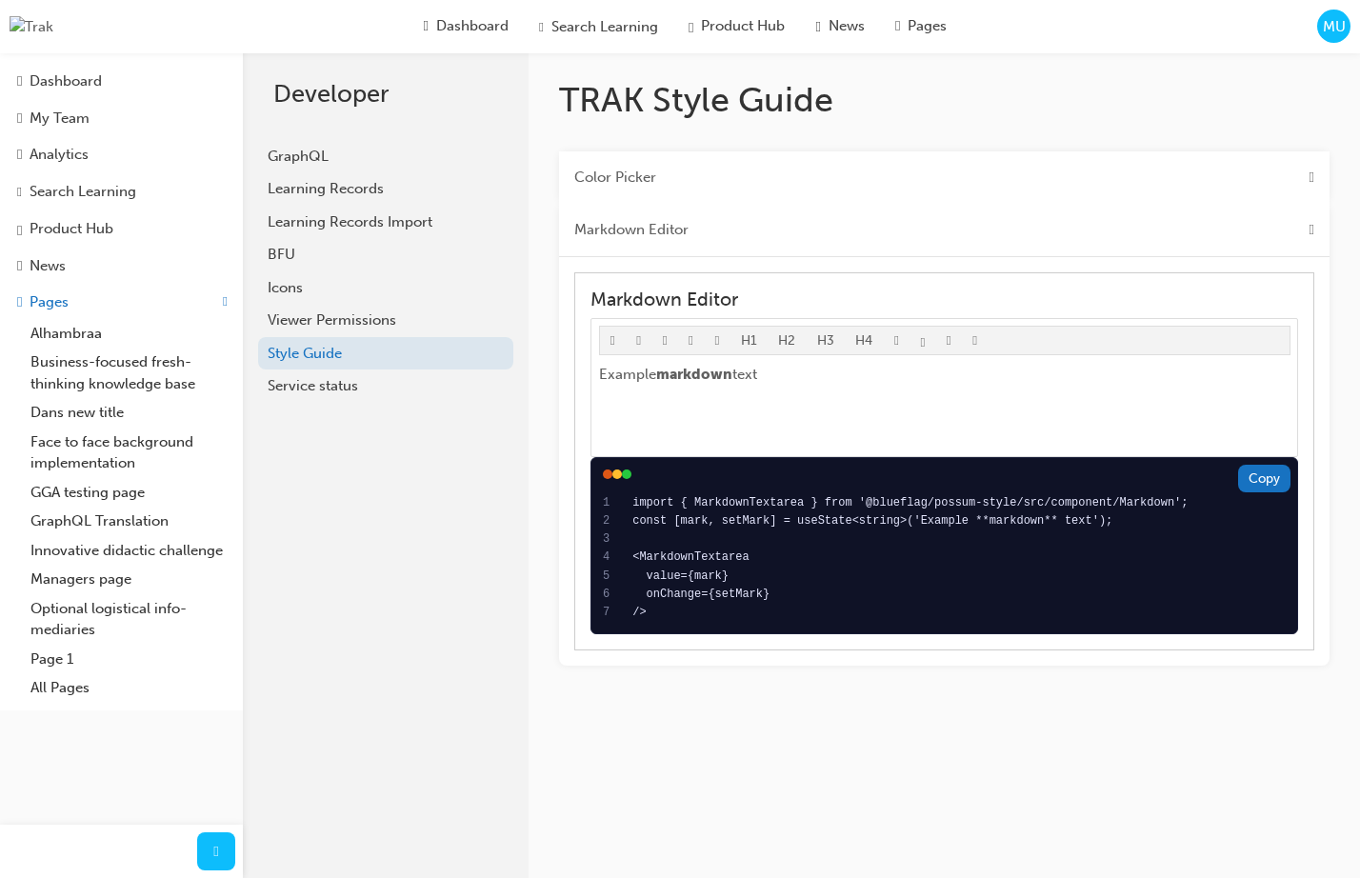
scroll to position [47, 0]
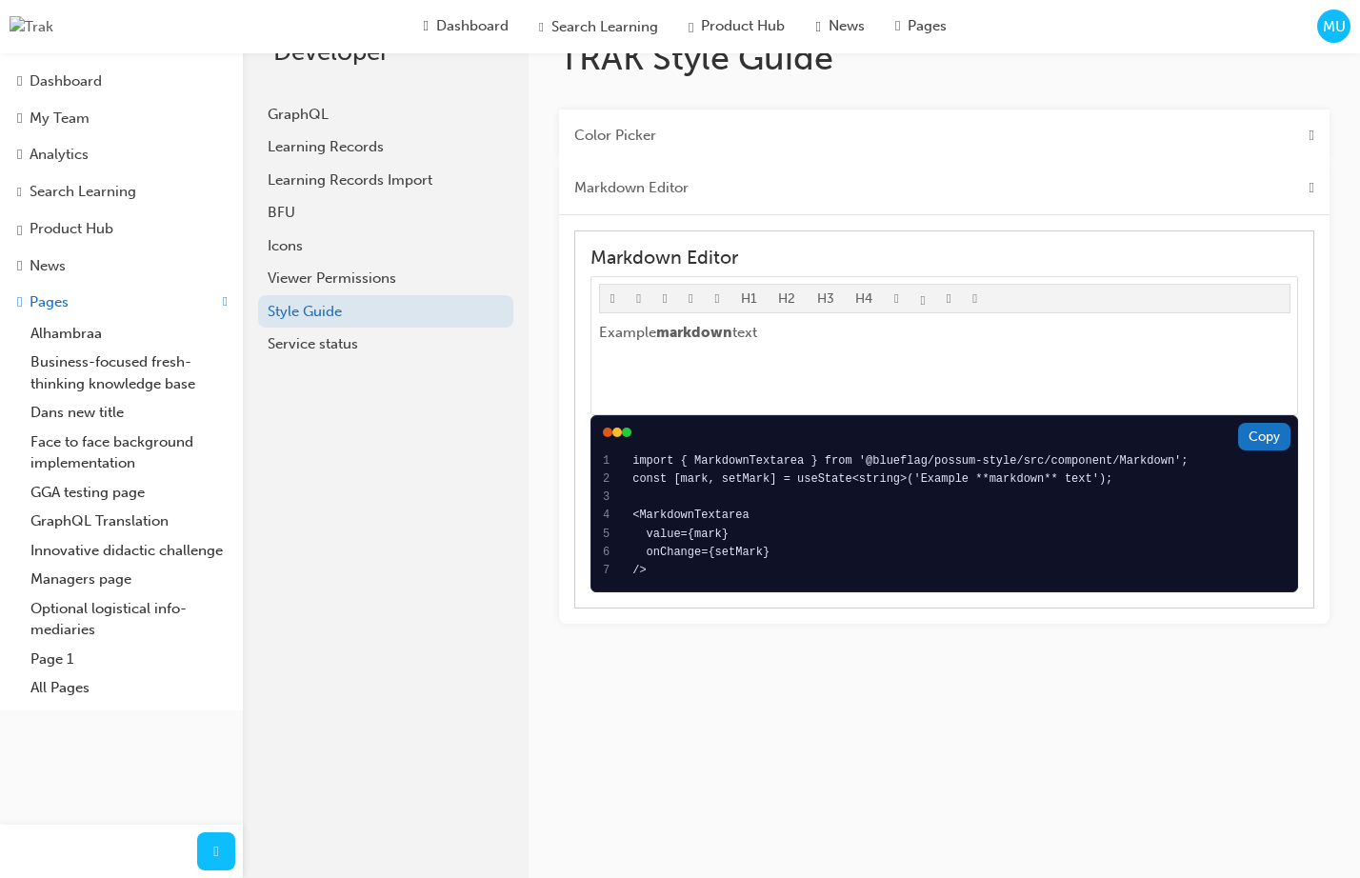
click at [681, 194] on Editor "Markdown Editor" at bounding box center [631, 188] width 114 height 22
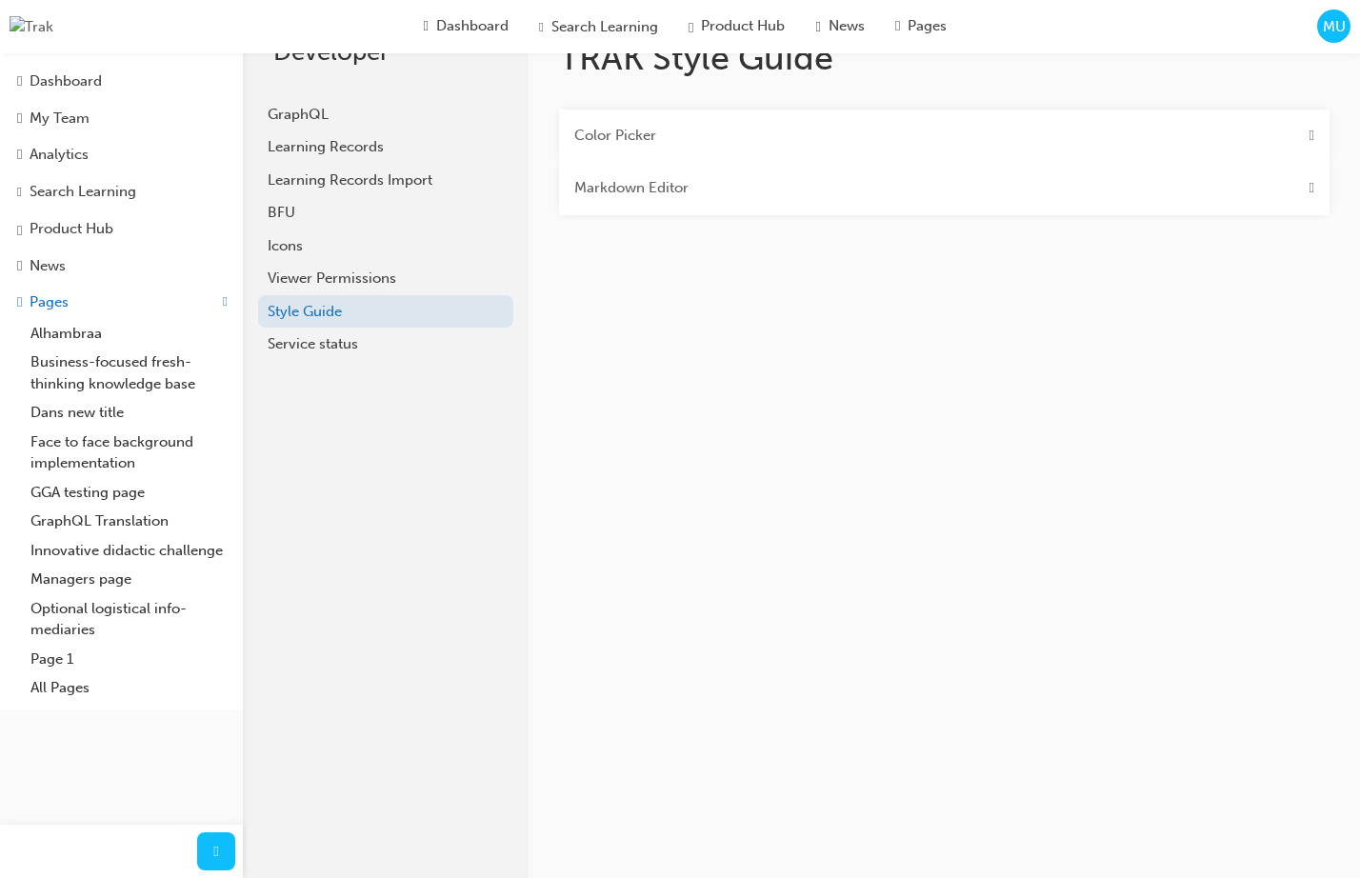
click at [681, 194] on Editor "Markdown Editor" at bounding box center [631, 188] width 114 height 22
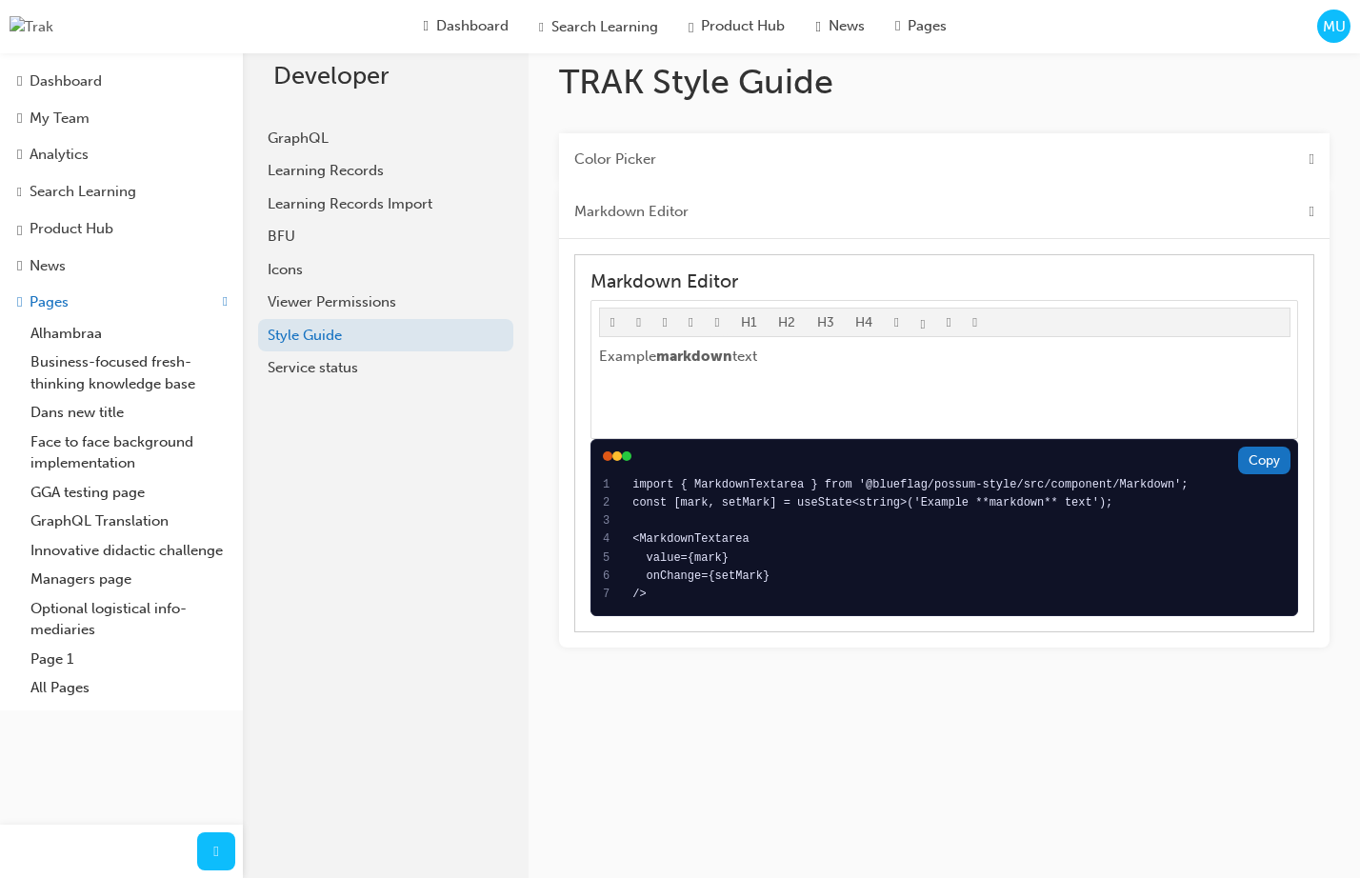
scroll to position [4, 0]
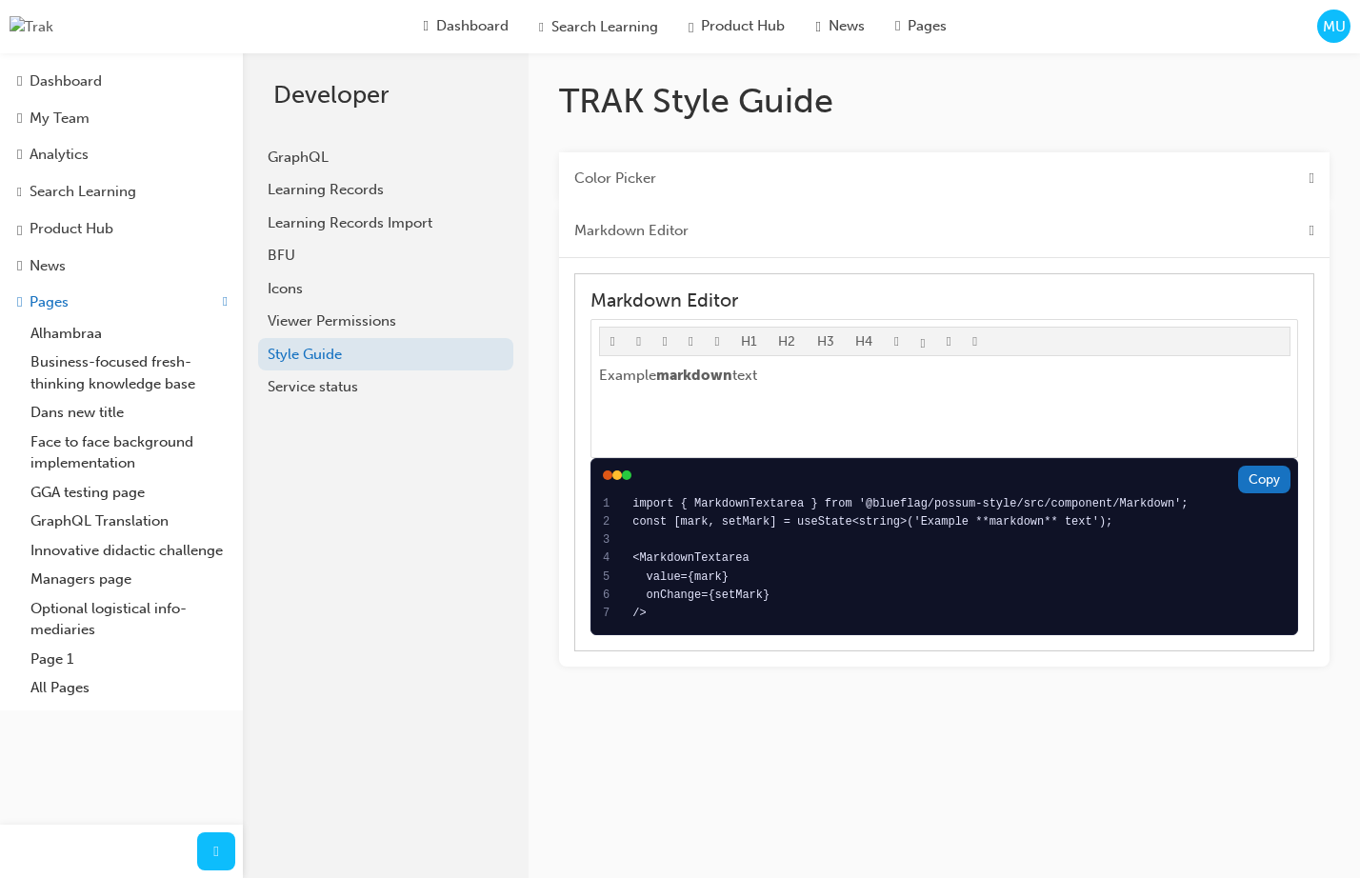
click at [666, 221] on Editor "Markdown Editor" at bounding box center [631, 231] width 114 height 22
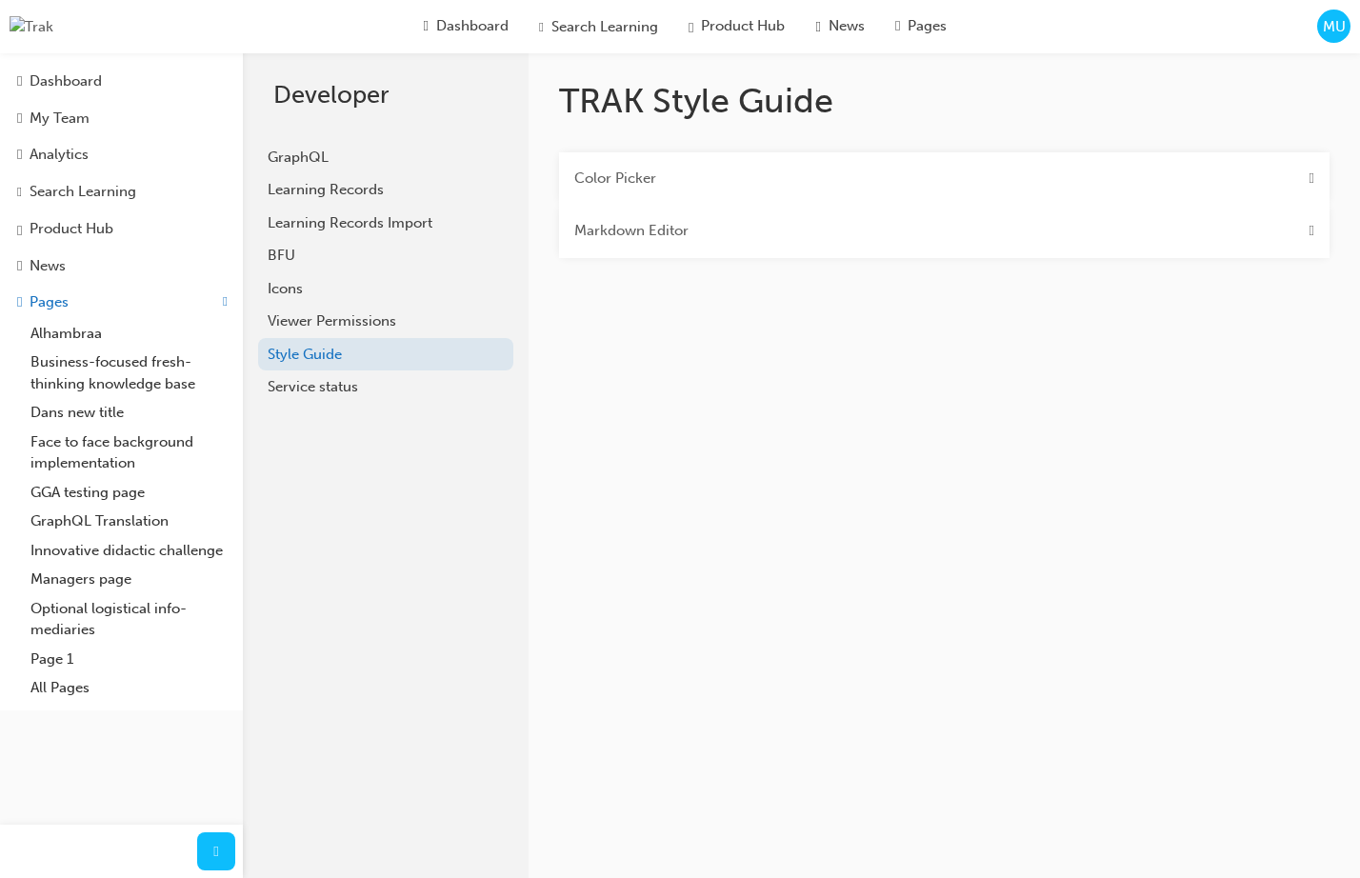
click at [670, 232] on Editor "Markdown Editor" at bounding box center [631, 231] width 114 height 22
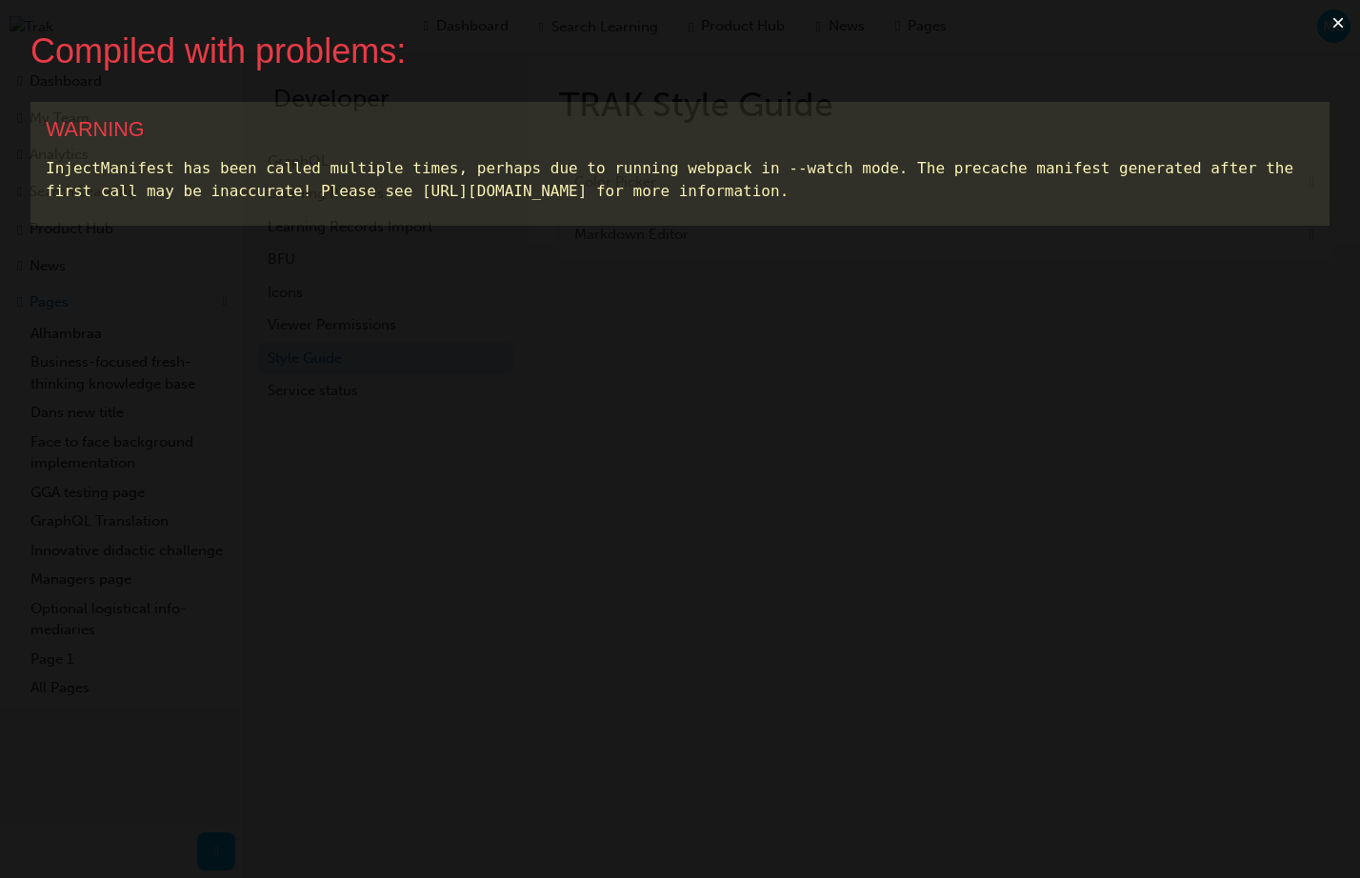
scroll to position [0, 0]
click at [1339, 21] on button "×" at bounding box center [1338, 23] width 44 height 46
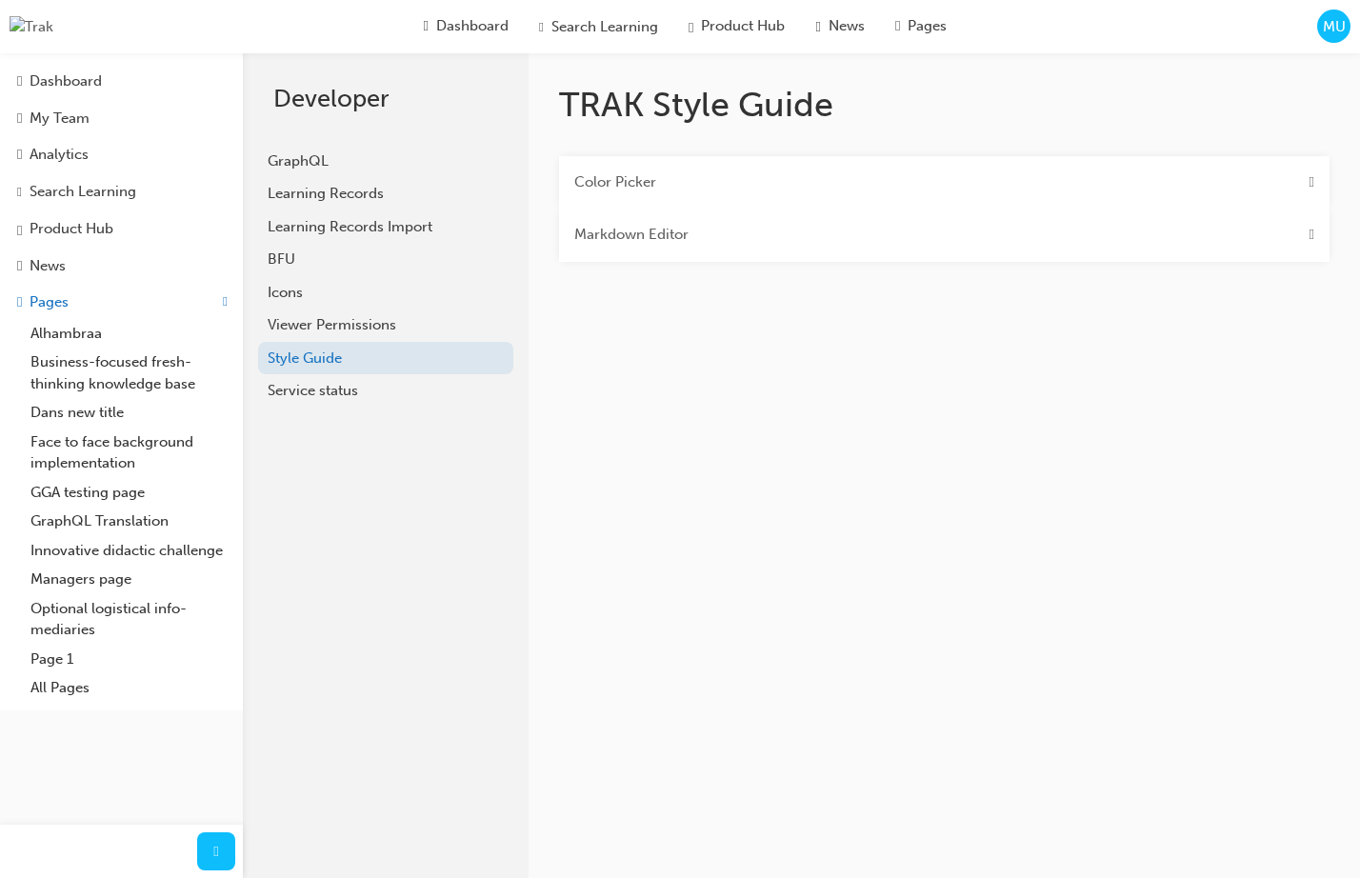
click at [770, 240] on div "Markdown Editor" at bounding box center [944, 235] width 770 height 53
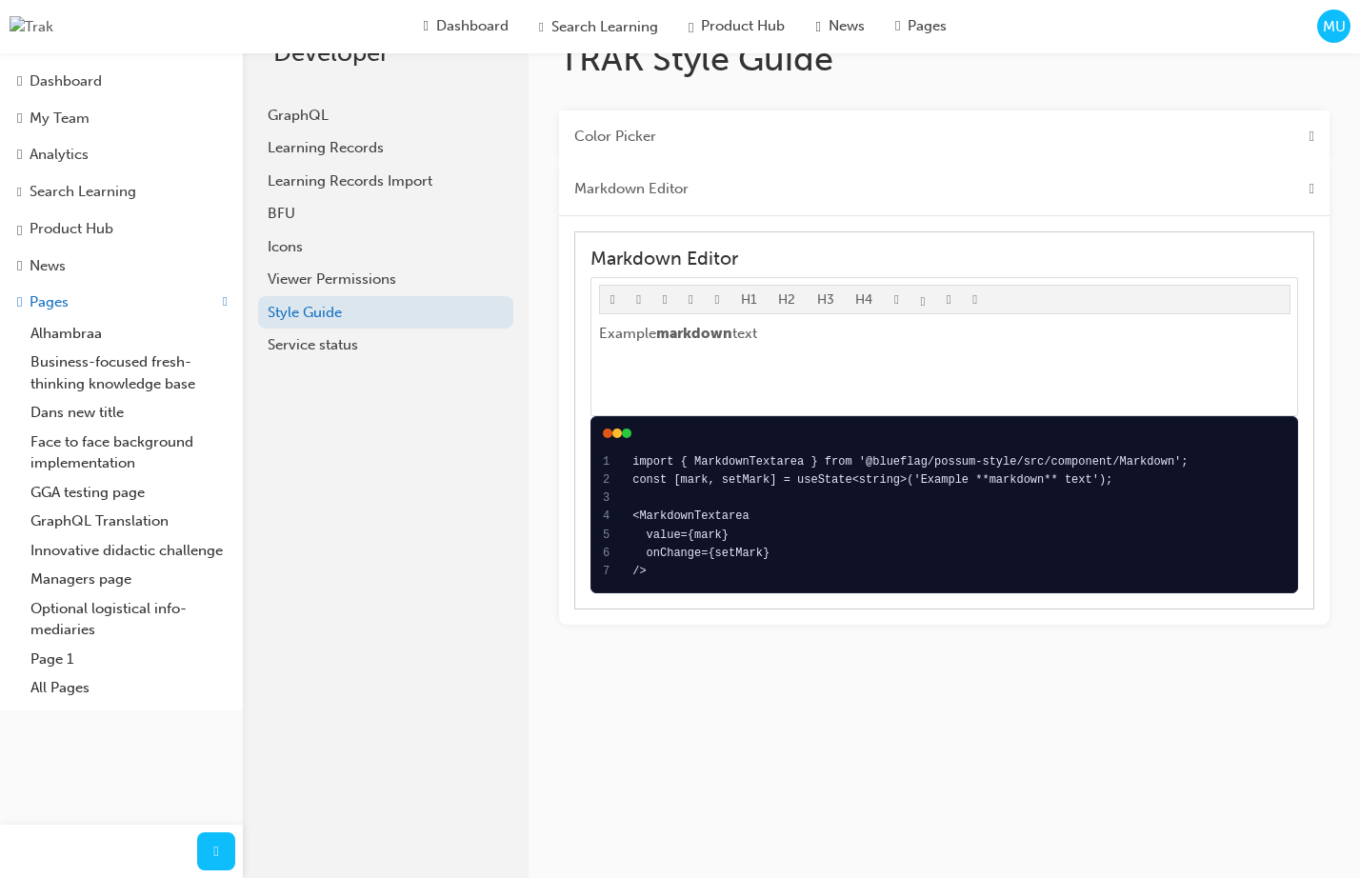
scroll to position [50, 0]
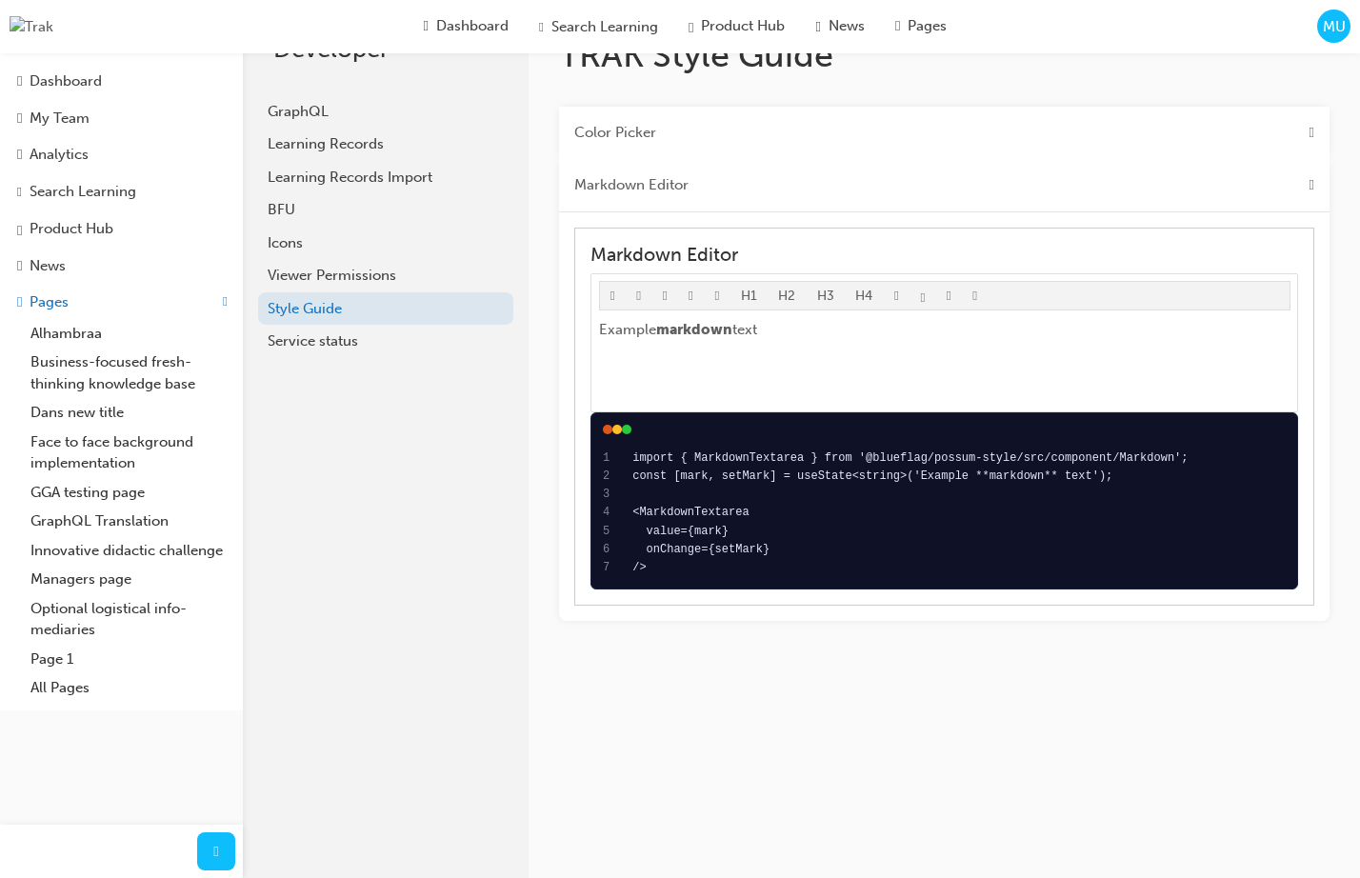
drag, startPoint x: 1258, startPoint y: 439, endPoint x: 1249, endPoint y: 447, distance: 11.5
click at [1257, 434] on div "Accordion" at bounding box center [944, 430] width 683 height 10
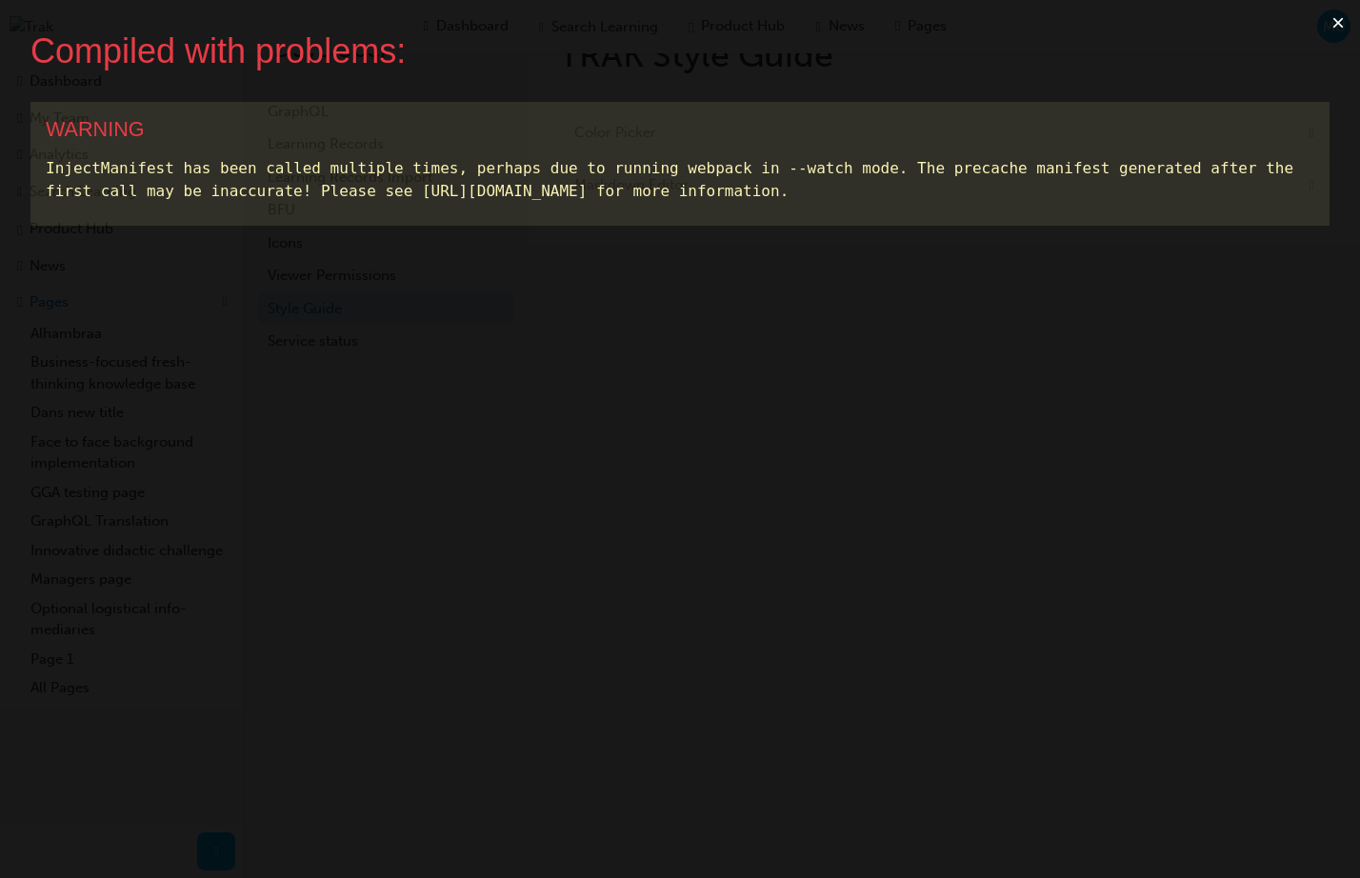
scroll to position [0, 0]
